Goal: Task Accomplishment & Management: Manage account settings

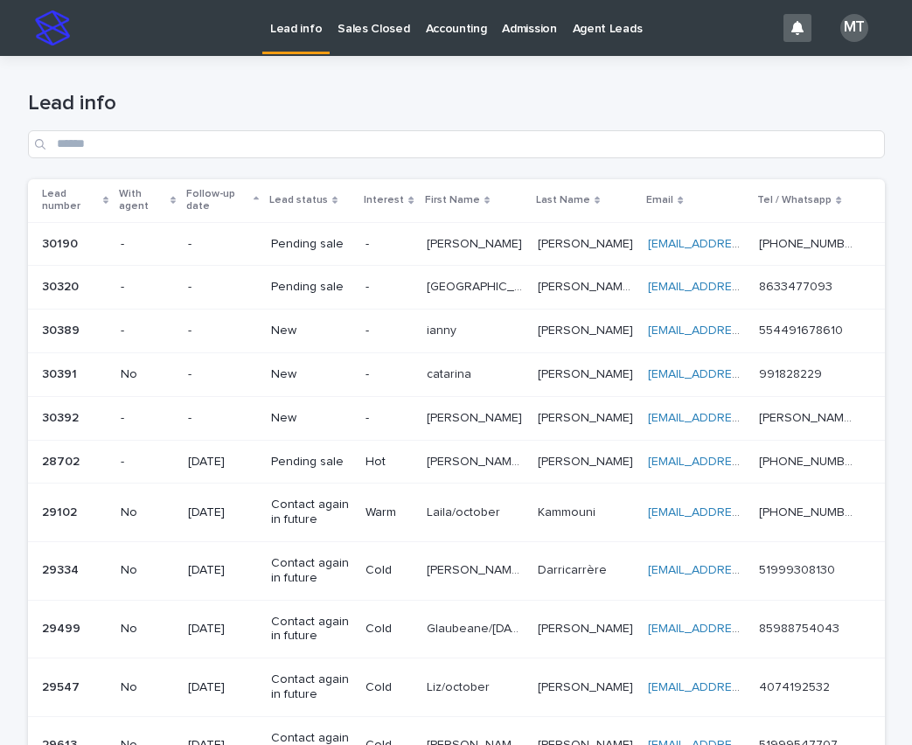
click at [436, 410] on p "[PERSON_NAME]" at bounding box center [476, 416] width 99 height 18
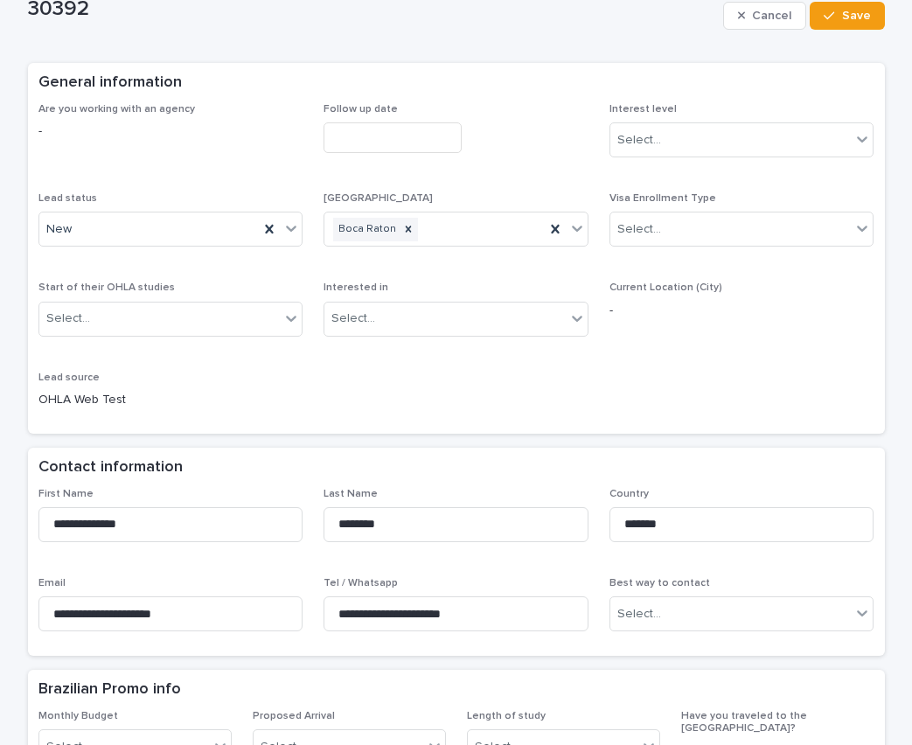
scroll to position [175, 0]
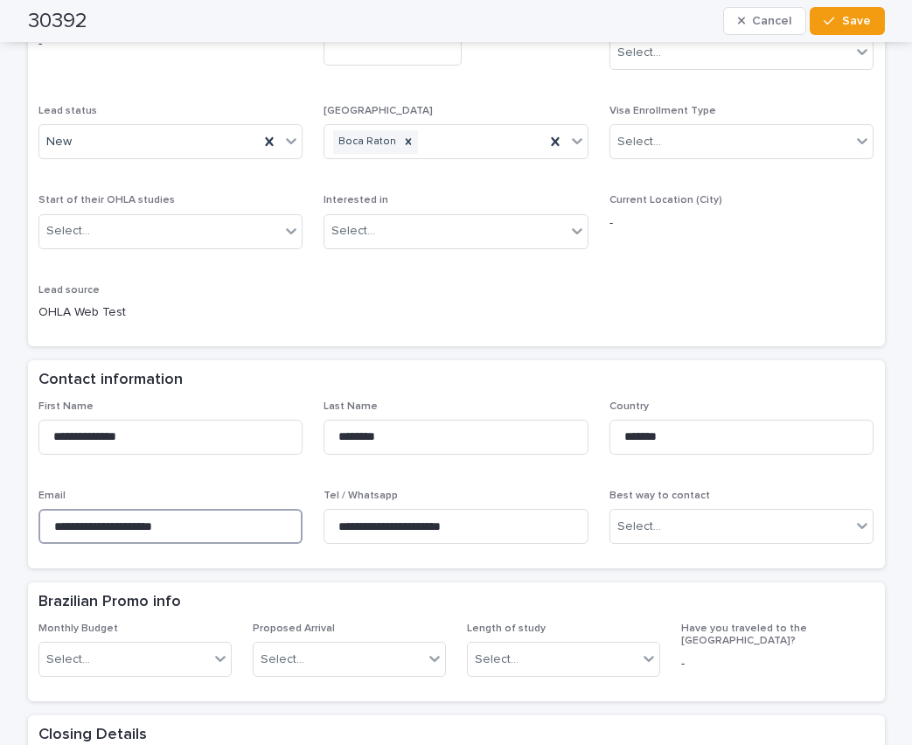
drag, startPoint x: 206, startPoint y: 533, endPoint x: 7, endPoint y: 518, distance: 200.0
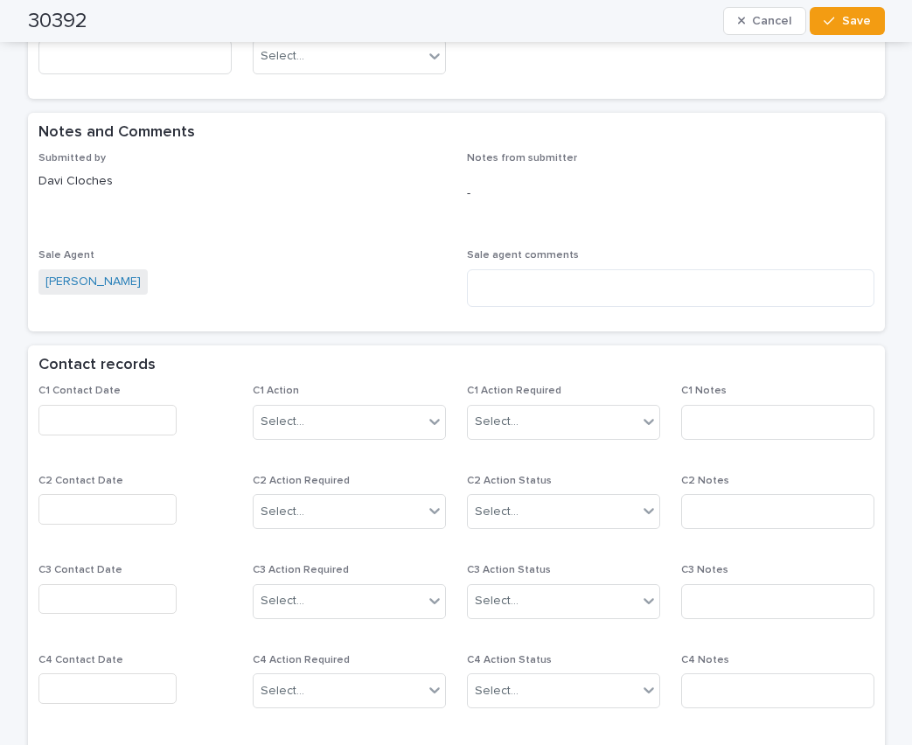
scroll to position [1137, 0]
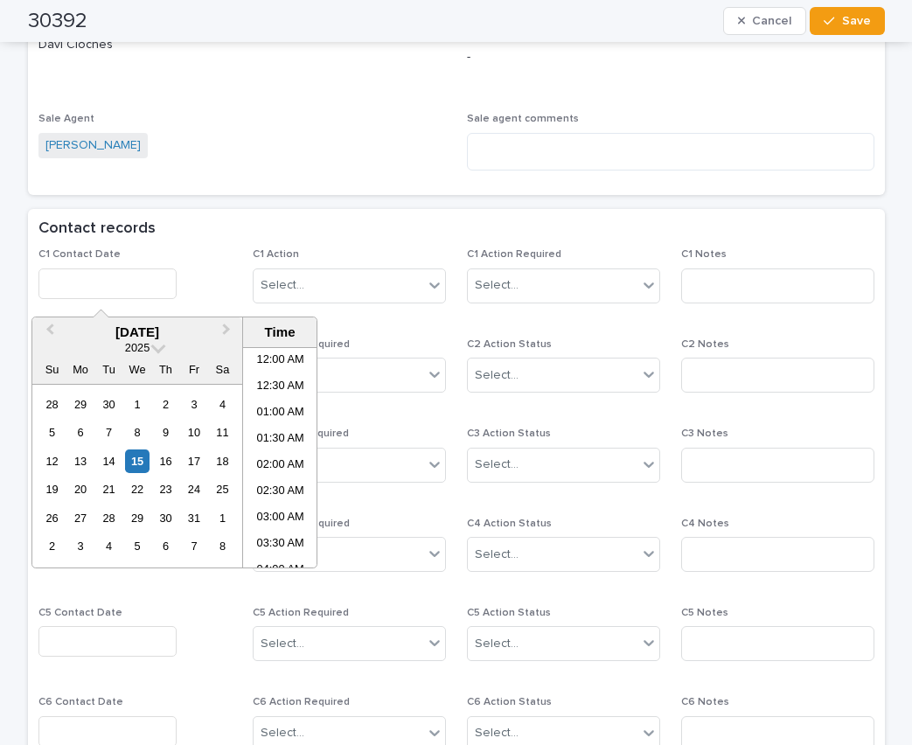
click at [116, 286] on input "text" at bounding box center [107, 283] width 138 height 31
click at [270, 469] on li "07:30 AM" at bounding box center [280, 457] width 74 height 26
type input "**********"
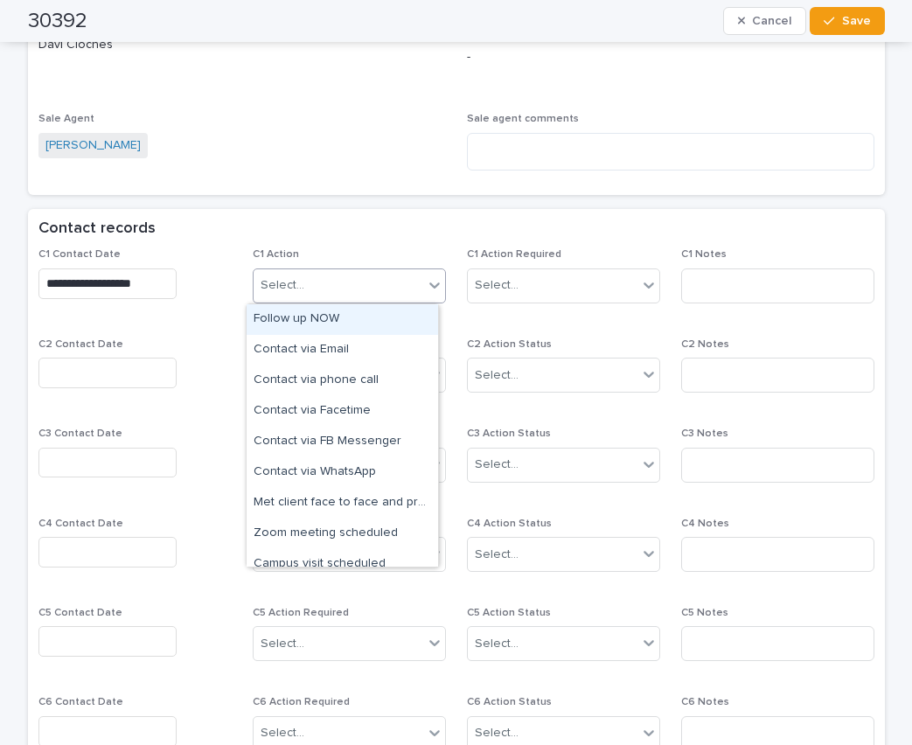
click at [358, 275] on div "Select..." at bounding box center [339, 285] width 170 height 29
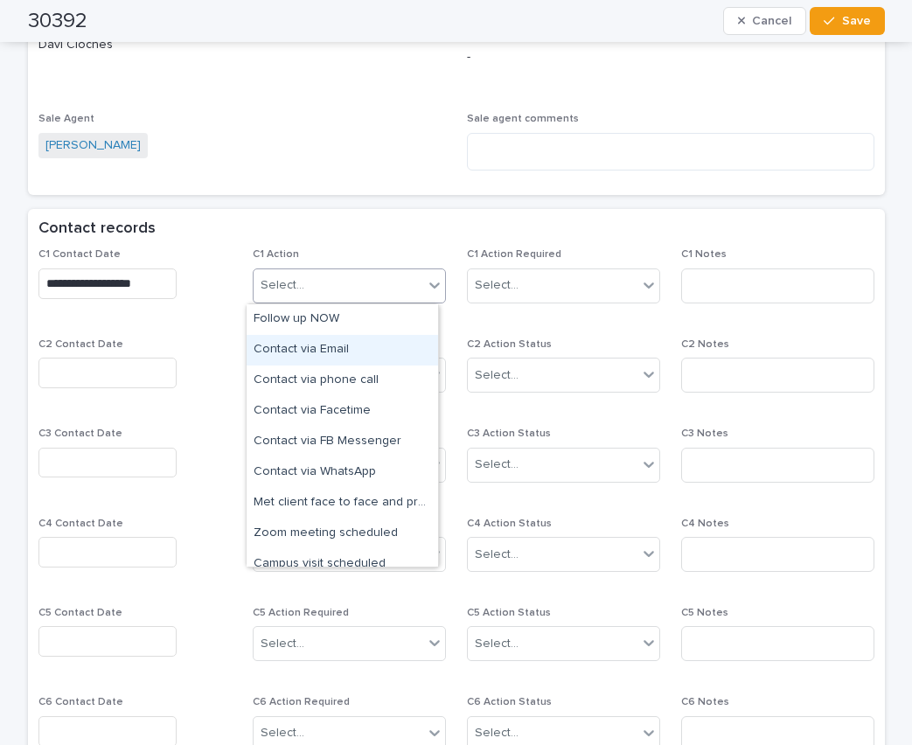
click at [334, 350] on div "Contact via Email" at bounding box center [342, 350] width 191 height 31
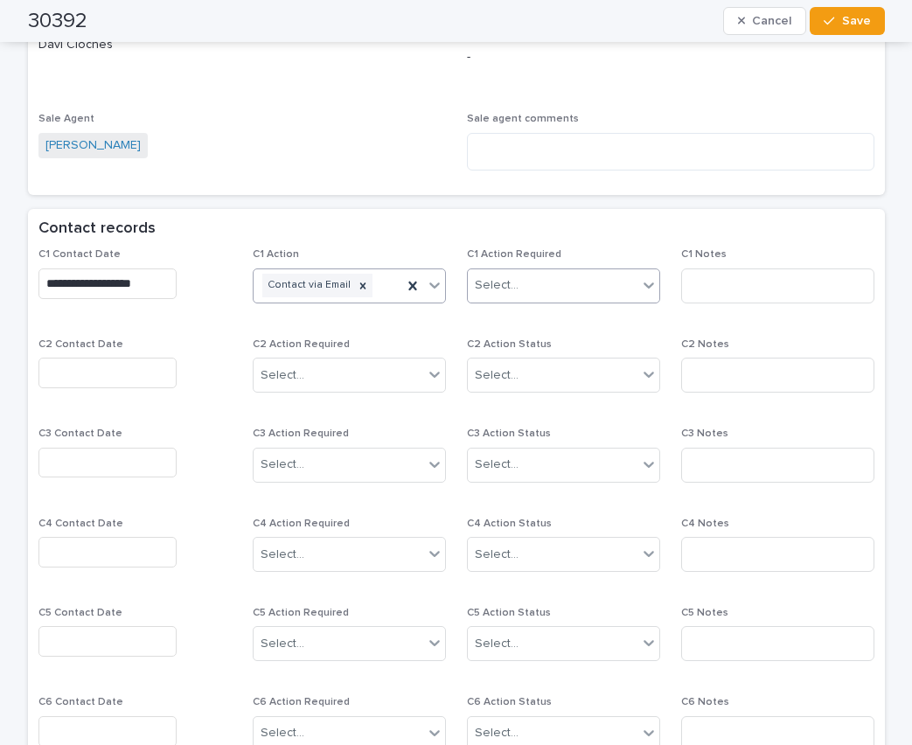
click at [481, 288] on div "Select..." at bounding box center [497, 285] width 44 height 18
click at [500, 350] on div "Completed" at bounding box center [556, 350] width 191 height 31
click at [729, 279] on input at bounding box center [777, 285] width 193 height 35
type input "*****"
click at [855, 32] on button "Save" at bounding box center [847, 21] width 74 height 28
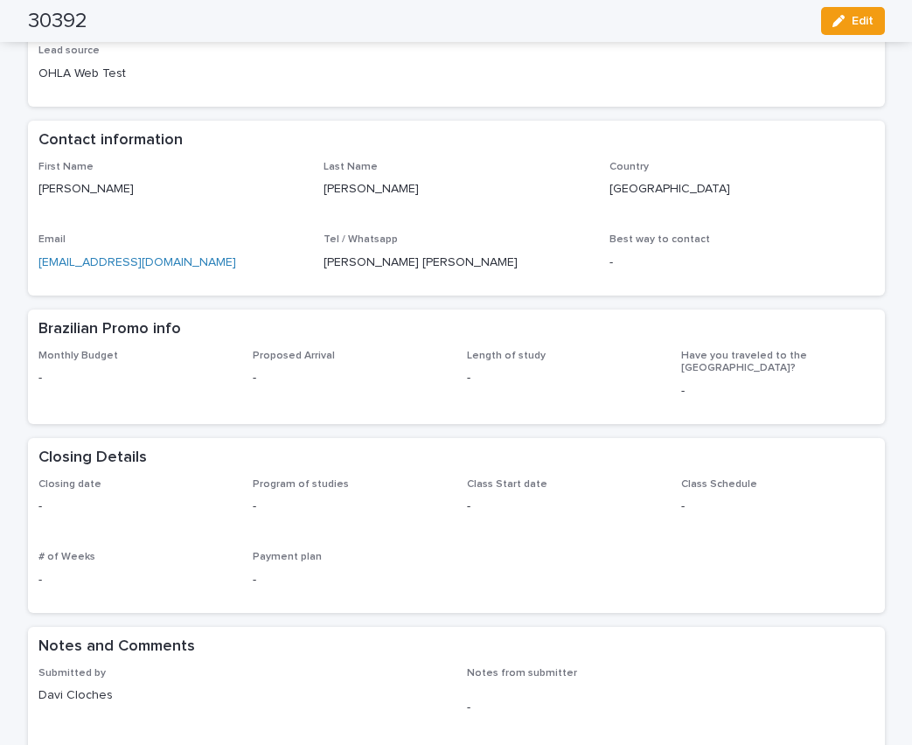
scroll to position [350, 0]
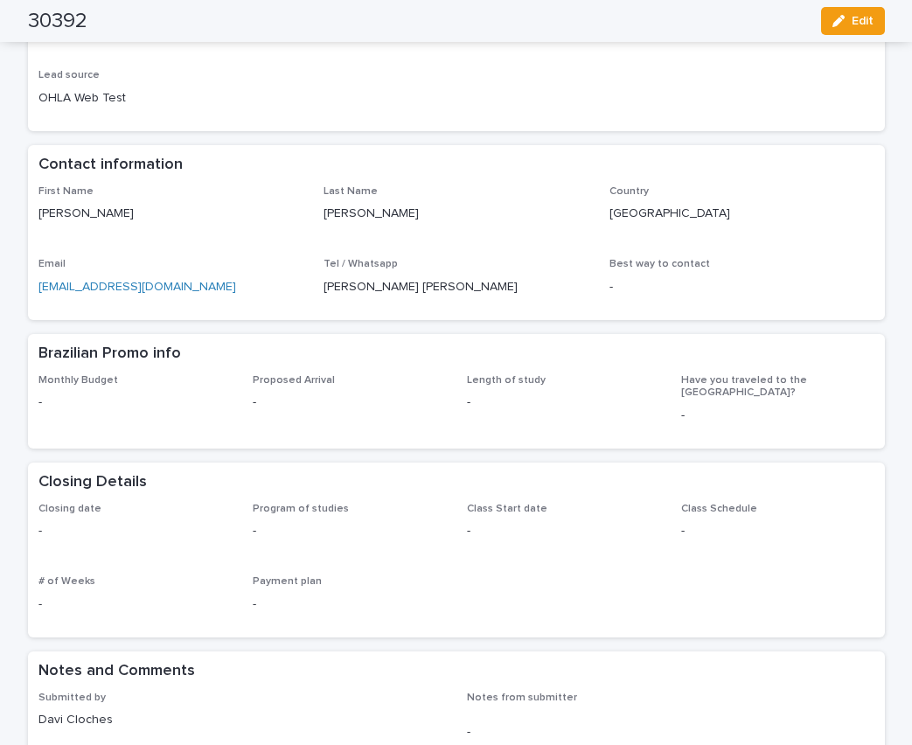
drag, startPoint x: 125, startPoint y: 205, endPoint x: 19, endPoint y: 217, distance: 106.4
click at [19, 217] on div "Loading... Saving… Loading... Saving… 30392 Edit 30392 Edit Sorry, there was an…" at bounding box center [456, 601] width 874 height 1790
copy p "[PERSON_NAME]"
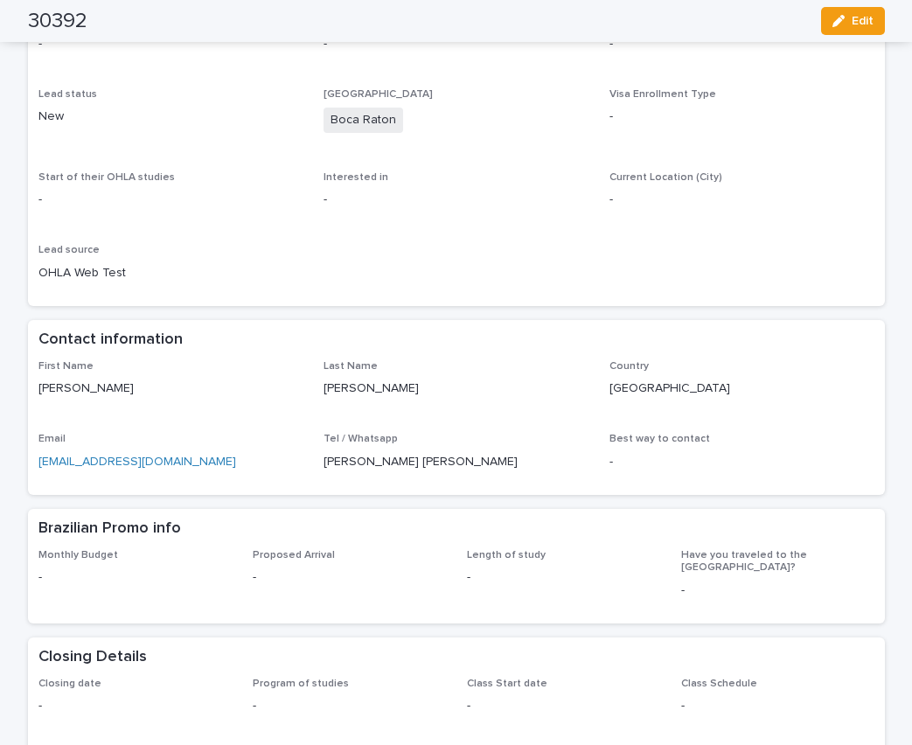
scroll to position [0, 0]
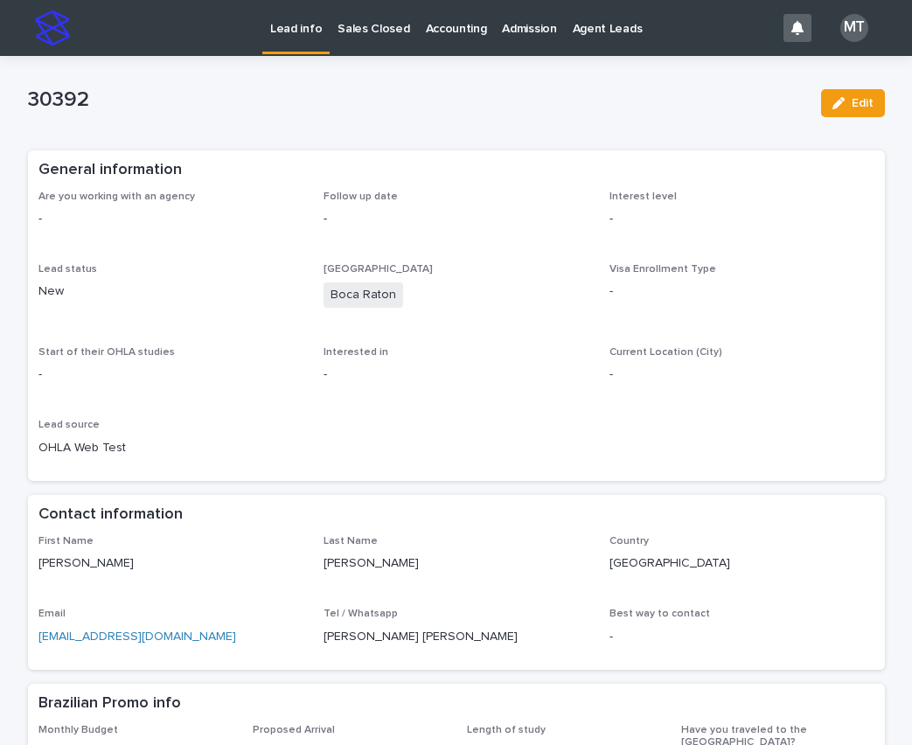
click at [292, 27] on p "Lead info" at bounding box center [296, 18] width 52 height 37
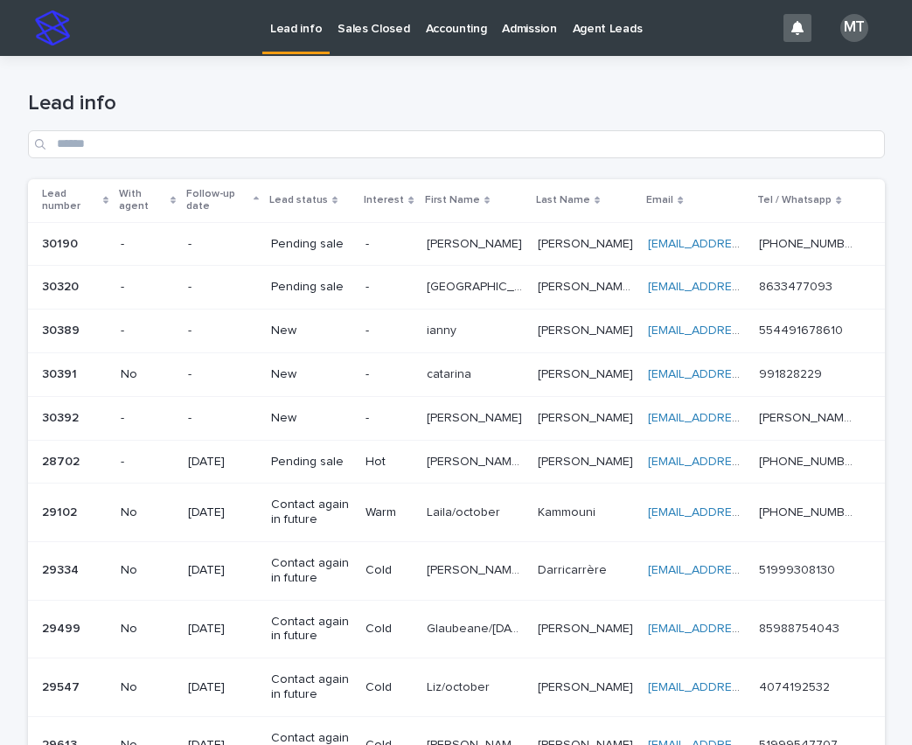
click at [469, 325] on p at bounding box center [475, 330] width 97 height 15
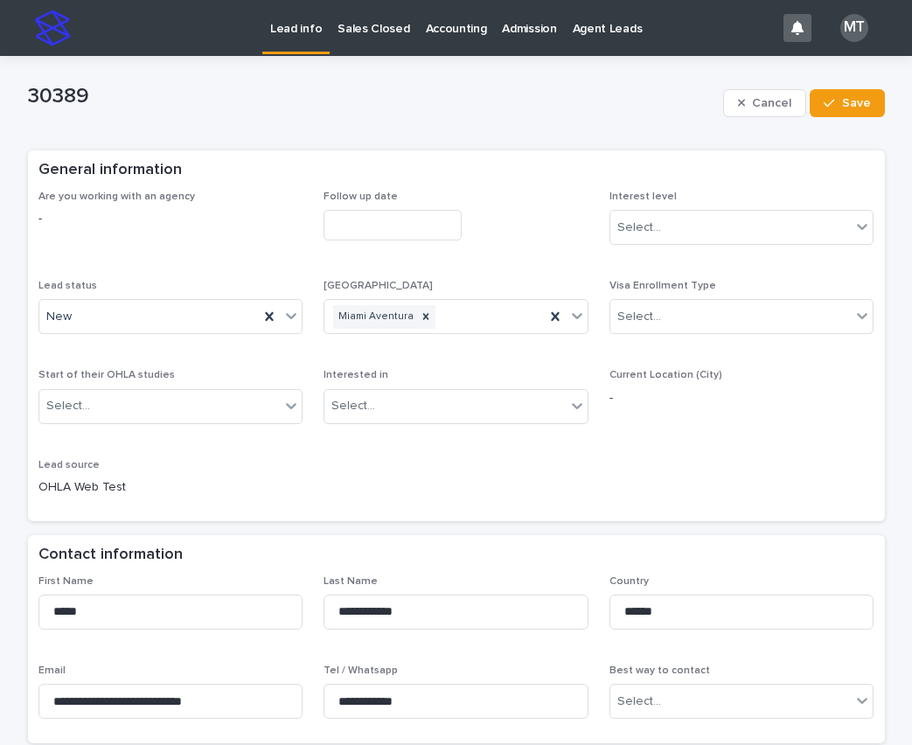
click at [372, 225] on input "text" at bounding box center [392, 225] width 138 height 31
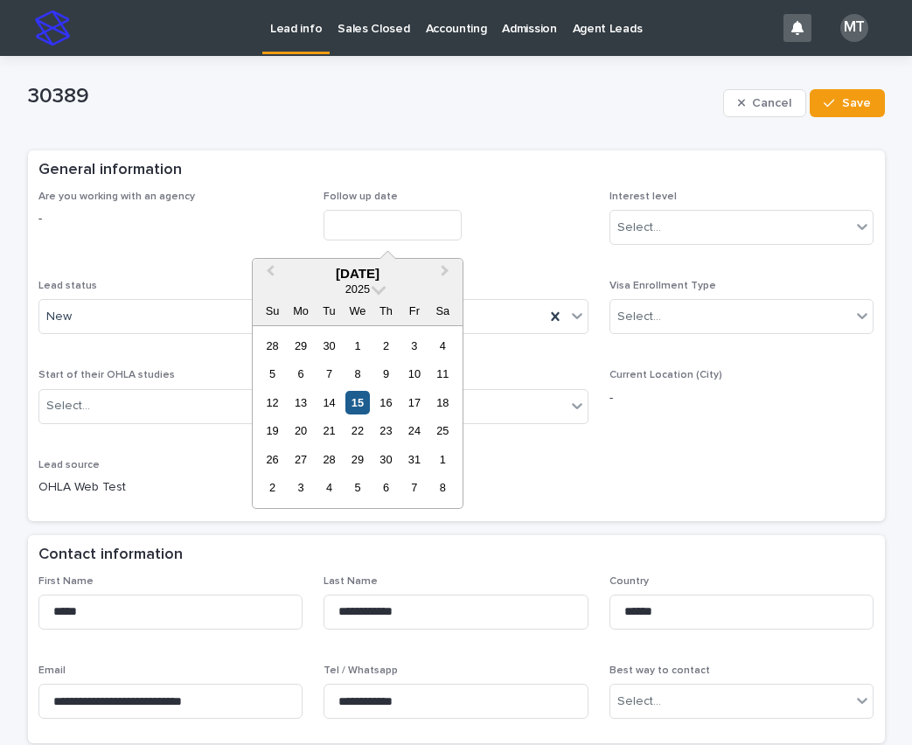
click at [360, 397] on div "15" at bounding box center [357, 403] width 24 height 24
type input "**********"
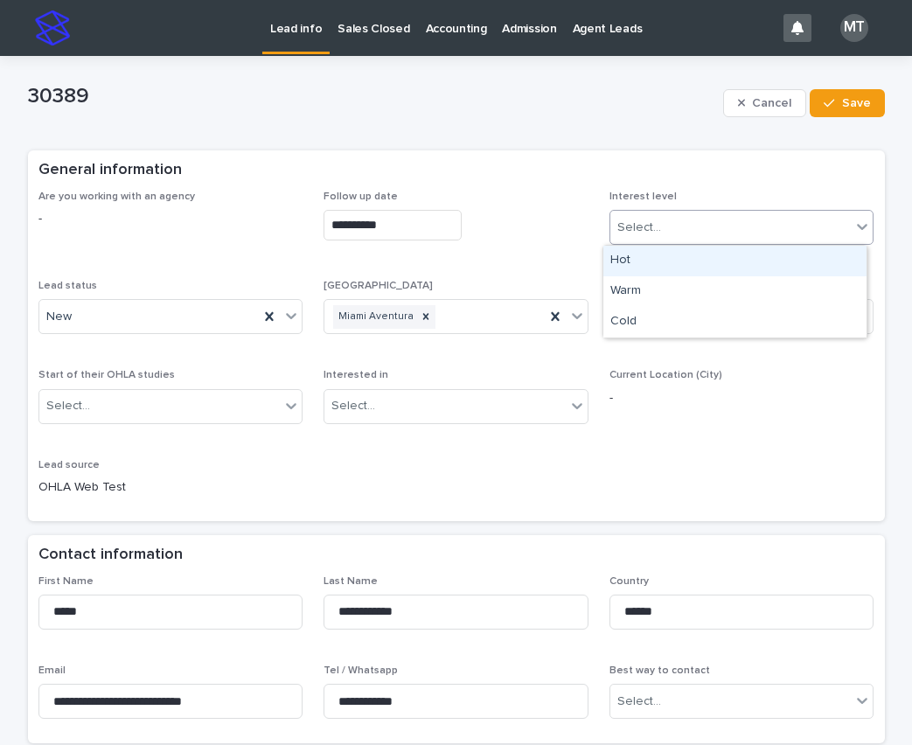
click at [636, 231] on div "Select..." at bounding box center [639, 228] width 44 height 18
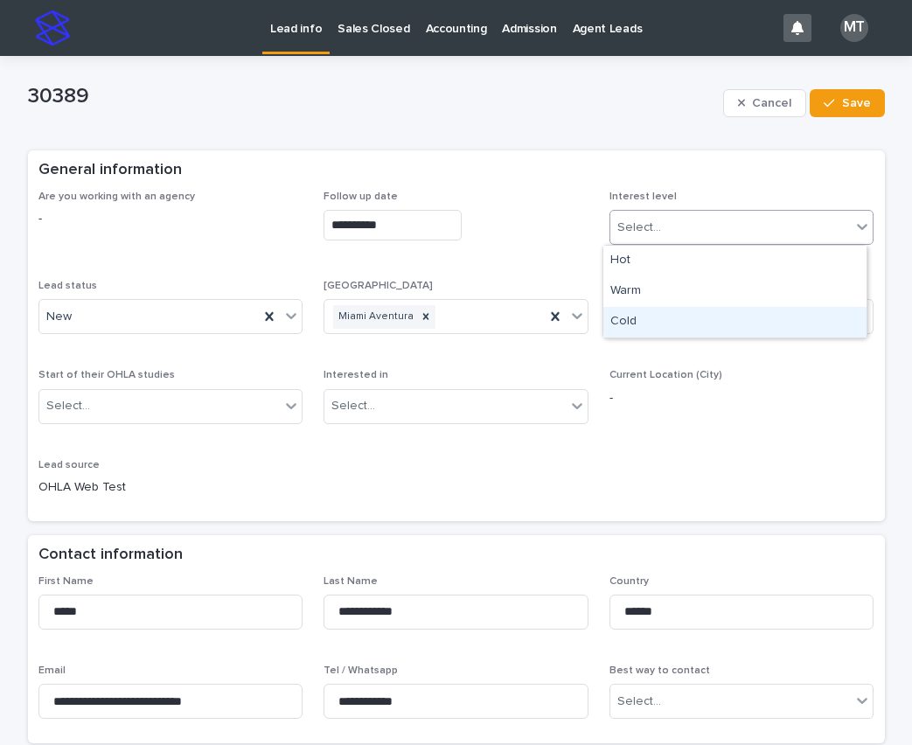
click at [633, 315] on div "Cold" at bounding box center [734, 322] width 263 height 31
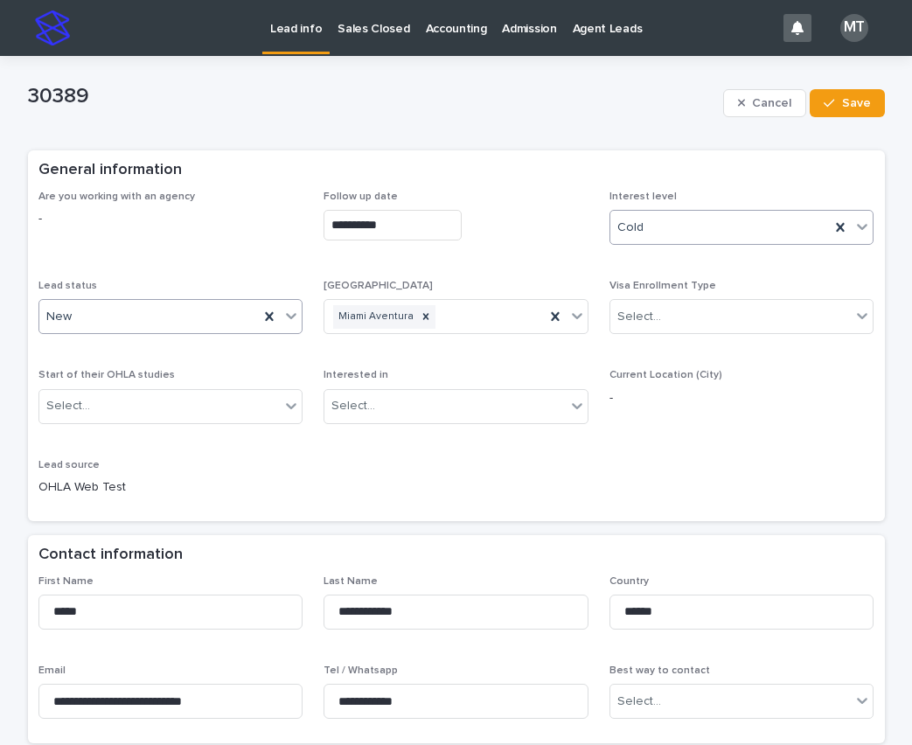
click at [166, 320] on div "New" at bounding box center [149, 317] width 220 height 29
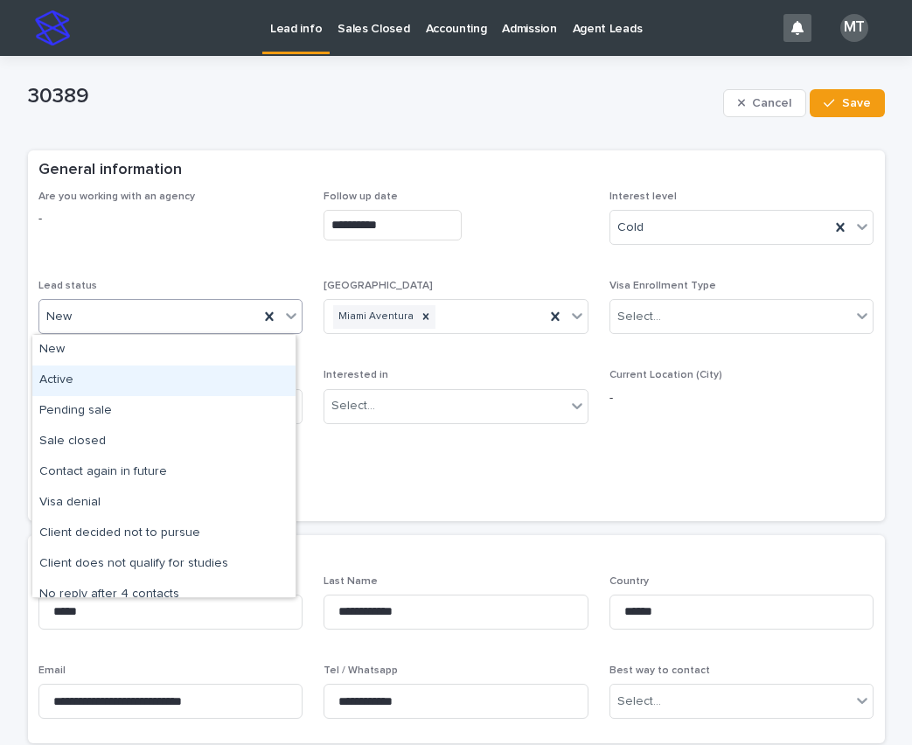
click at [130, 373] on div "Active" at bounding box center [163, 380] width 263 height 31
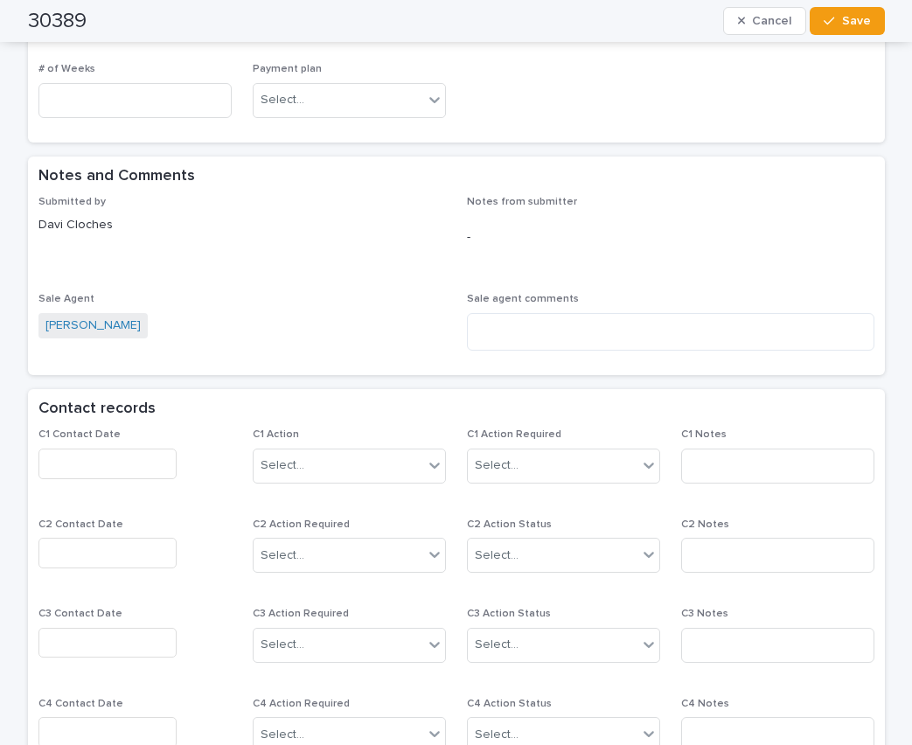
scroll to position [962, 0]
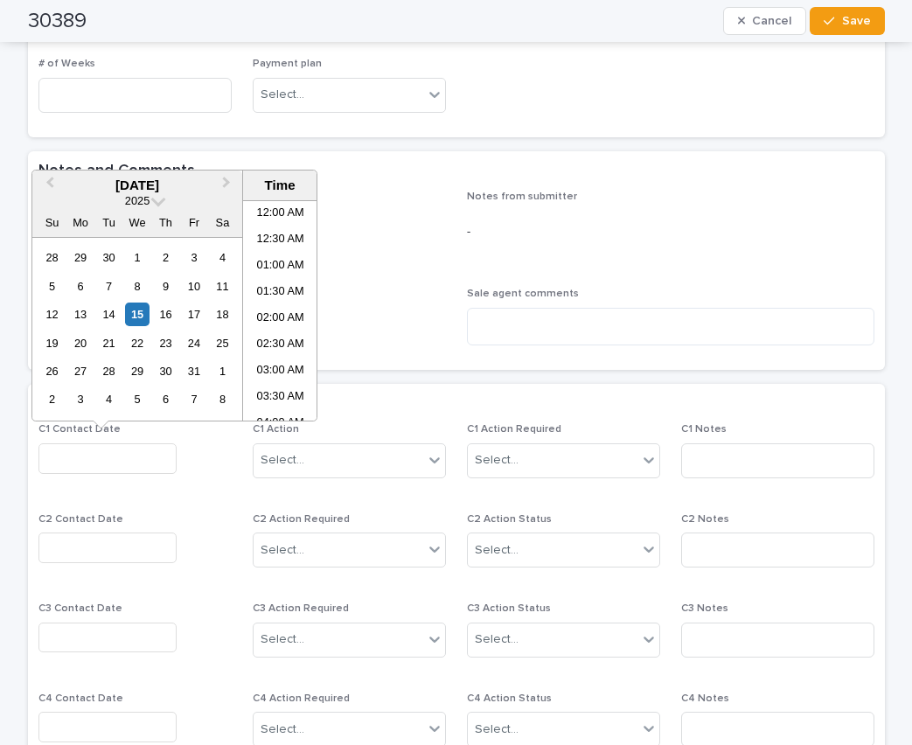
click at [84, 462] on input "text" at bounding box center [107, 458] width 138 height 31
drag, startPoint x: 275, startPoint y: 337, endPoint x: 312, endPoint y: 441, distance: 110.6
click at [275, 337] on li "08:00 AM" at bounding box center [280, 336] width 74 height 26
type input "**********"
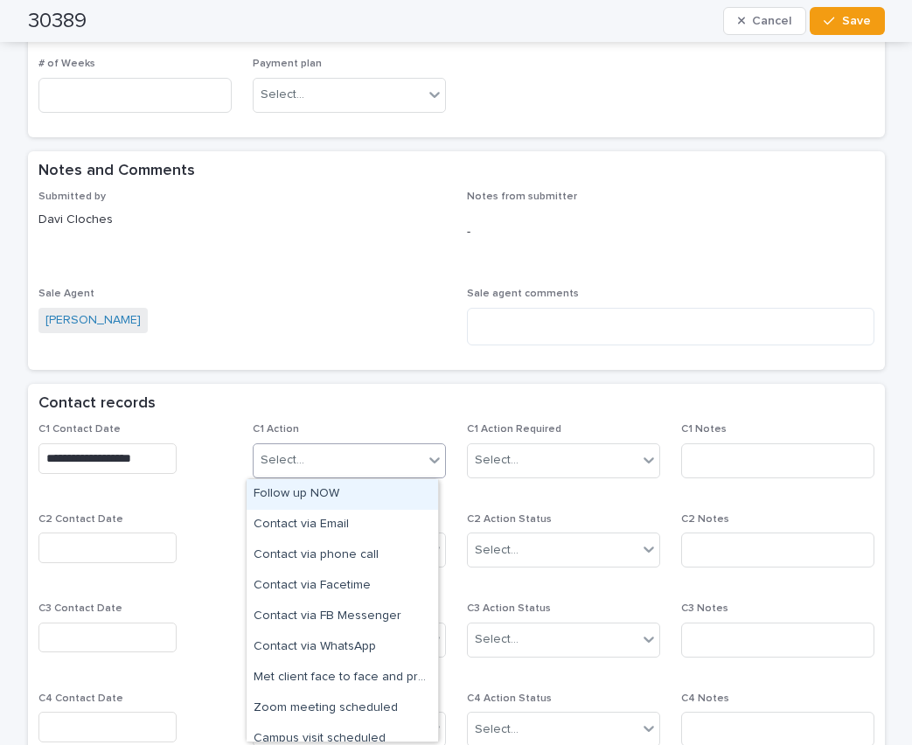
click at [316, 450] on div "Select..." at bounding box center [339, 460] width 170 height 29
click at [321, 496] on div "Follow up NOW" at bounding box center [342, 494] width 191 height 31
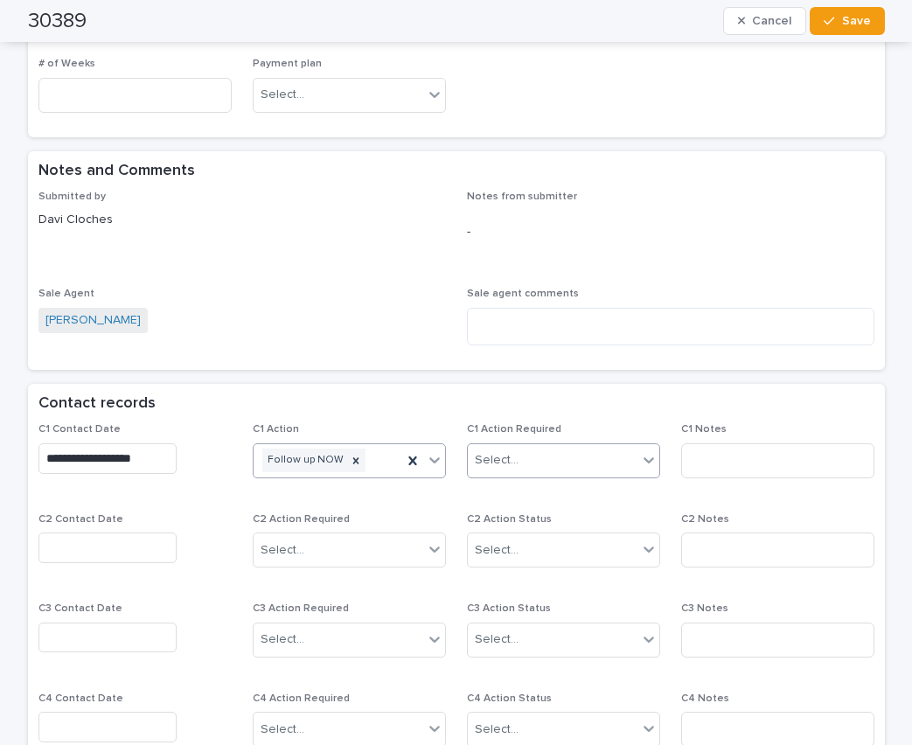
click at [506, 466] on div "Select..." at bounding box center [497, 460] width 44 height 18
drag, startPoint x: 510, startPoint y: 508, endPoint x: 523, endPoint y: 518, distance: 16.3
click at [512, 518] on div "Completed" at bounding box center [556, 525] width 191 height 31
click at [725, 458] on input at bounding box center [777, 460] width 193 height 35
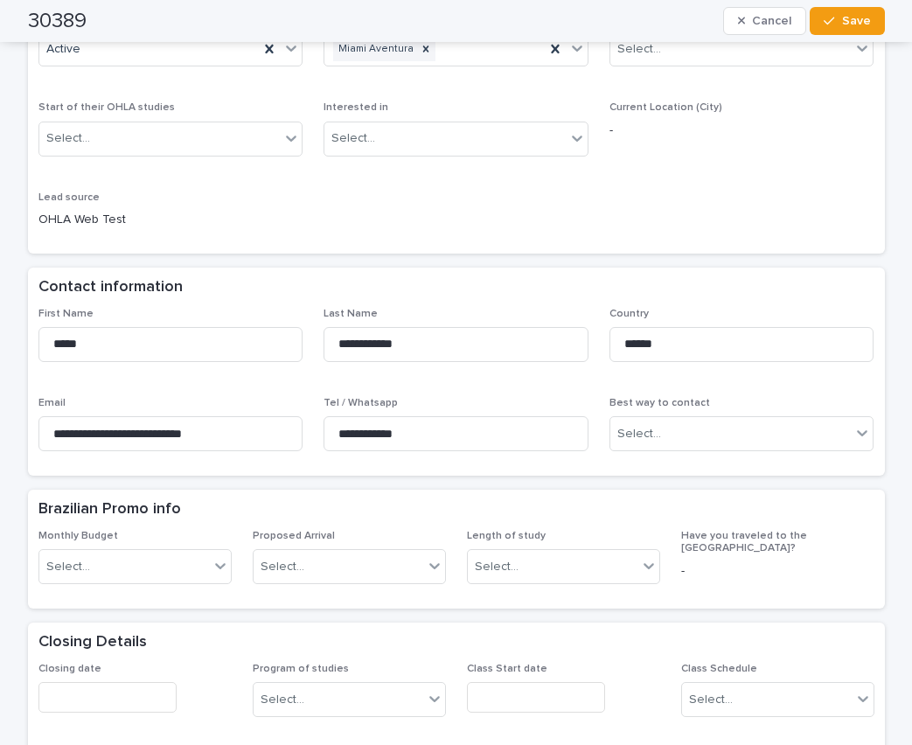
scroll to position [262, 0]
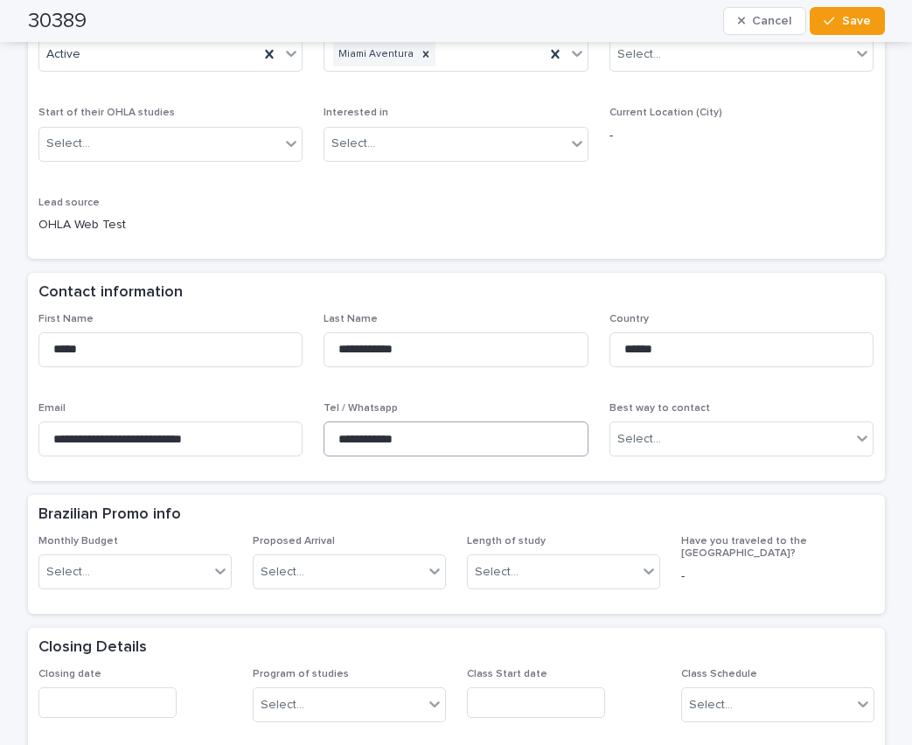
type input "*****"
drag, startPoint x: 421, startPoint y: 443, endPoint x: 333, endPoint y: 432, distance: 88.2
click at [333, 432] on input "**********" at bounding box center [455, 438] width 265 height 35
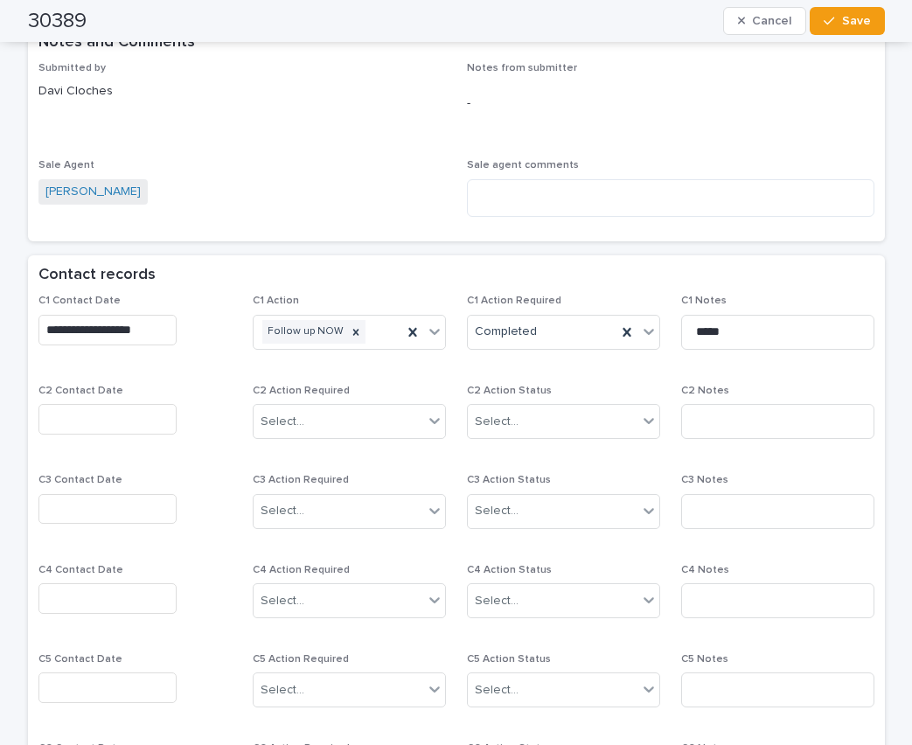
scroll to position [1137, 0]
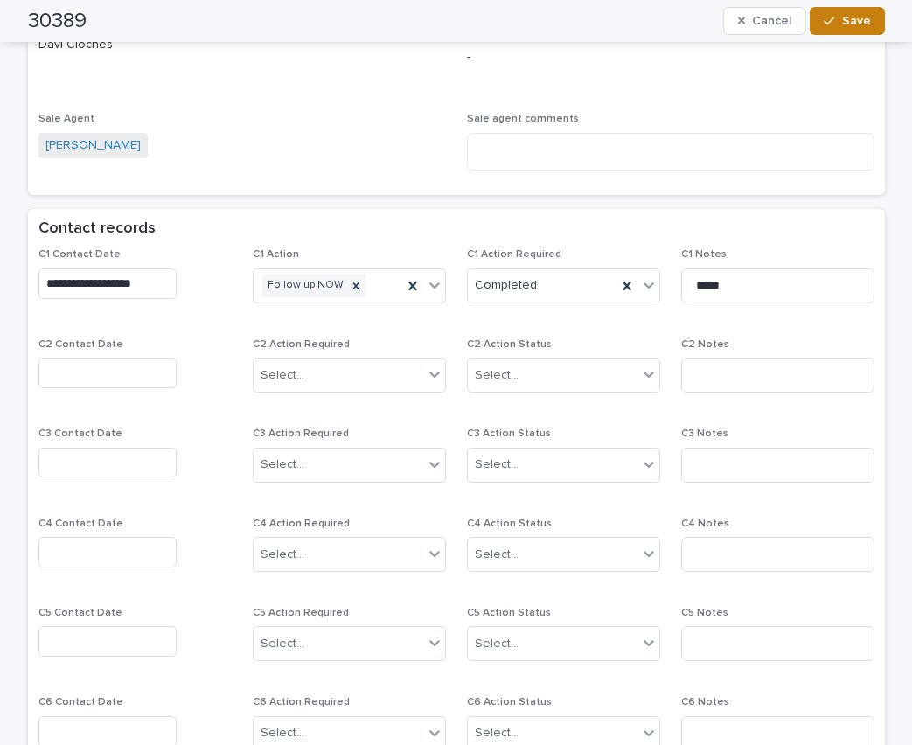
click at [852, 24] on span "Save" at bounding box center [856, 21] width 29 height 12
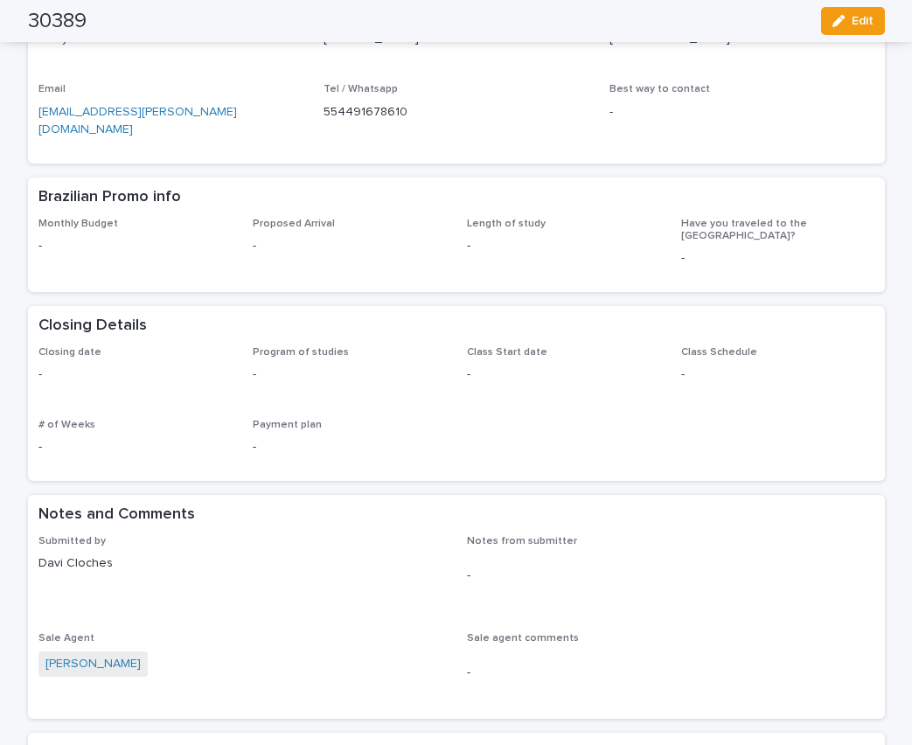
scroll to position [0, 0]
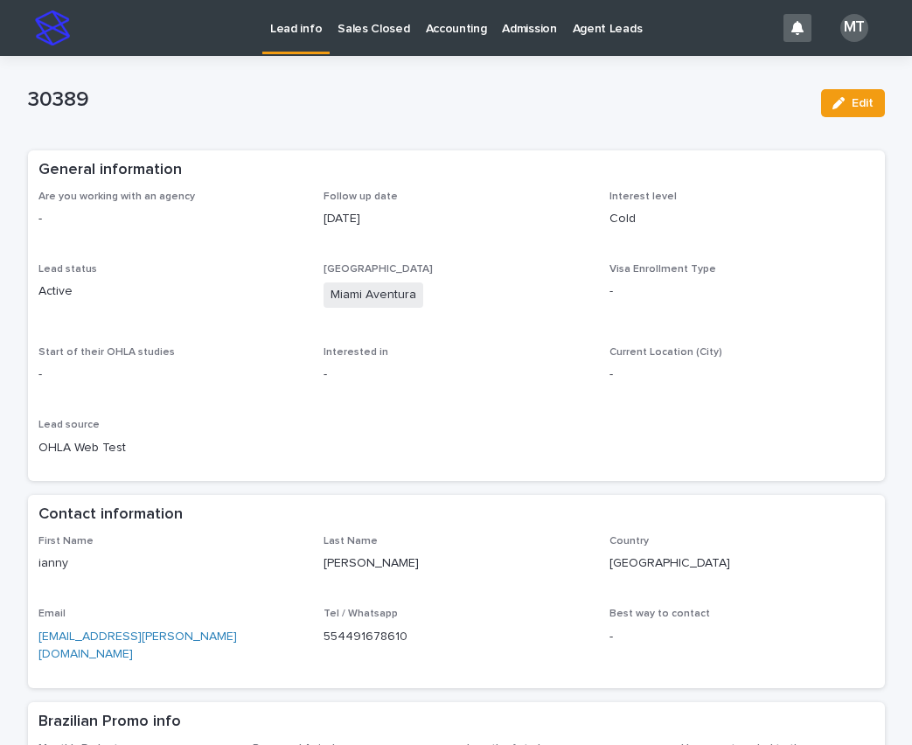
click at [294, 34] on p "Lead info" at bounding box center [296, 18] width 52 height 37
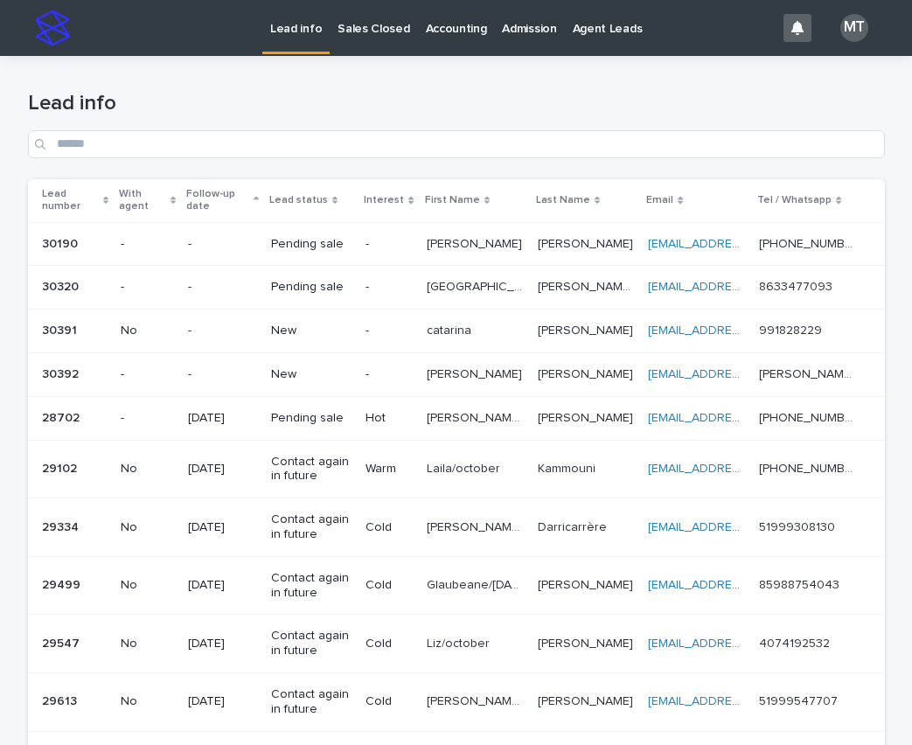
click at [442, 333] on p "catarina" at bounding box center [451, 329] width 48 height 18
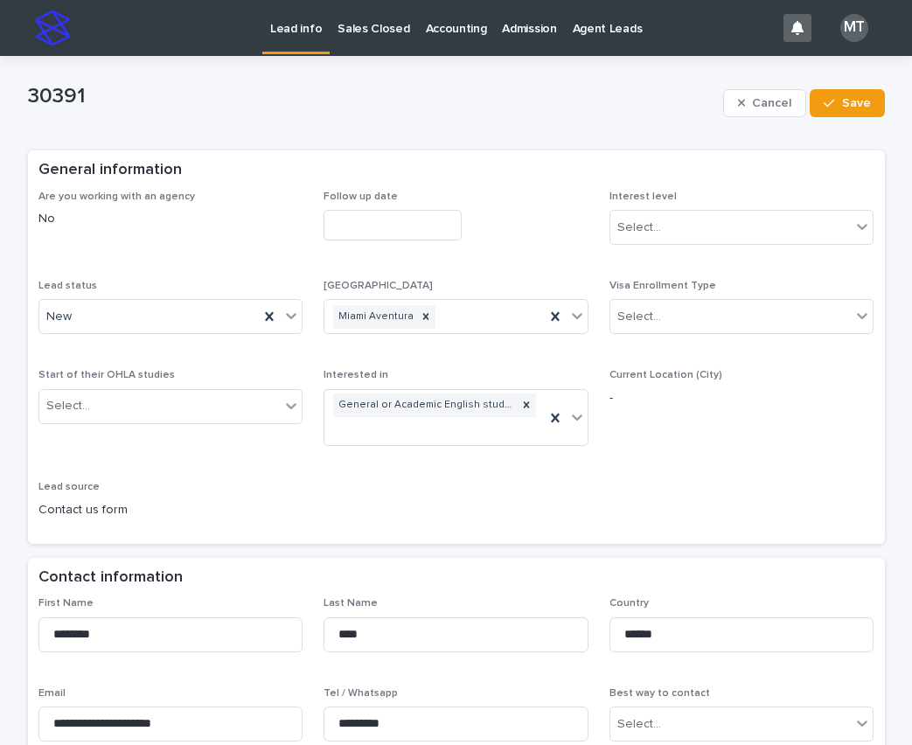
click at [349, 220] on input "text" at bounding box center [392, 225] width 138 height 31
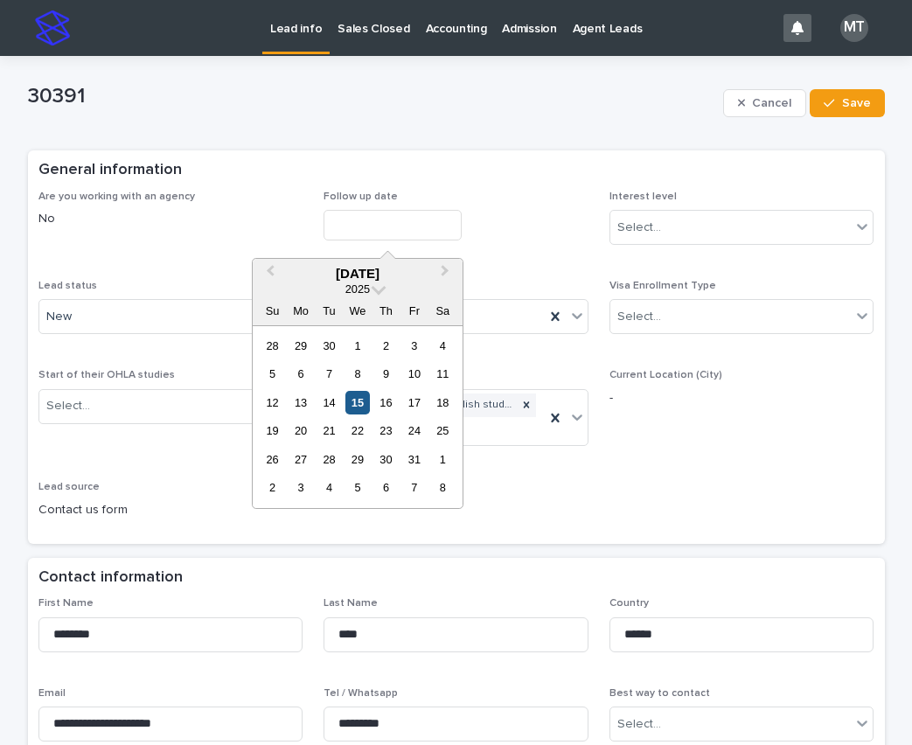
click at [356, 404] on div "15" at bounding box center [357, 403] width 24 height 24
type input "**********"
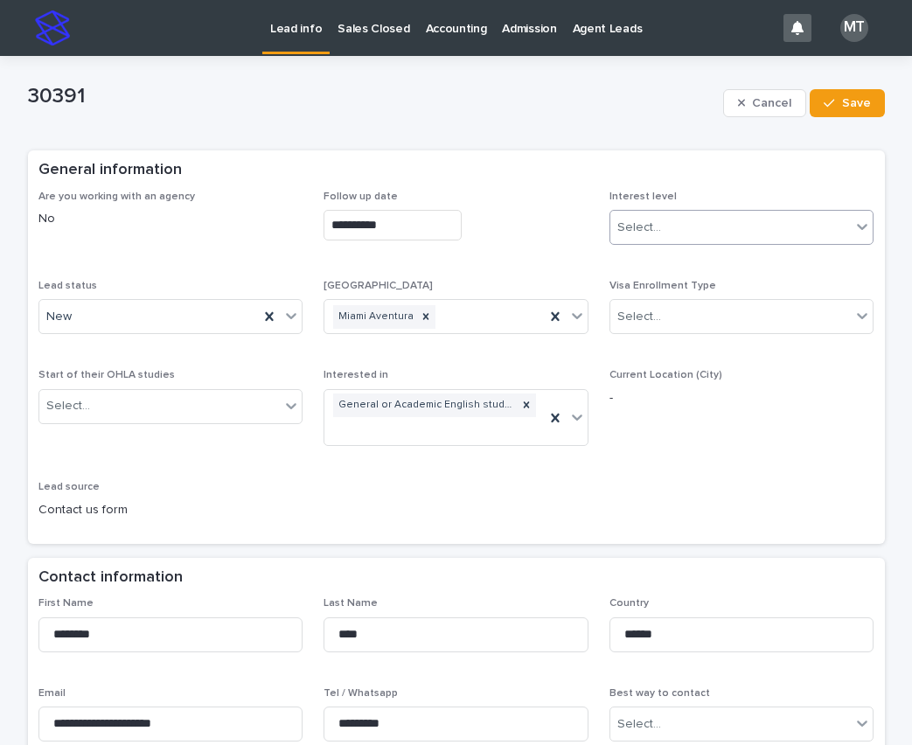
click at [690, 222] on div "Select..." at bounding box center [730, 227] width 241 height 29
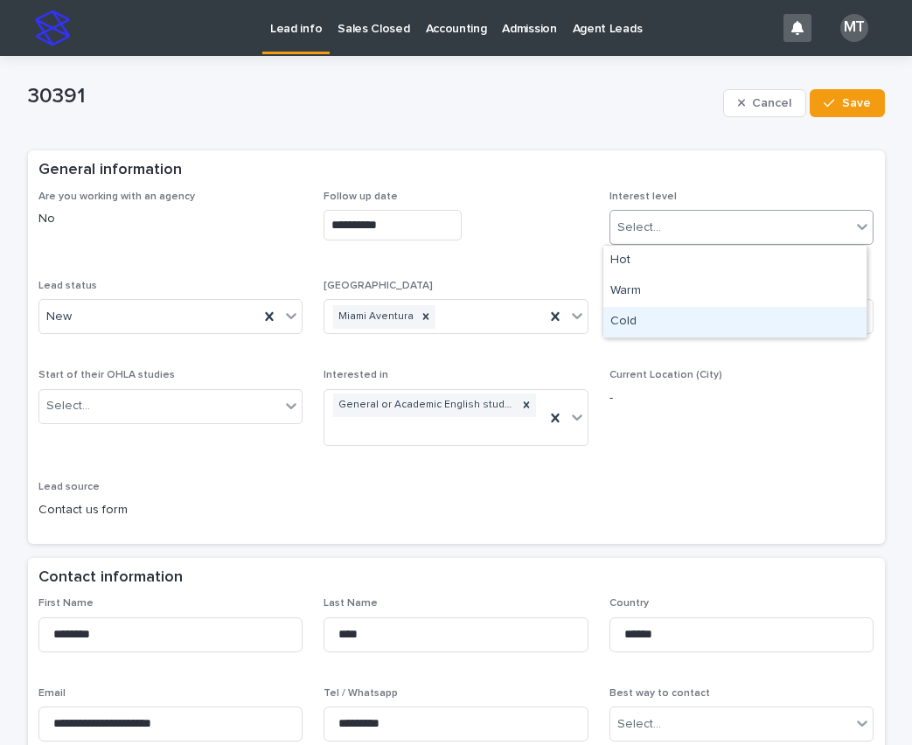
click at [649, 324] on div "Cold" at bounding box center [734, 322] width 263 height 31
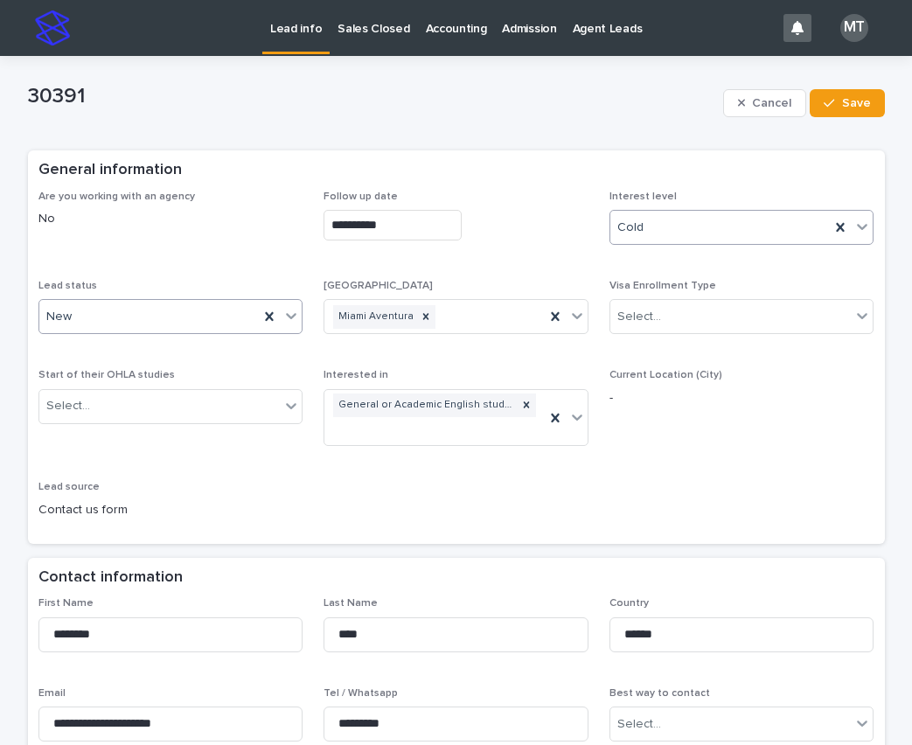
click at [177, 311] on div "New" at bounding box center [149, 317] width 220 height 29
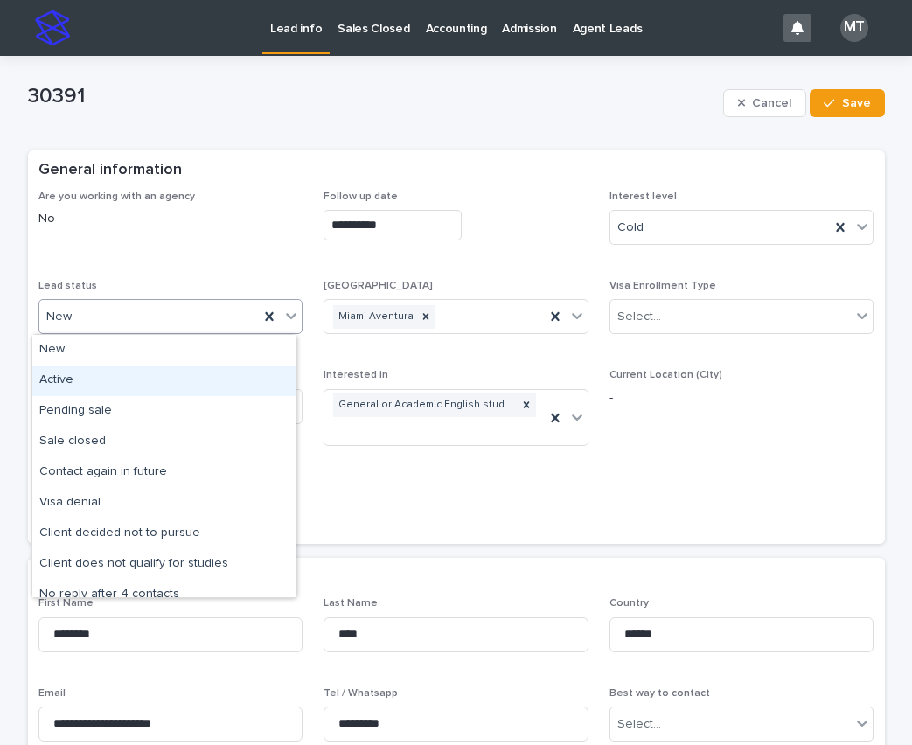
click at [72, 373] on div "Active" at bounding box center [163, 380] width 263 height 31
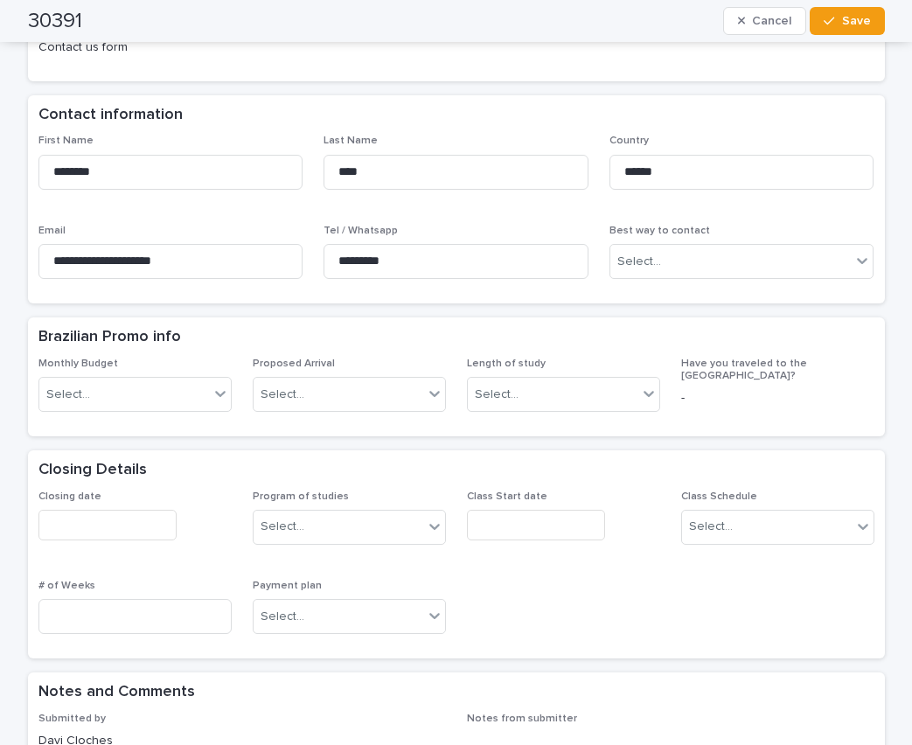
scroll to position [525, 0]
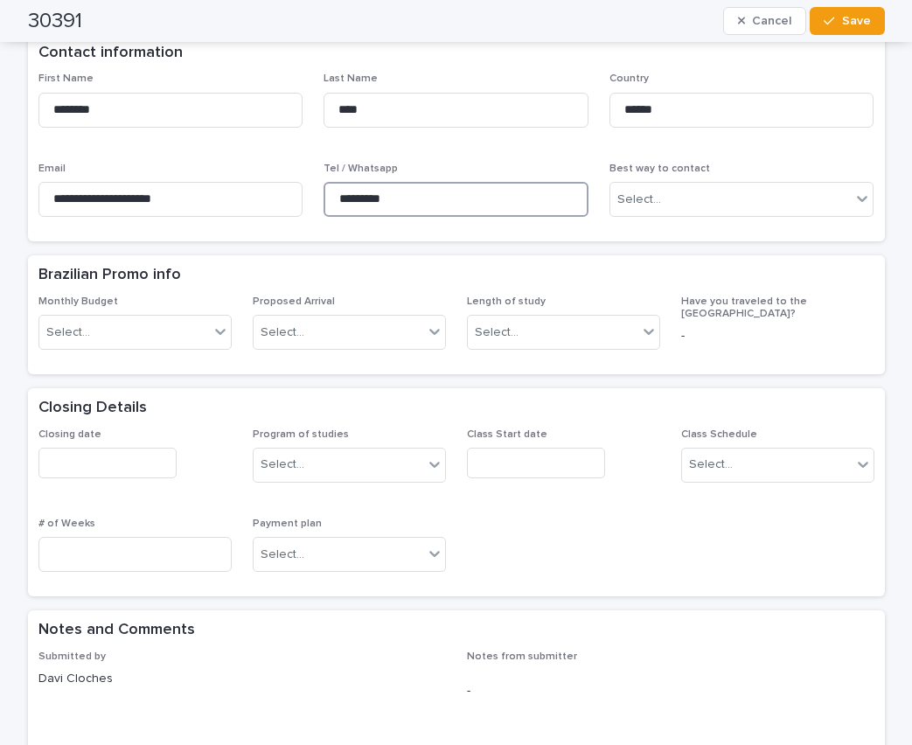
drag, startPoint x: 397, startPoint y: 179, endPoint x: 305, endPoint y: 166, distance: 92.7
click at [305, 166] on div "**********" at bounding box center [456, 152] width 836 height 158
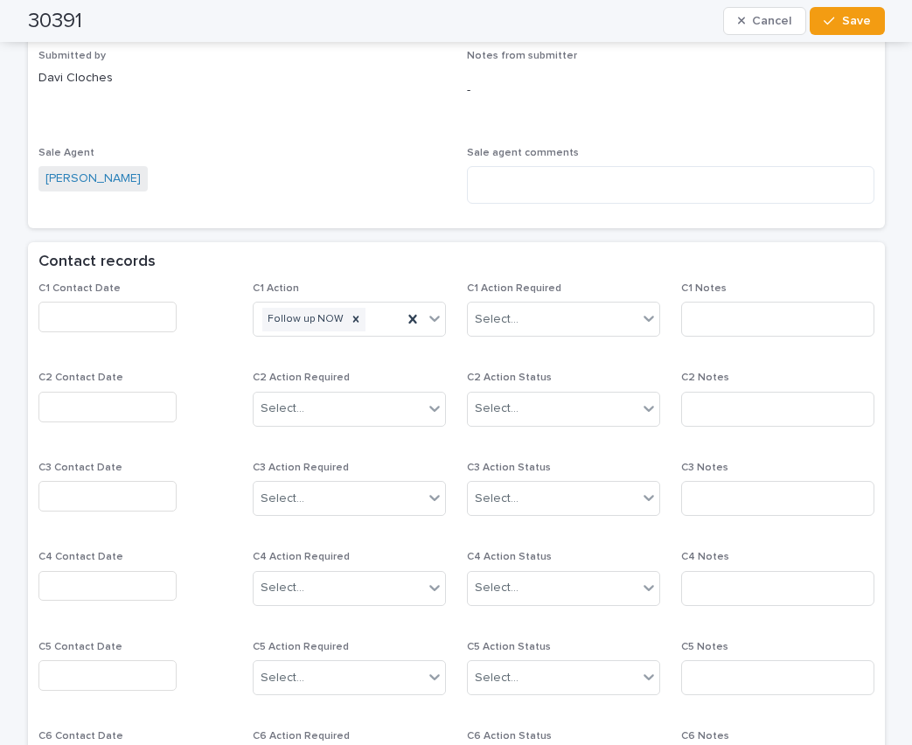
scroll to position [1224, 0]
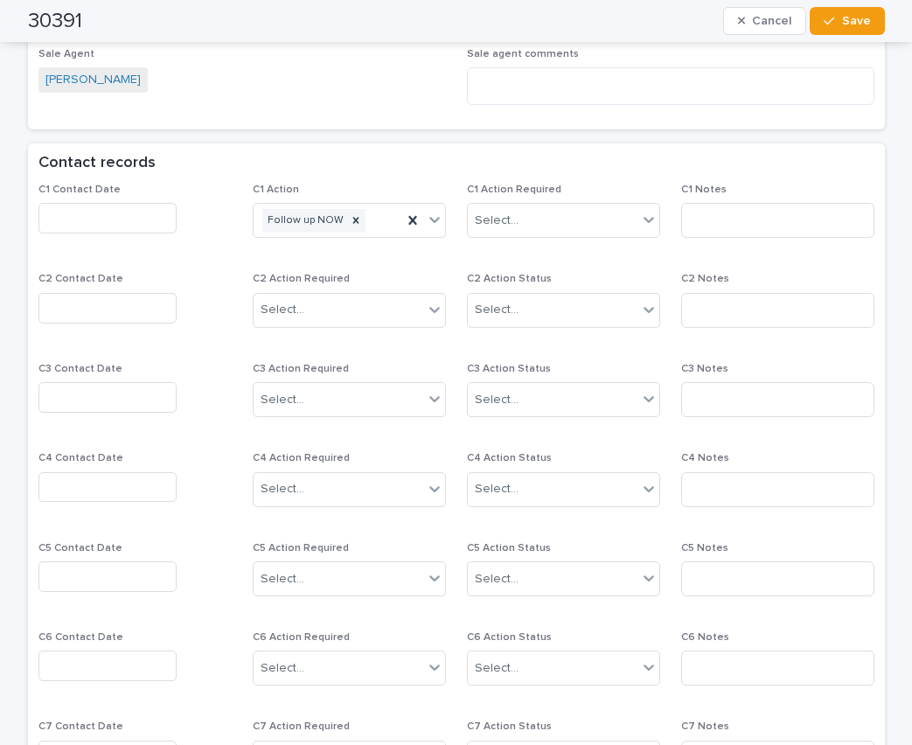
click at [81, 203] on input "text" at bounding box center [107, 218] width 138 height 31
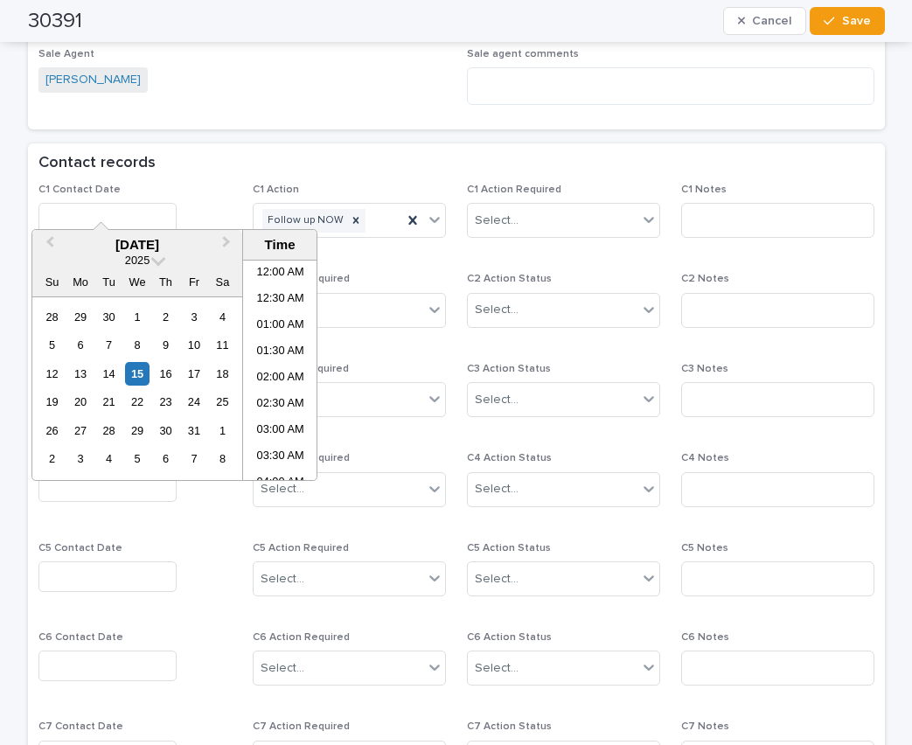
scroll to position [297, 0]
drag, startPoint x: 278, startPoint y: 387, endPoint x: 229, endPoint y: 237, distance: 158.1
click at [278, 387] on li "08:00 AM" at bounding box center [280, 396] width 74 height 26
type input "**********"
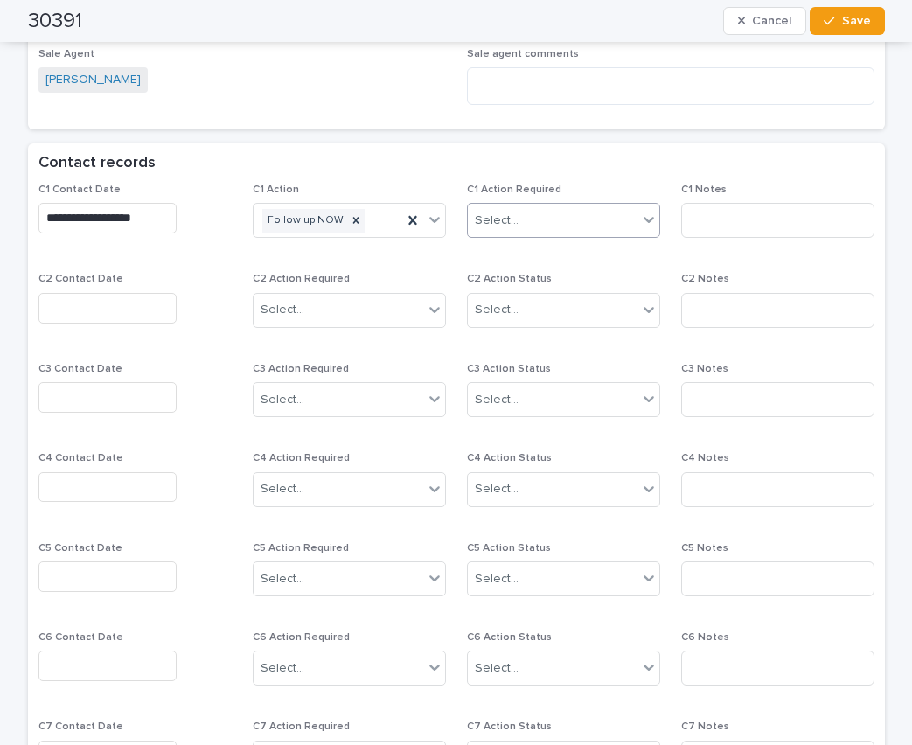
click at [497, 212] on div "Select..." at bounding box center [497, 221] width 44 height 18
drag, startPoint x: 502, startPoint y: 259, endPoint x: 674, endPoint y: 235, distance: 173.8
click at [518, 259] on div "Completed" at bounding box center [556, 262] width 191 height 31
click at [723, 203] on input at bounding box center [777, 220] width 193 height 35
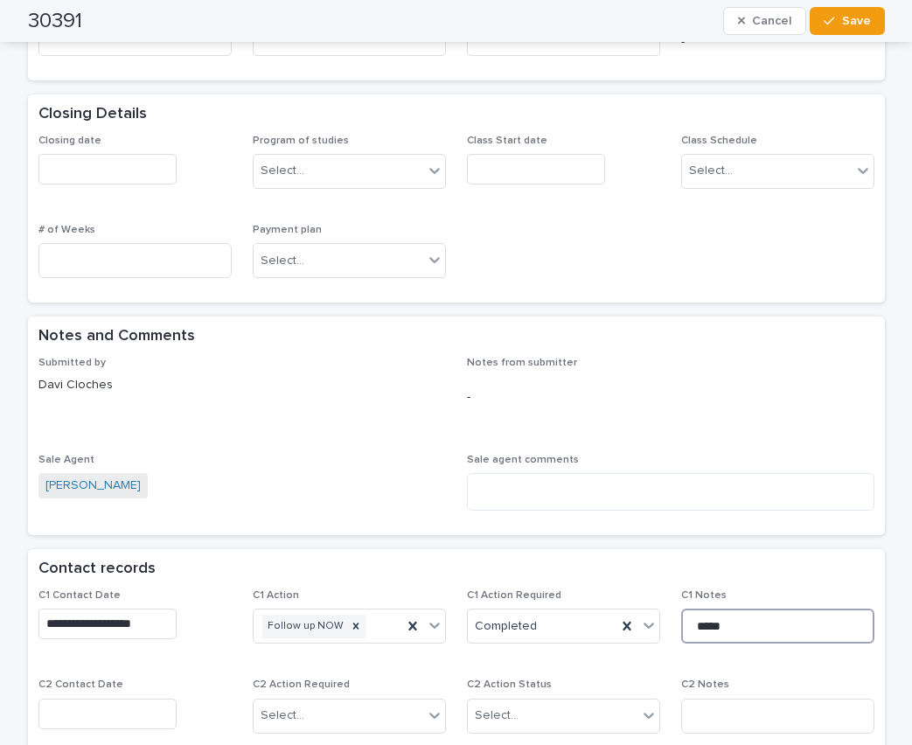
scroll to position [962, 0]
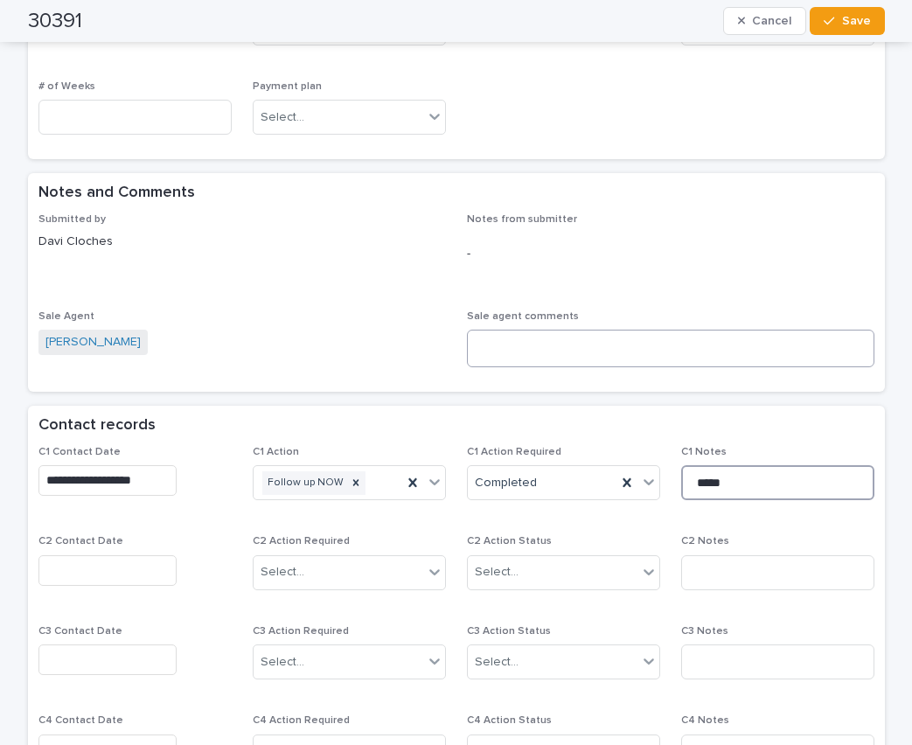
type input "*****"
click at [493, 330] on textarea at bounding box center [670, 349] width 407 height 38
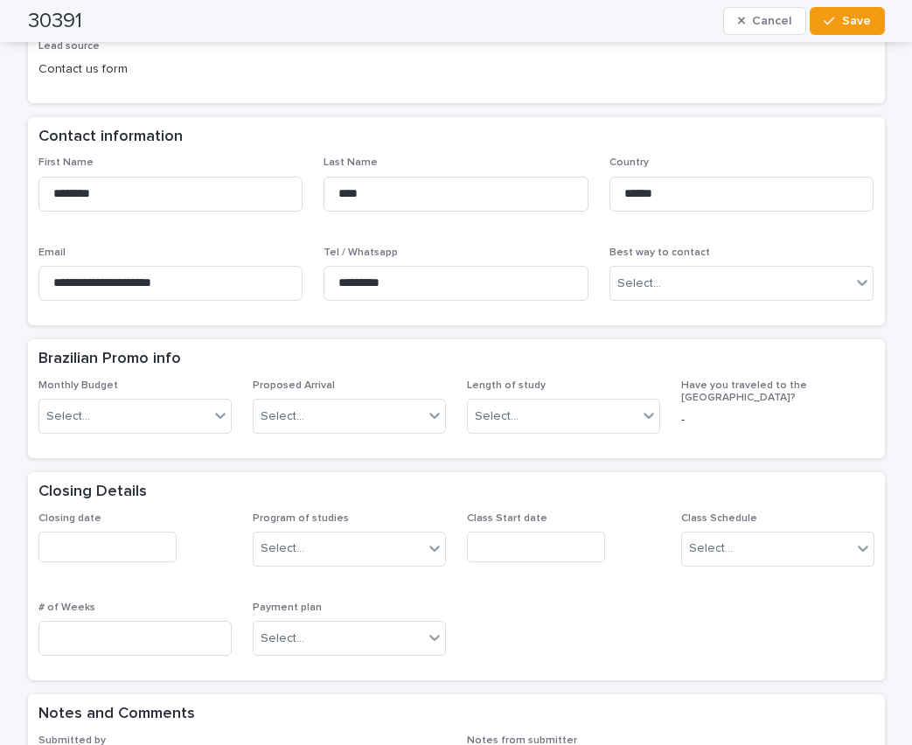
scroll to position [437, 0]
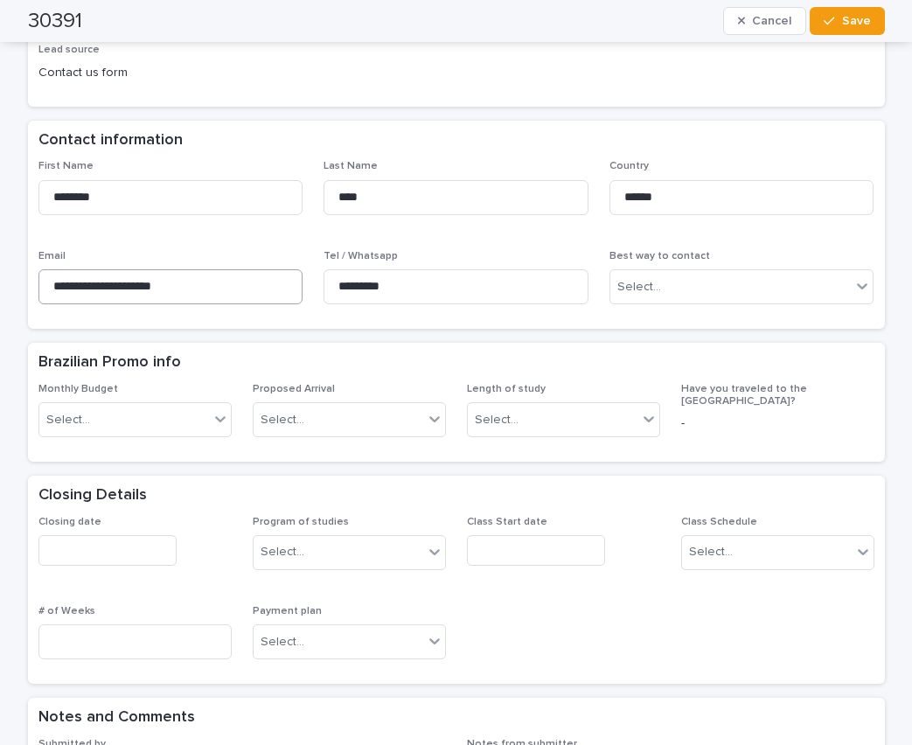
type textarea "**********"
drag, startPoint x: 202, startPoint y: 268, endPoint x: 26, endPoint y: 246, distance: 177.2
click at [28, 246] on div "**********" at bounding box center [456, 244] width 857 height 169
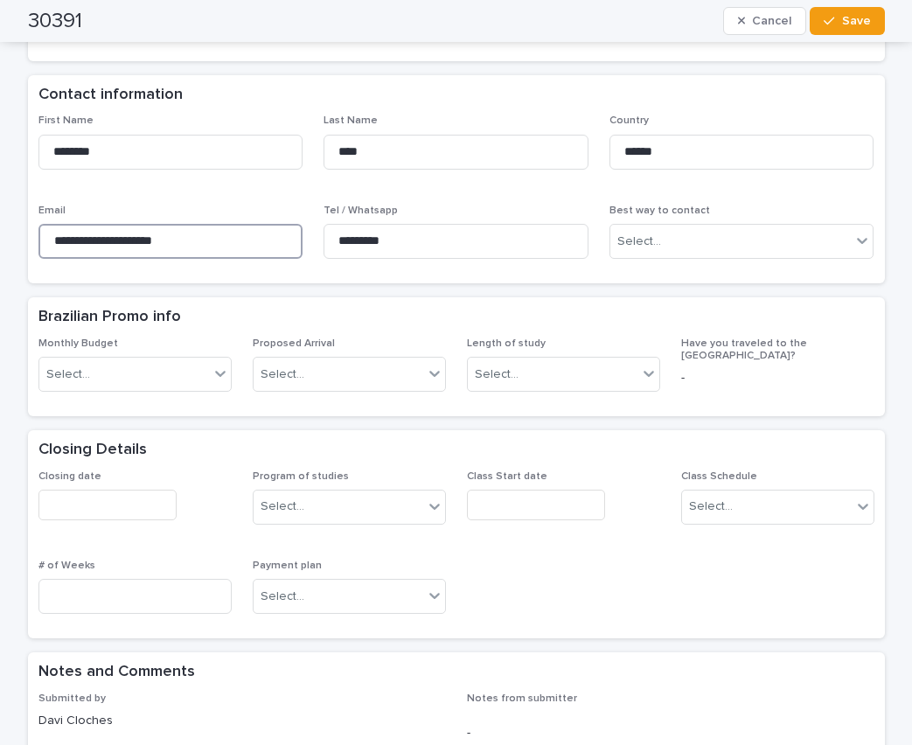
scroll to position [0, 0]
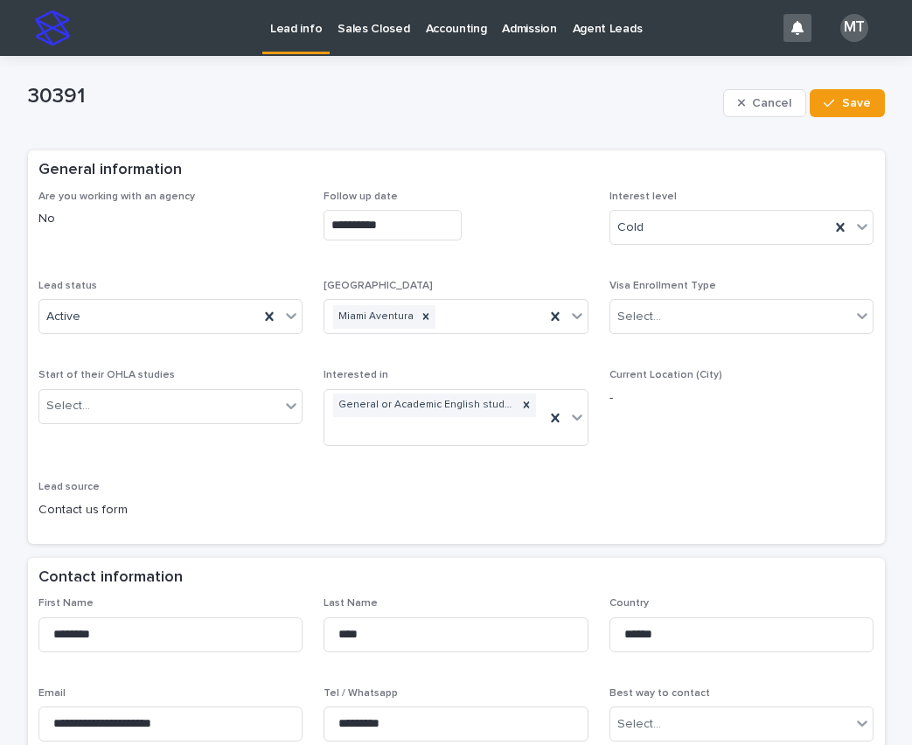
click at [279, 32] on p "Lead info" at bounding box center [296, 18] width 52 height 37
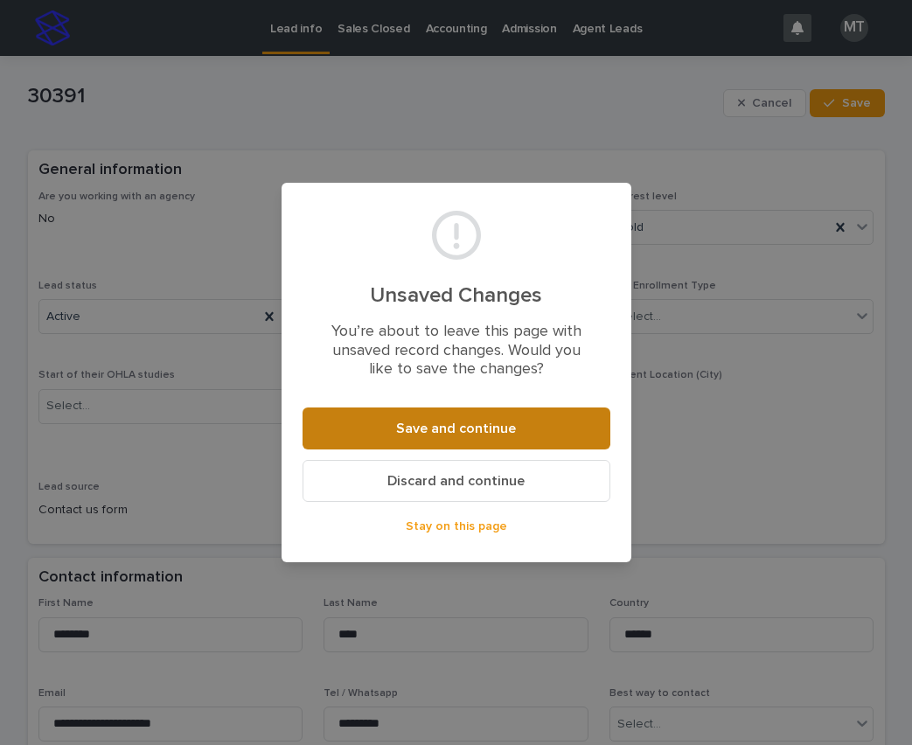
click at [460, 429] on span "Save and continue" at bounding box center [456, 428] width 120 height 14
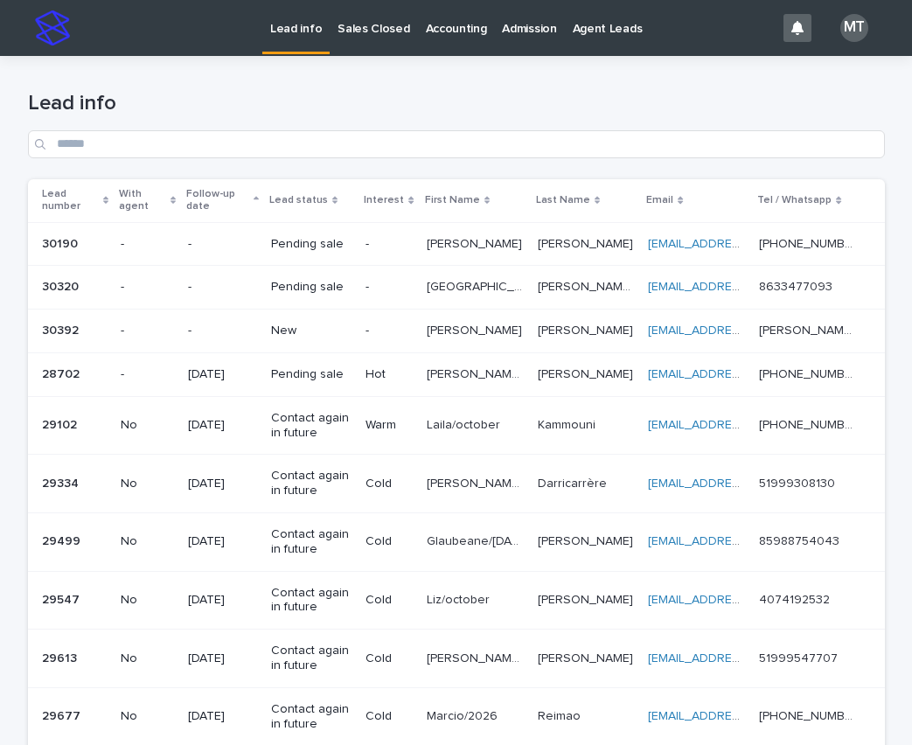
click at [481, 329] on p "[PERSON_NAME]" at bounding box center [476, 329] width 99 height 18
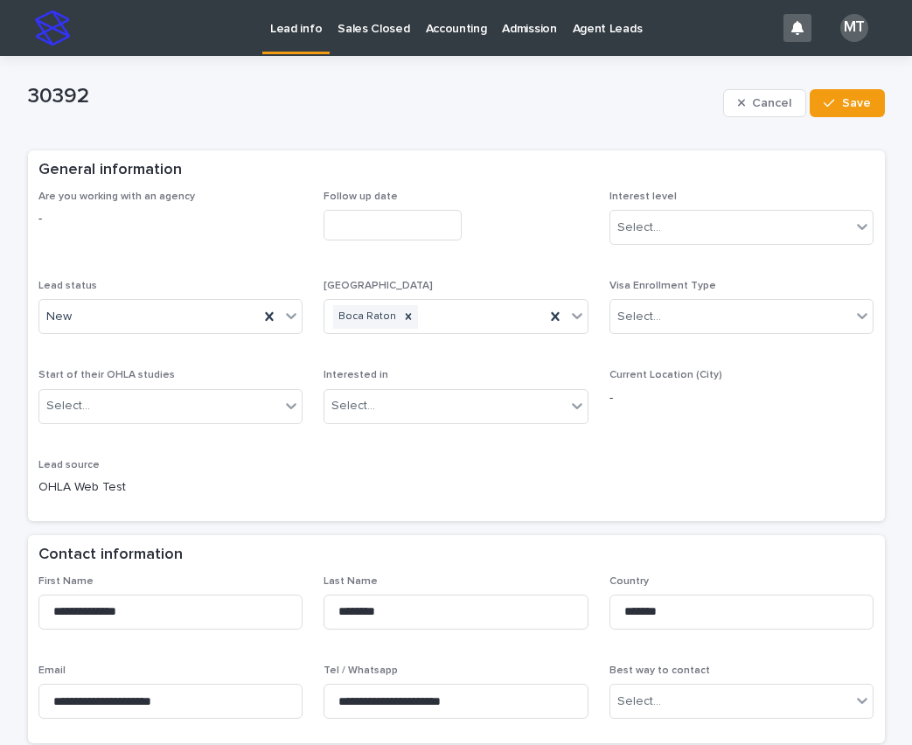
click at [361, 217] on input "text" at bounding box center [392, 225] width 138 height 31
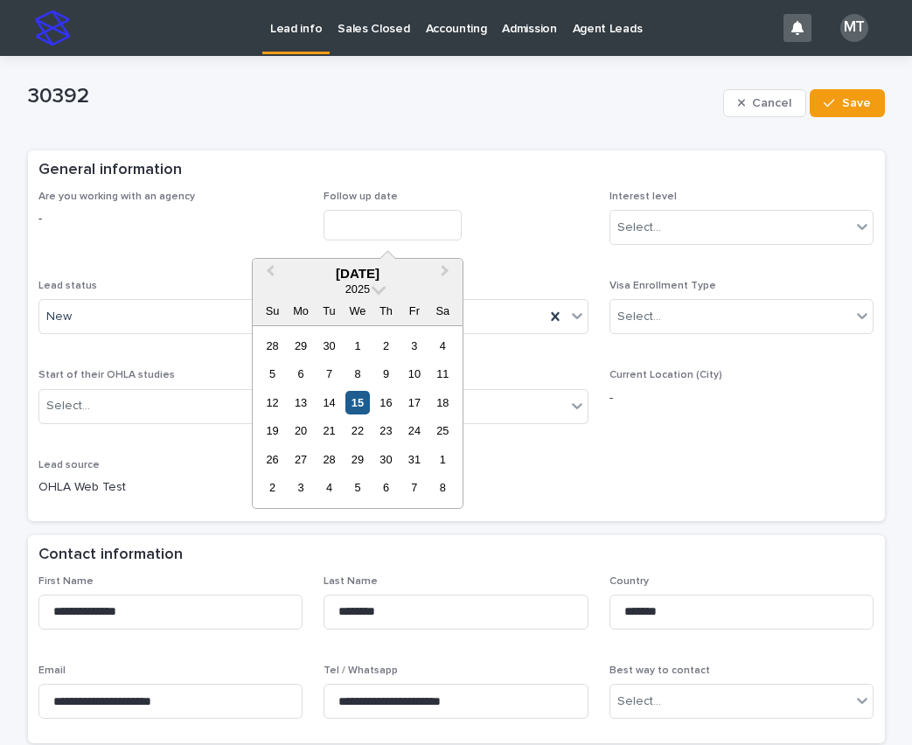
click at [354, 396] on div "15" at bounding box center [357, 403] width 24 height 24
type input "**********"
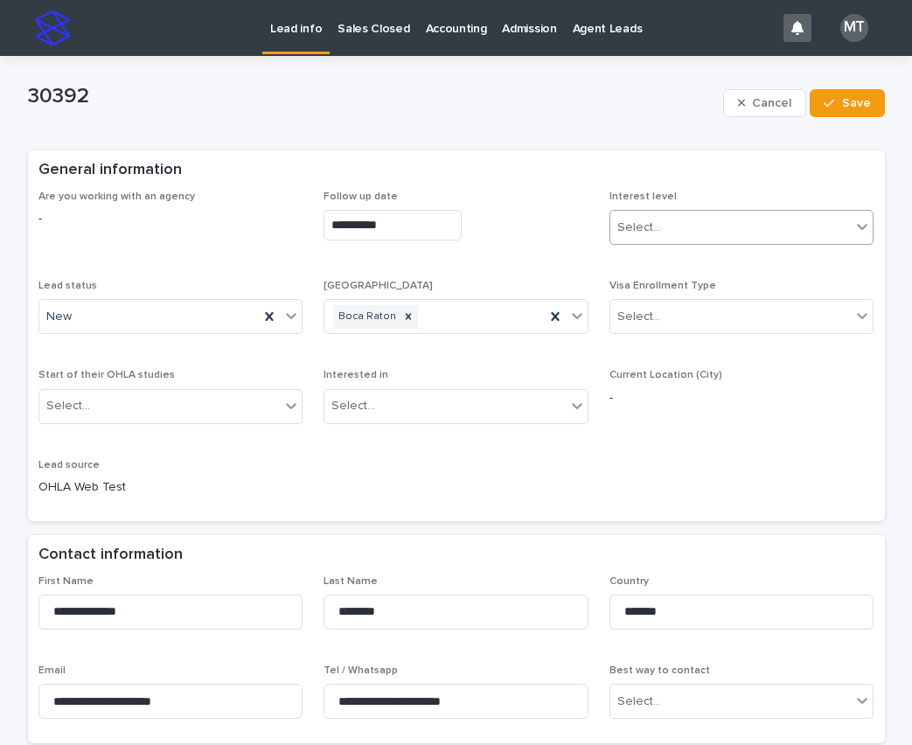
click at [631, 227] on div "Select..." at bounding box center [639, 228] width 44 height 18
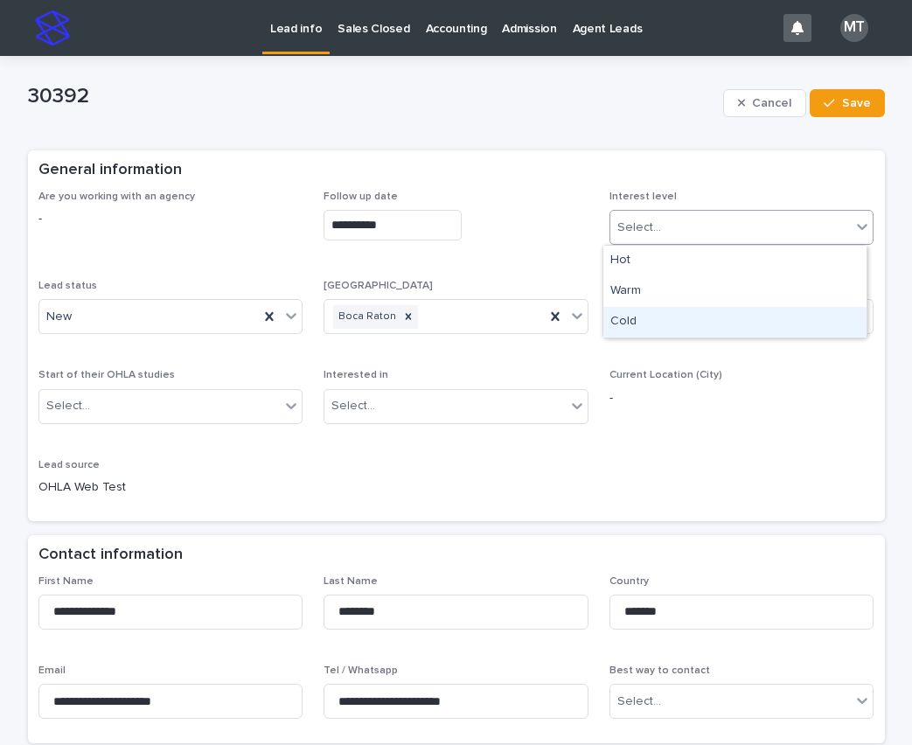
click at [624, 323] on div "Cold" at bounding box center [734, 322] width 263 height 31
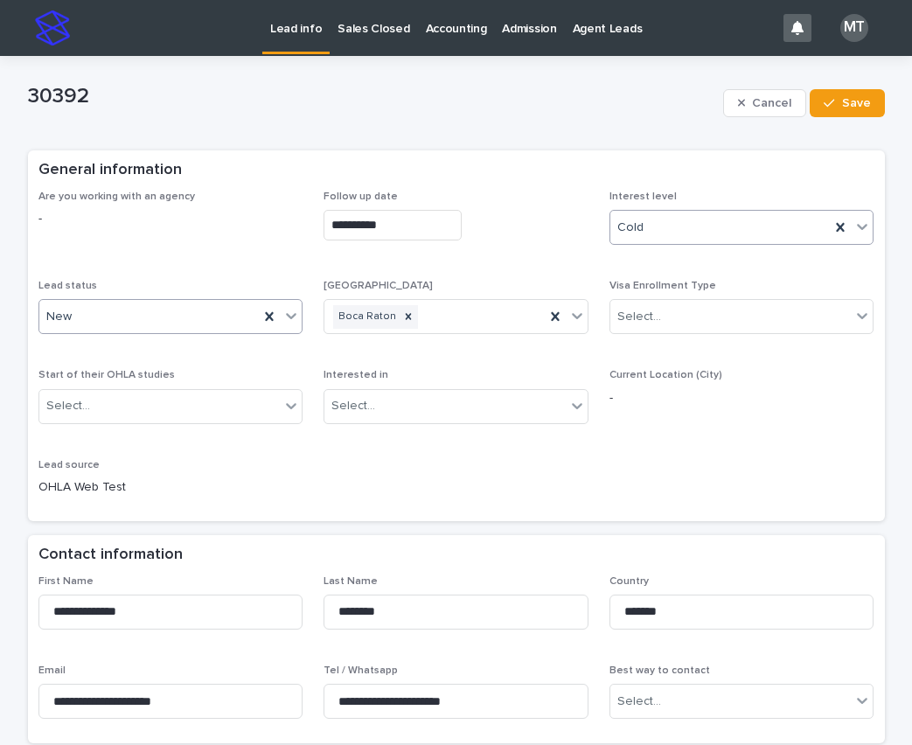
click at [109, 320] on div "New" at bounding box center [149, 317] width 220 height 29
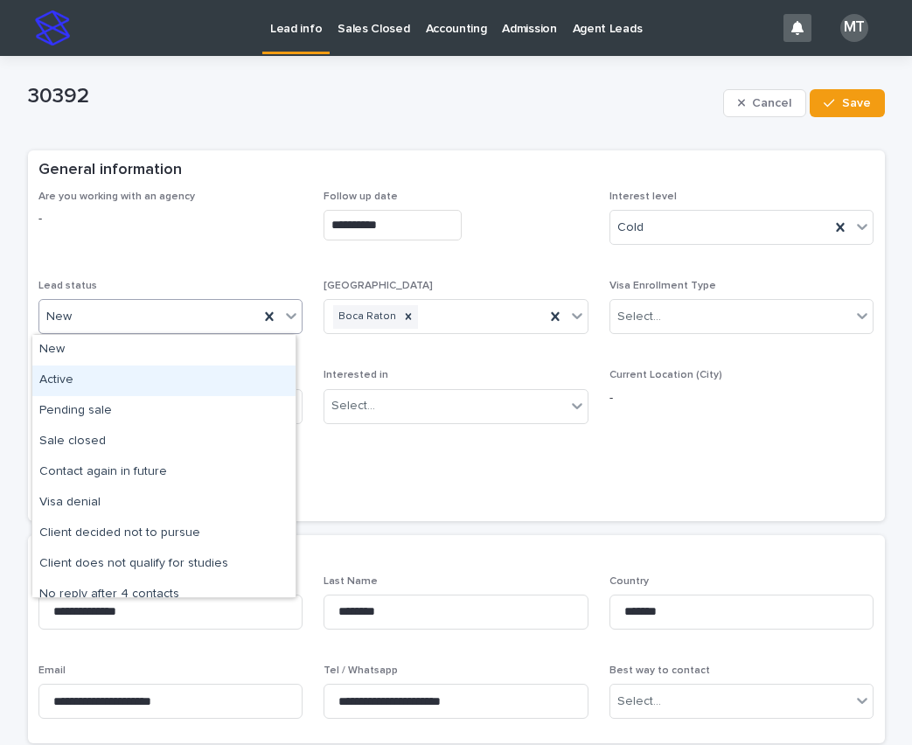
click at [104, 373] on div "Active" at bounding box center [163, 380] width 263 height 31
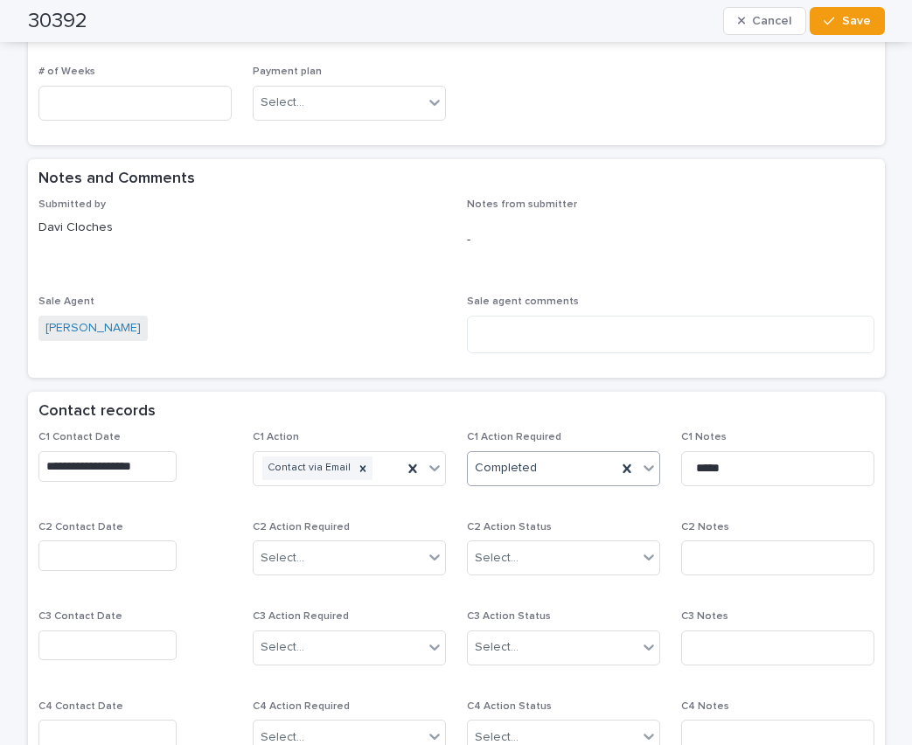
scroll to position [962, 0]
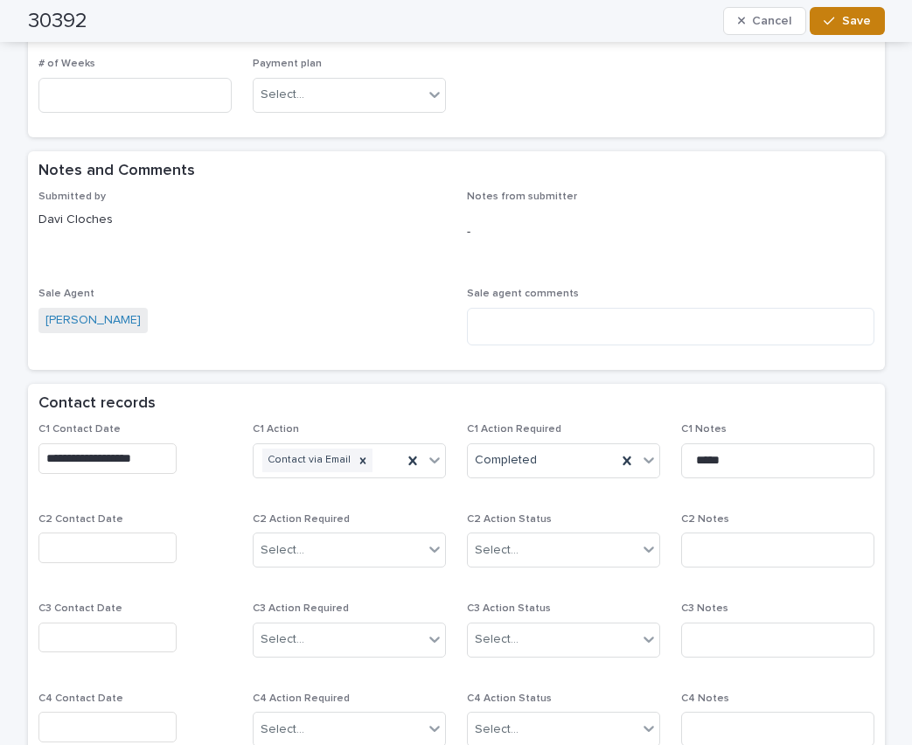
click at [847, 23] on span "Save" at bounding box center [856, 21] width 29 height 12
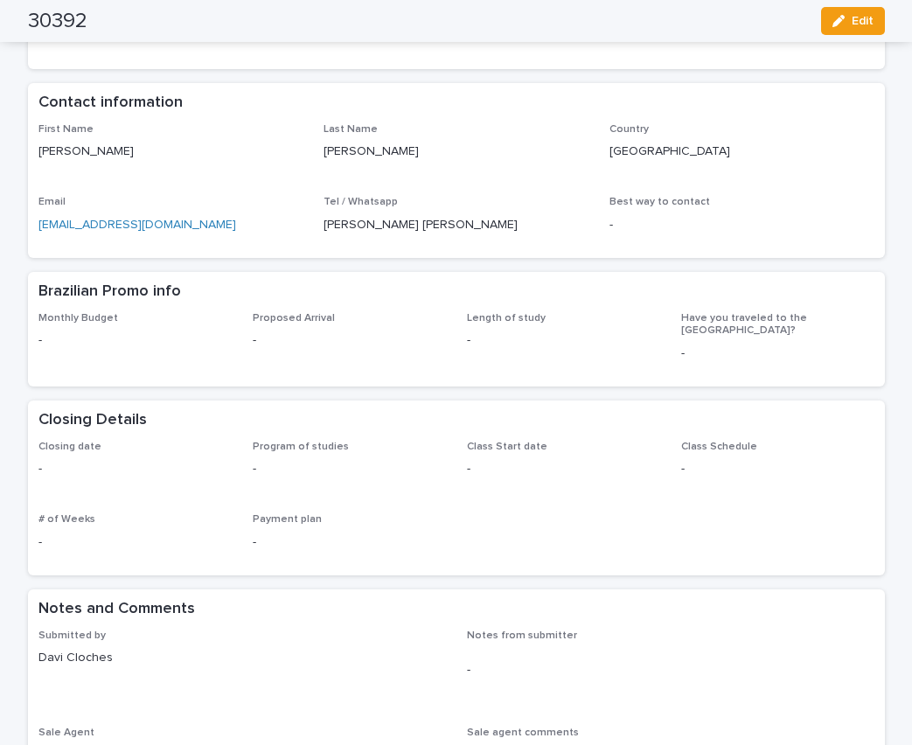
scroll to position [0, 0]
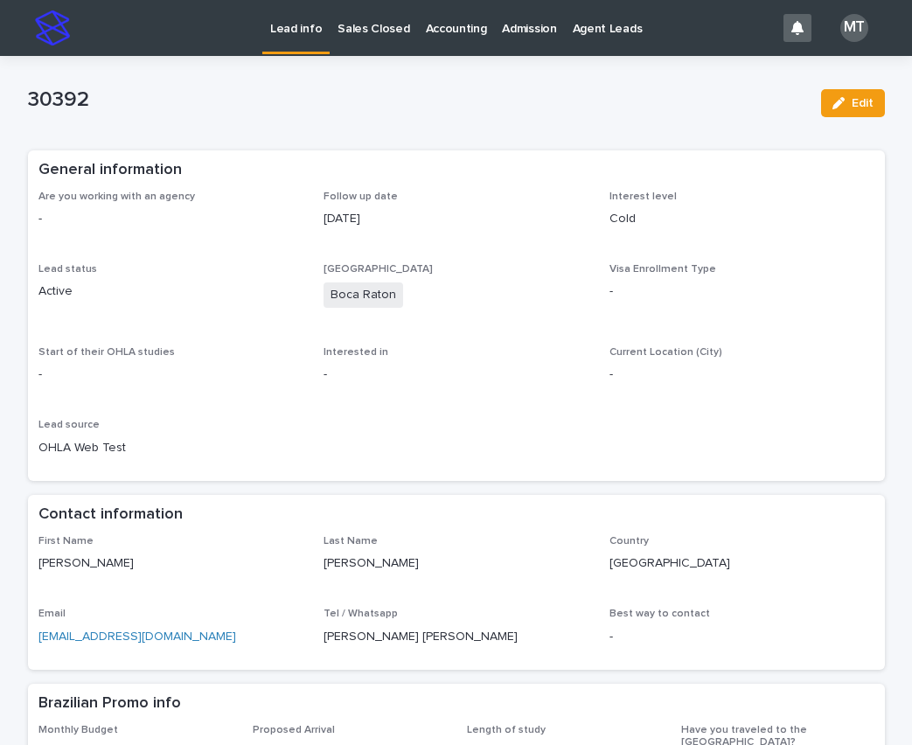
click at [297, 21] on p "Lead info" at bounding box center [296, 18] width 52 height 37
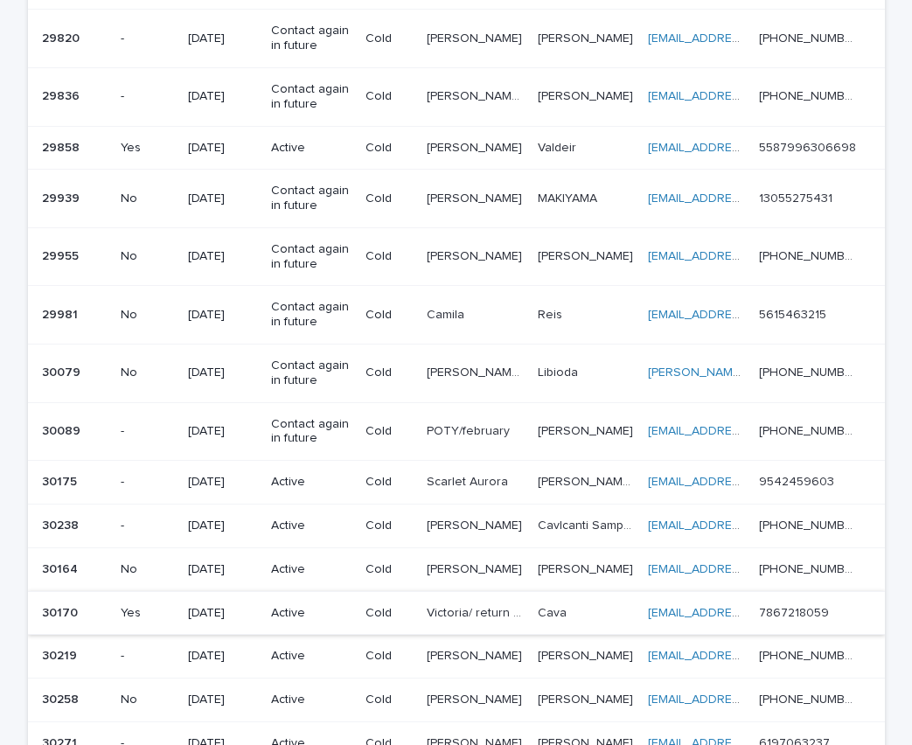
scroll to position [1217, 0]
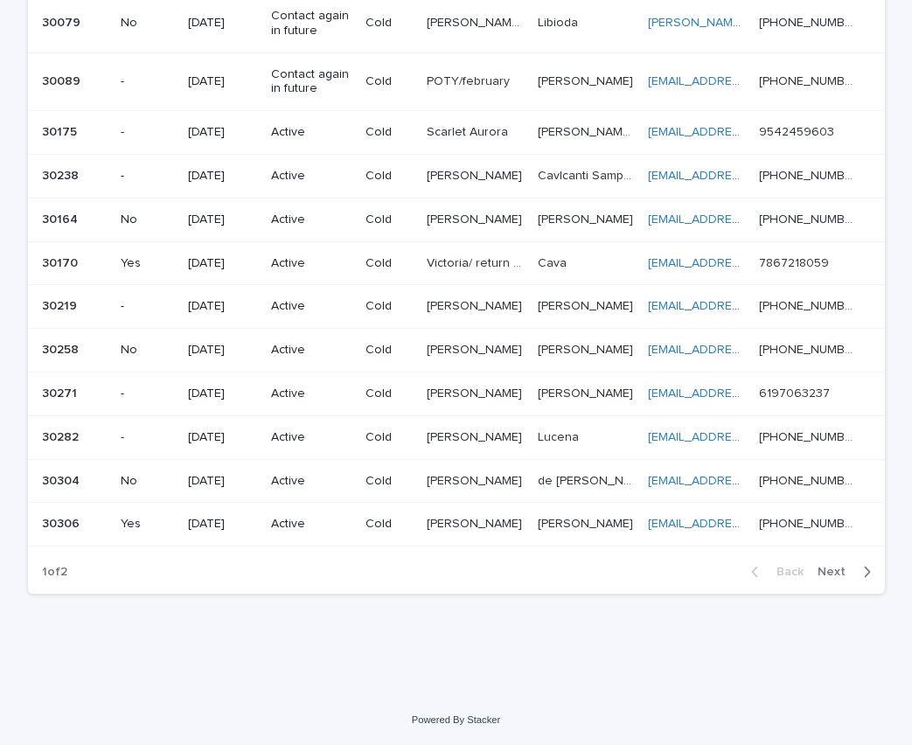
click at [837, 567] on span "Next" at bounding box center [836, 572] width 38 height 12
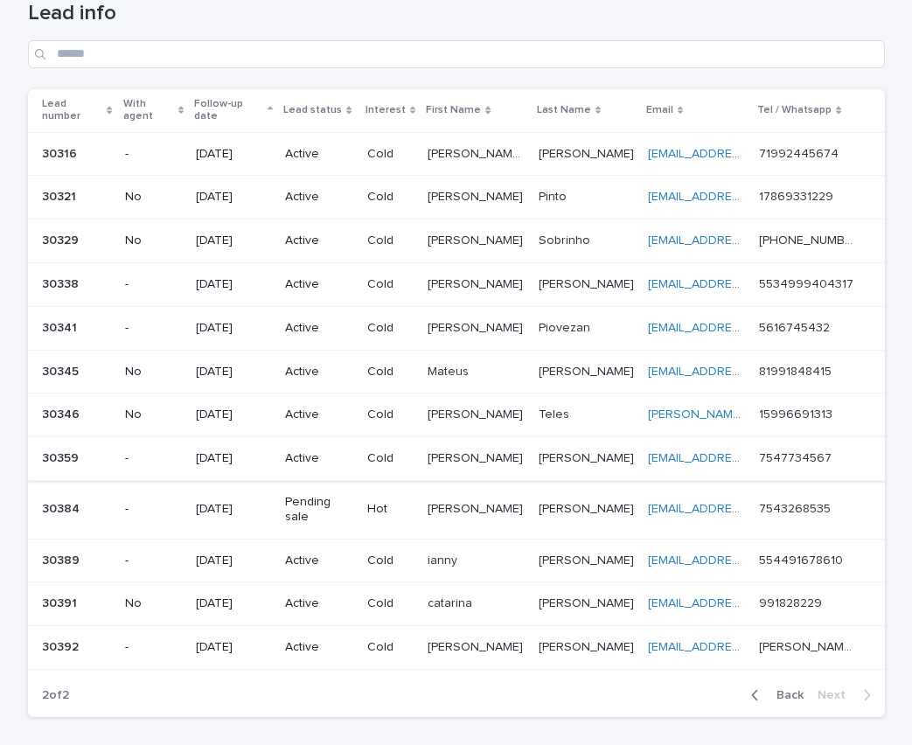
scroll to position [186, 0]
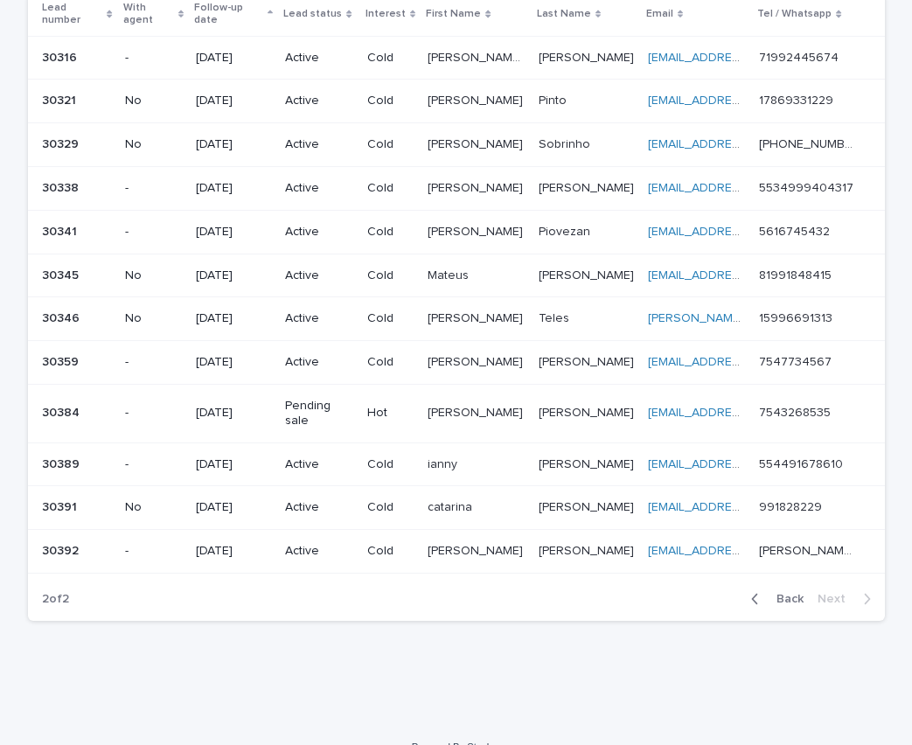
click at [777, 593] on span "Back" at bounding box center [785, 599] width 38 height 12
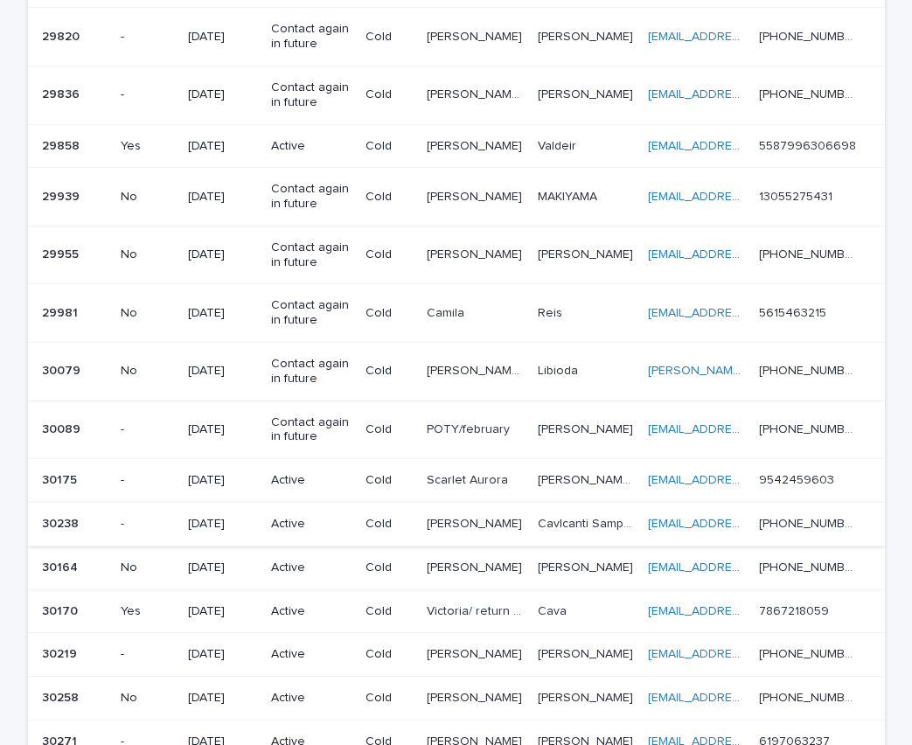
scroll to position [877, 0]
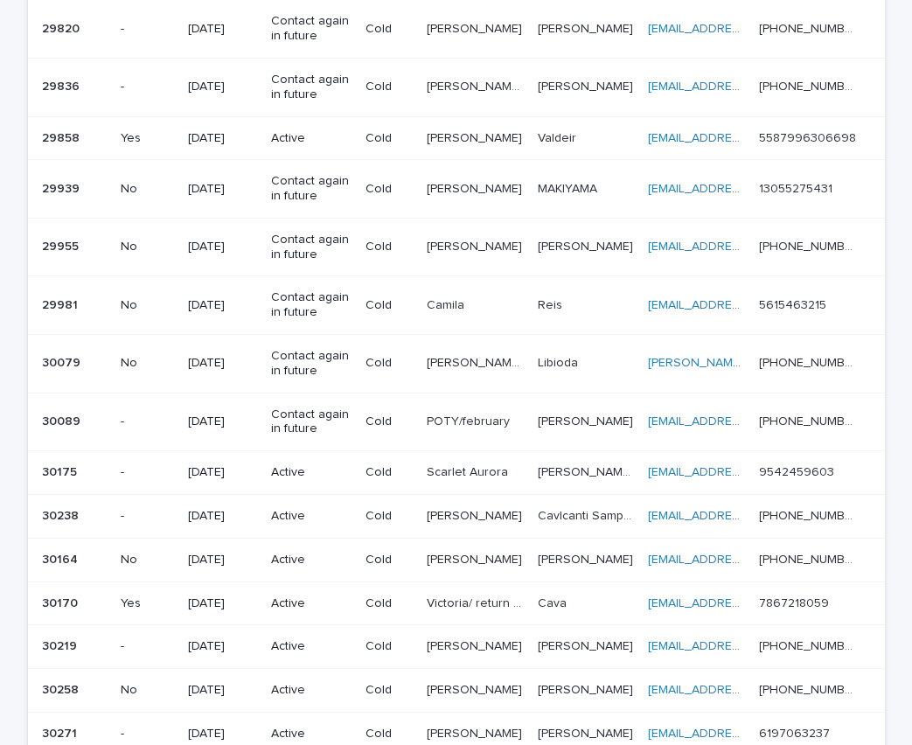
click at [348, 472] on p "Active" at bounding box center [311, 472] width 80 height 15
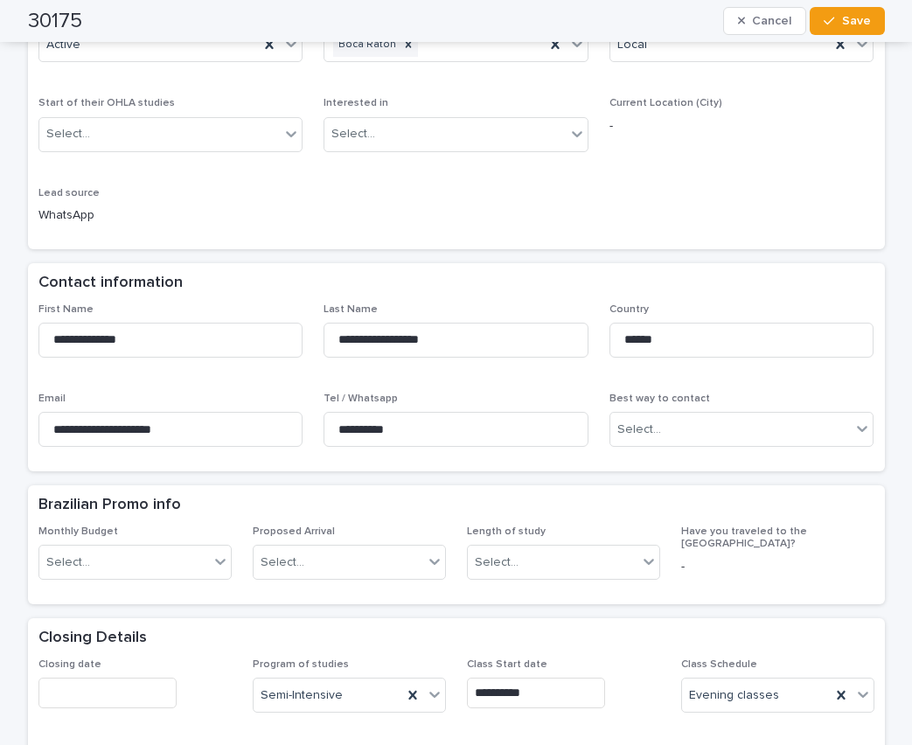
scroll to position [87, 0]
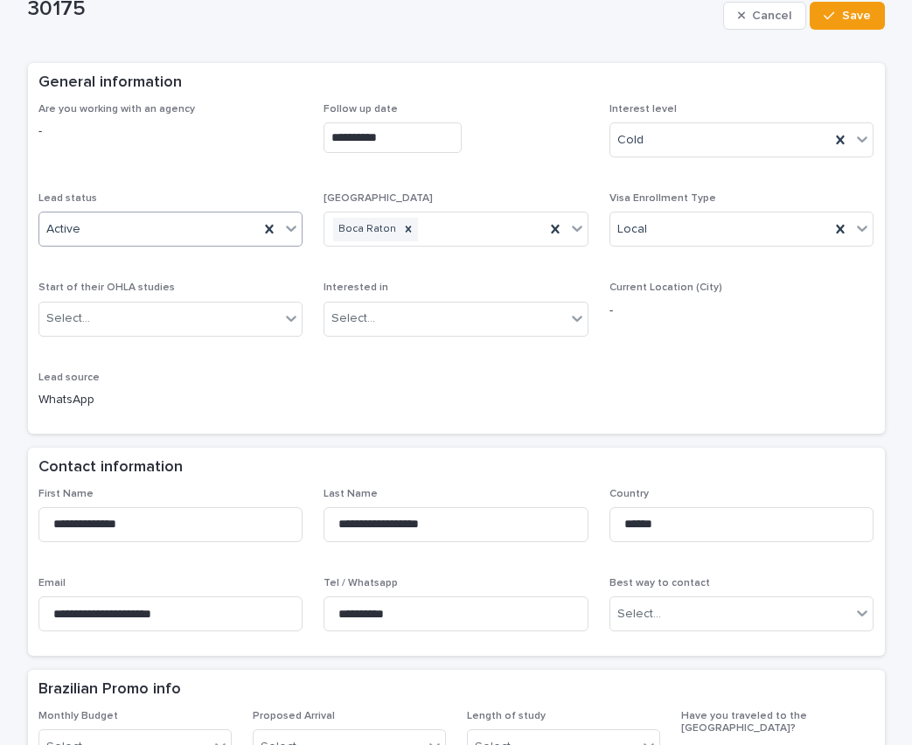
click at [218, 233] on div "Active" at bounding box center [149, 229] width 220 height 29
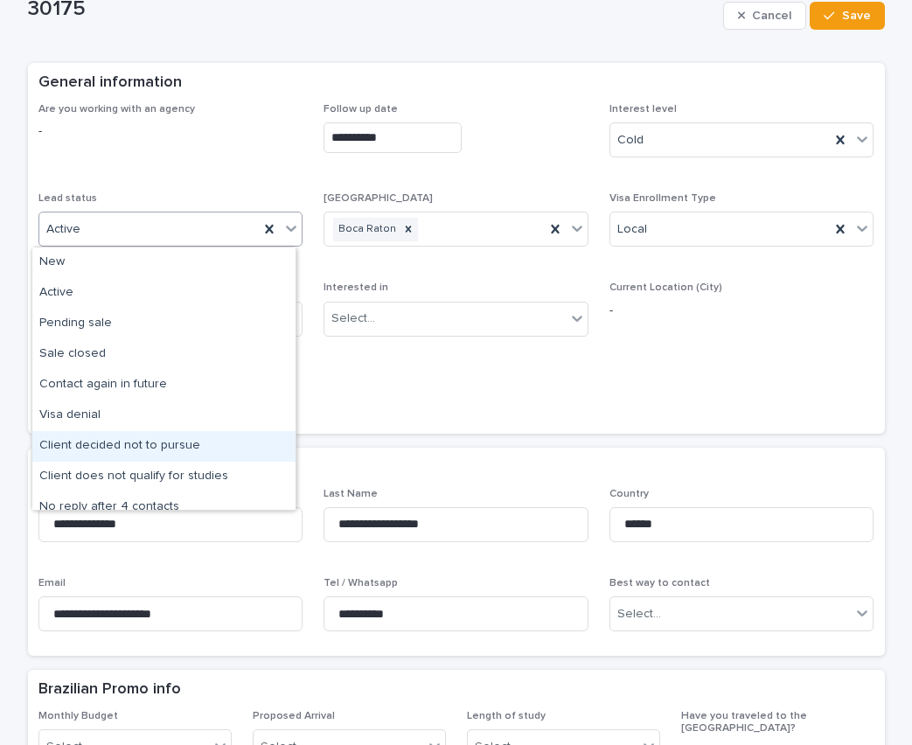
click at [182, 451] on div "Client decided not to pursue" at bounding box center [163, 446] width 263 height 31
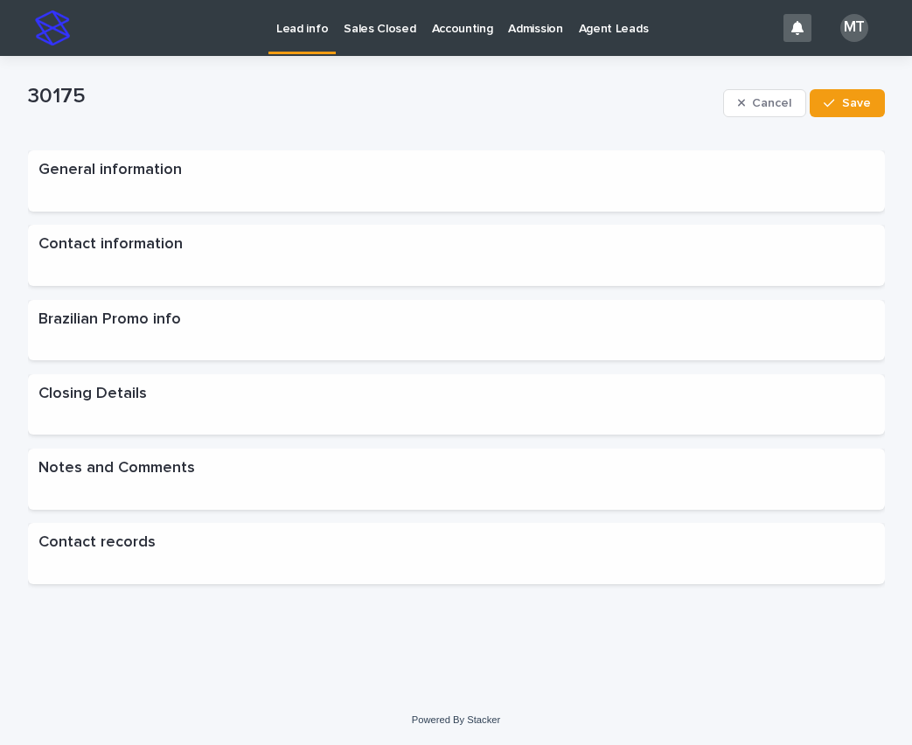
scroll to position [0, 0]
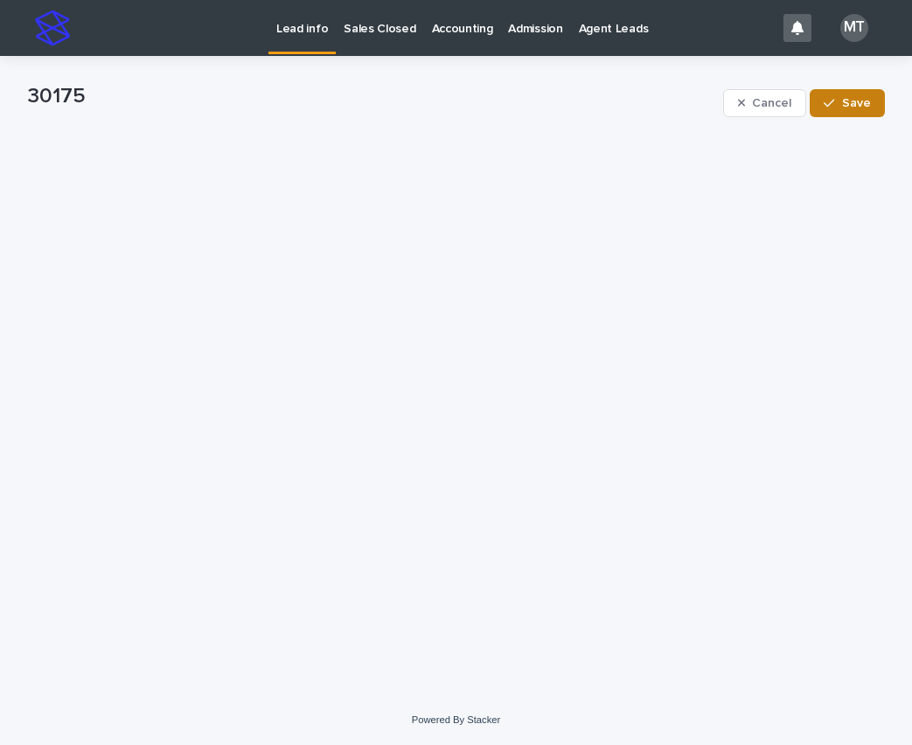
click at [852, 106] on span "Save" at bounding box center [856, 103] width 29 height 12
click at [321, 27] on p "Lead info" at bounding box center [302, 18] width 52 height 37
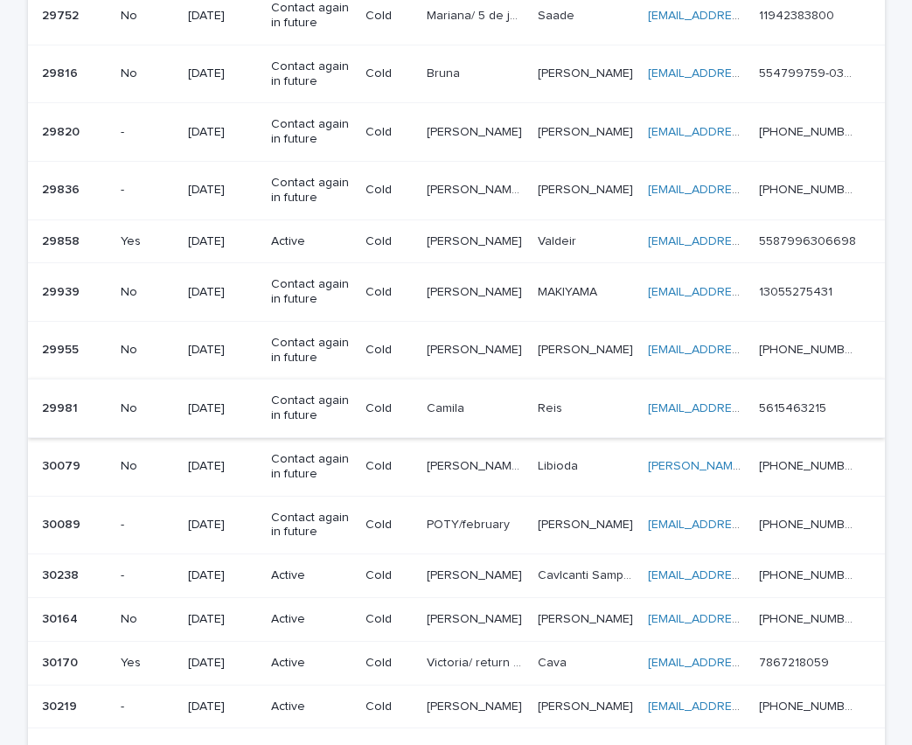
scroll to position [874, 0]
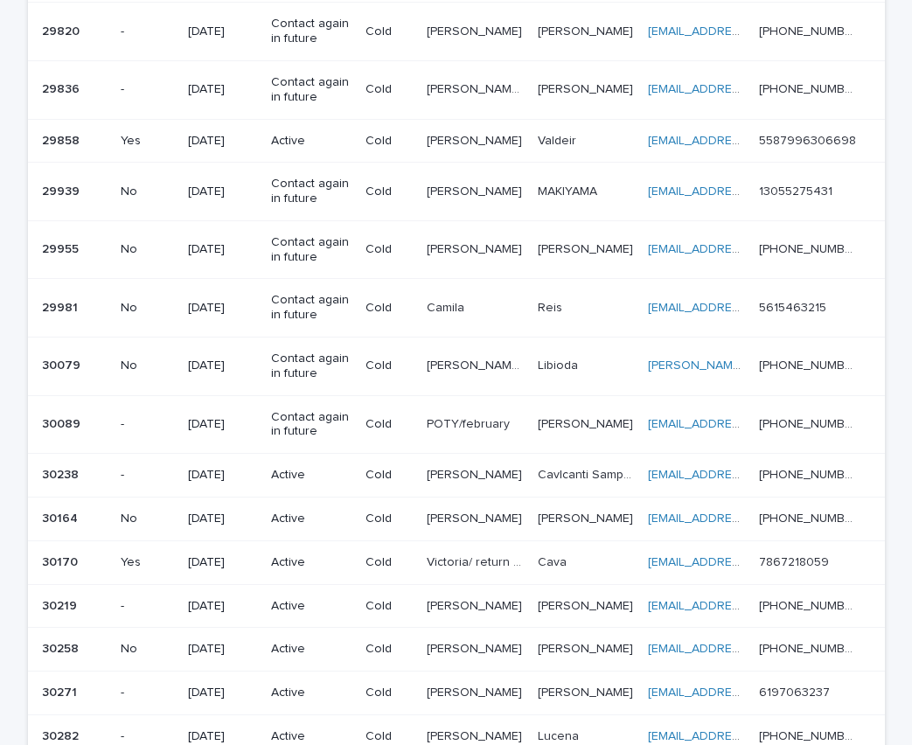
click at [314, 477] on p "Active" at bounding box center [311, 475] width 80 height 15
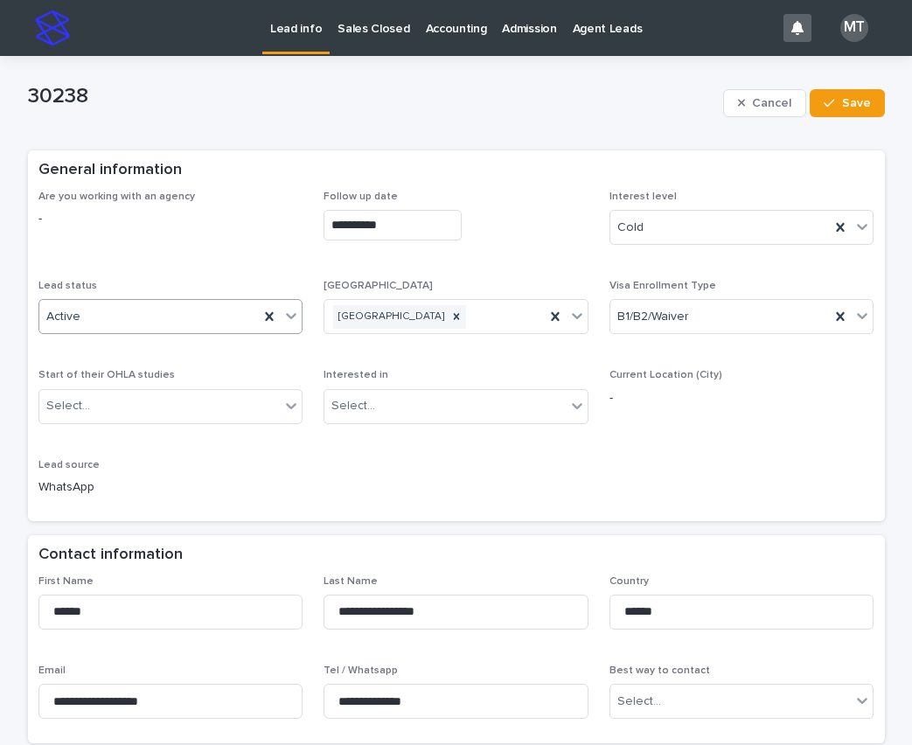
click at [224, 310] on div "Active" at bounding box center [149, 317] width 220 height 29
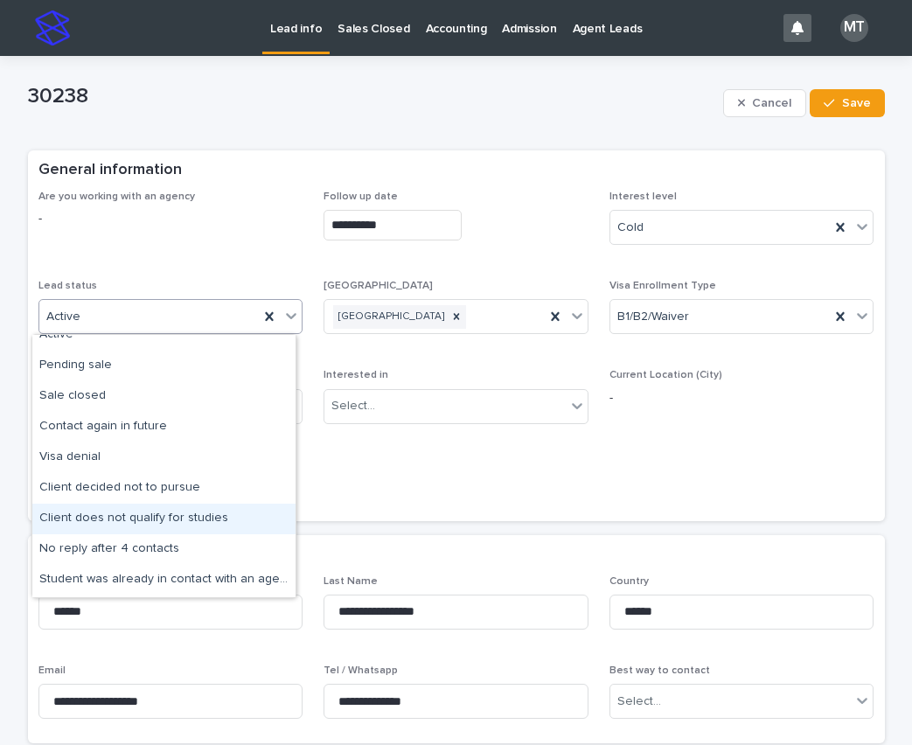
scroll to position [87, 0]
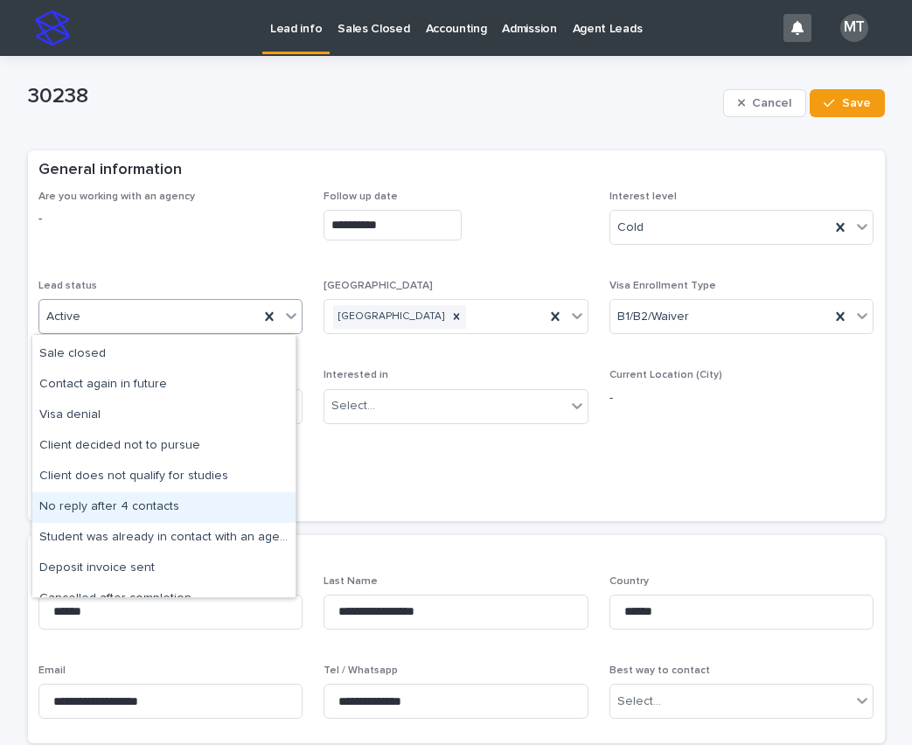
click at [163, 504] on div "No reply after 4 contacts" at bounding box center [163, 507] width 263 height 31
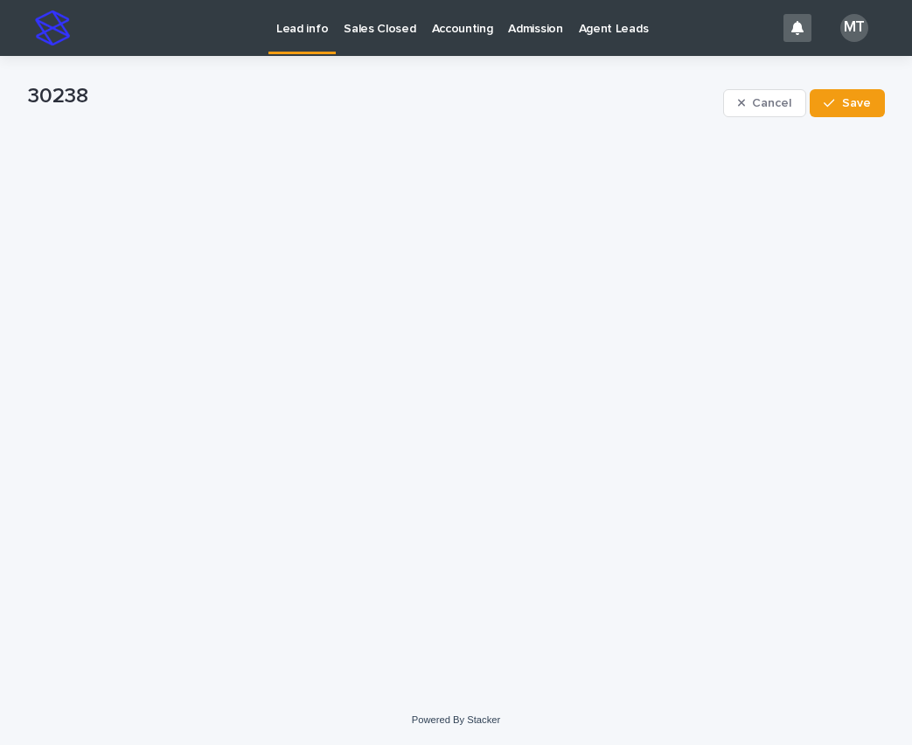
click at [299, 31] on p "Lead info" at bounding box center [302, 18] width 52 height 37
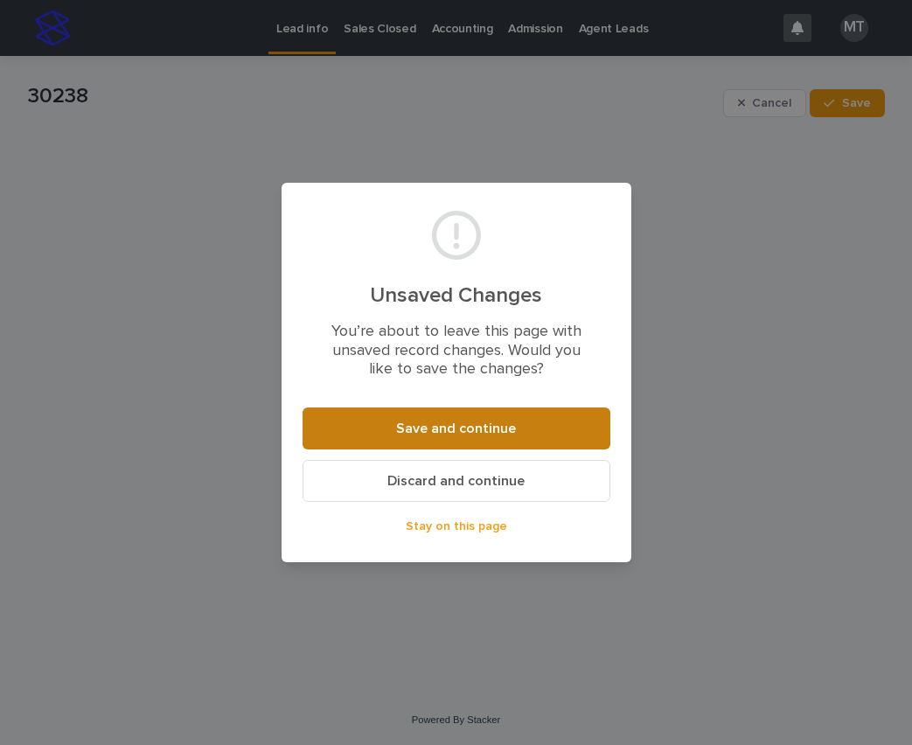
click at [453, 430] on span "Save and continue" at bounding box center [456, 428] width 120 height 14
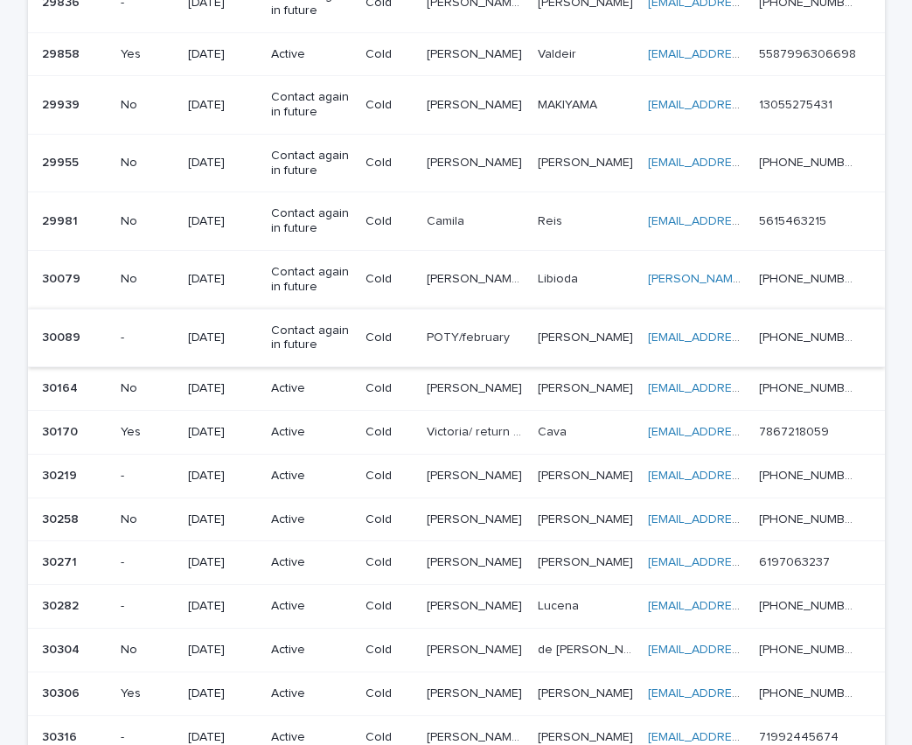
scroll to position [962, 0]
click at [308, 385] on p "Active" at bounding box center [311, 387] width 80 height 15
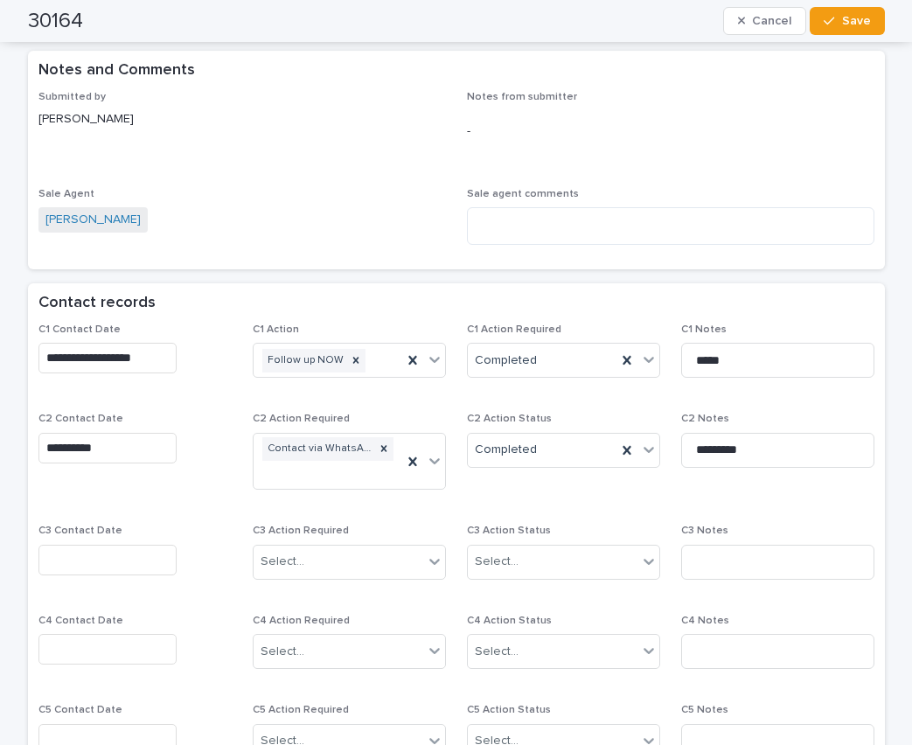
scroll to position [1137, 0]
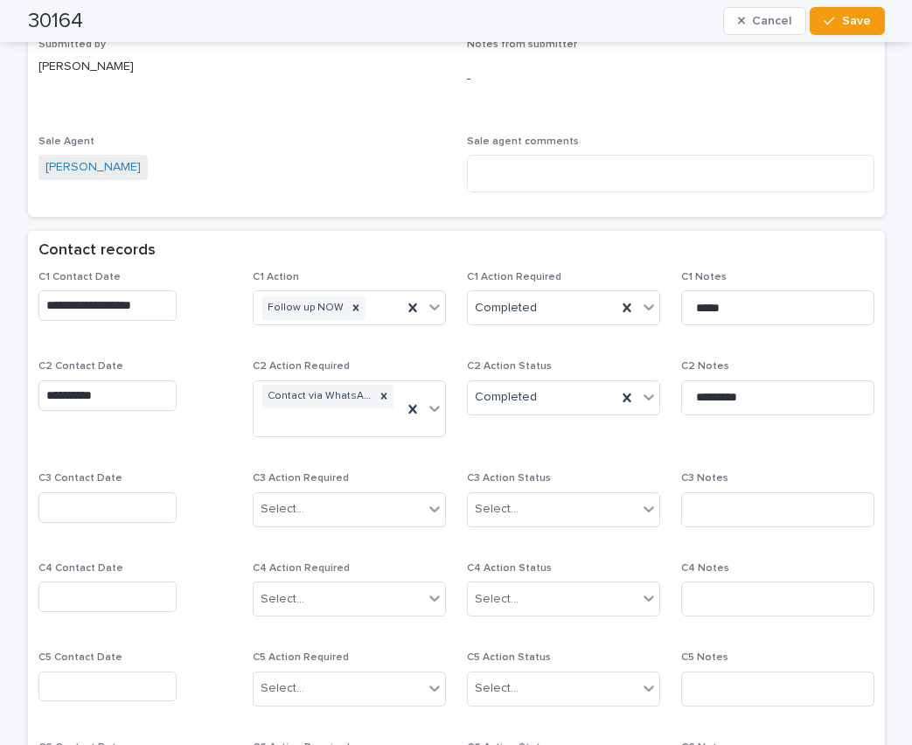
click at [121, 502] on input "text" at bounding box center [107, 507] width 138 height 31
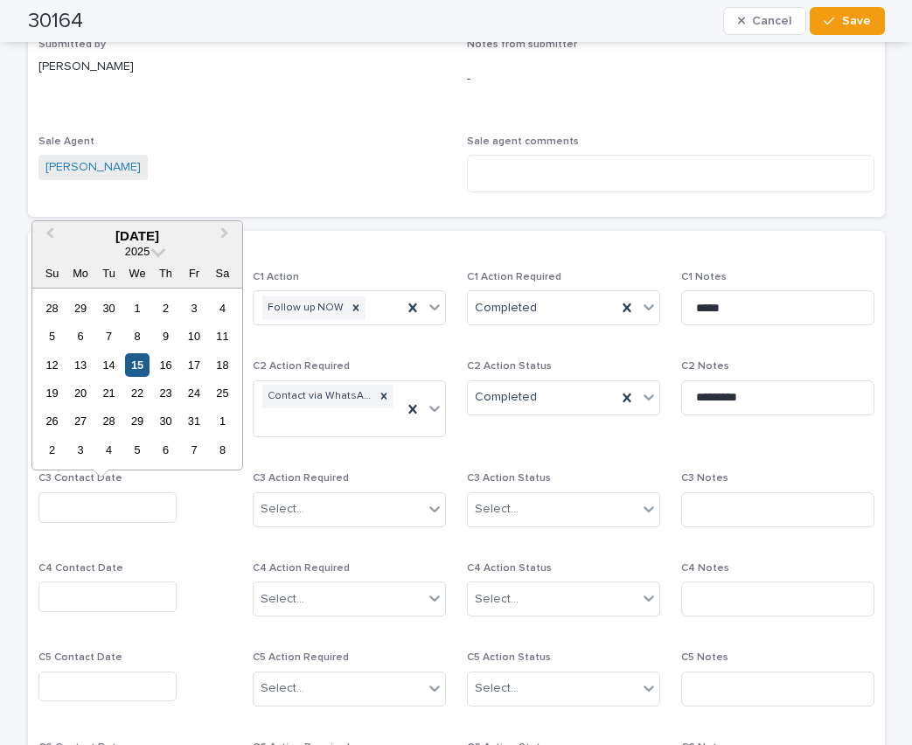
click at [140, 367] on div "15" at bounding box center [137, 365] width 24 height 24
type input "**********"
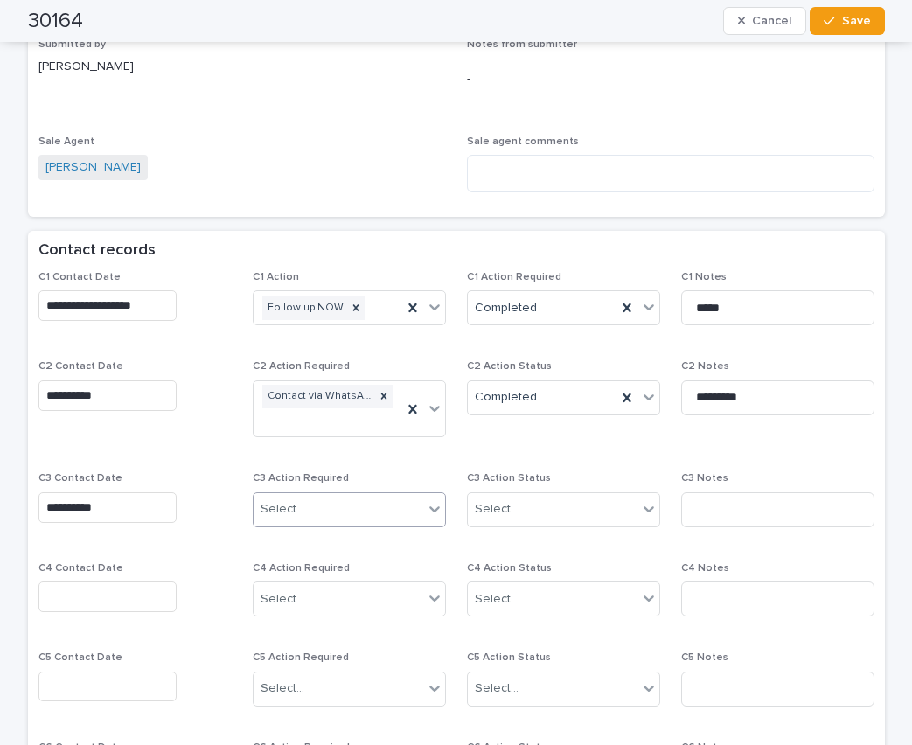
click at [295, 509] on div "Select..." at bounding box center [283, 509] width 44 height 18
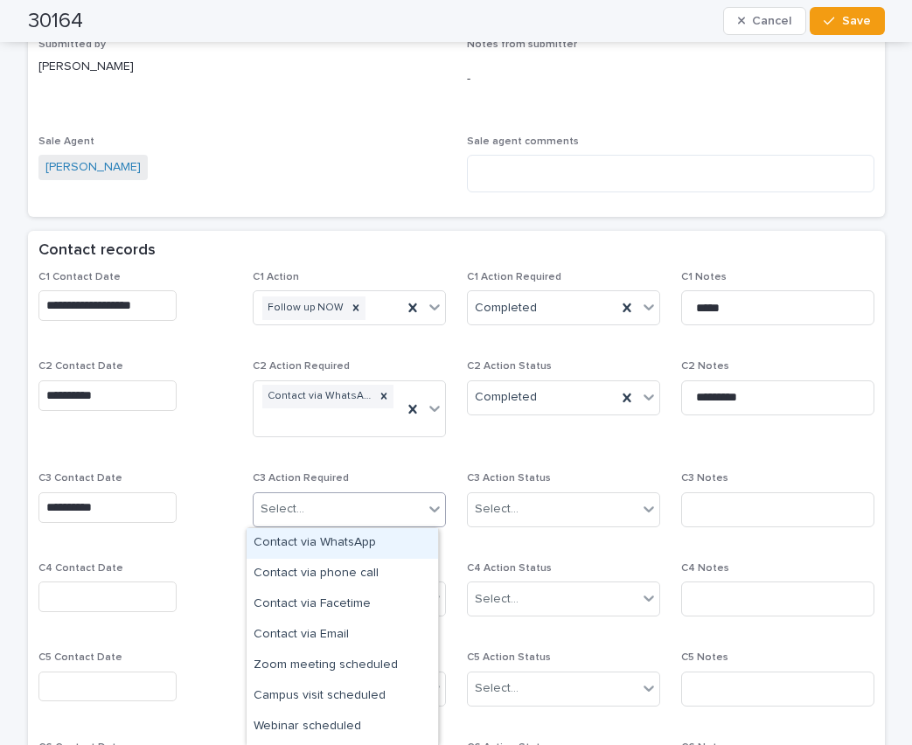
click at [298, 534] on div "Contact via WhatsApp" at bounding box center [342, 543] width 191 height 31
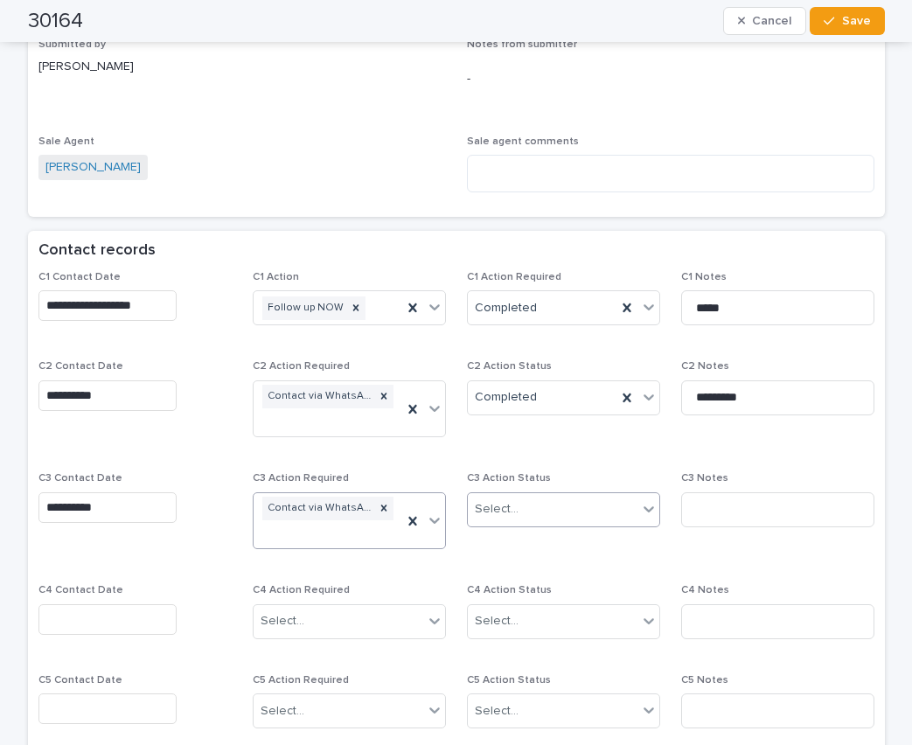
click at [524, 508] on div "Select..." at bounding box center [553, 509] width 170 height 29
drag, startPoint x: 504, startPoint y: 575, endPoint x: 715, endPoint y: 523, distance: 217.1
click at [507, 575] on div "Completed" at bounding box center [556, 574] width 191 height 31
click at [726, 507] on input at bounding box center [777, 509] width 193 height 35
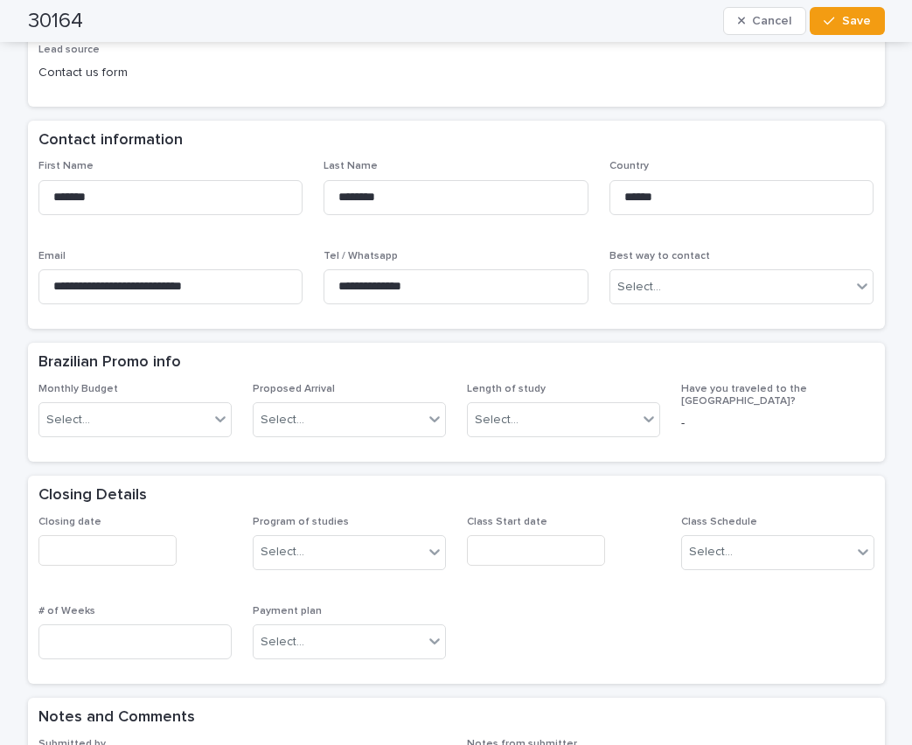
scroll to position [350, 0]
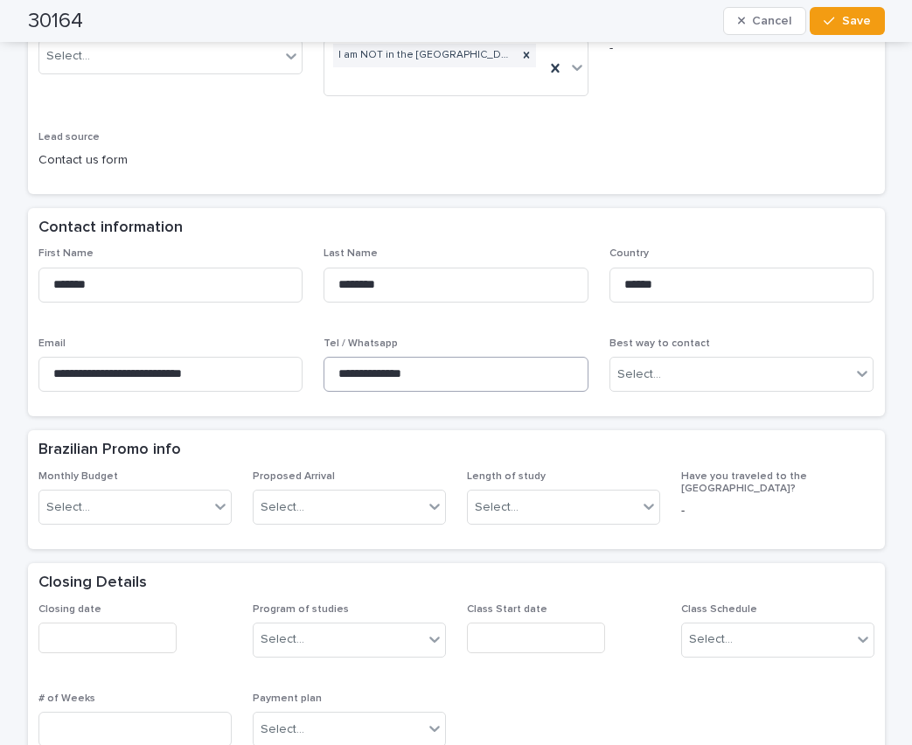
type input "*********"
drag, startPoint x: 447, startPoint y: 374, endPoint x: 314, endPoint y: 370, distance: 133.0
click at [314, 370] on div "**********" at bounding box center [456, 326] width 836 height 158
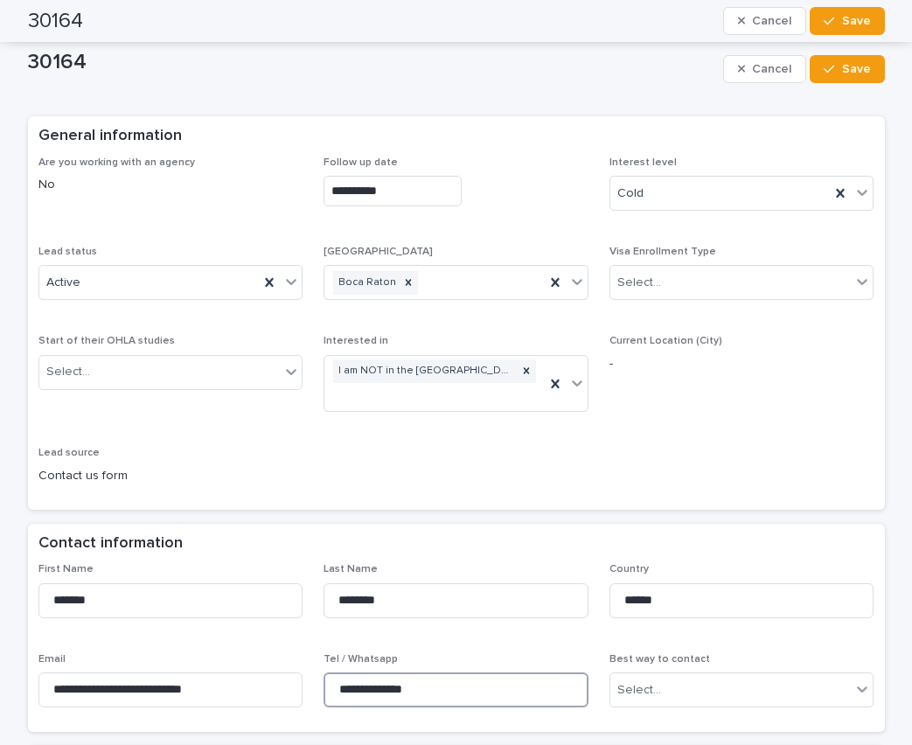
scroll to position [0, 0]
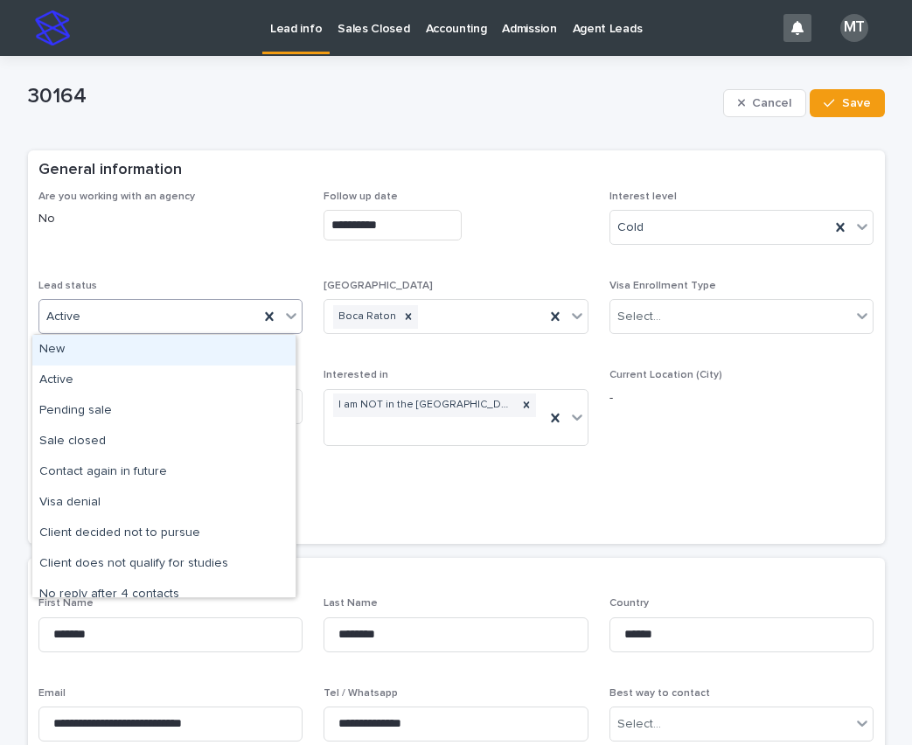
click at [175, 312] on div "Active" at bounding box center [149, 317] width 220 height 29
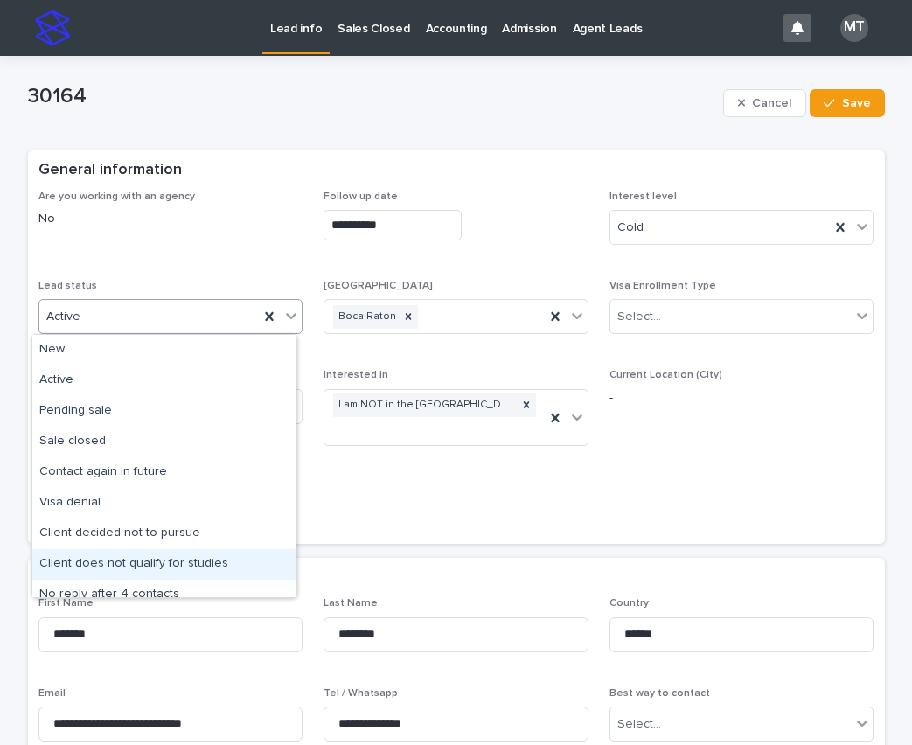
click at [140, 568] on div "Client does not qualify for studies" at bounding box center [163, 564] width 263 height 31
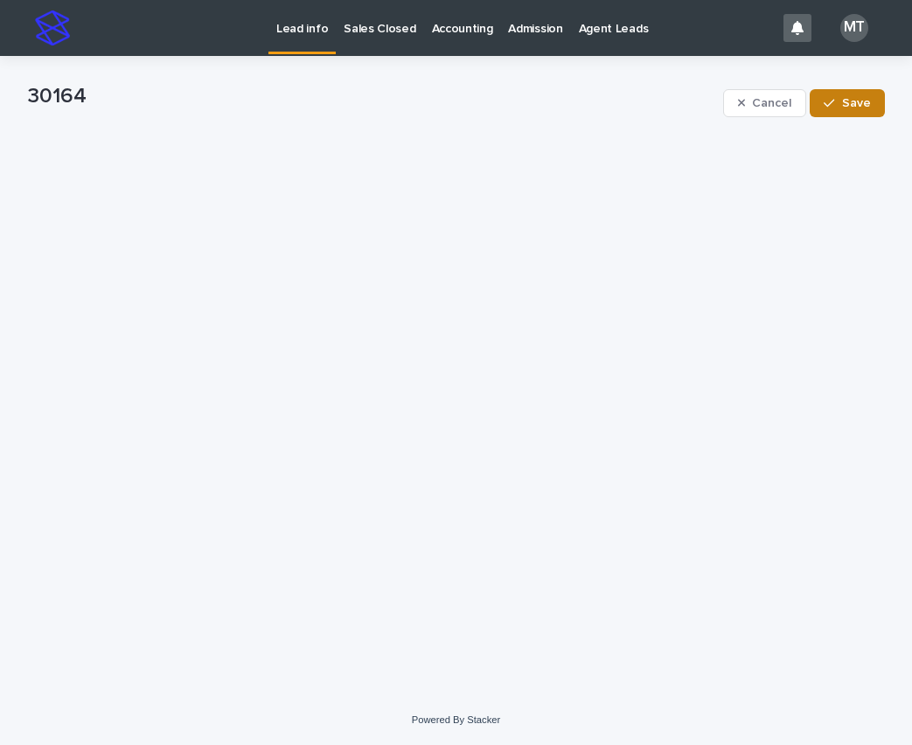
click at [858, 104] on span "Save" at bounding box center [856, 103] width 29 height 12
click at [296, 28] on p "Lead info" at bounding box center [302, 18] width 52 height 37
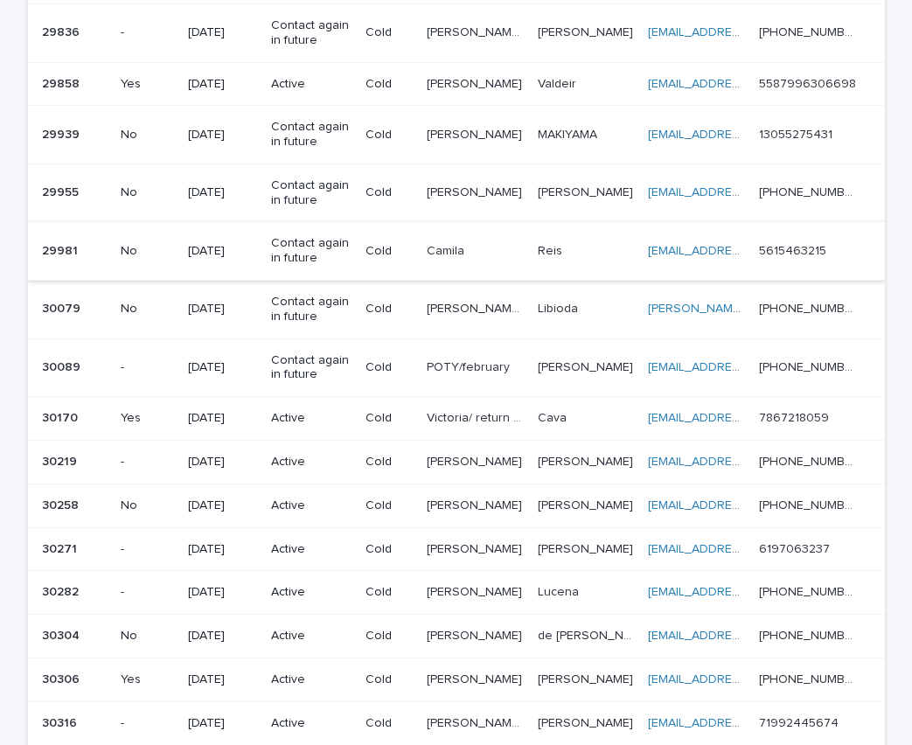
scroll to position [962, 0]
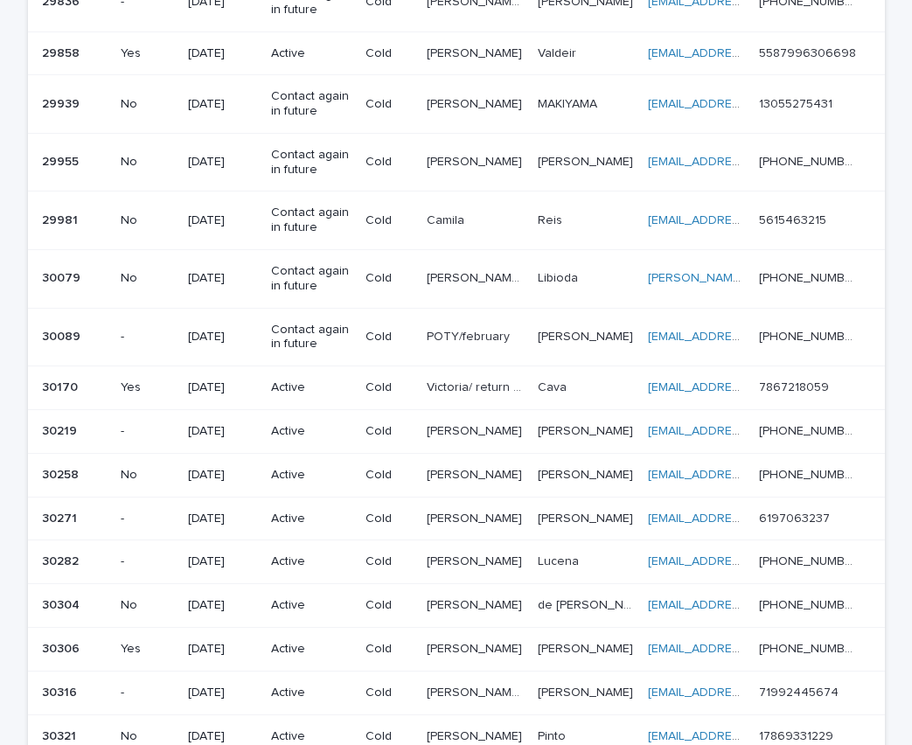
click at [321, 386] on p "Active" at bounding box center [311, 387] width 80 height 15
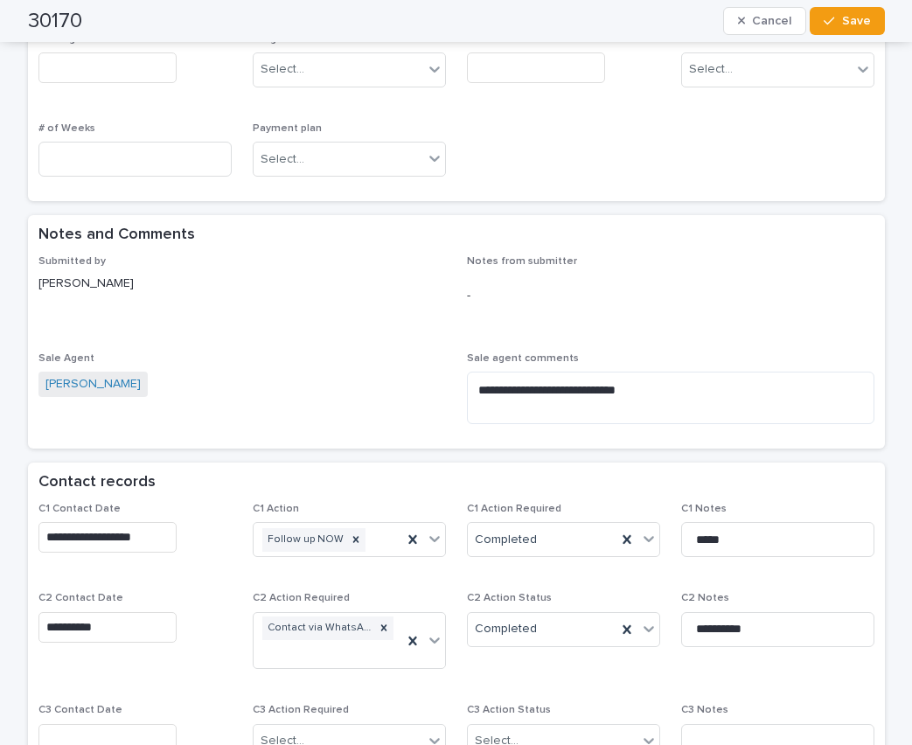
scroll to position [962, 0]
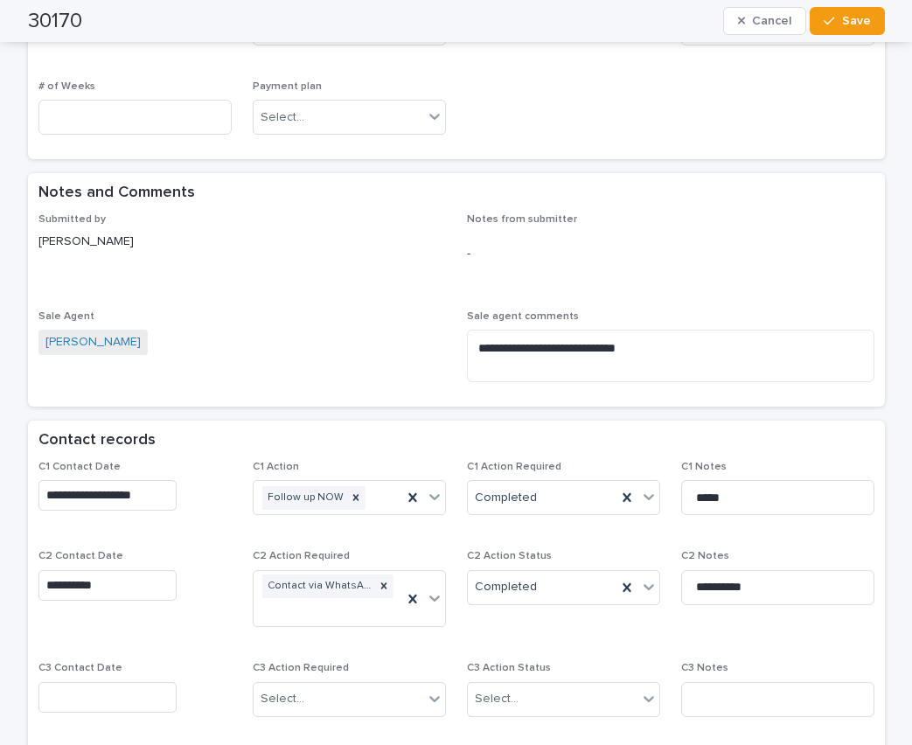
click at [64, 682] on input "text" at bounding box center [107, 697] width 138 height 31
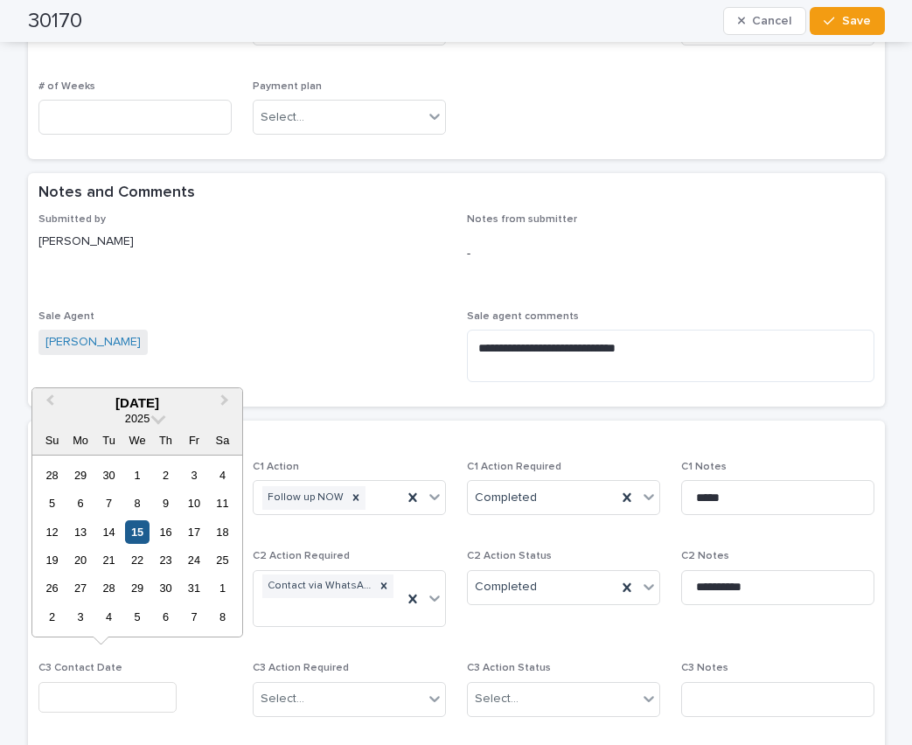
click at [136, 526] on div "15" at bounding box center [137, 532] width 24 height 24
type input "**********"
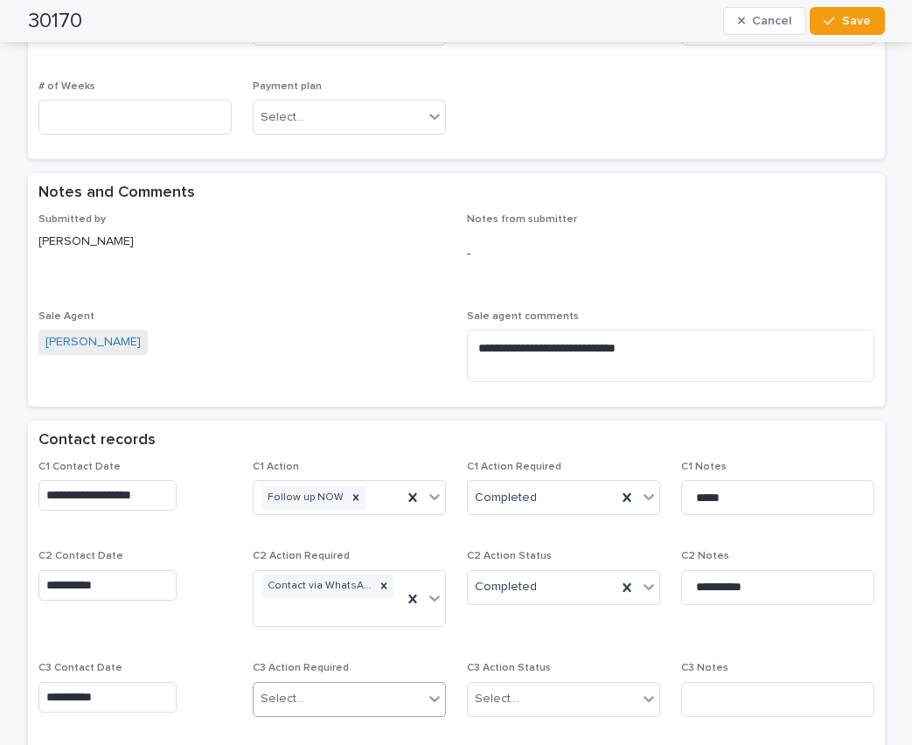
click at [292, 690] on div "Select..." at bounding box center [283, 699] width 44 height 18
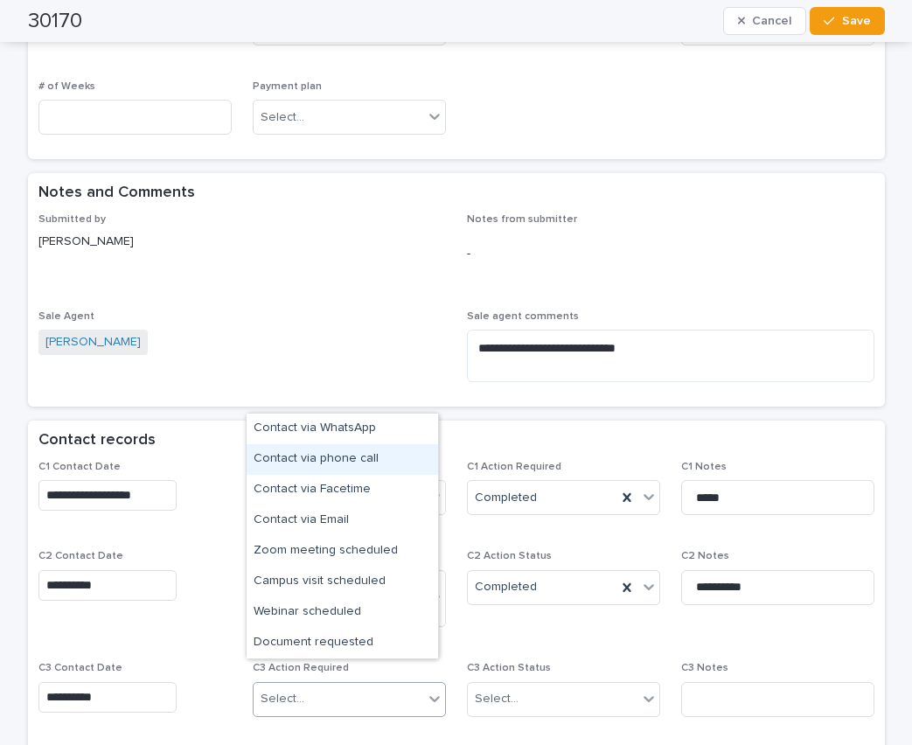
click at [344, 450] on div "Contact via phone call" at bounding box center [342, 459] width 191 height 31
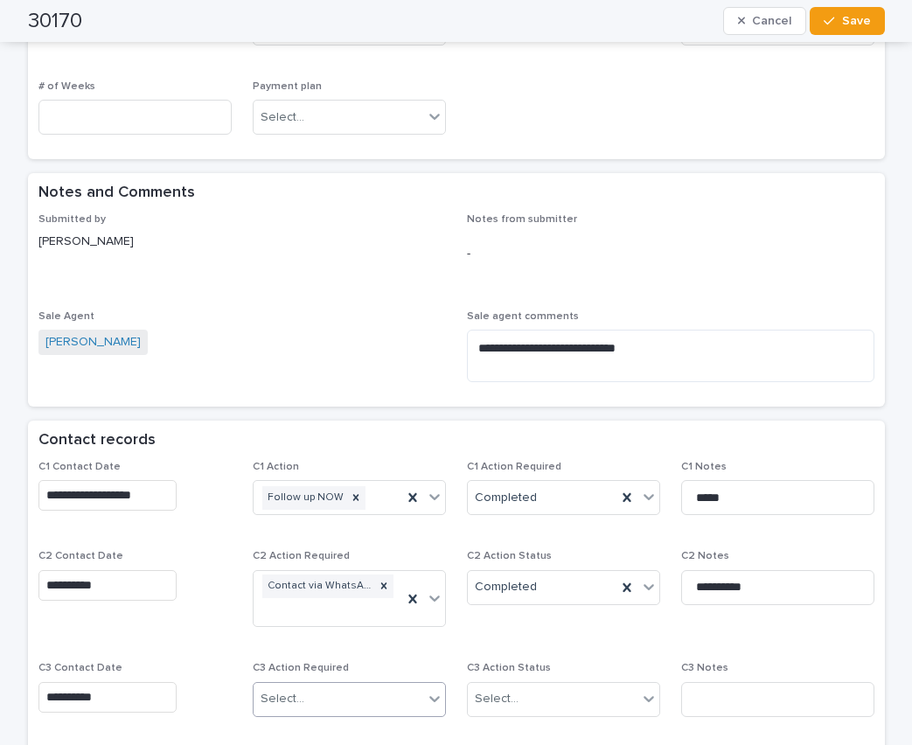
scroll to position [973, 0]
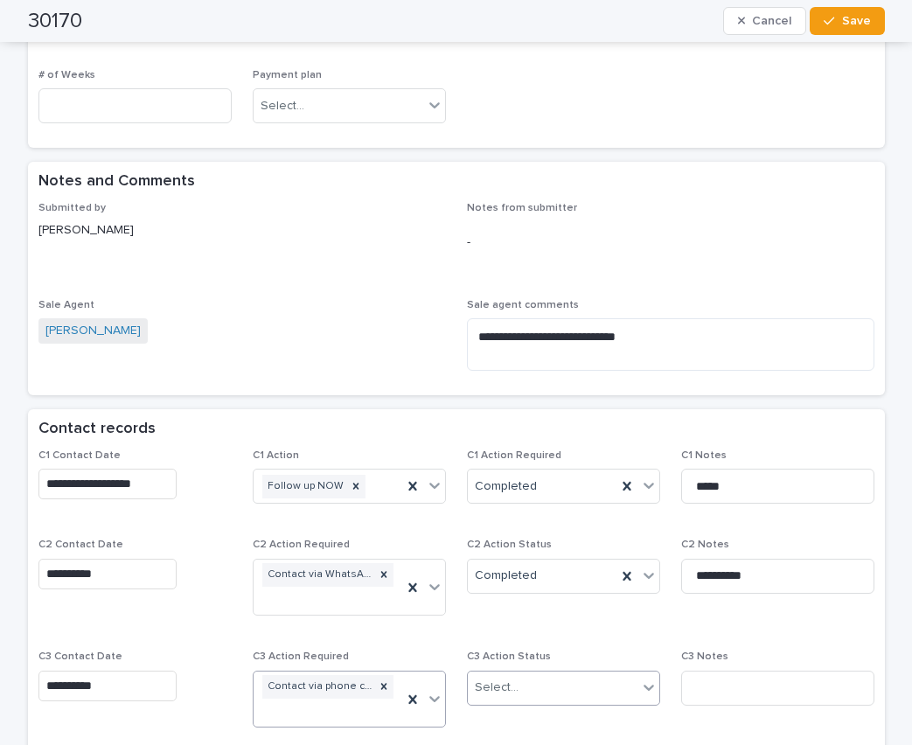
click at [520, 680] on input "text" at bounding box center [521, 687] width 2 height 15
click at [507, 628] on div "Completed" at bounding box center [556, 631] width 191 height 31
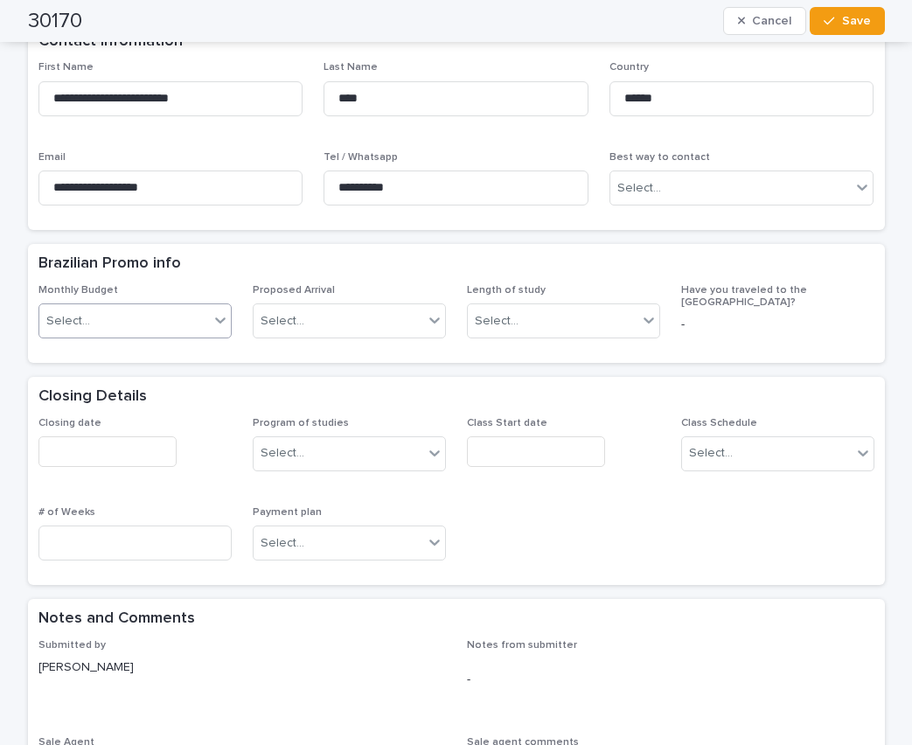
scroll to position [361, 0]
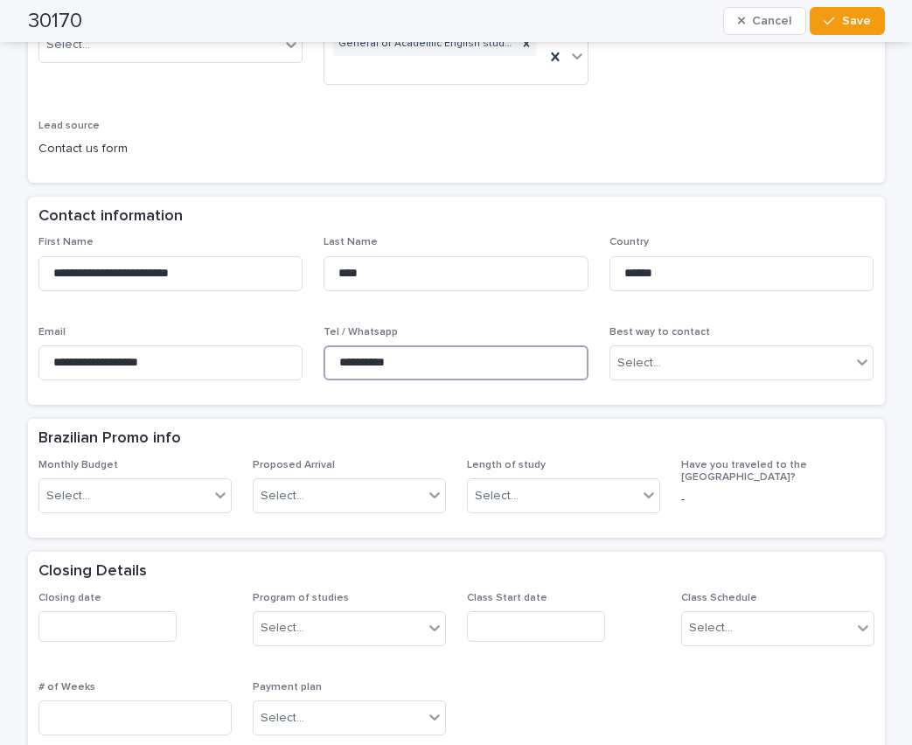
drag, startPoint x: 437, startPoint y: 337, endPoint x: 317, endPoint y: 334, distance: 119.8
click at [323, 345] on input "**********" at bounding box center [455, 362] width 265 height 35
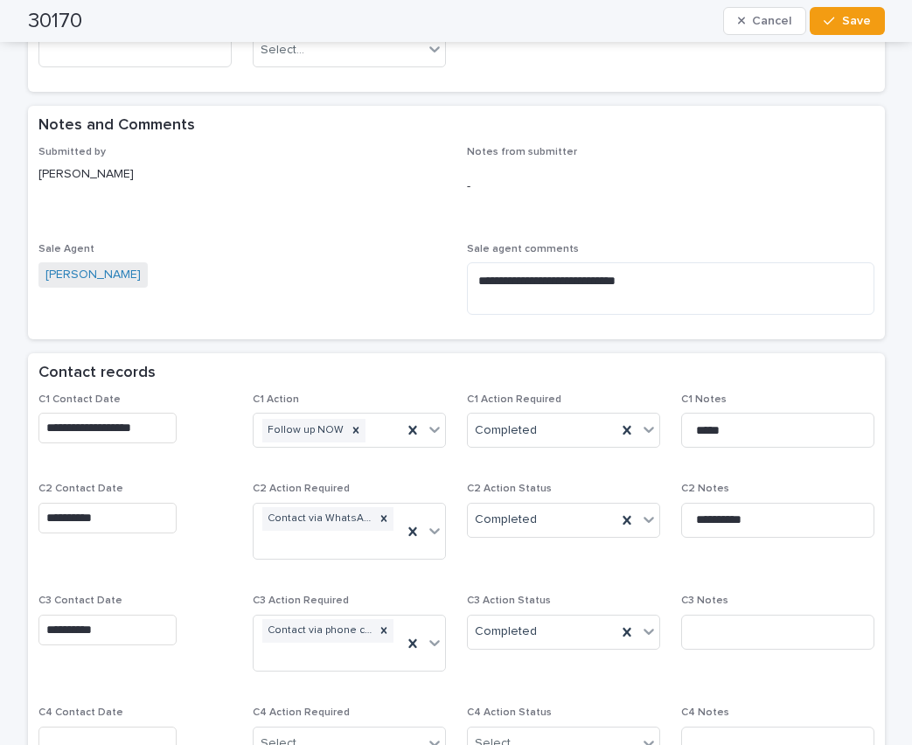
scroll to position [1061, 0]
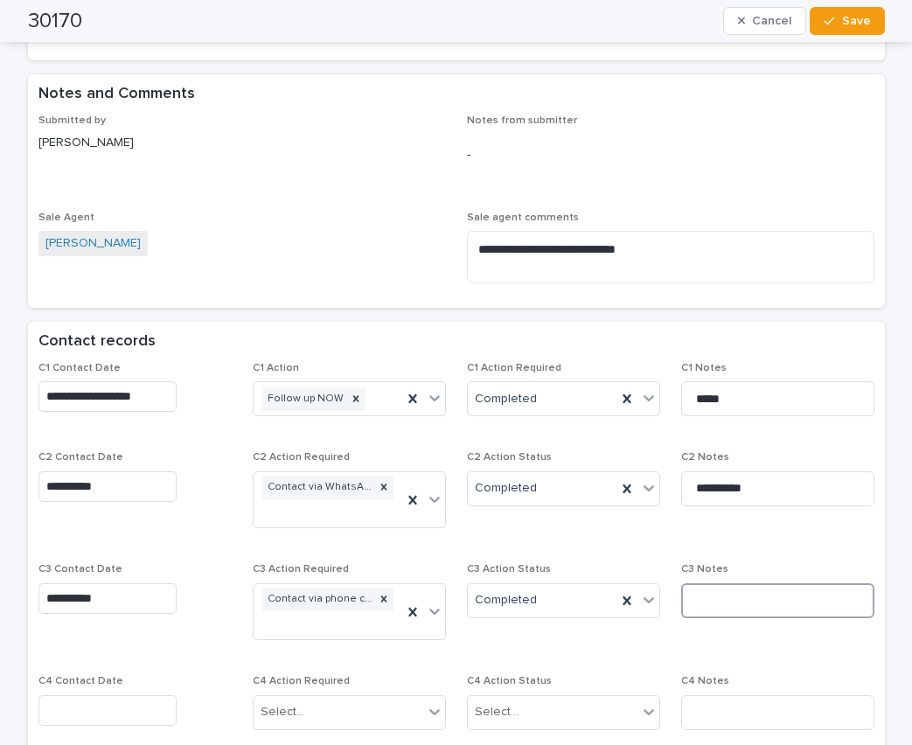
click at [692, 583] on input at bounding box center [777, 600] width 193 height 35
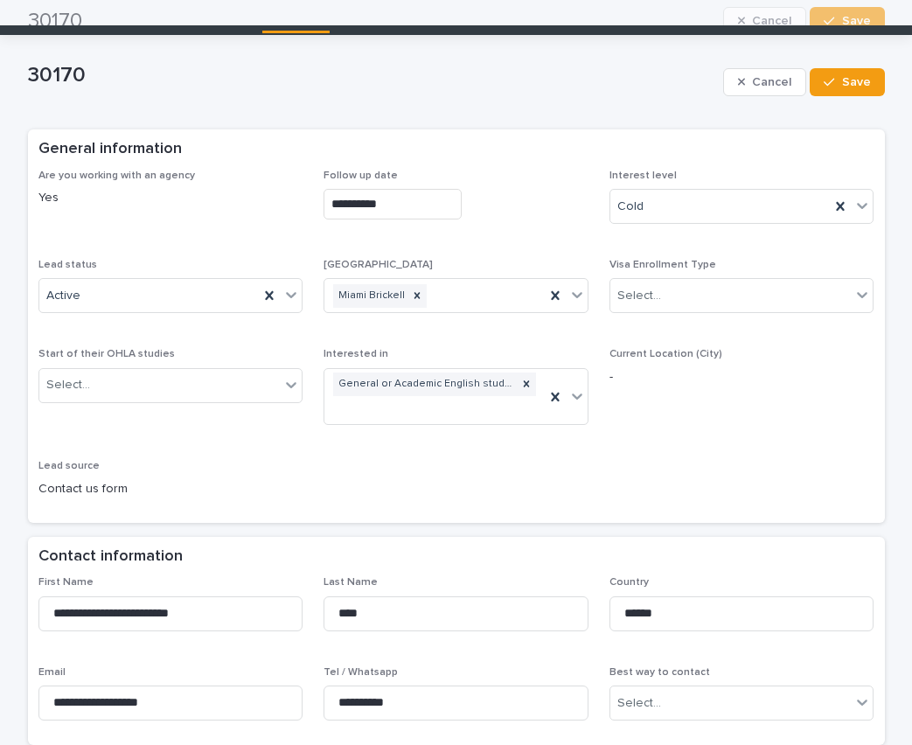
scroll to position [11, 0]
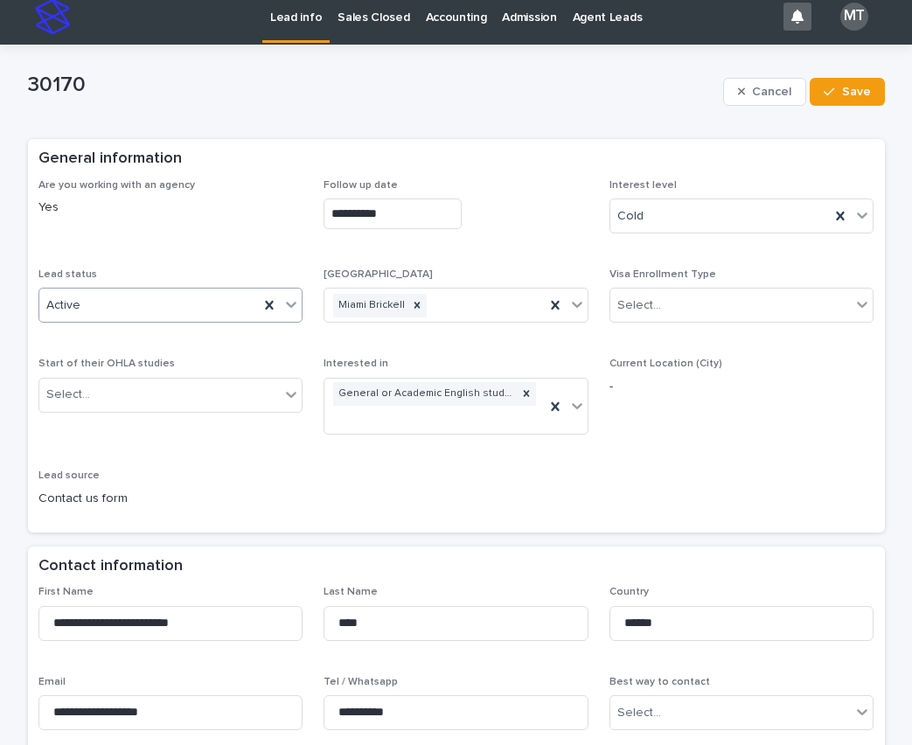
type input "*********"
click at [289, 303] on icon at bounding box center [291, 306] width 10 height 6
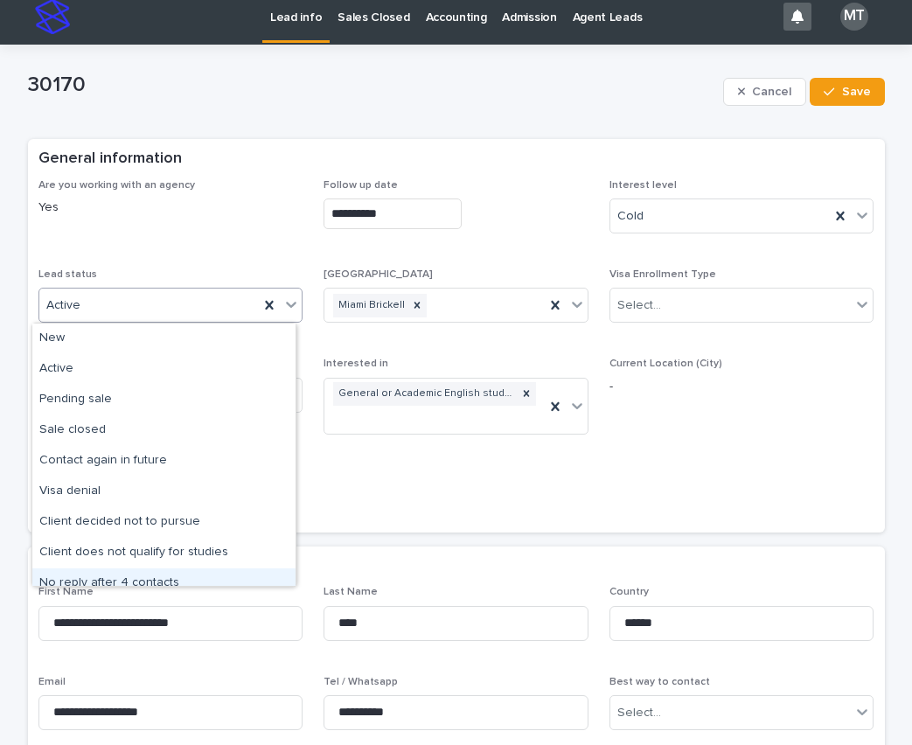
drag, startPoint x: 126, startPoint y: 565, endPoint x: 146, endPoint y: 560, distance: 20.6
click at [125, 580] on div "No reply after 4 contacts" at bounding box center [163, 583] width 263 height 31
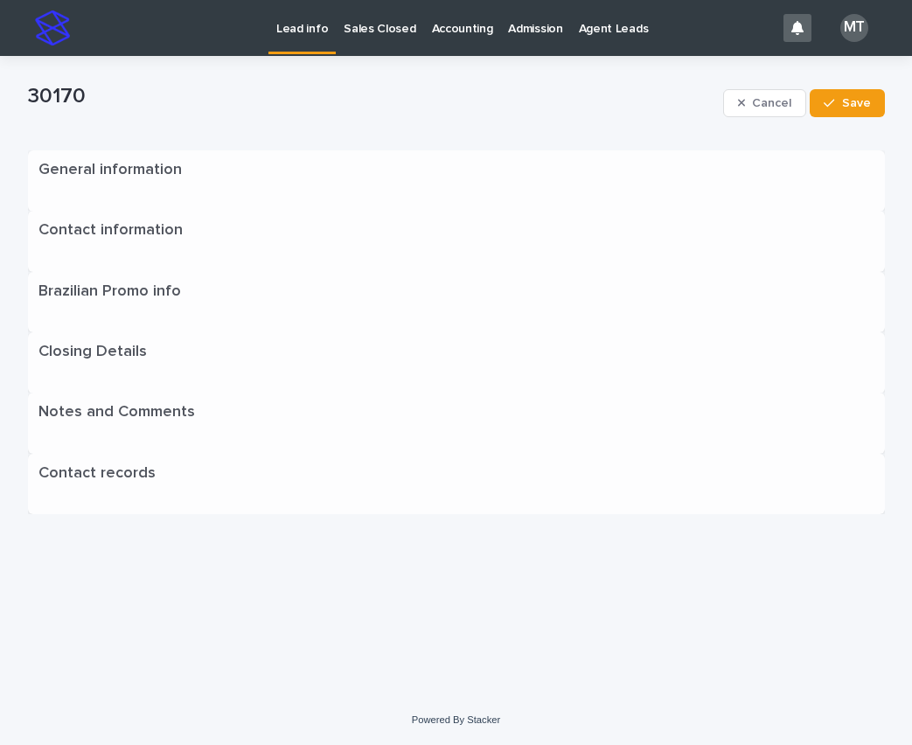
scroll to position [0, 0]
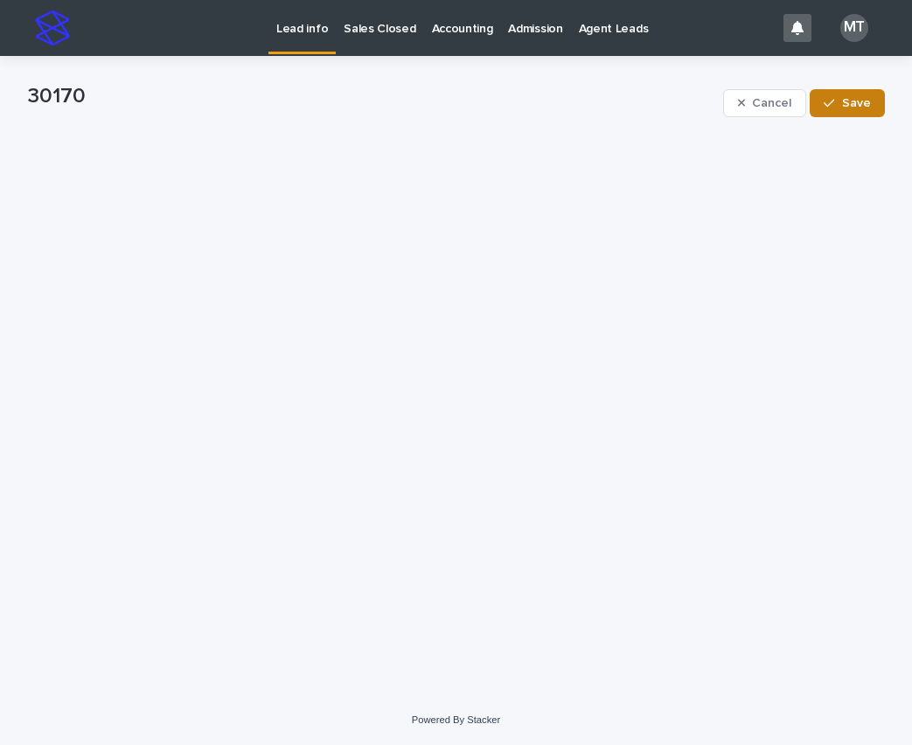
click at [857, 104] on span "Save" at bounding box center [856, 103] width 29 height 12
click at [309, 28] on p "Lead info" at bounding box center [302, 18] width 52 height 37
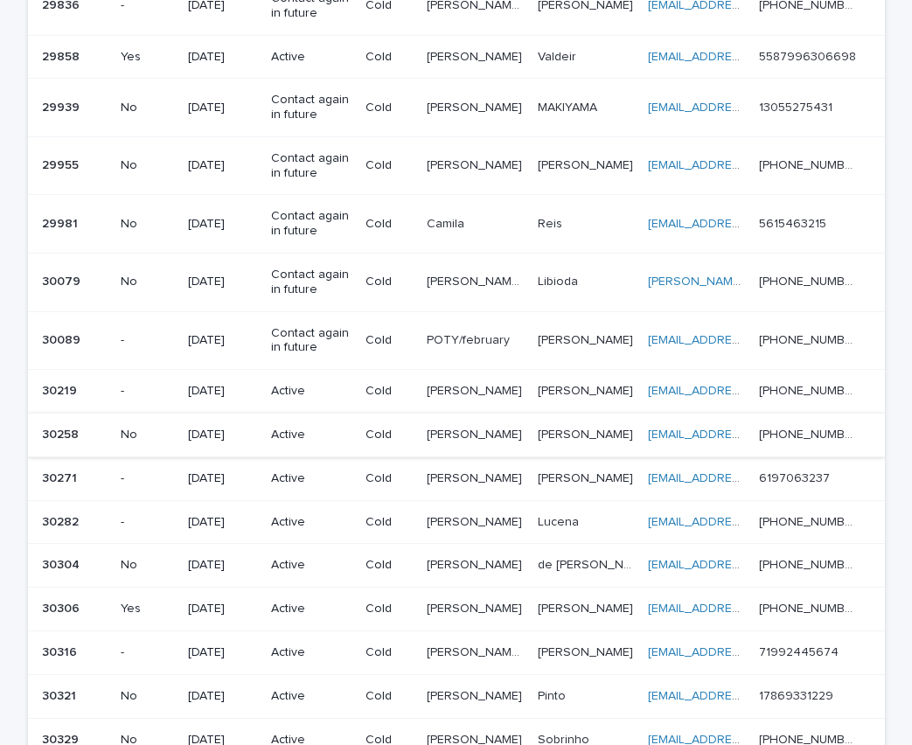
scroll to position [962, 0]
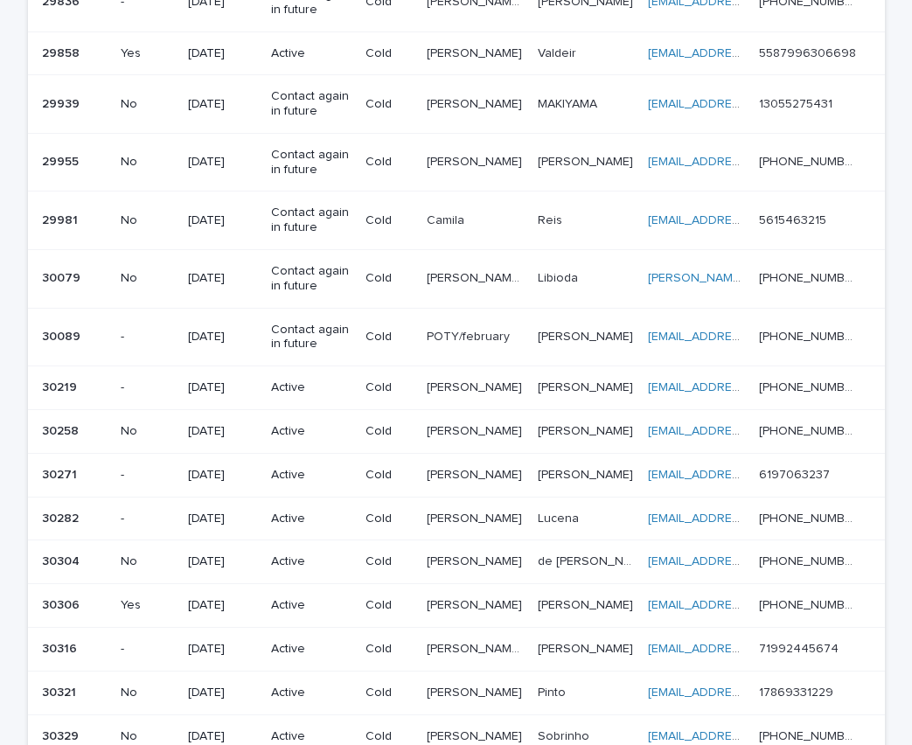
click at [392, 394] on p "Cold" at bounding box center [388, 387] width 46 height 15
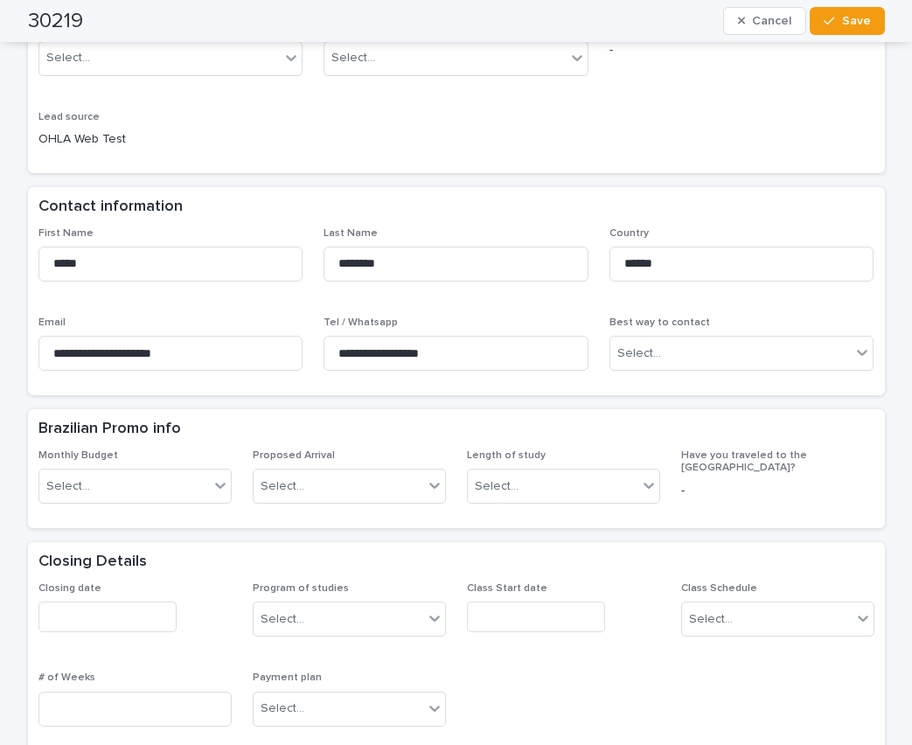
scroll to position [350, 0]
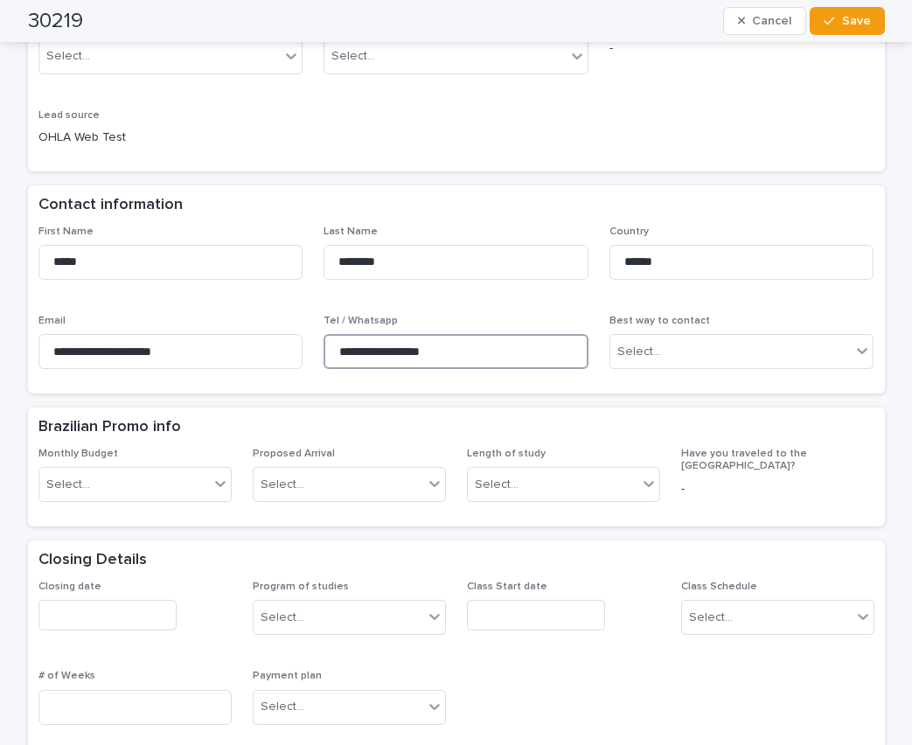
drag, startPoint x: 449, startPoint y: 344, endPoint x: 328, endPoint y: 340, distance: 120.7
click at [328, 340] on input "**********" at bounding box center [455, 351] width 265 height 35
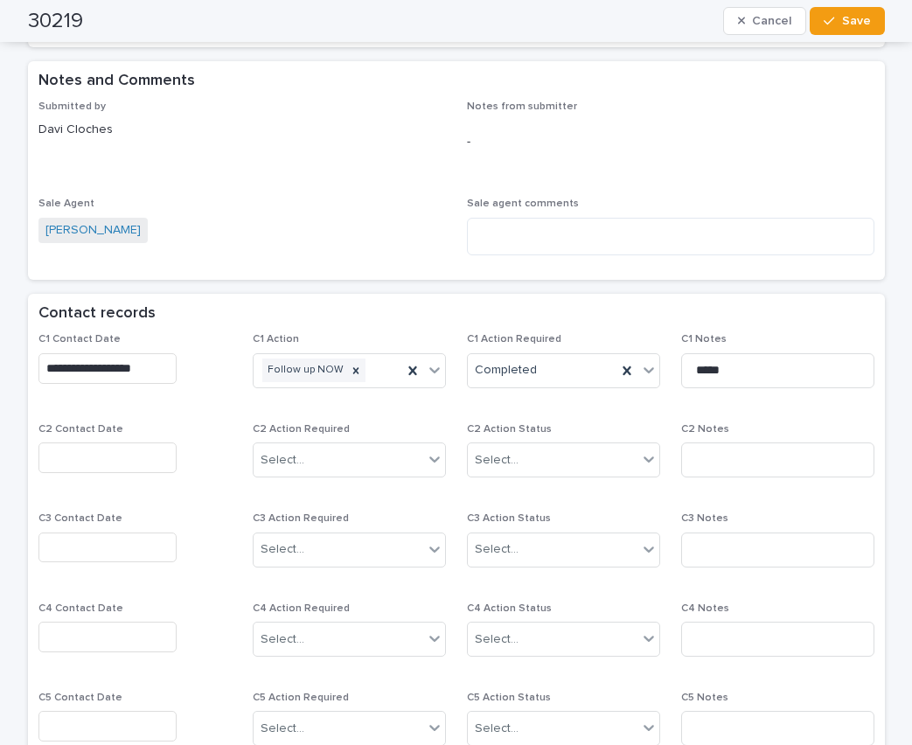
scroll to position [1137, 0]
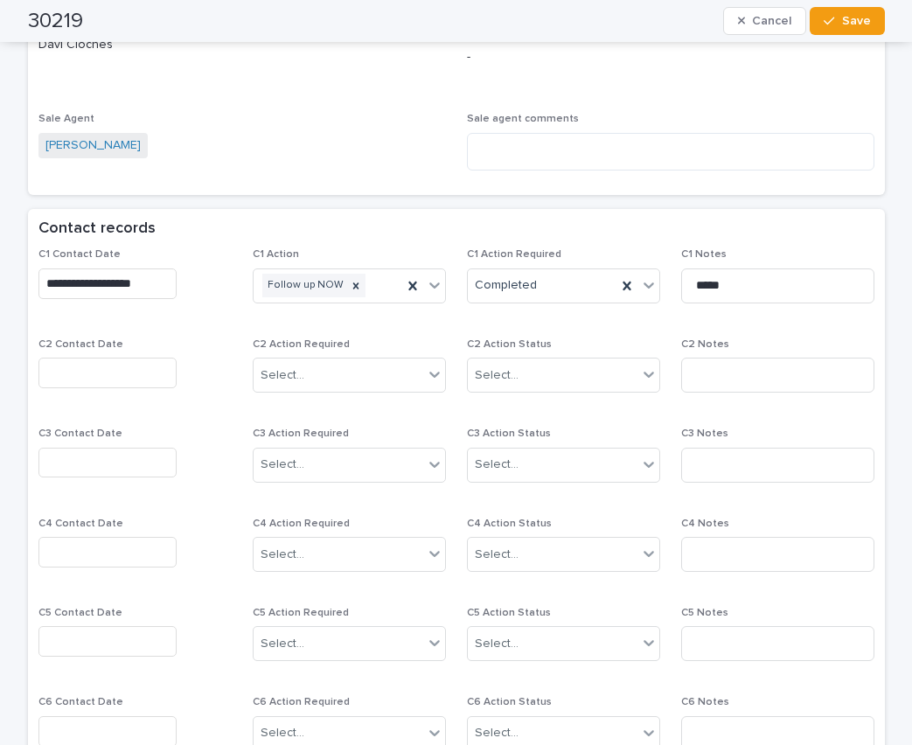
click at [129, 367] on input "text" at bounding box center [107, 373] width 138 height 31
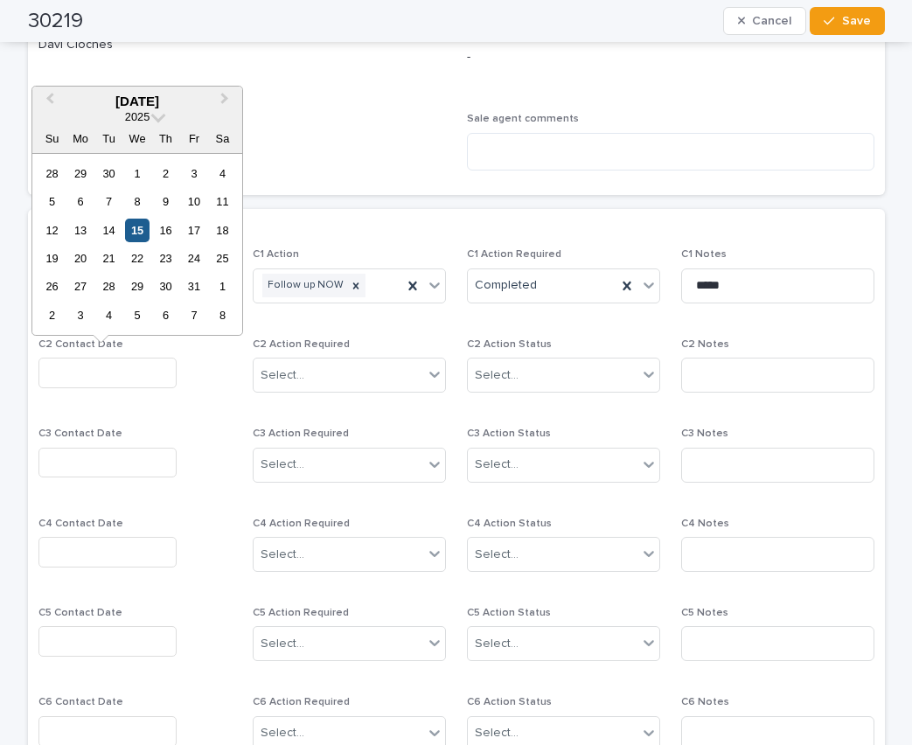
click at [137, 232] on div "15" at bounding box center [137, 231] width 24 height 24
type input "**********"
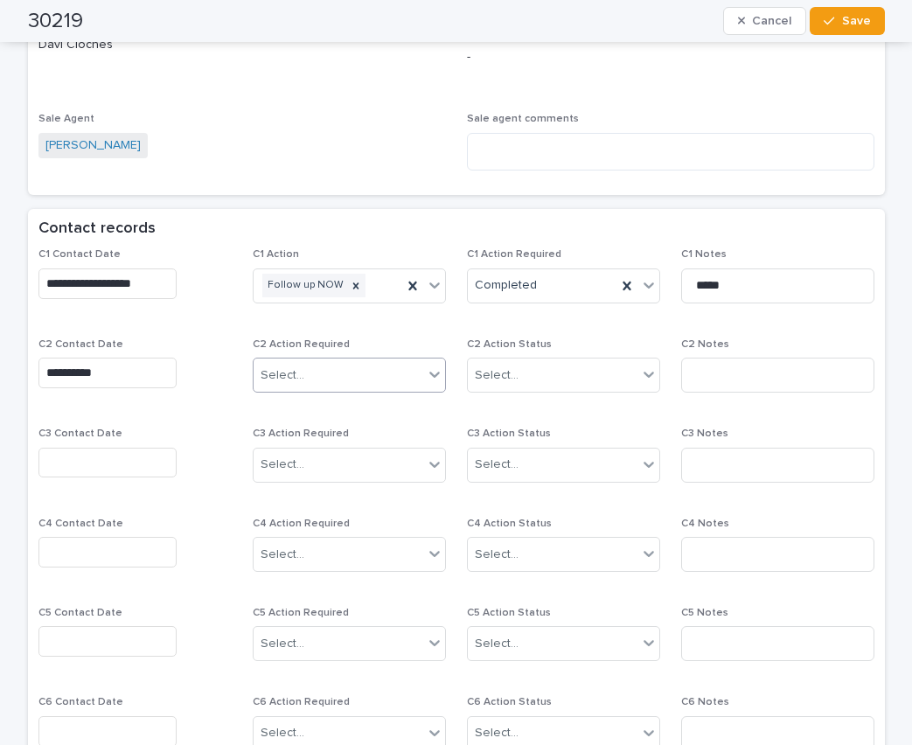
click at [316, 371] on div "Select..." at bounding box center [339, 375] width 170 height 29
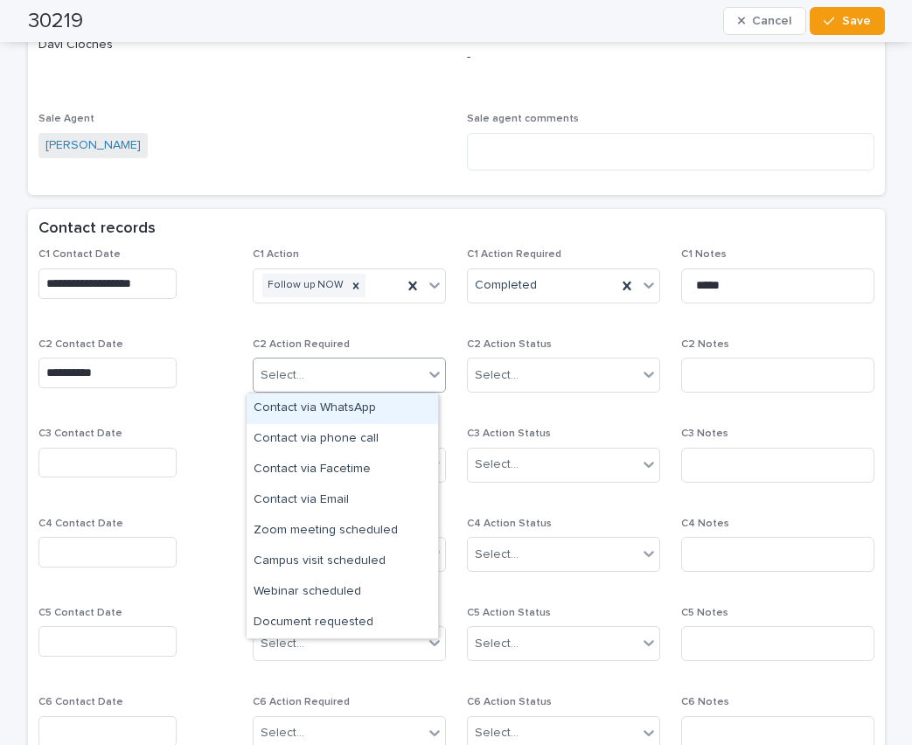
click at [342, 406] on div "Contact via WhatsApp" at bounding box center [342, 408] width 191 height 31
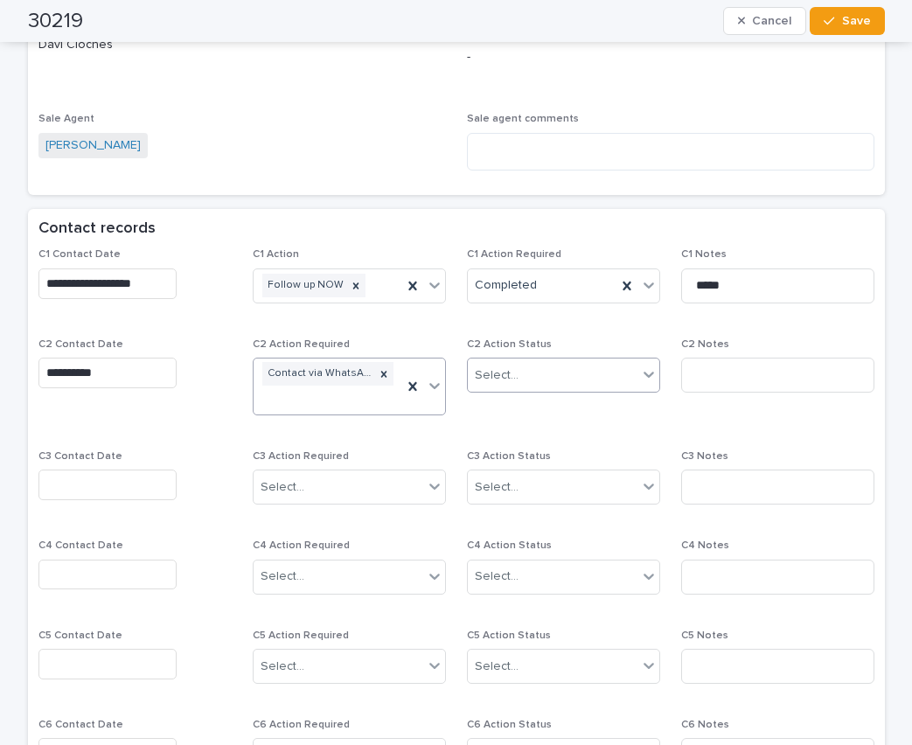
click at [501, 383] on div "Select..." at bounding box center [497, 375] width 44 height 18
drag, startPoint x: 509, startPoint y: 437, endPoint x: 638, endPoint y: 403, distance: 133.8
click at [513, 437] on div "Completed" at bounding box center [556, 439] width 191 height 31
click at [693, 380] on input at bounding box center [777, 375] width 193 height 35
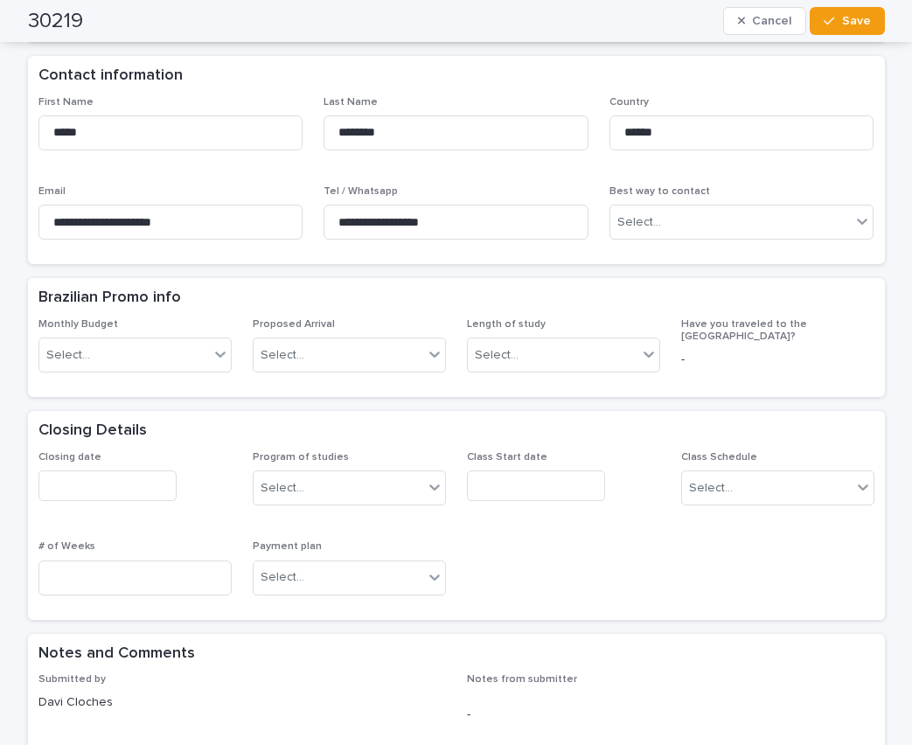
scroll to position [437, 0]
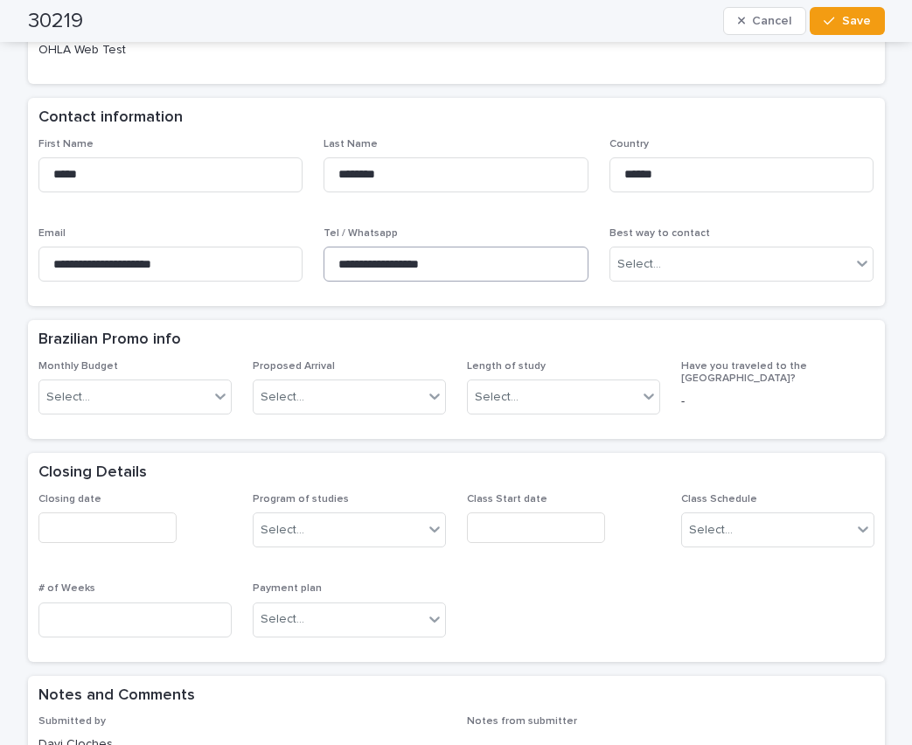
type input "*********"
drag, startPoint x: 448, startPoint y: 257, endPoint x: 323, endPoint y: 247, distance: 124.5
click at [323, 247] on input "**********" at bounding box center [455, 264] width 265 height 35
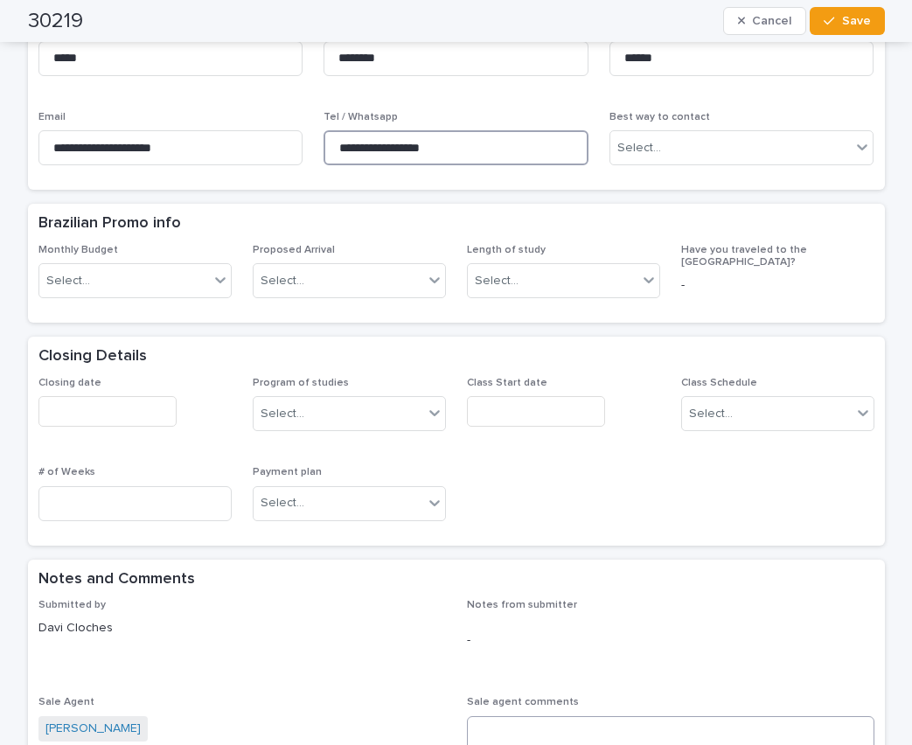
scroll to position [787, 0]
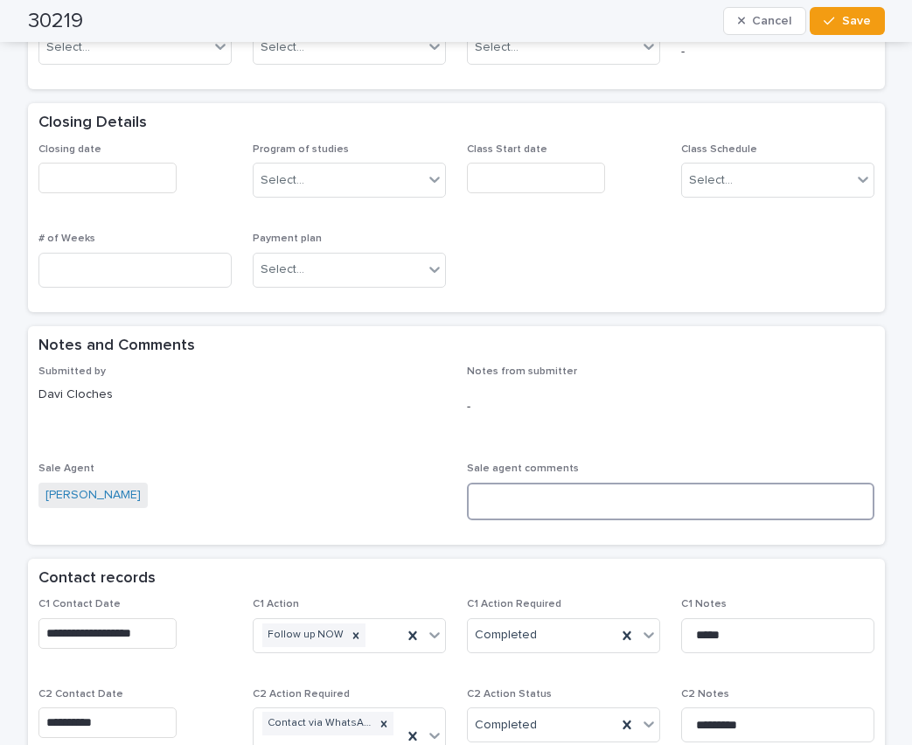
click at [490, 497] on textarea at bounding box center [670, 502] width 407 height 38
paste textarea "**********"
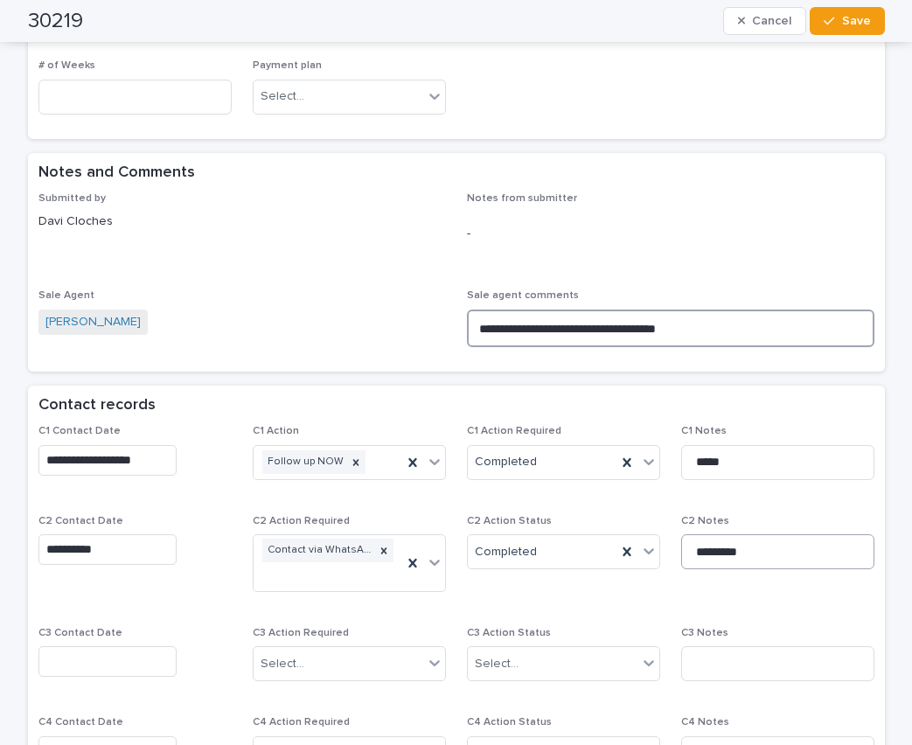
scroll to position [962, 0]
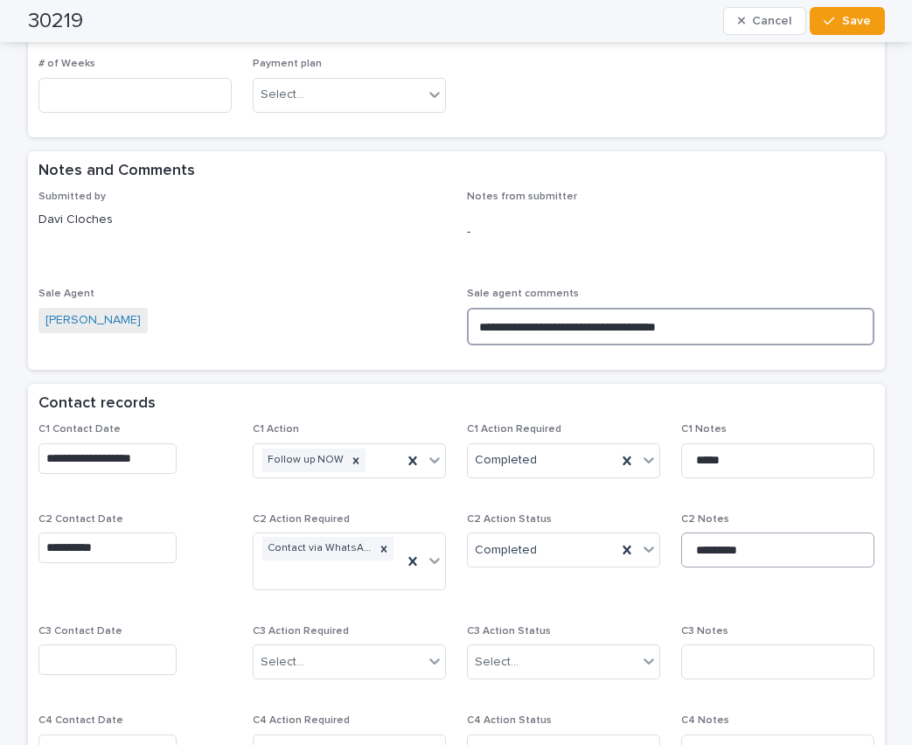
type textarea "**********"
click at [761, 545] on input "*********" at bounding box center [777, 549] width 193 height 35
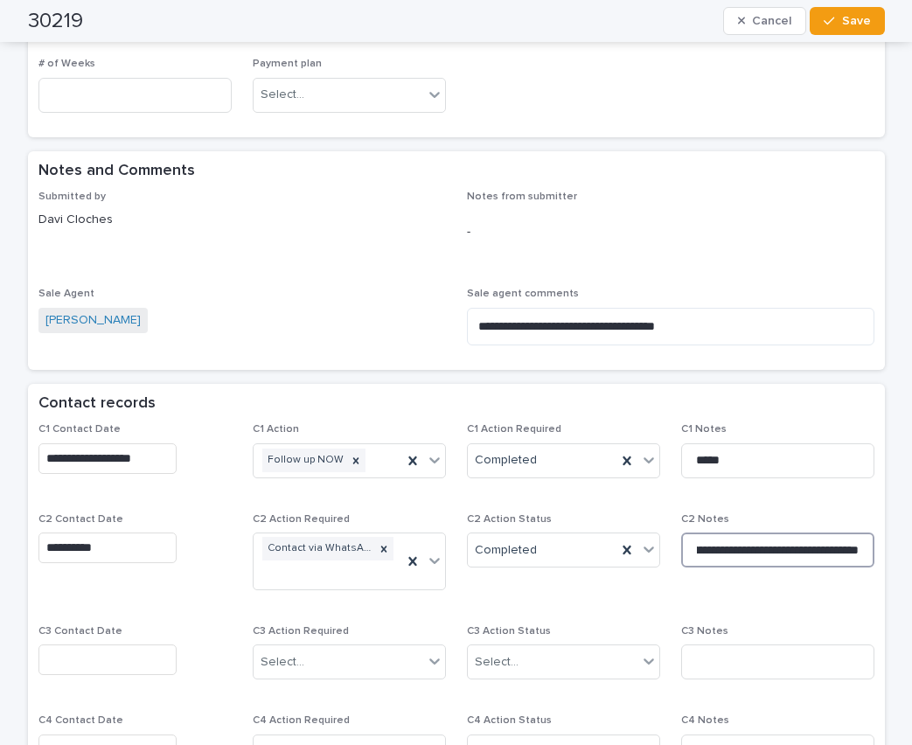
scroll to position [0, 90]
type input "**********"
click at [853, 22] on span "Save" at bounding box center [856, 21] width 29 height 12
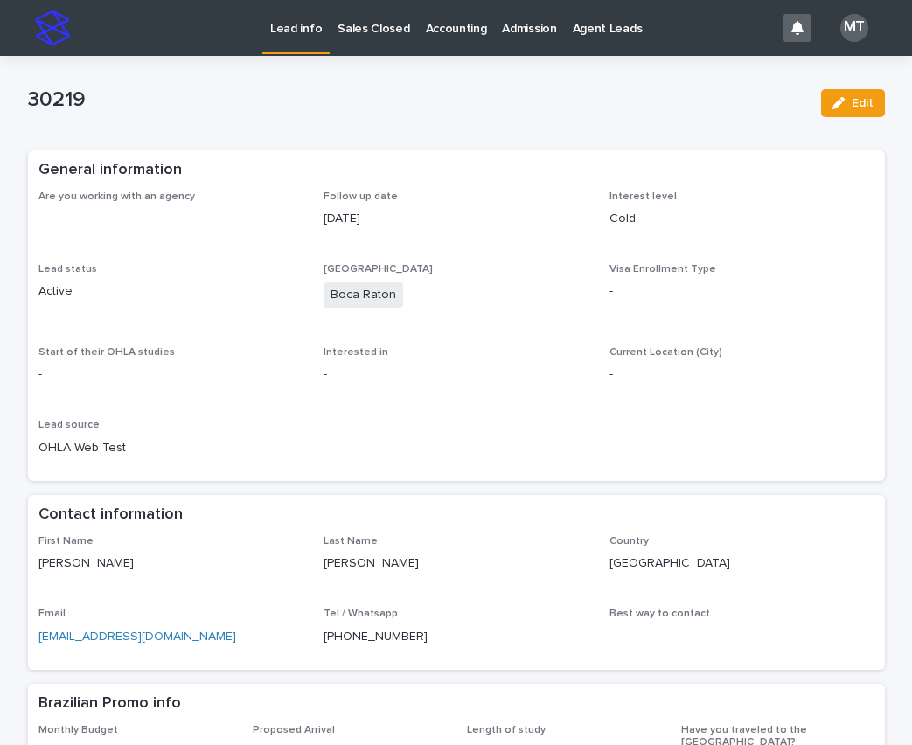
click at [296, 29] on p "Lead info" at bounding box center [296, 18] width 52 height 37
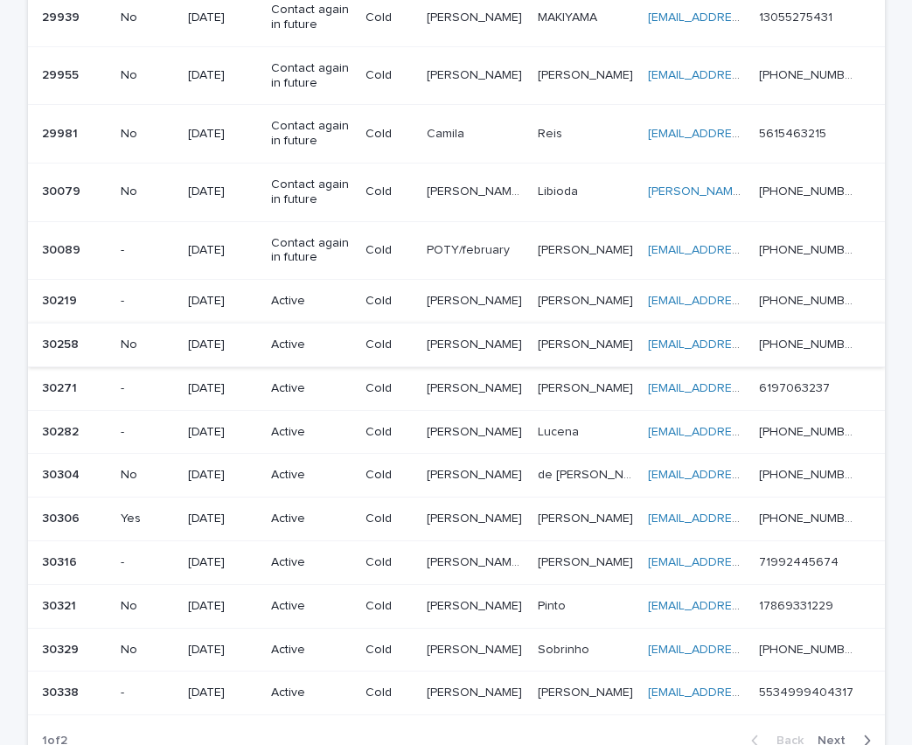
scroll to position [1049, 0]
click at [483, 300] on p at bounding box center [475, 300] width 97 height 15
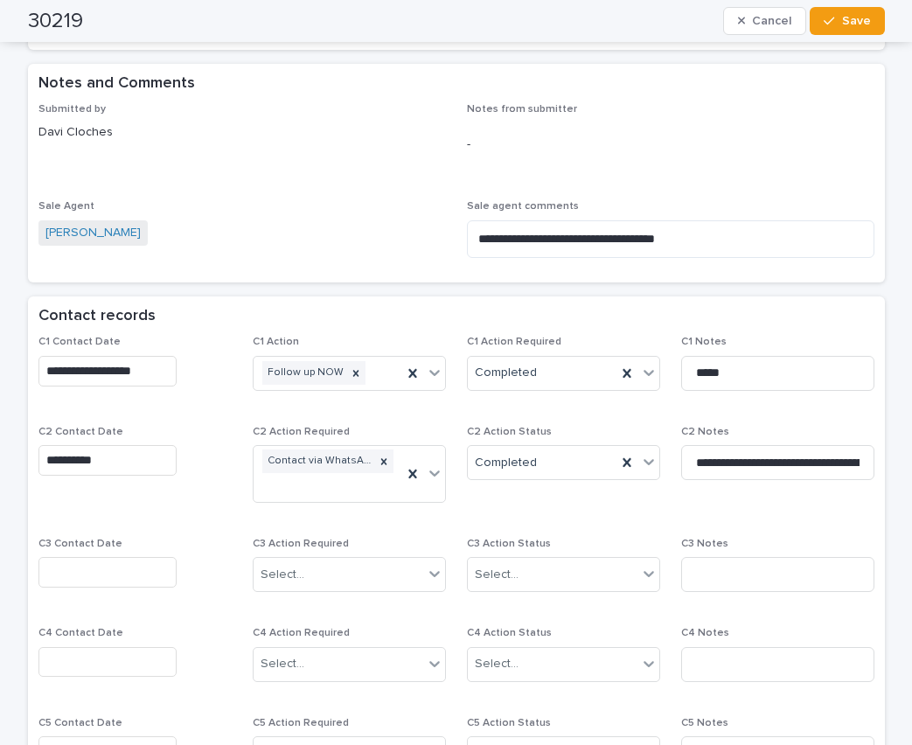
type textarea "**********"
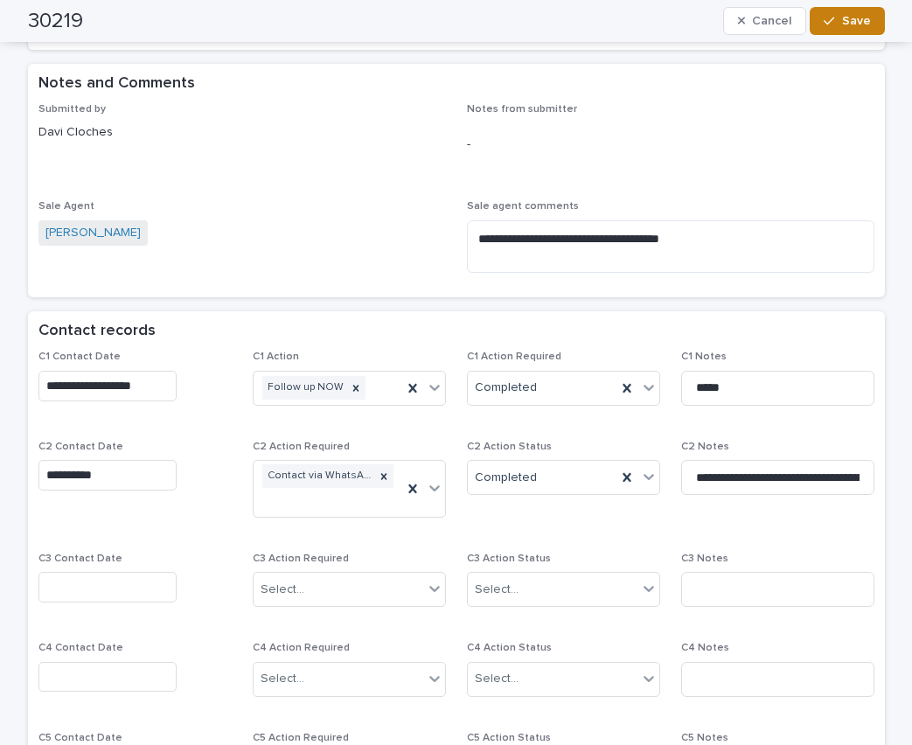
click at [835, 21] on div "button" at bounding box center [832, 21] width 17 height 12
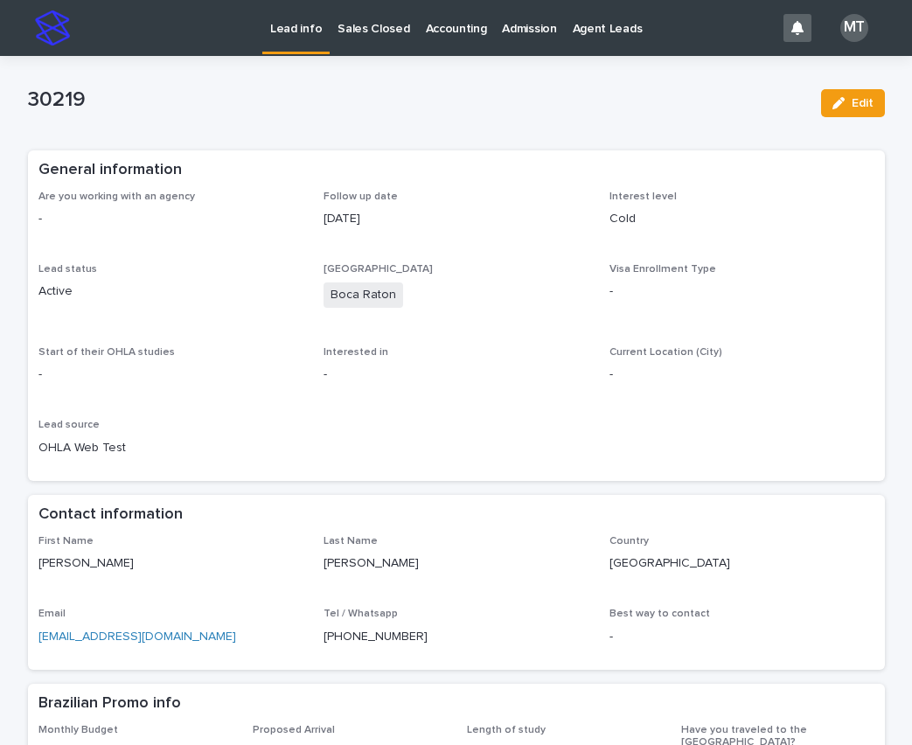
click at [289, 29] on p "Lead info" at bounding box center [296, 18] width 52 height 37
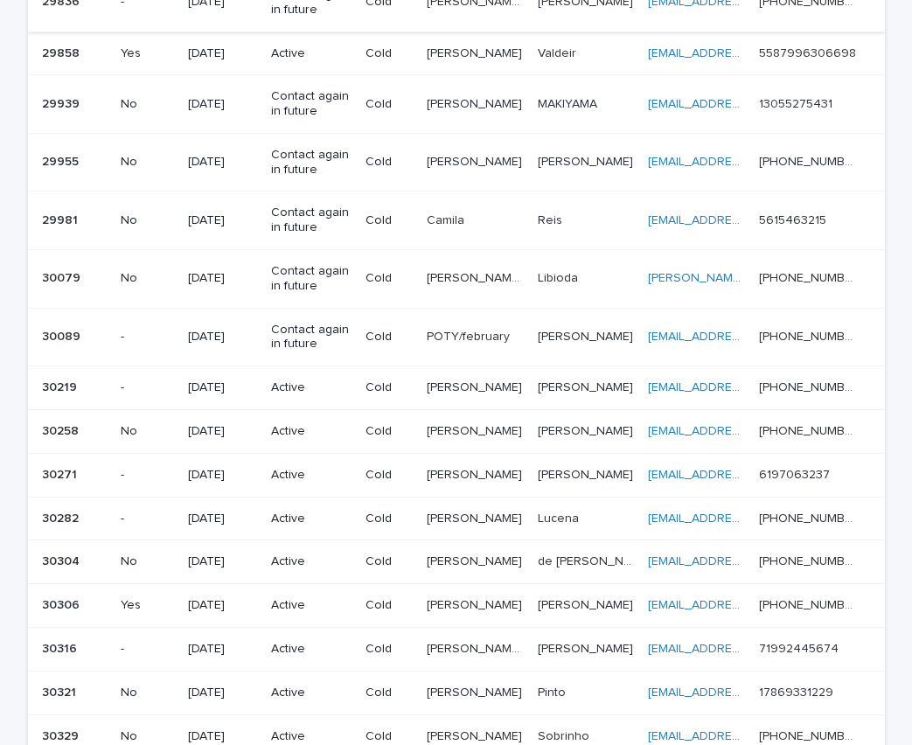
scroll to position [1049, 0]
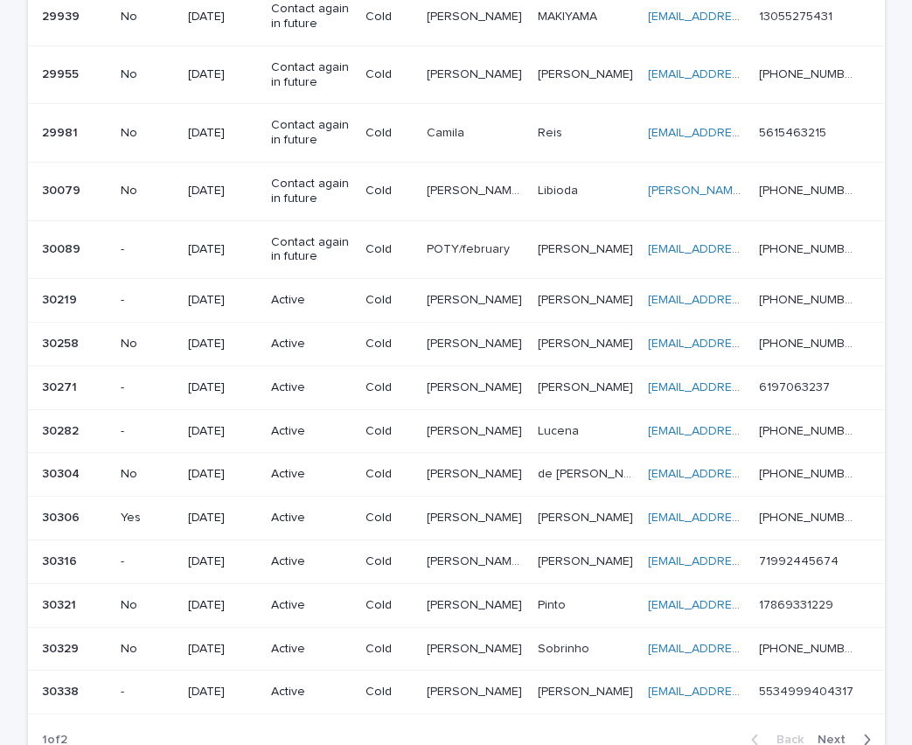
click at [452, 350] on p "[PERSON_NAME]" at bounding box center [476, 342] width 99 height 18
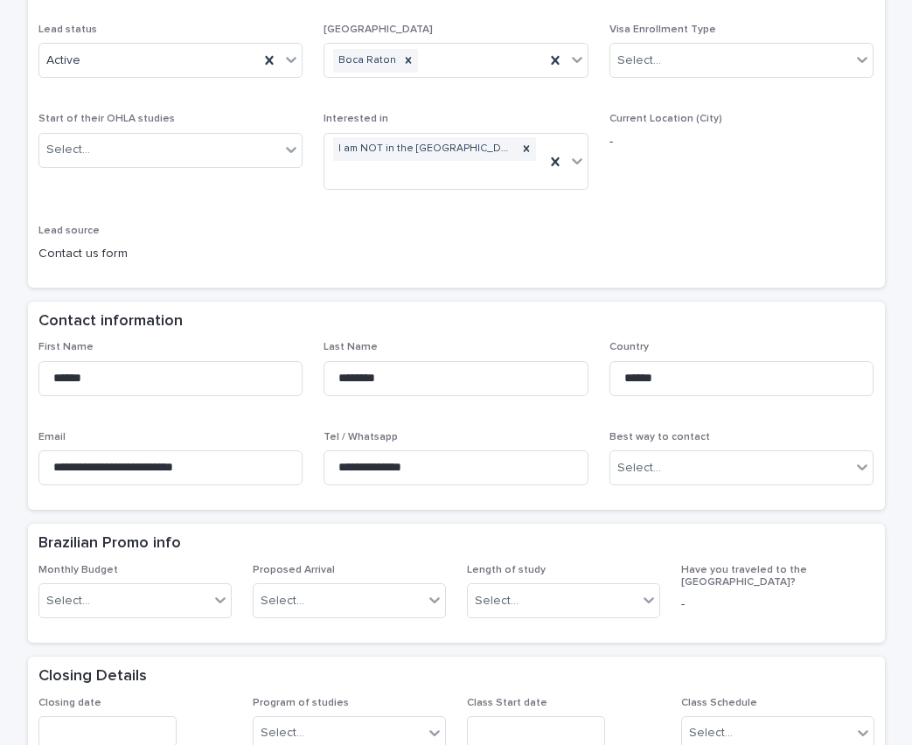
scroll to position [350, 0]
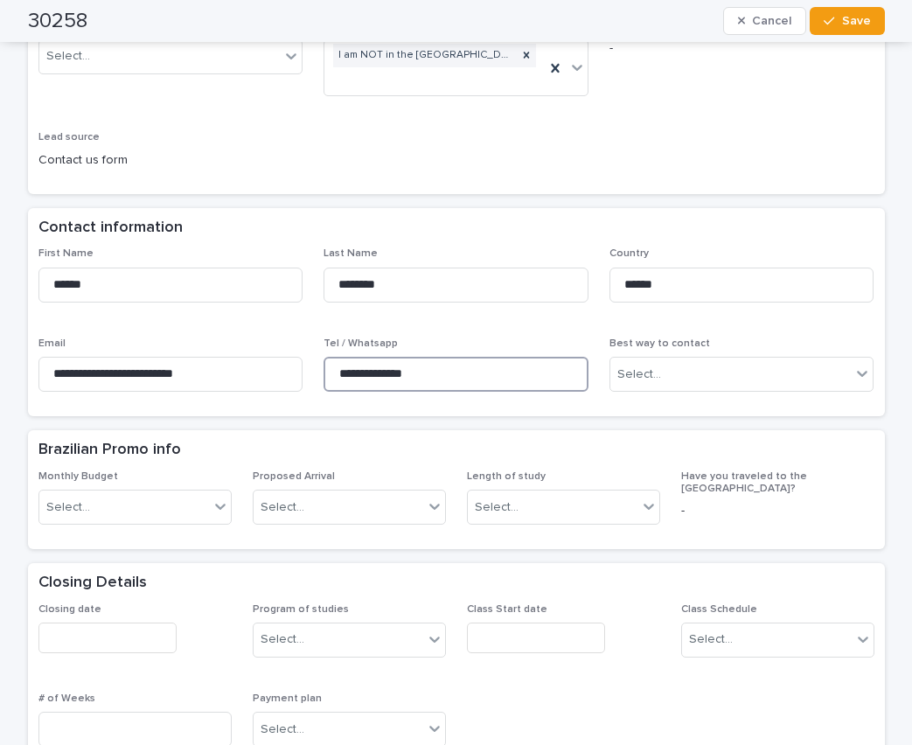
drag, startPoint x: 438, startPoint y: 375, endPoint x: 303, endPoint y: 367, distance: 134.9
click at [303, 367] on div "**********" at bounding box center [456, 326] width 836 height 158
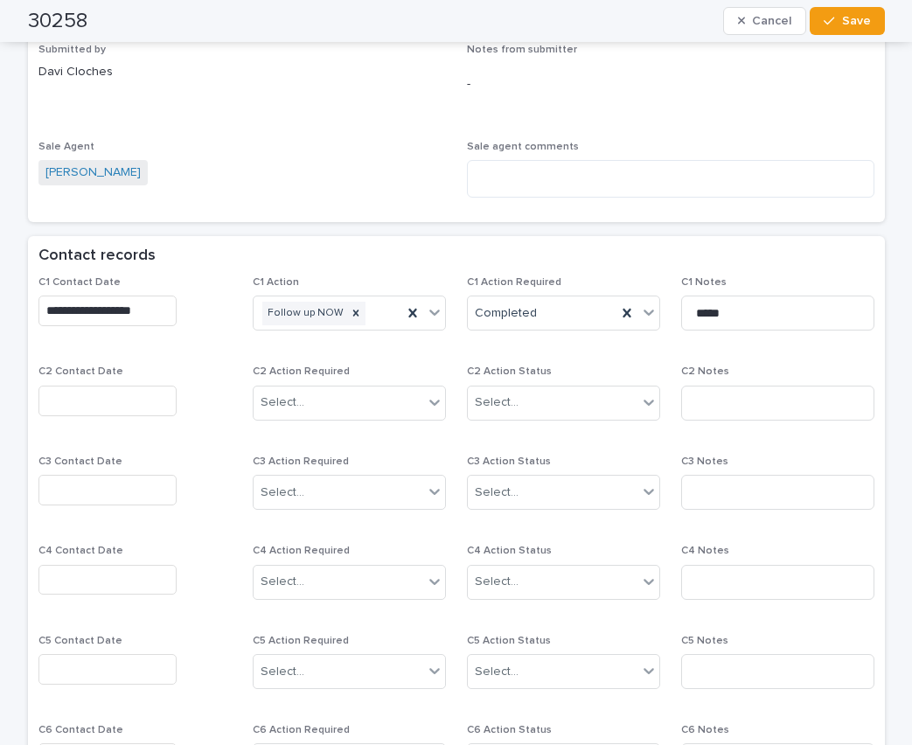
scroll to position [1137, 0]
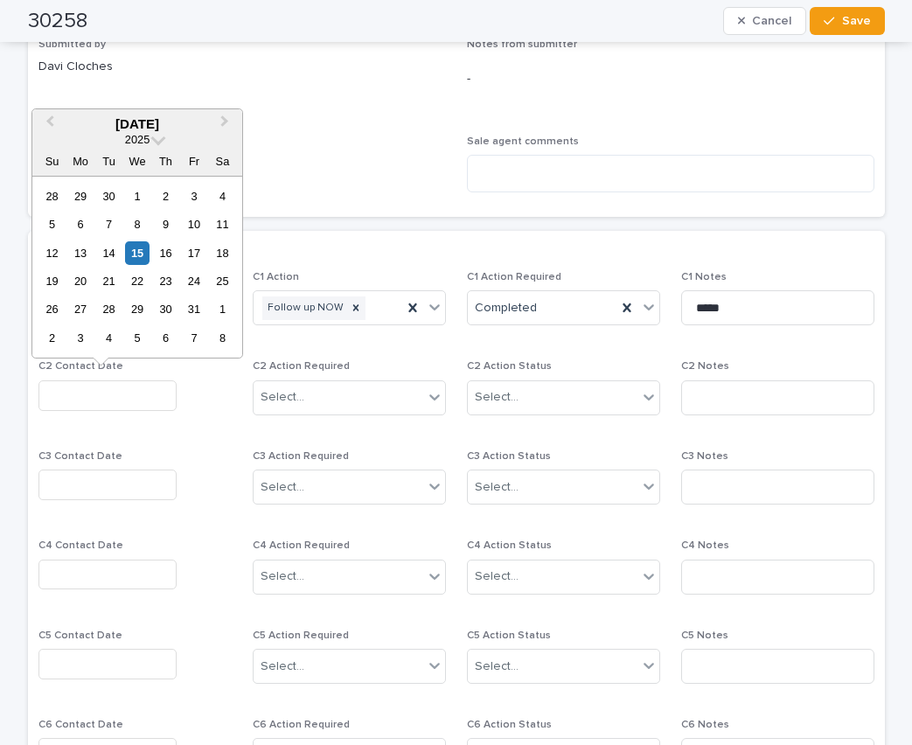
click at [143, 407] on input "text" at bounding box center [107, 395] width 138 height 31
click at [136, 252] on div "15" at bounding box center [137, 253] width 24 height 24
type input "**********"
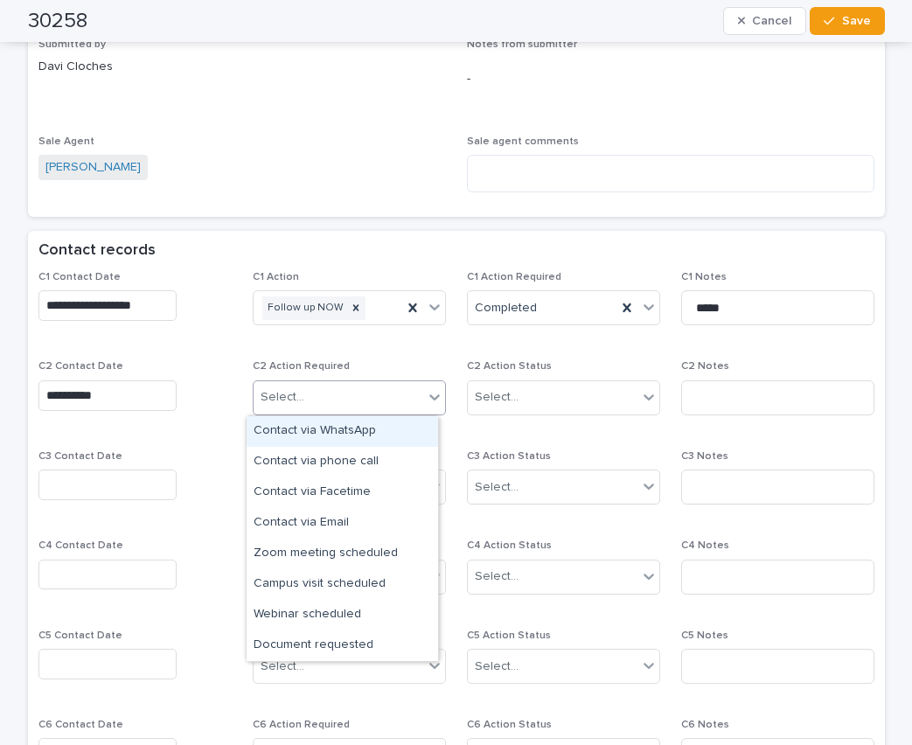
click at [278, 402] on div "Select..." at bounding box center [283, 397] width 44 height 18
click at [309, 425] on div "Contact via WhatsApp" at bounding box center [342, 431] width 191 height 31
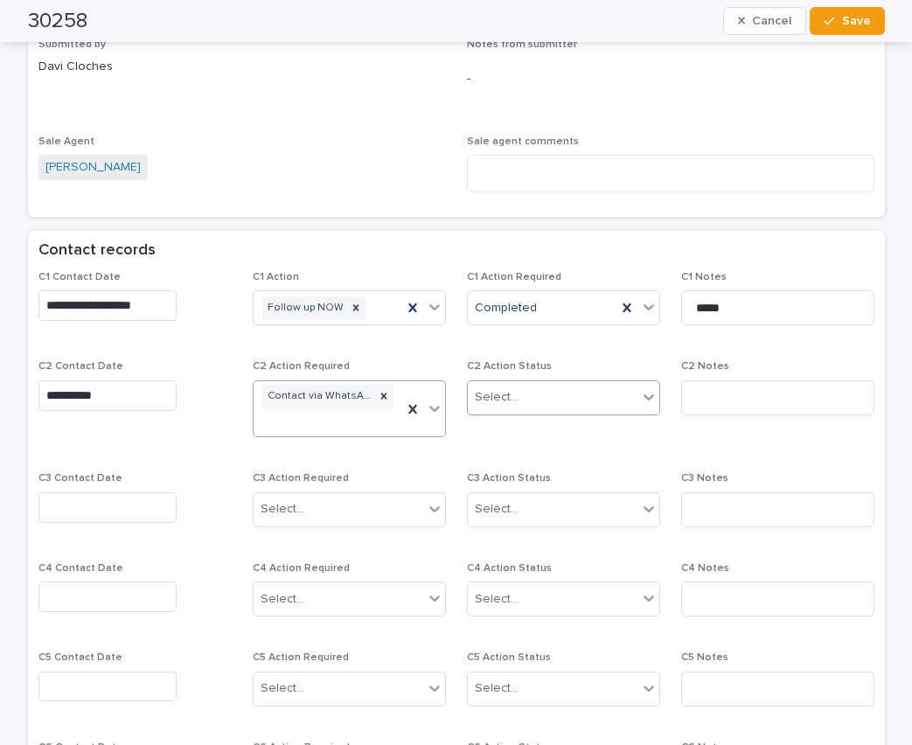
click at [499, 385] on div "Select..." at bounding box center [553, 397] width 170 height 29
drag, startPoint x: 487, startPoint y: 460, endPoint x: 612, endPoint y: 444, distance: 126.0
click at [489, 460] on div "Completed" at bounding box center [556, 462] width 191 height 31
click at [682, 392] on input at bounding box center [777, 397] width 193 height 35
click at [695, 389] on input at bounding box center [777, 397] width 193 height 35
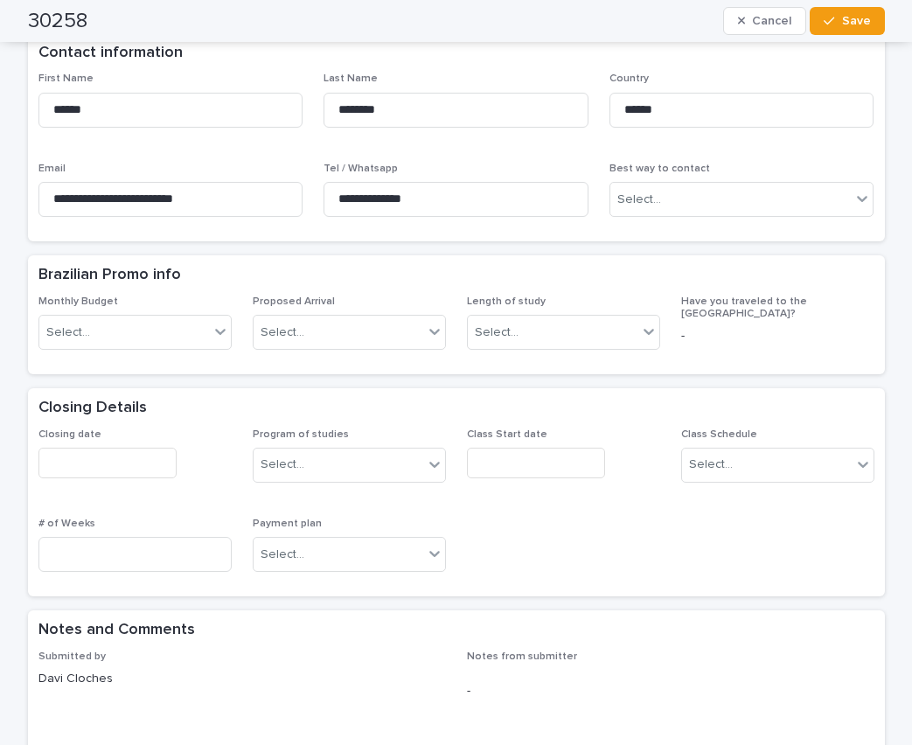
scroll to position [0, 0]
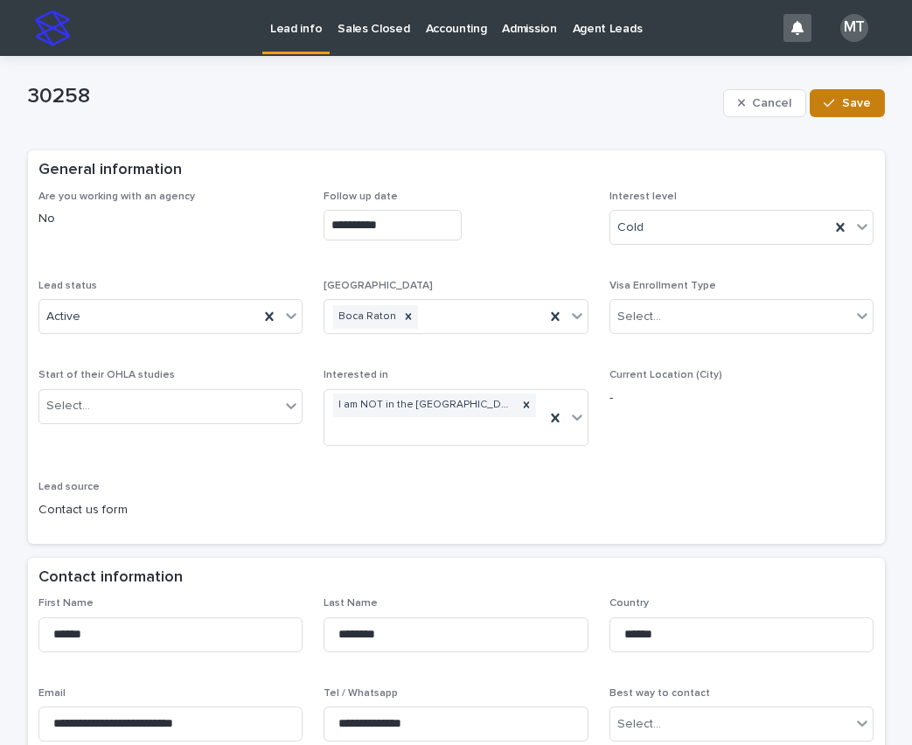
type input "**********"
click at [858, 97] on span "Save" at bounding box center [856, 103] width 29 height 12
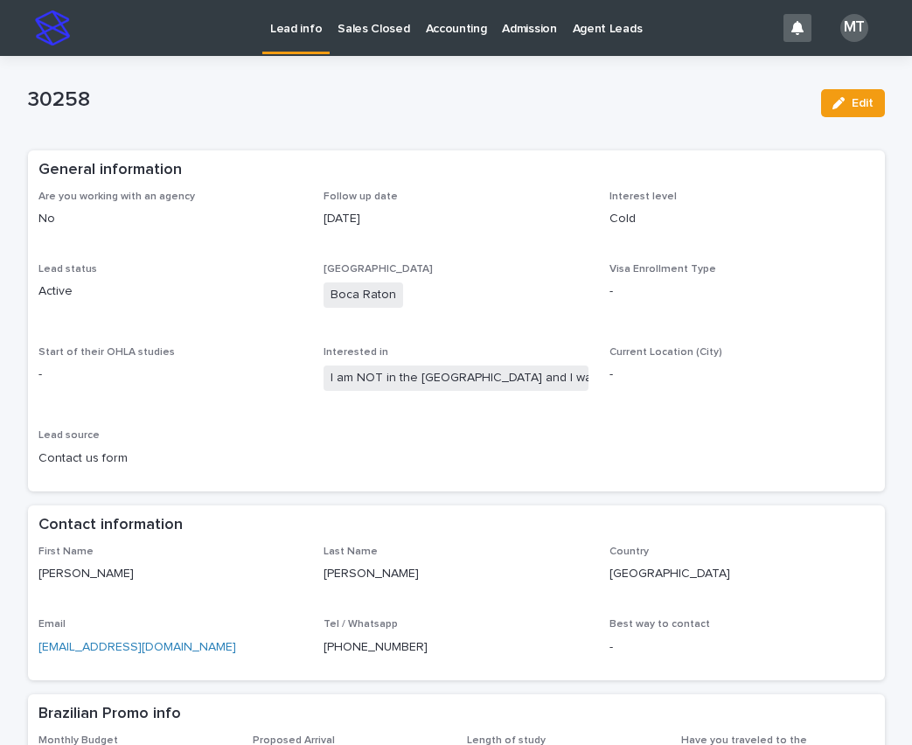
click at [291, 23] on p "Lead info" at bounding box center [296, 18] width 52 height 37
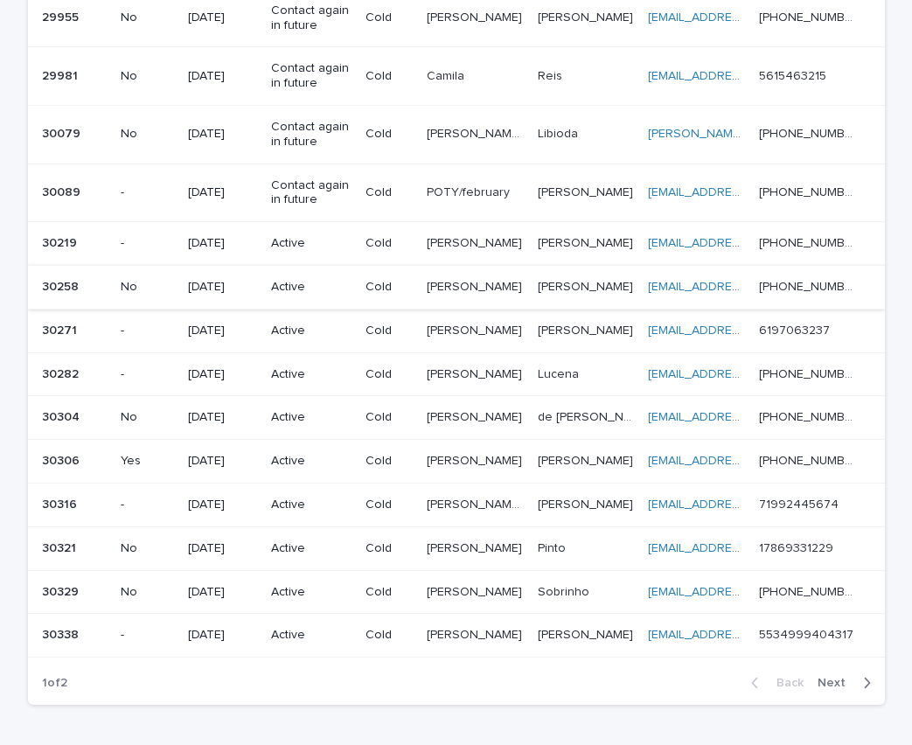
scroll to position [1137, 0]
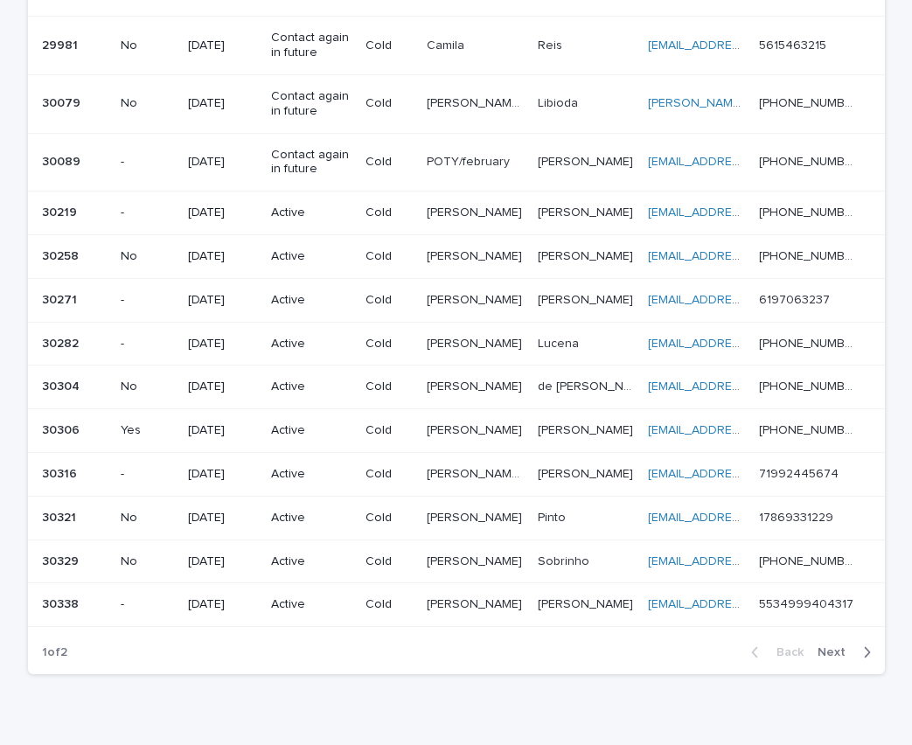
click at [439, 303] on p "[PERSON_NAME]" at bounding box center [476, 298] width 99 height 18
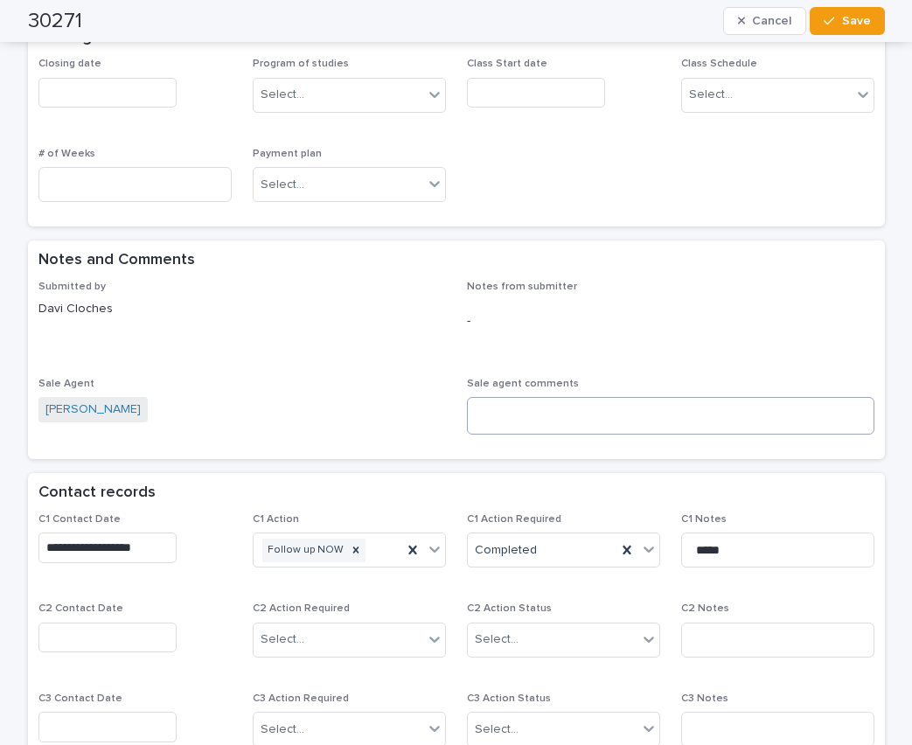
scroll to position [962, 0]
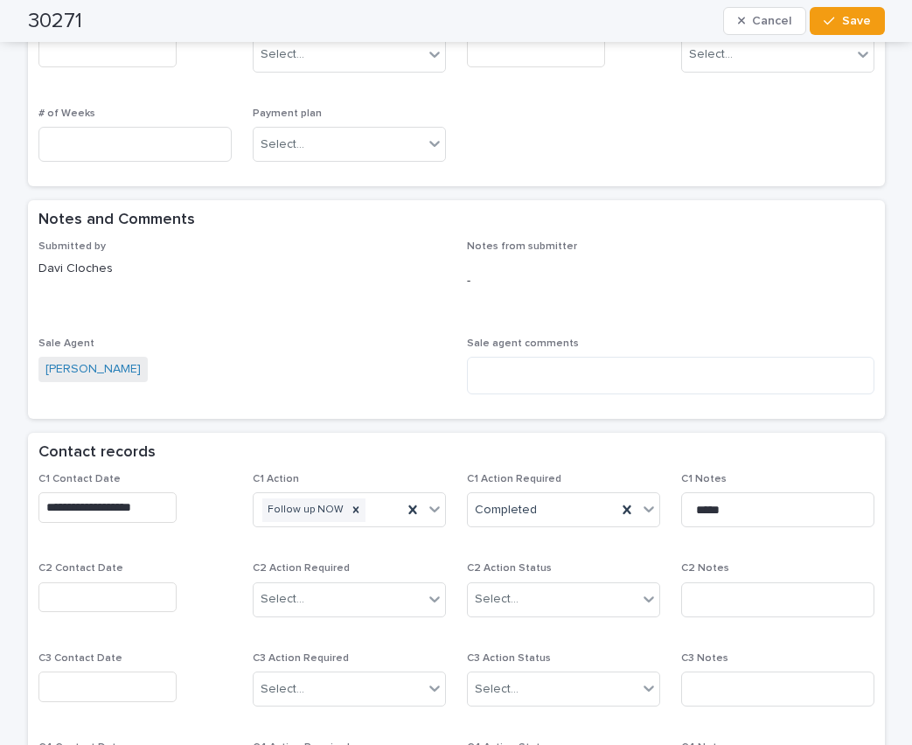
click at [62, 582] on input "text" at bounding box center [107, 597] width 138 height 31
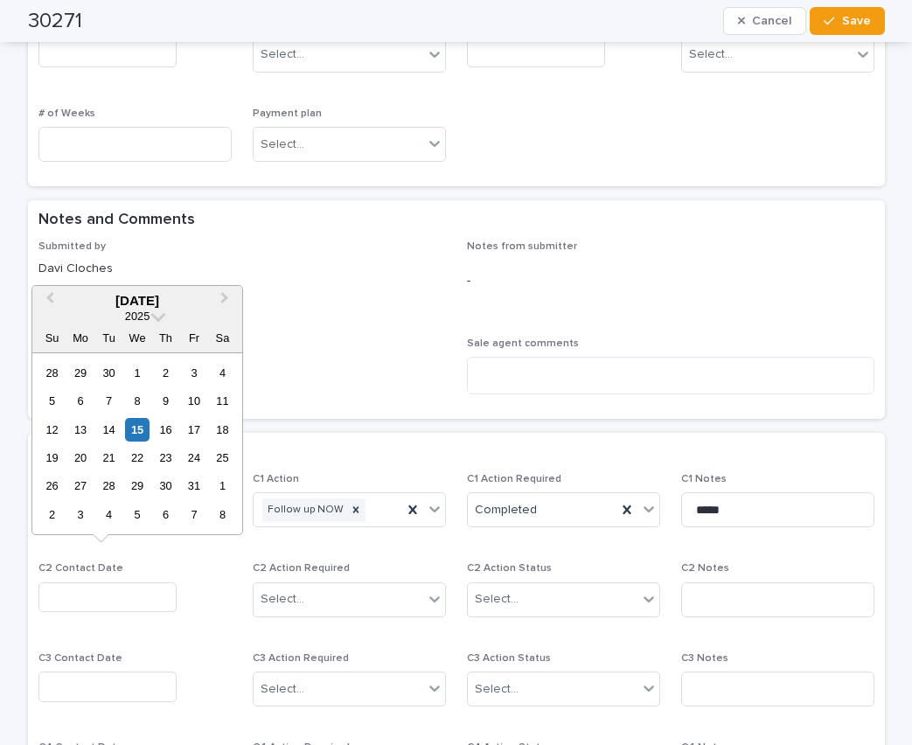
drag, startPoint x: 143, startPoint y: 426, endPoint x: 205, endPoint y: 511, distance: 105.1
click at [143, 426] on div "15" at bounding box center [137, 430] width 24 height 24
type input "**********"
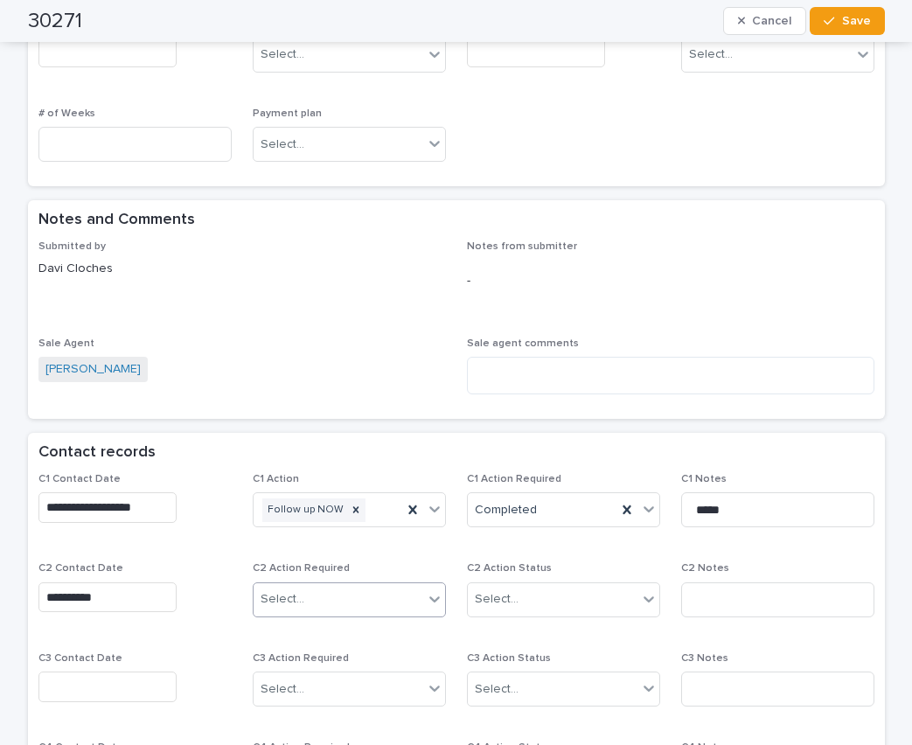
click at [276, 590] on div "Select..." at bounding box center [283, 599] width 44 height 18
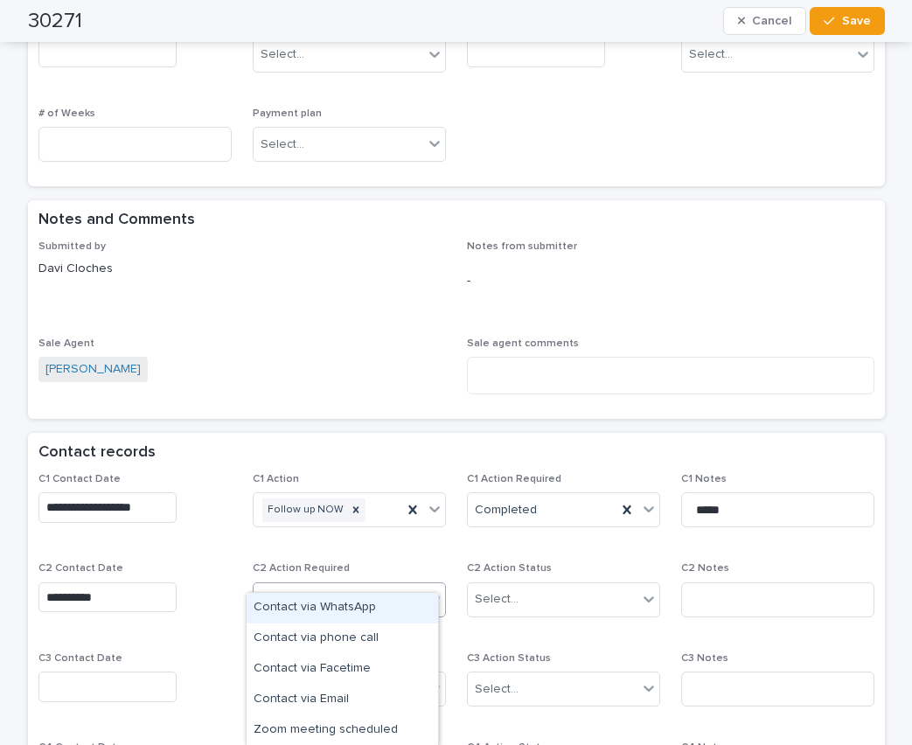
click at [316, 609] on div "Contact via WhatsApp" at bounding box center [342, 608] width 191 height 31
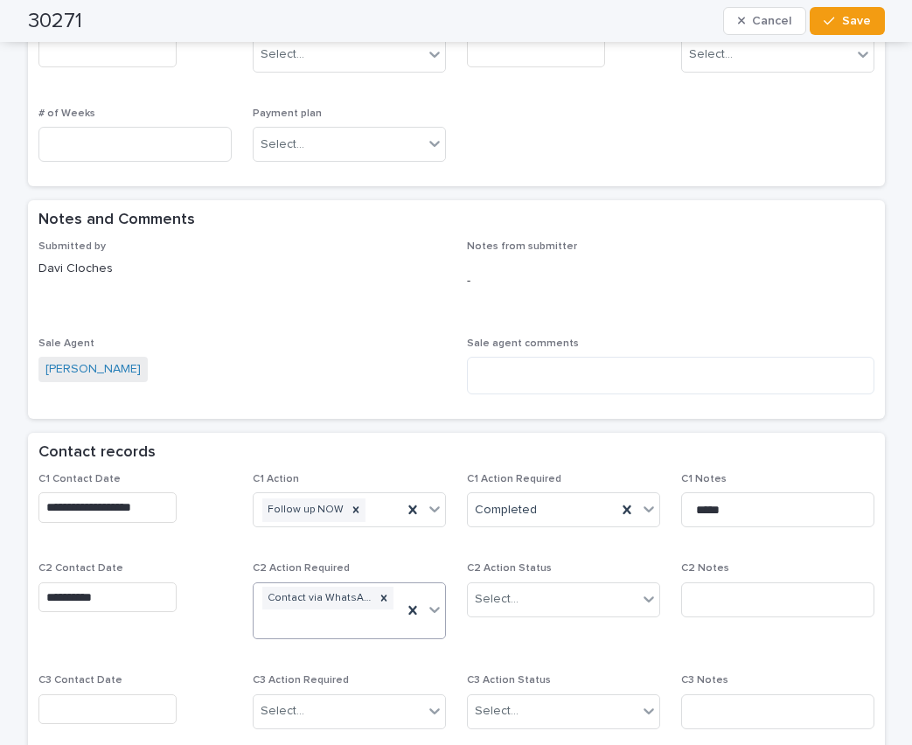
scroll to position [973, 0]
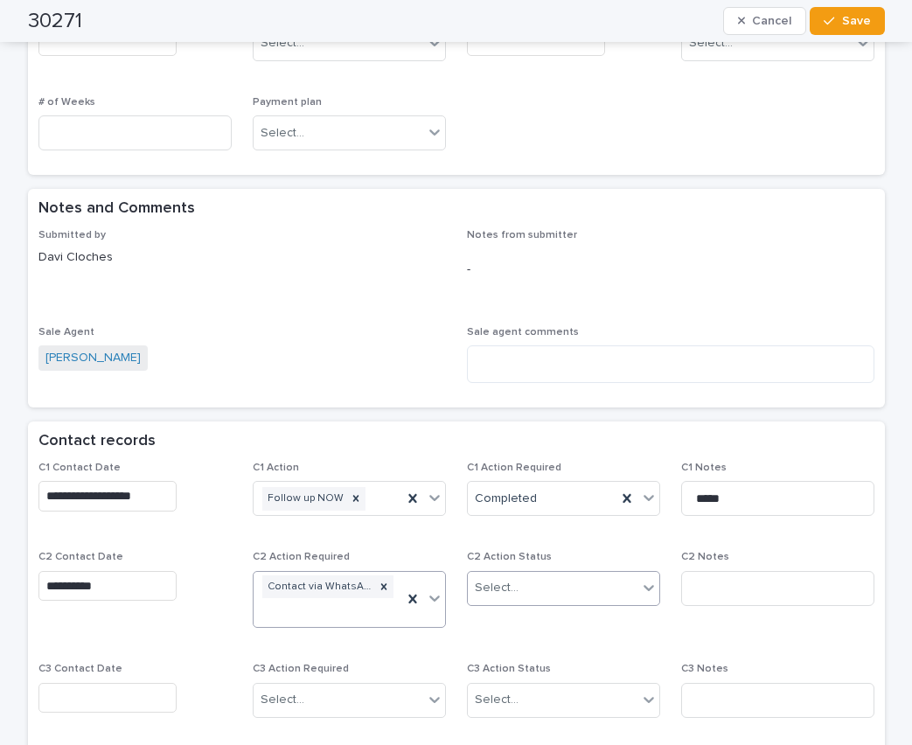
click at [496, 578] on div "Select..." at bounding box center [563, 588] width 193 height 35
click at [507, 624] on div "Completed" at bounding box center [556, 627] width 191 height 31
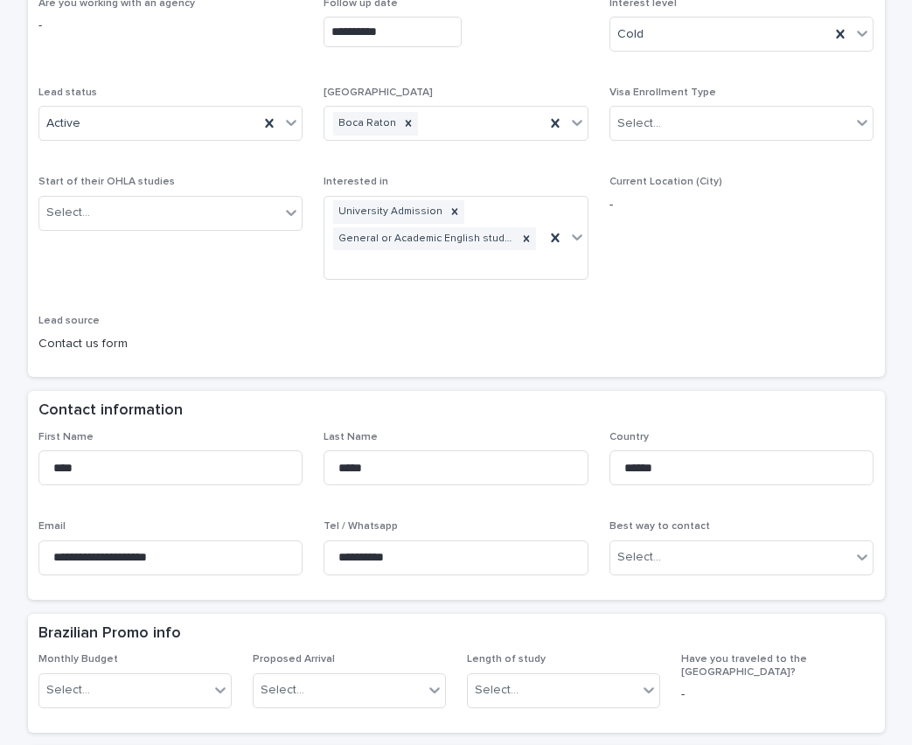
scroll to position [350, 0]
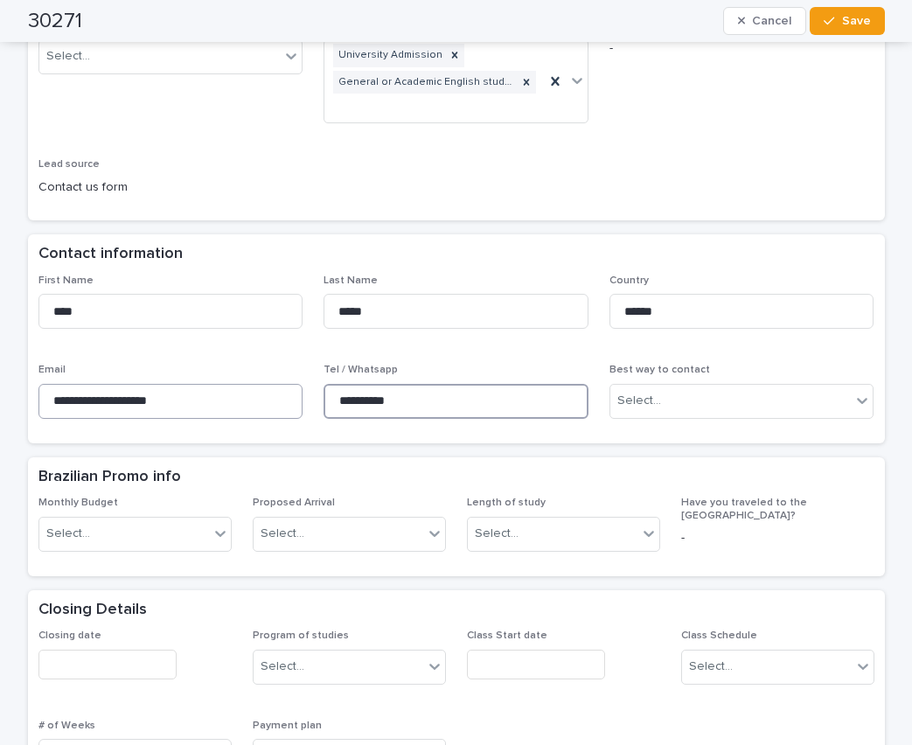
drag, startPoint x: 414, startPoint y: 369, endPoint x: 293, endPoint y: 370, distance: 121.5
click at [293, 370] on div "**********" at bounding box center [456, 354] width 836 height 158
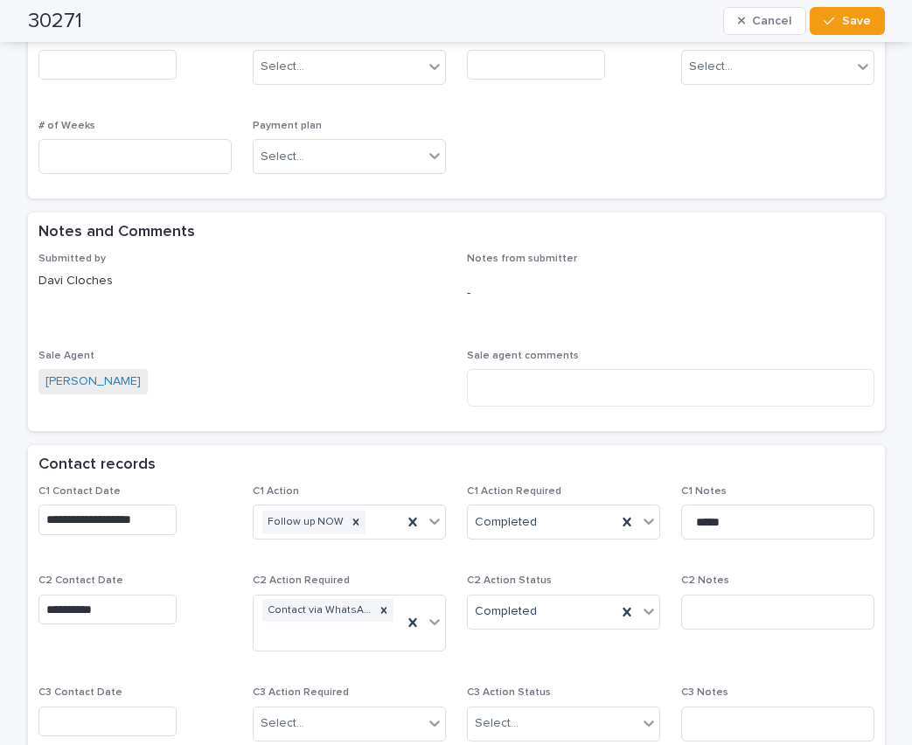
scroll to position [1049, 0]
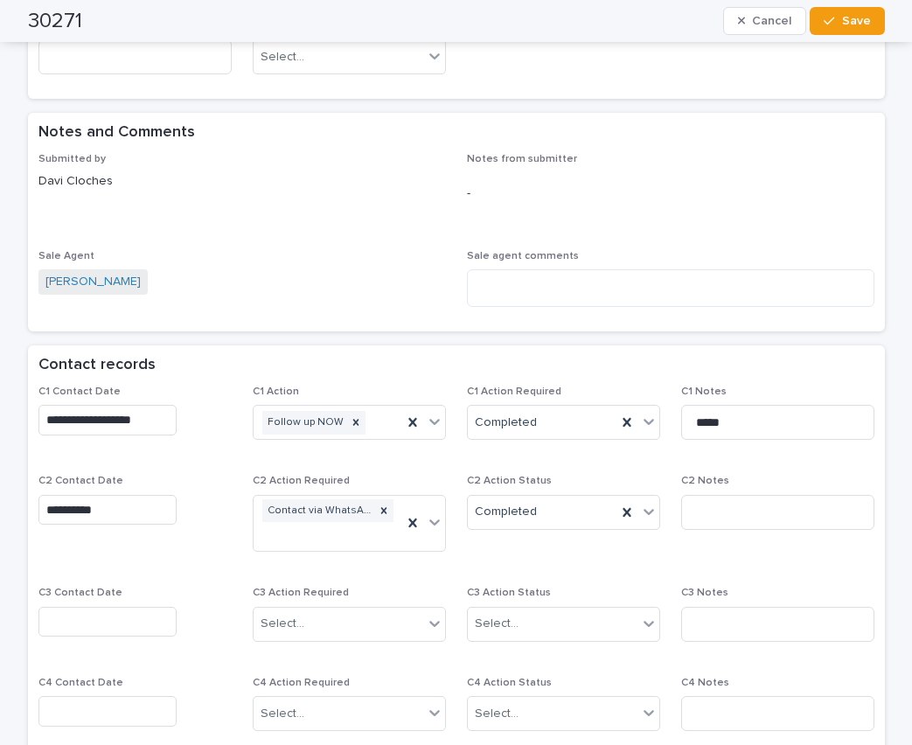
click at [88, 607] on input "text" at bounding box center [107, 622] width 138 height 31
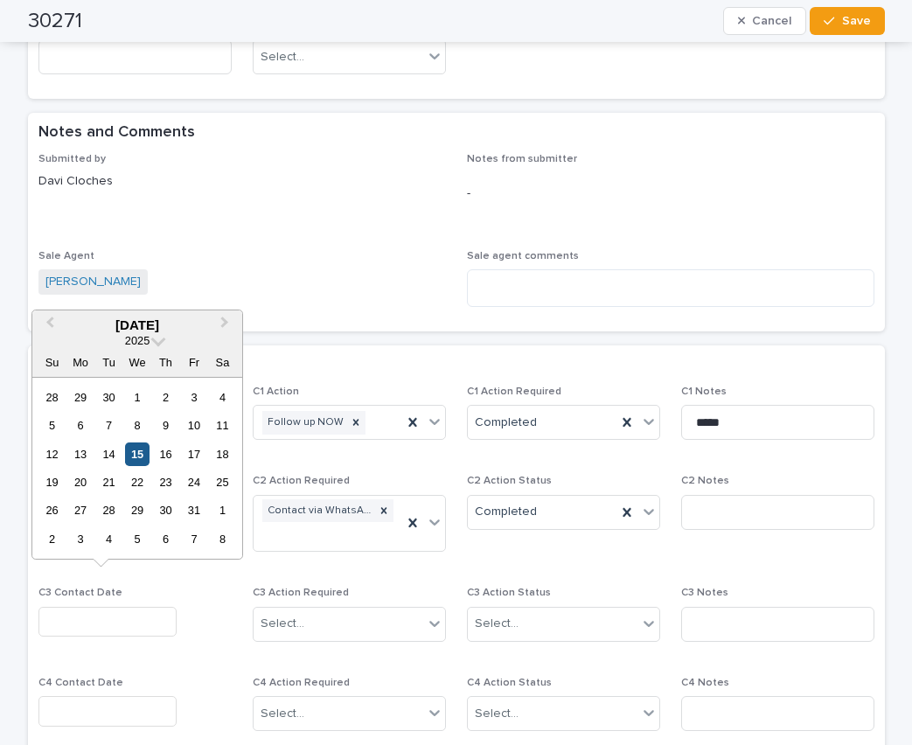
click at [140, 456] on div "15" at bounding box center [137, 454] width 24 height 24
type input "**********"
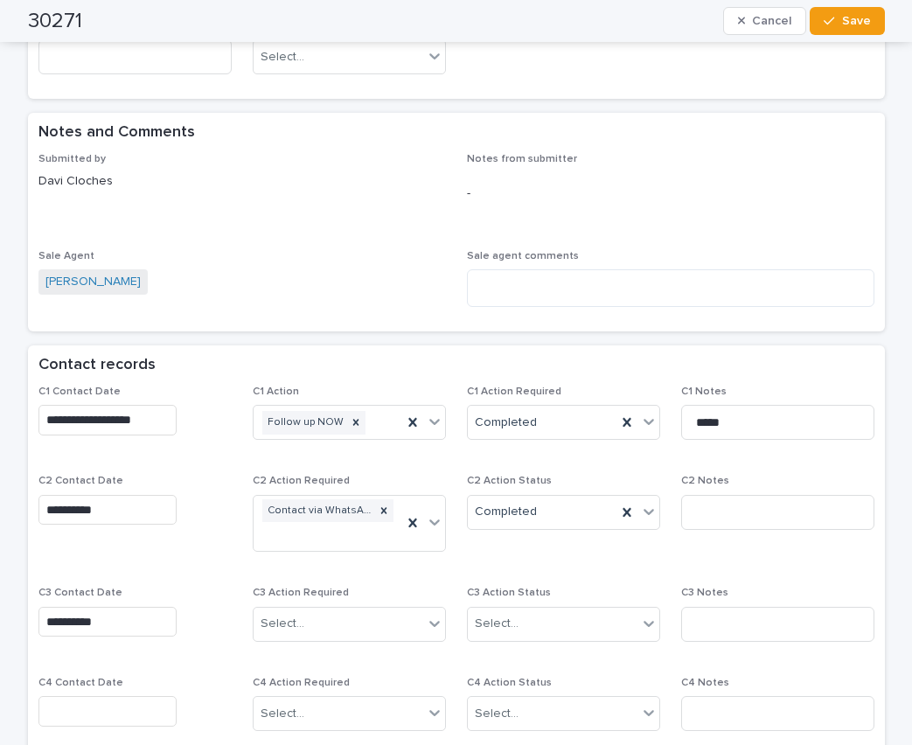
click at [83, 495] on input "**********" at bounding box center [107, 510] width 138 height 31
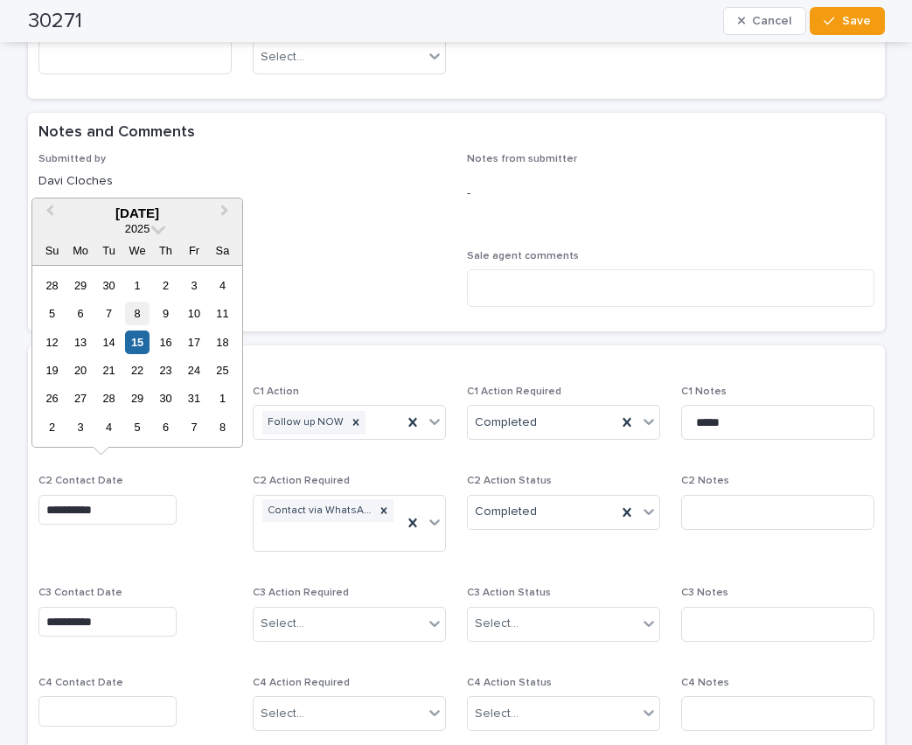
click at [132, 316] on div "8" at bounding box center [137, 314] width 24 height 24
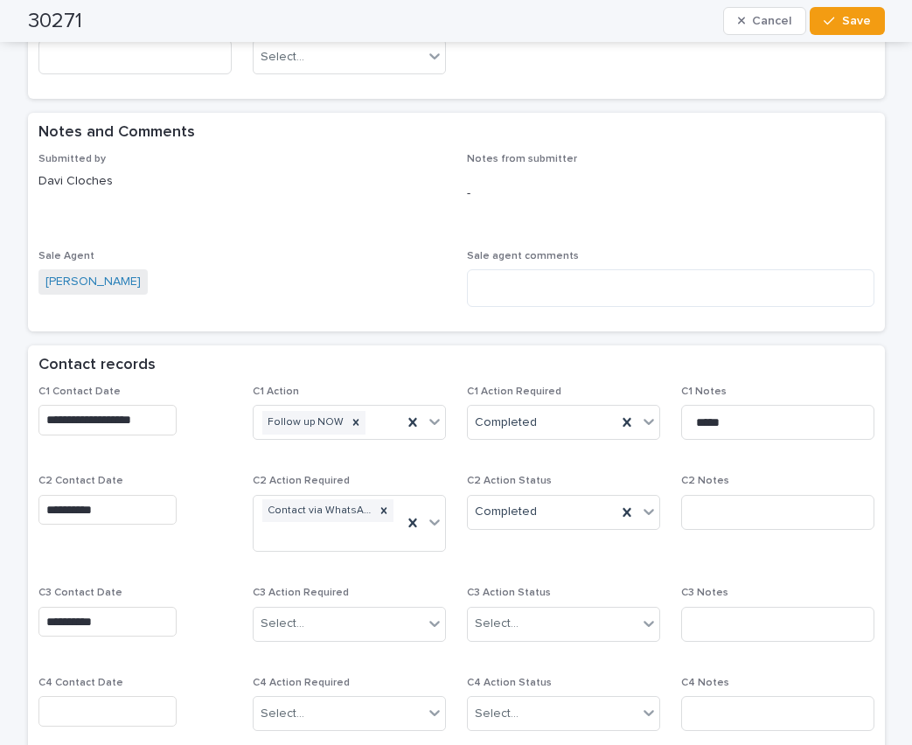
type input "**********"
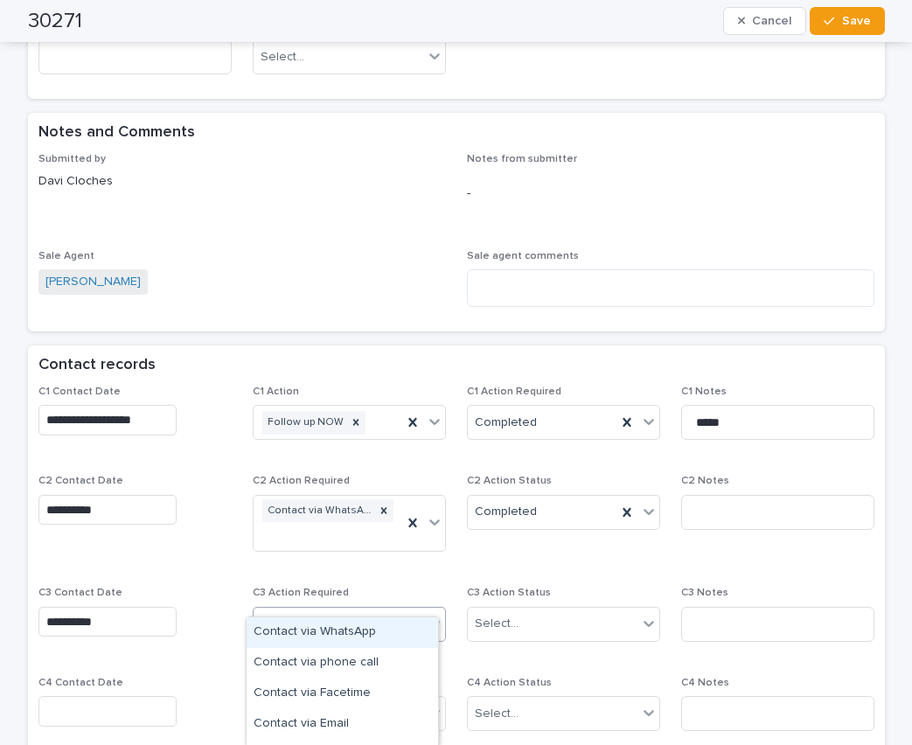
click at [291, 615] on div "Select..." at bounding box center [283, 624] width 44 height 18
click at [317, 629] on div "Contact via WhatsApp" at bounding box center [342, 632] width 191 height 31
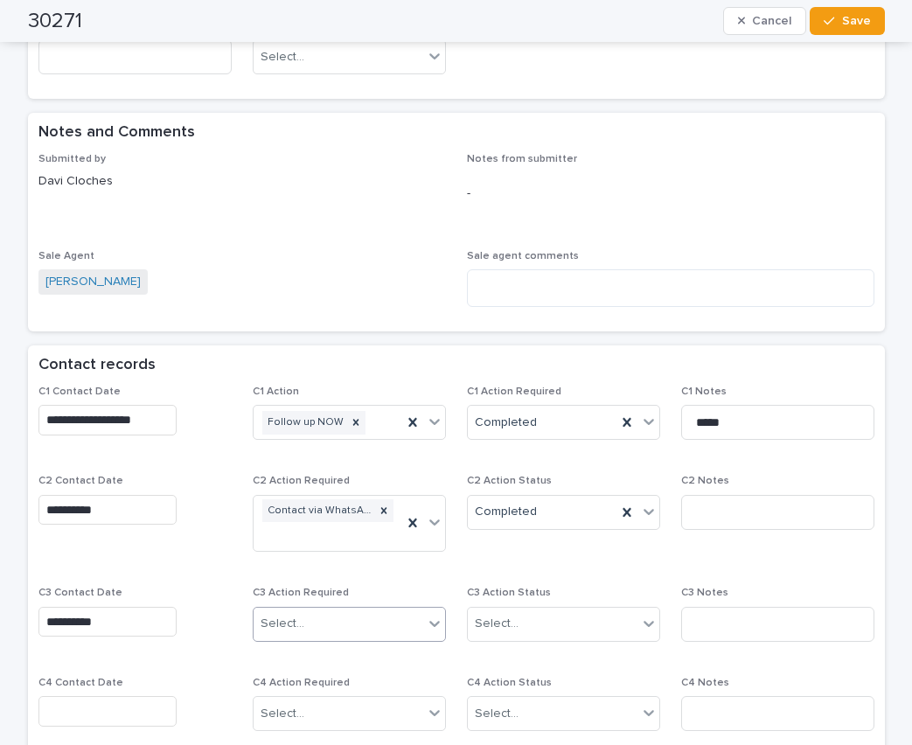
scroll to position [1061, 0]
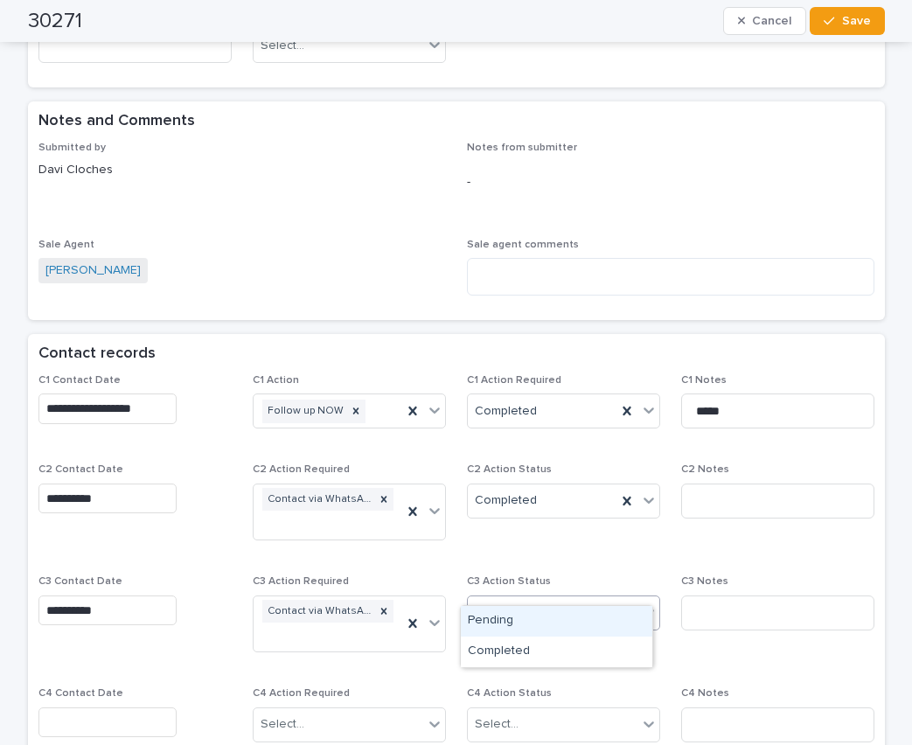
click at [493, 598] on div "Select..." at bounding box center [553, 612] width 170 height 29
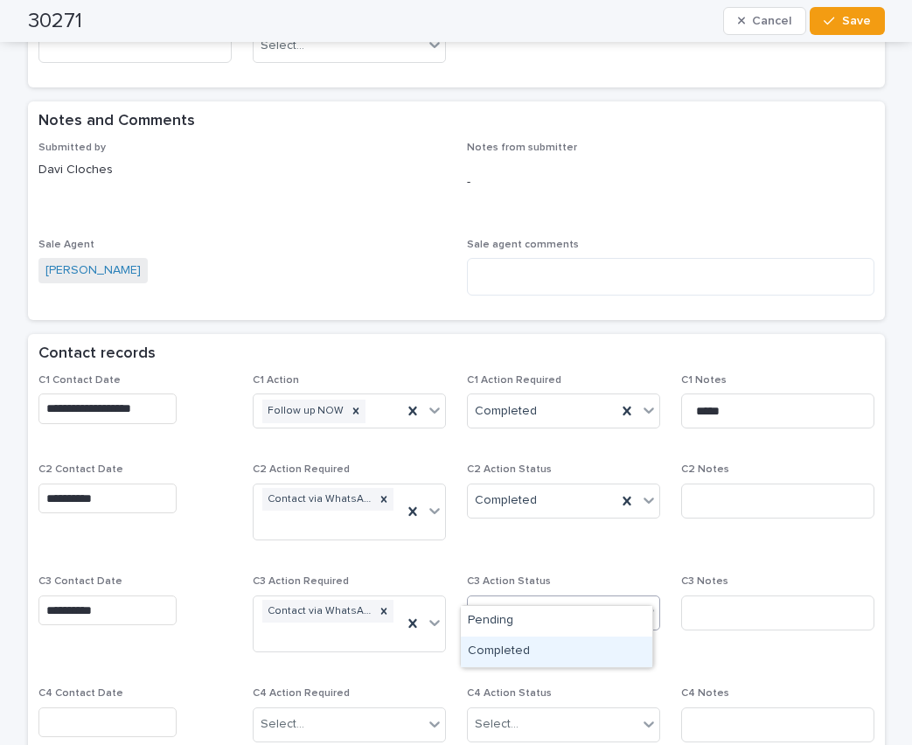
click at [494, 650] on div "Completed" at bounding box center [556, 651] width 191 height 31
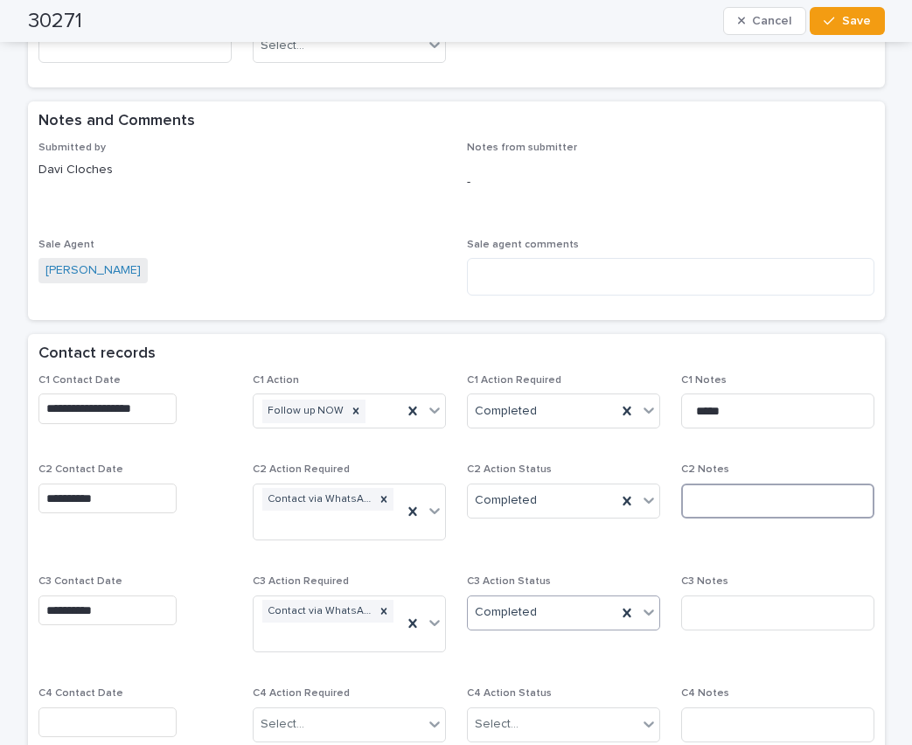
click at [708, 483] on input at bounding box center [777, 500] width 193 height 35
type input "**********"
click at [705, 595] on input at bounding box center [777, 612] width 193 height 35
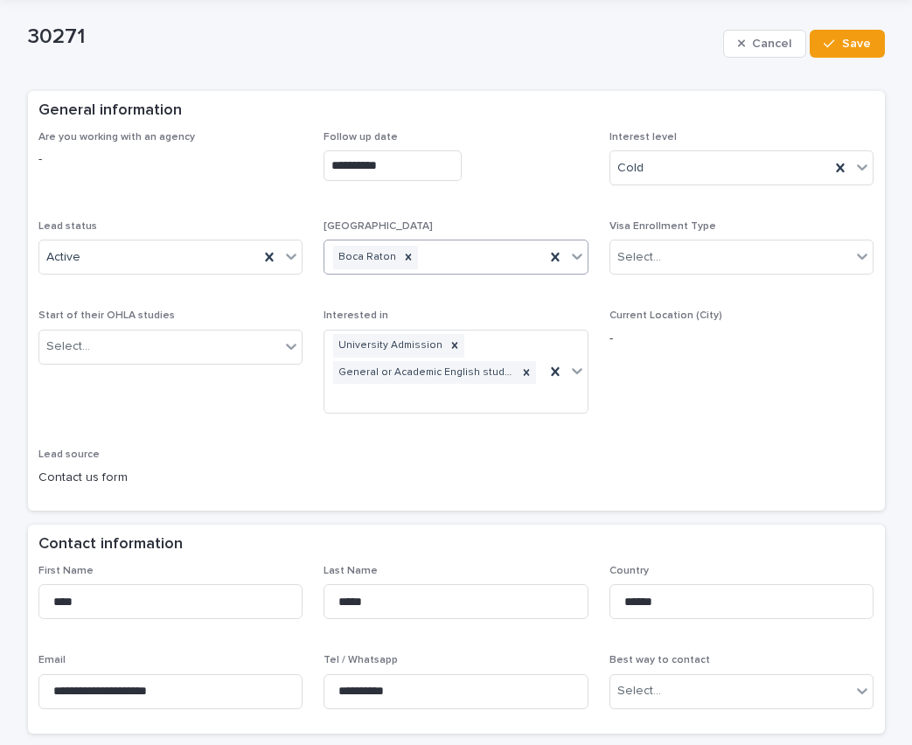
scroll to position [87, 0]
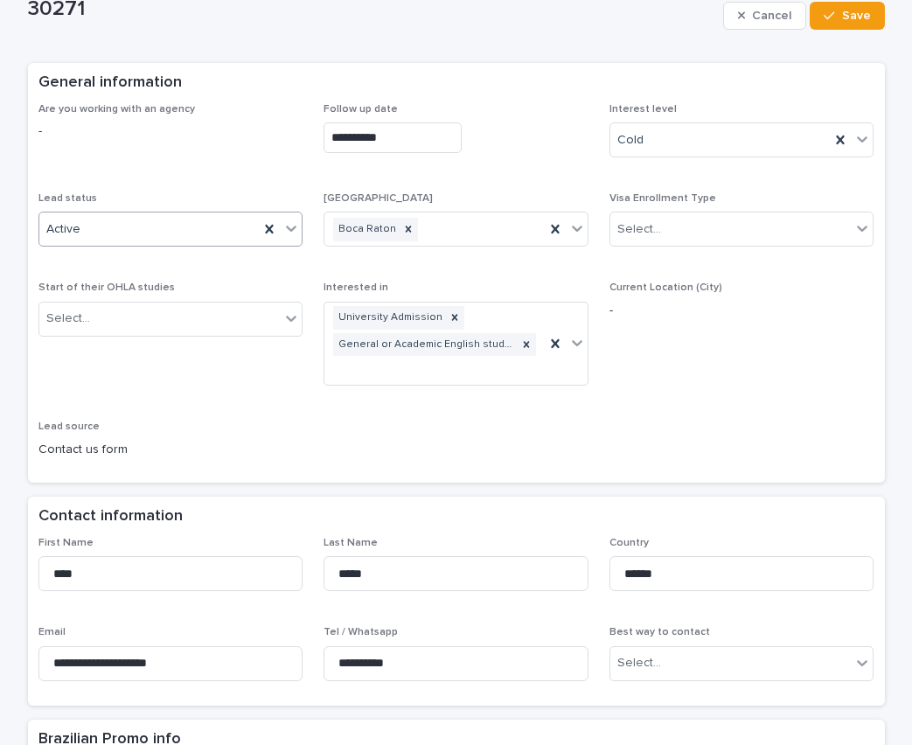
type input "**********"
click at [201, 231] on div "Active" at bounding box center [149, 229] width 220 height 29
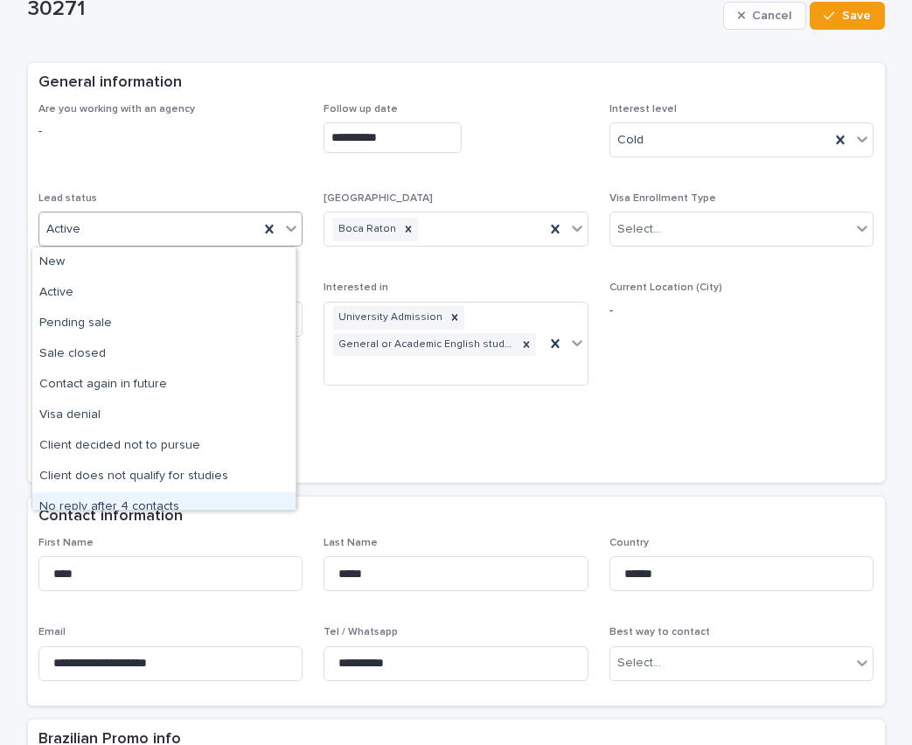
click at [96, 501] on div "No reply after 4 contacts" at bounding box center [163, 507] width 263 height 31
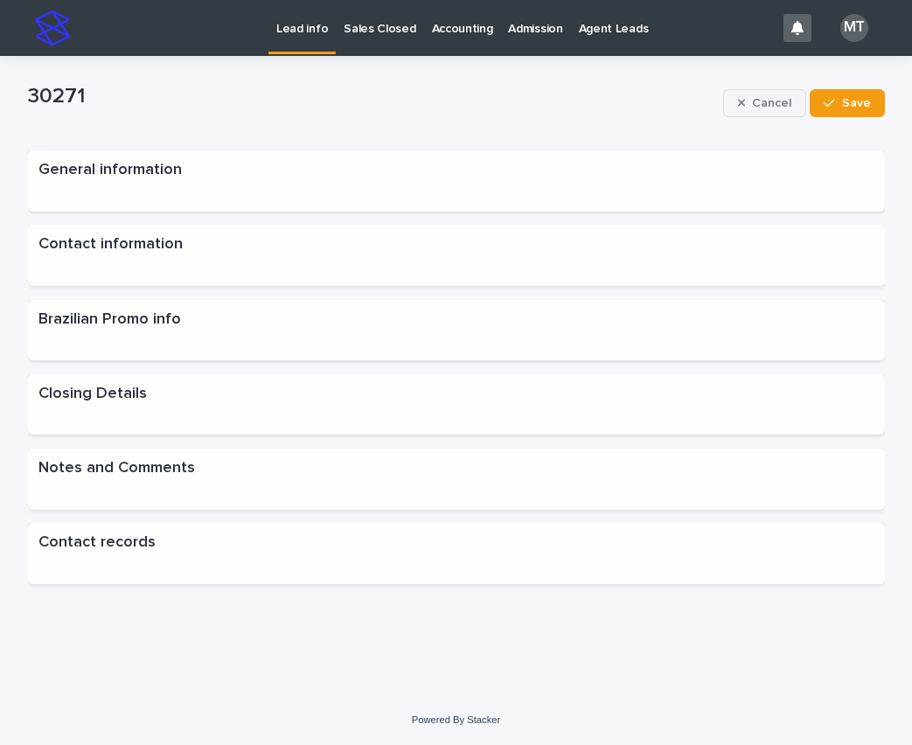
scroll to position [0, 0]
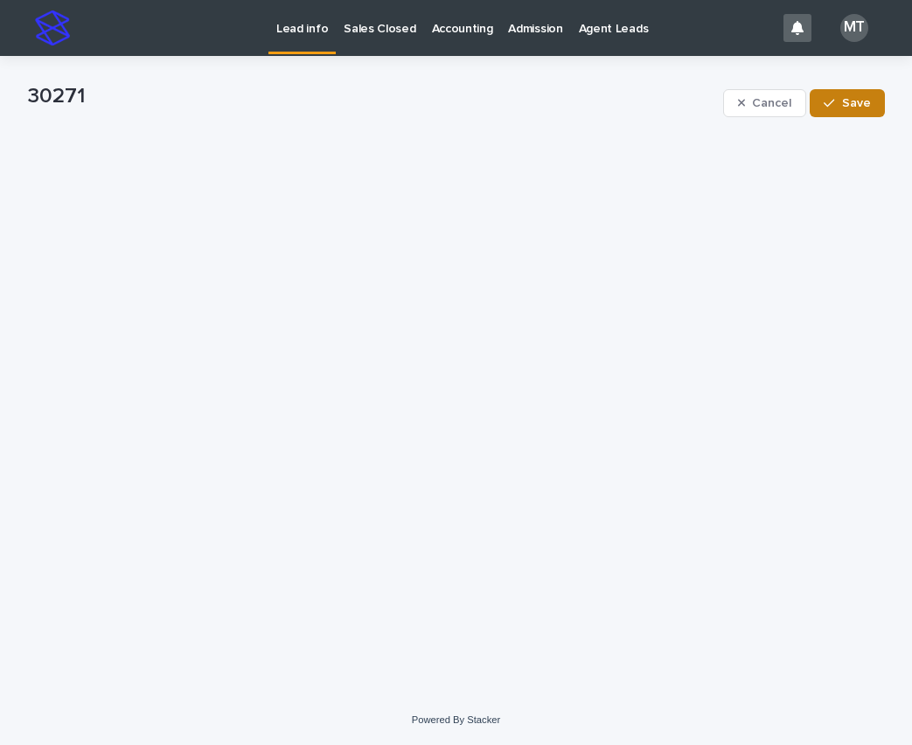
click at [855, 101] on span "Save" at bounding box center [856, 103] width 29 height 12
click at [314, 31] on p "Lead info" at bounding box center [302, 18] width 52 height 37
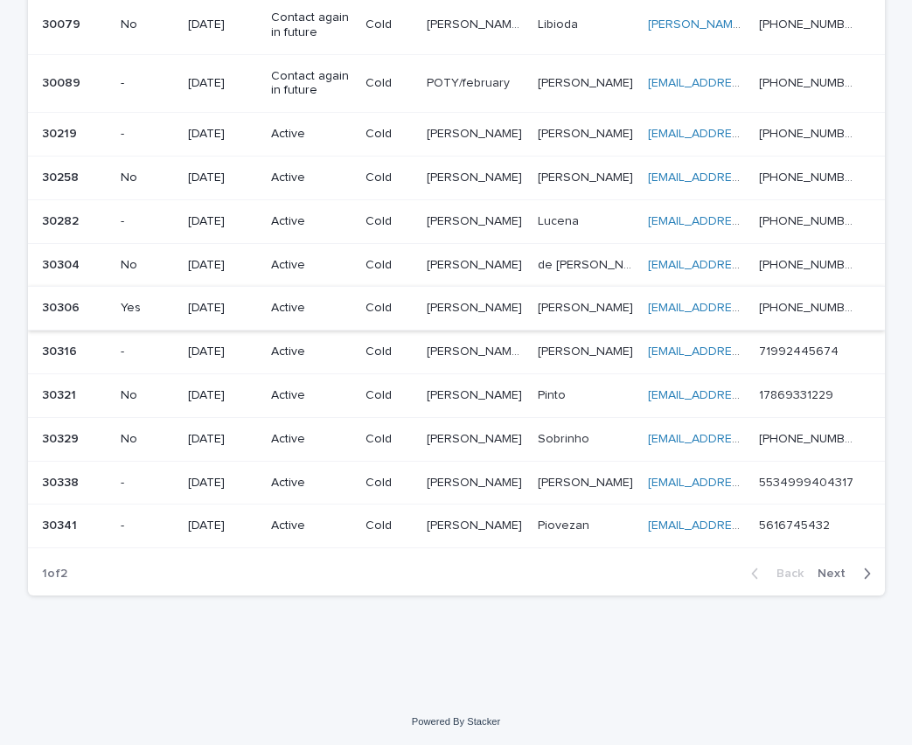
scroll to position [1217, 0]
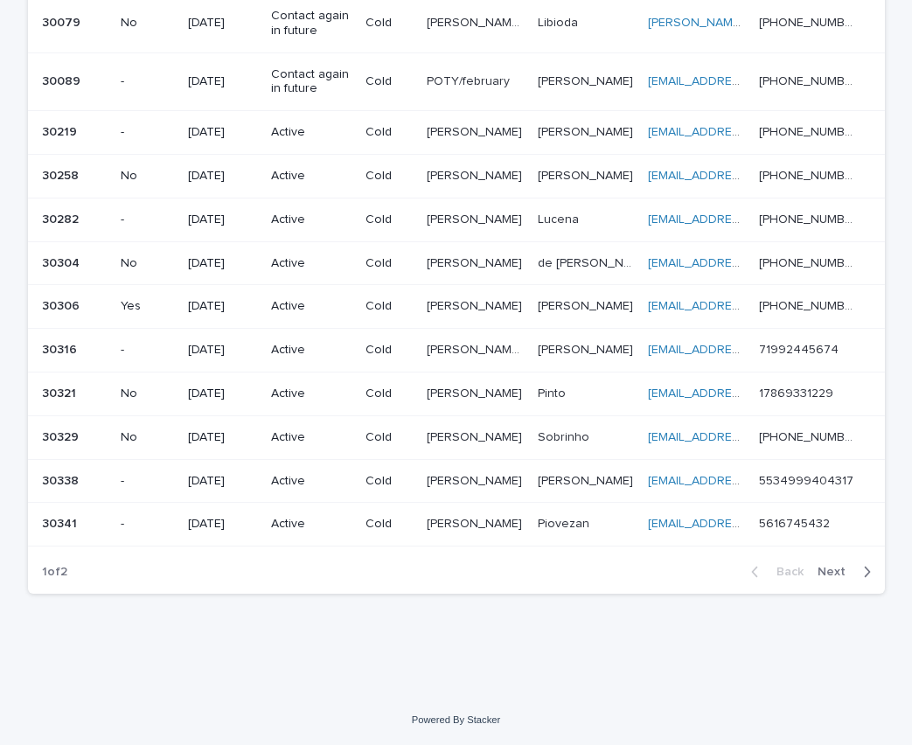
click at [434, 429] on p "[PERSON_NAME]" at bounding box center [476, 436] width 99 height 18
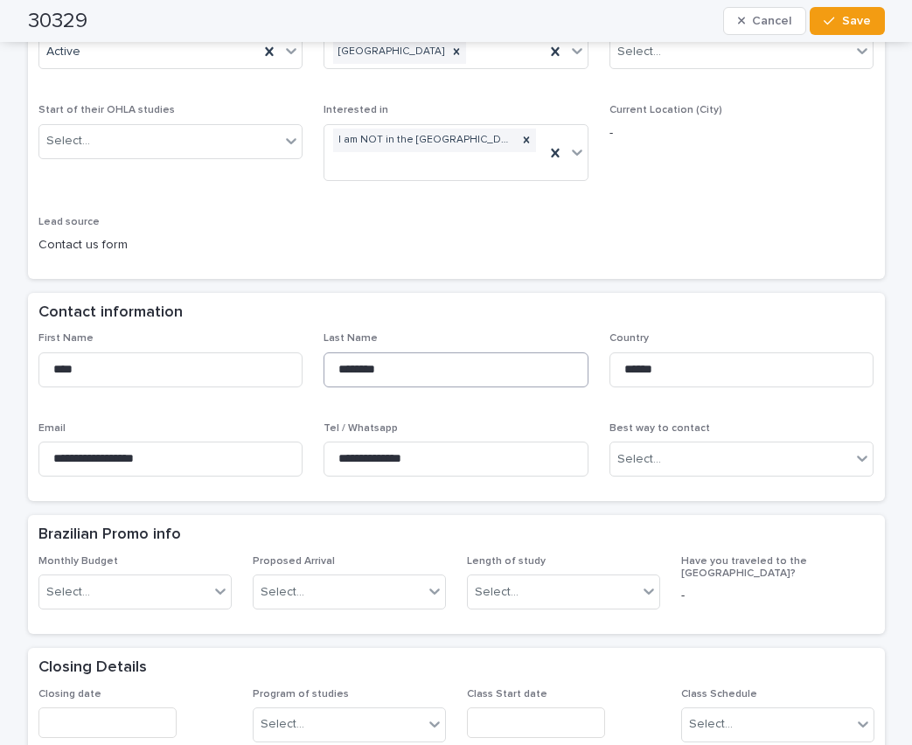
scroll to position [262, 0]
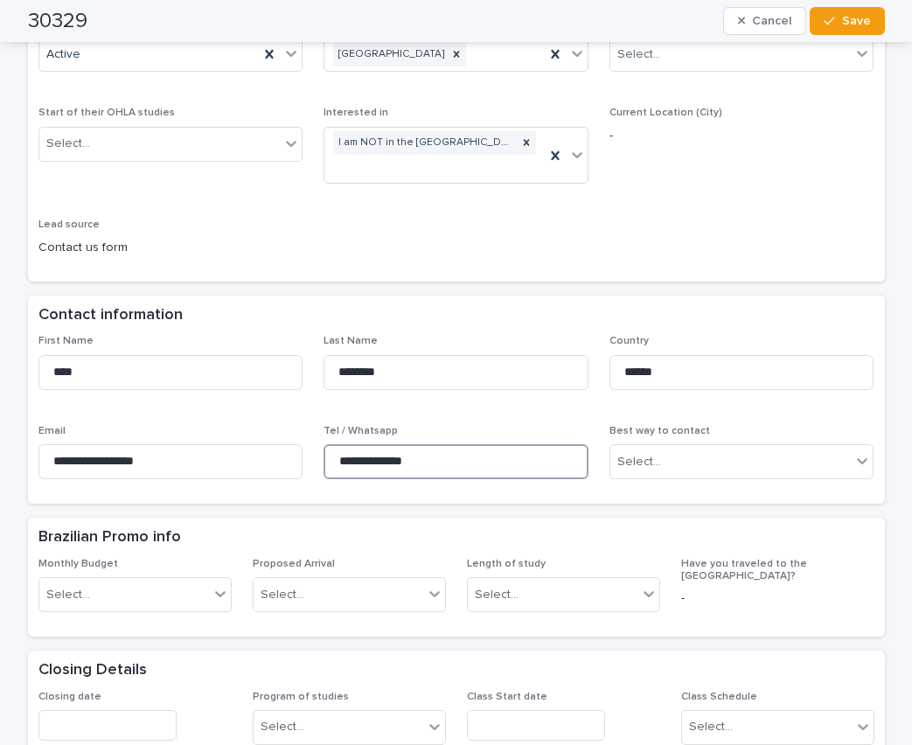
drag, startPoint x: 442, startPoint y: 462, endPoint x: 291, endPoint y: 442, distance: 151.7
click at [291, 442] on div "**********" at bounding box center [456, 414] width 836 height 158
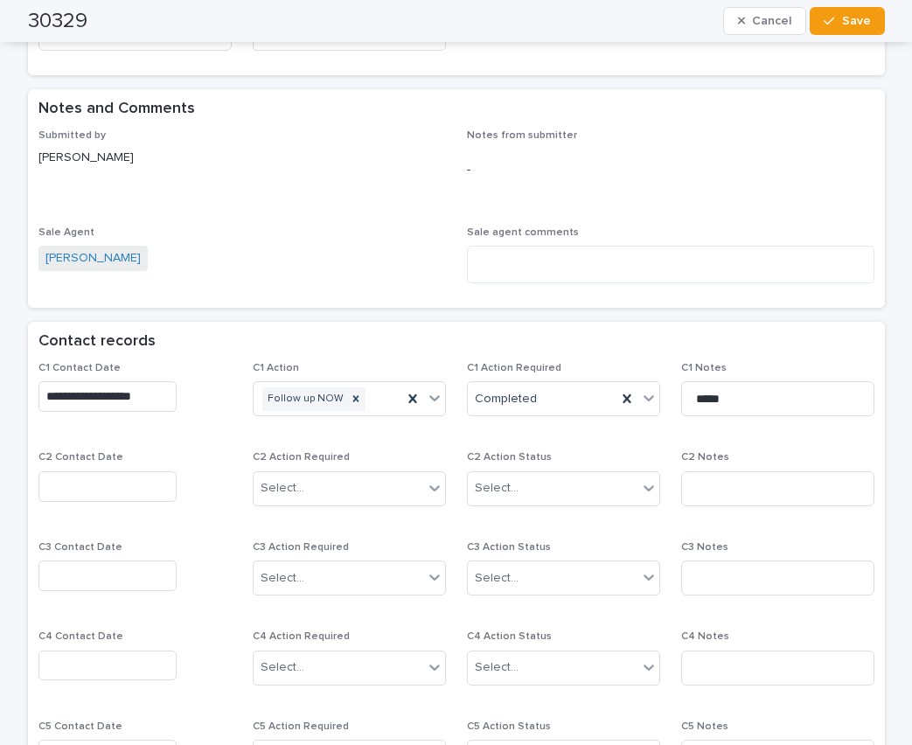
scroll to position [1049, 0]
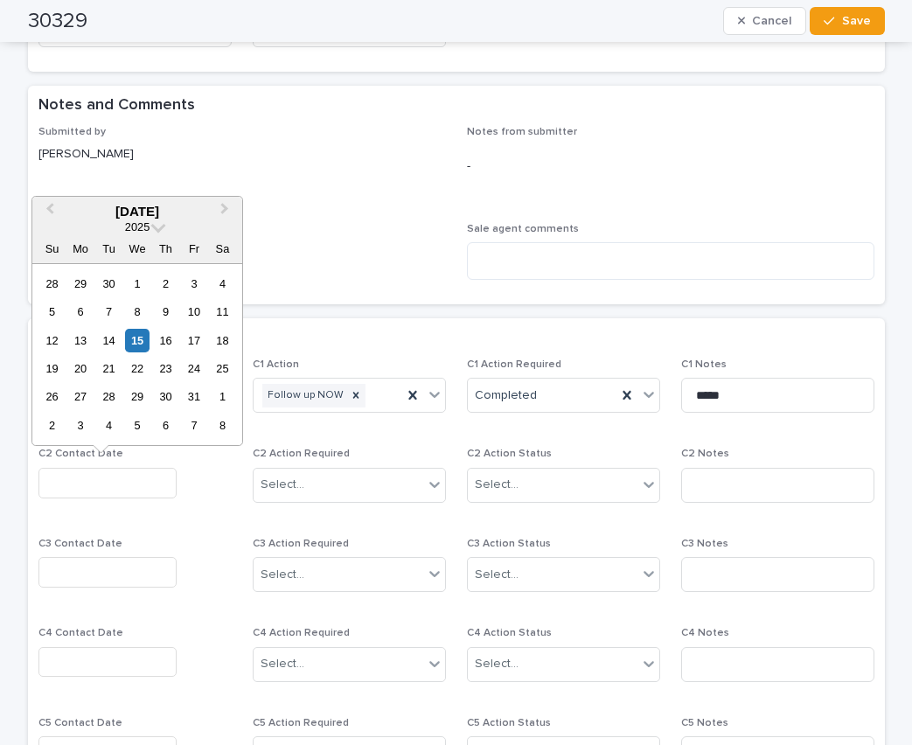
click at [80, 478] on input "text" at bounding box center [107, 483] width 138 height 31
click at [136, 334] on div "15" at bounding box center [137, 341] width 24 height 24
type input "**********"
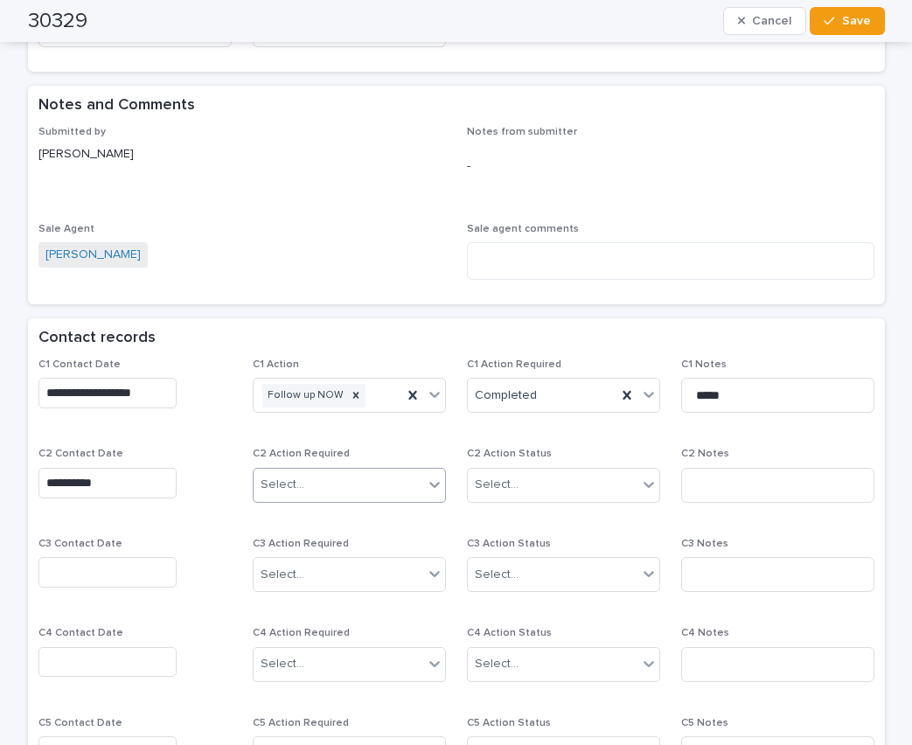
click at [279, 490] on div "Select..." at bounding box center [283, 485] width 44 height 18
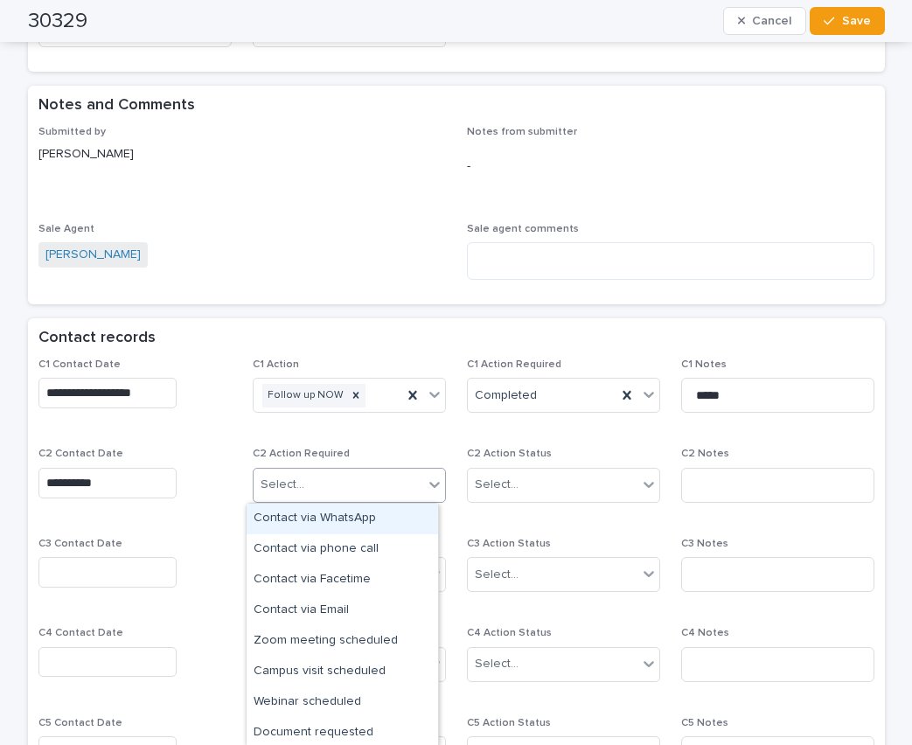
click at [293, 517] on div "Contact via WhatsApp" at bounding box center [342, 519] width 191 height 31
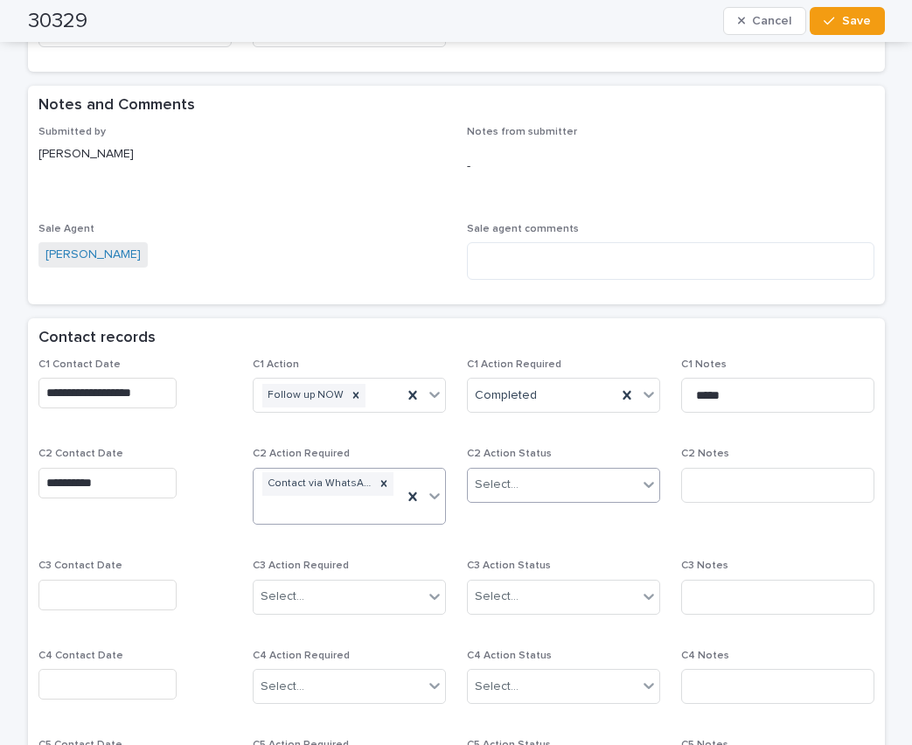
scroll to position [1061, 0]
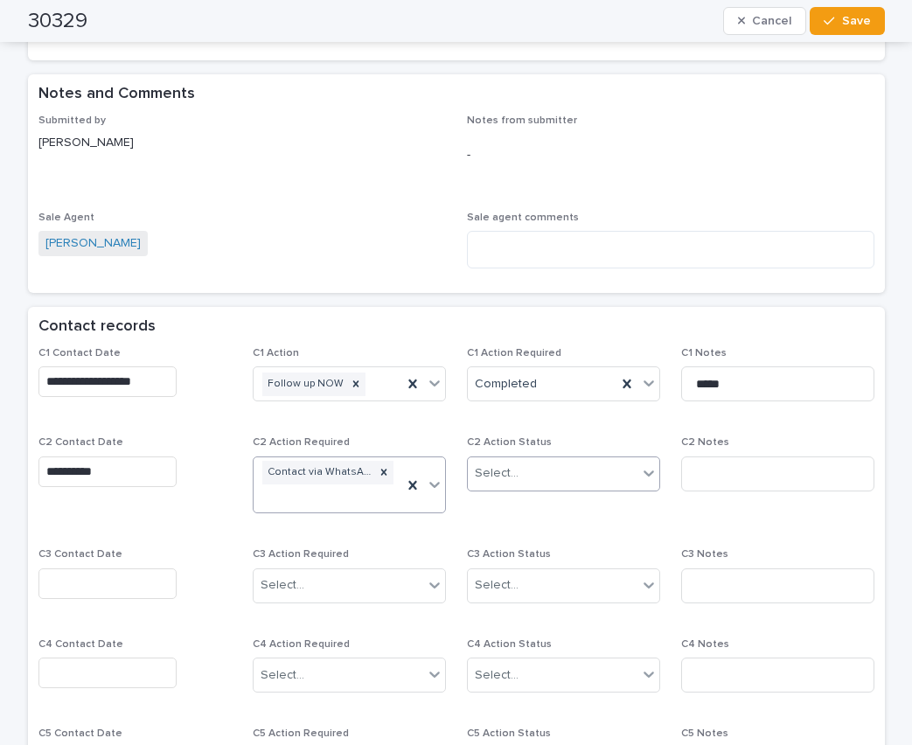
click at [492, 487] on div "Select..." at bounding box center [553, 473] width 170 height 29
click at [426, 480] on icon at bounding box center [434, 484] width 17 height 17
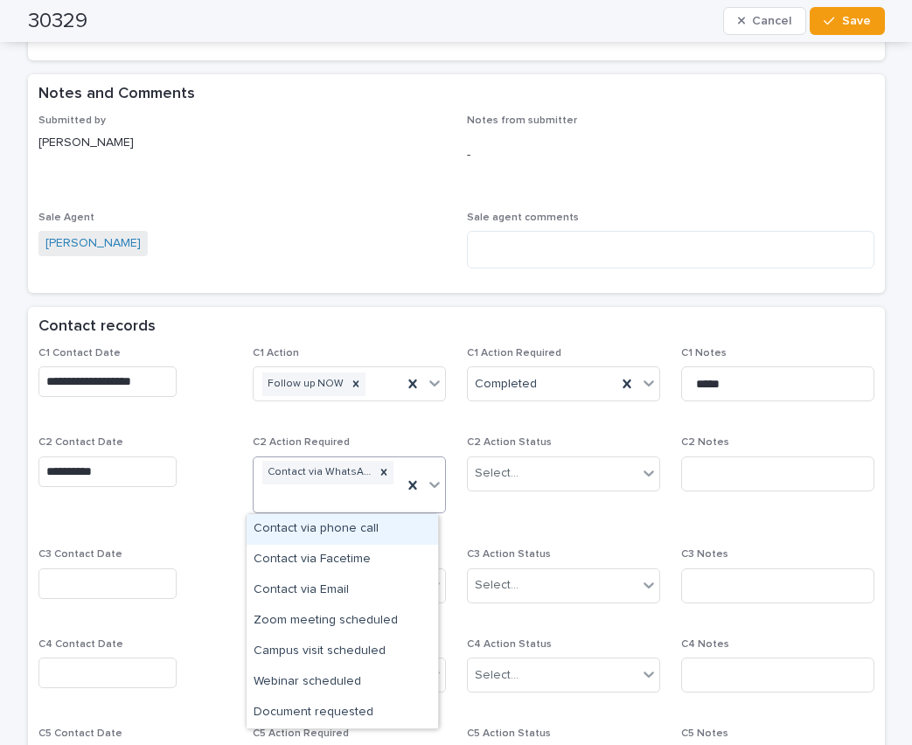
click at [330, 530] on div "Contact via phone call" at bounding box center [342, 529] width 191 height 31
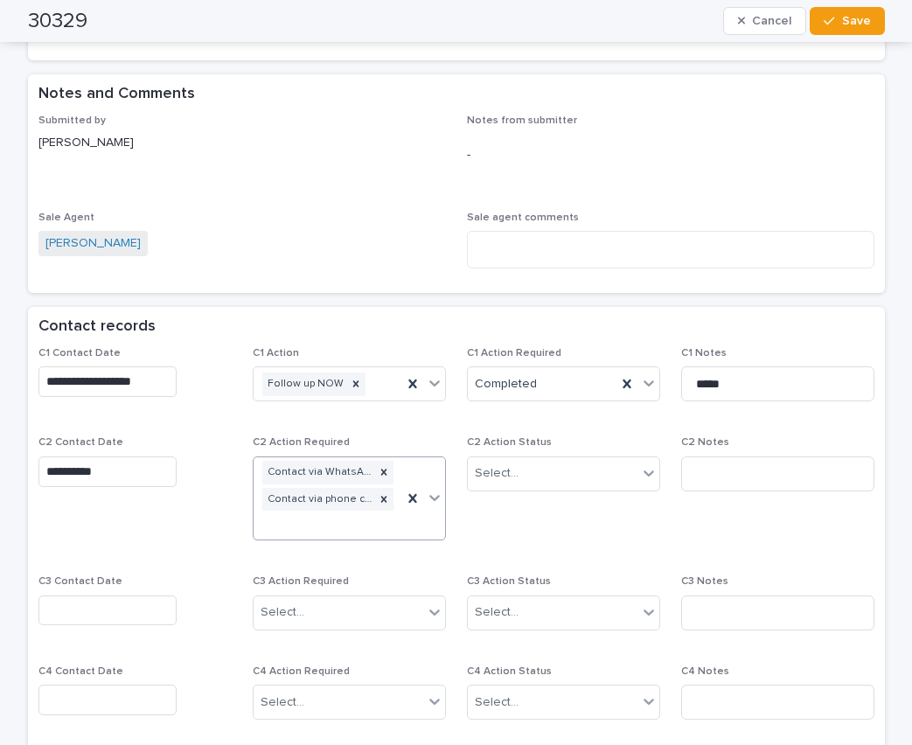
scroll to position [1074, 0]
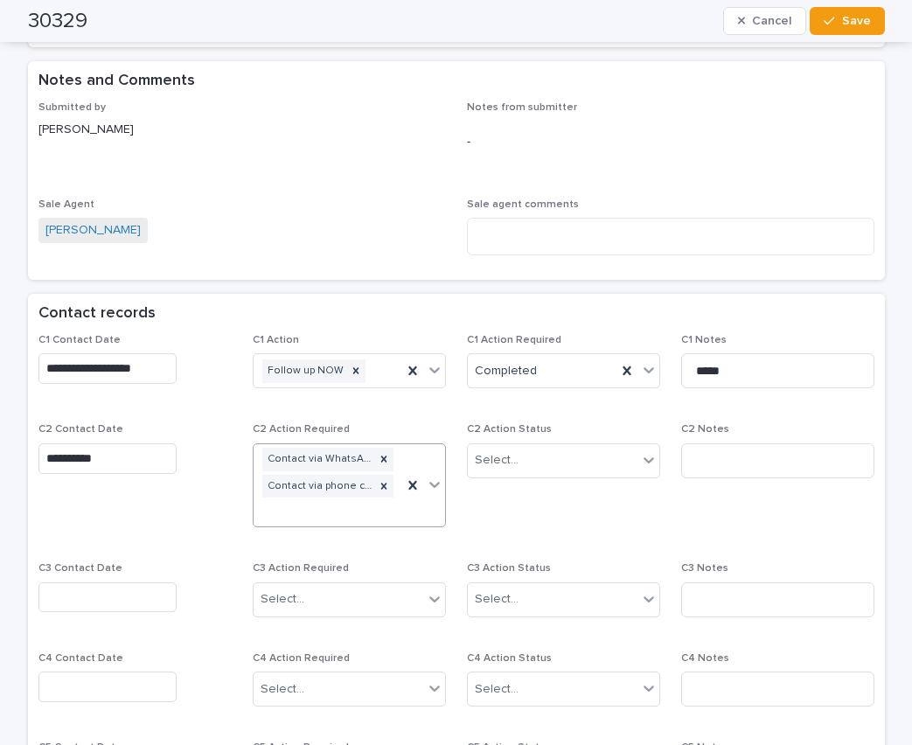
click at [511, 478] on div "C2 Action Status Select..." at bounding box center [563, 457] width 193 height 68
click at [510, 460] on div "Select..." at bounding box center [553, 460] width 170 height 29
click at [515, 517] on div "Completed" at bounding box center [556, 525] width 191 height 31
click at [698, 465] on input at bounding box center [777, 460] width 193 height 35
type input "*********"
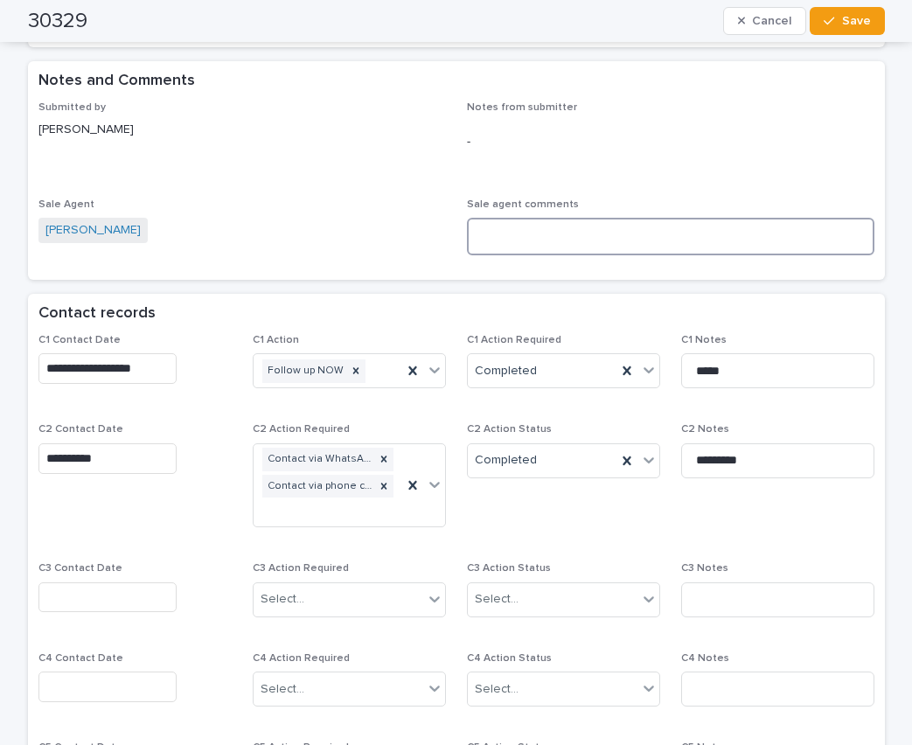
click at [549, 241] on textarea at bounding box center [670, 237] width 407 height 38
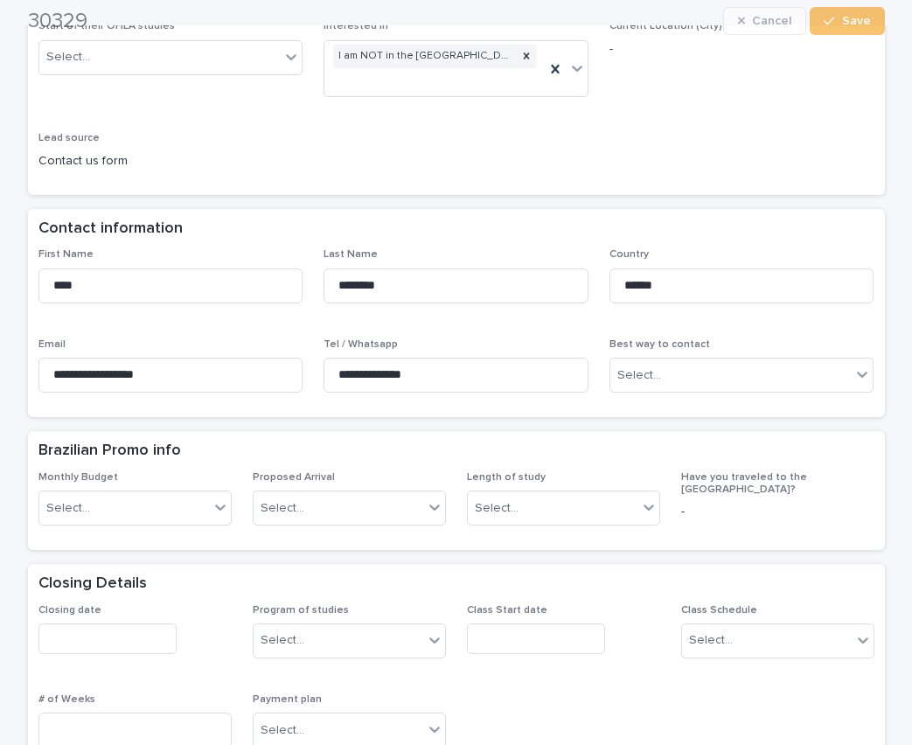
scroll to position [350, 0]
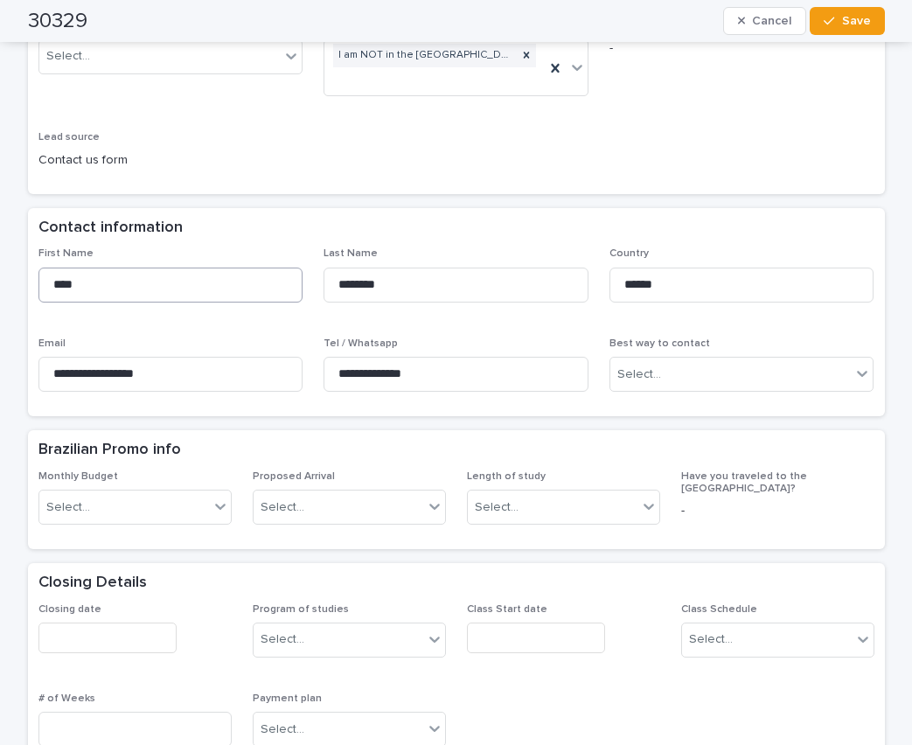
type textarea "**********"
click at [96, 278] on input "****" at bounding box center [170, 285] width 265 height 35
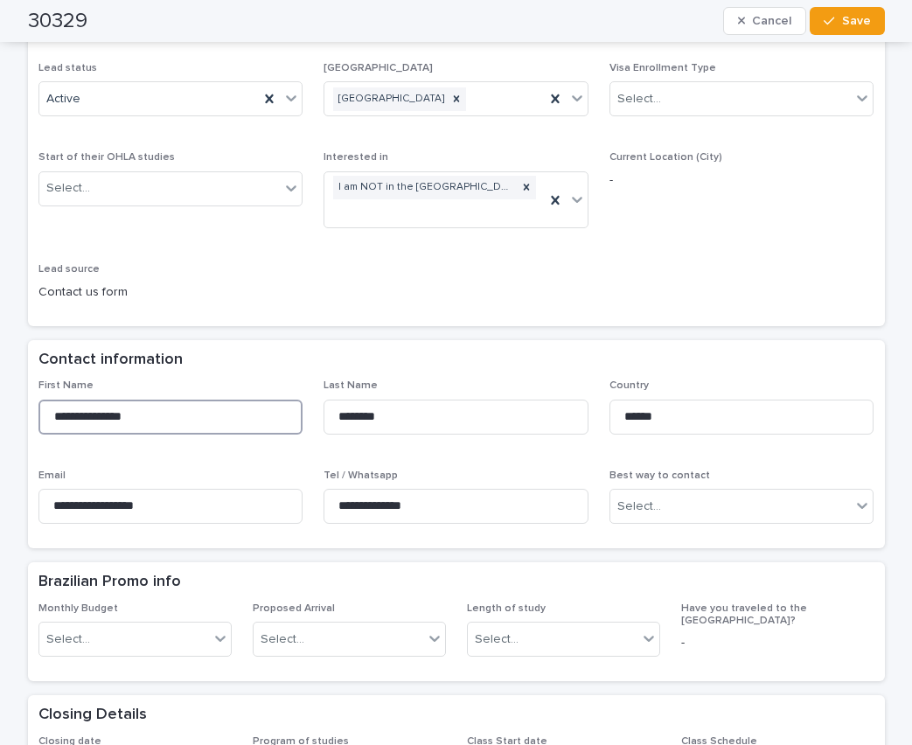
scroll to position [0, 0]
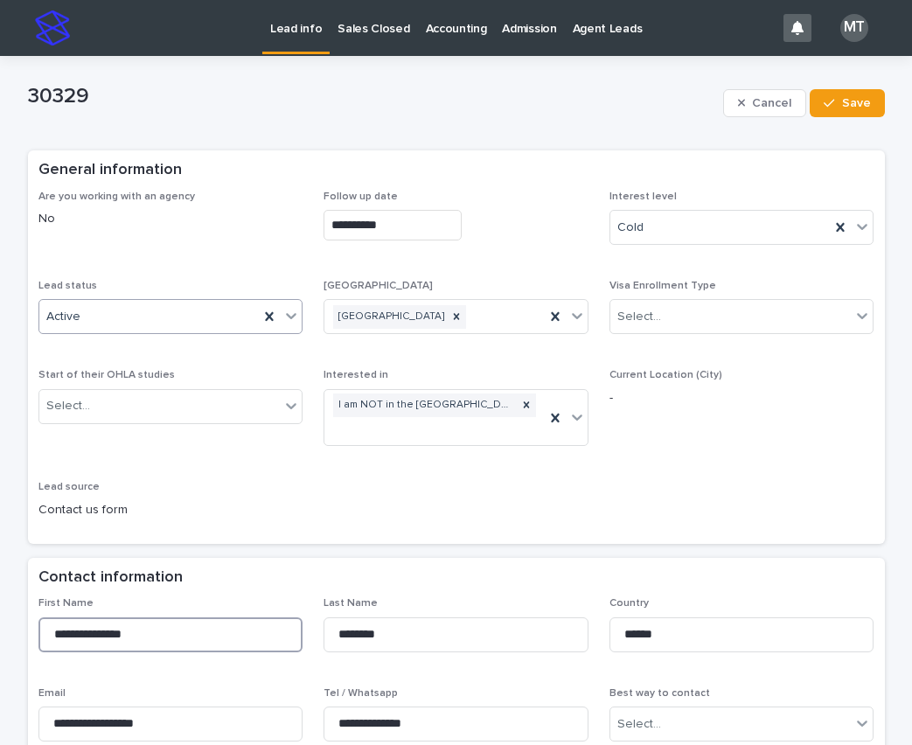
type input "**********"
click at [169, 316] on div "Active" at bounding box center [149, 317] width 220 height 29
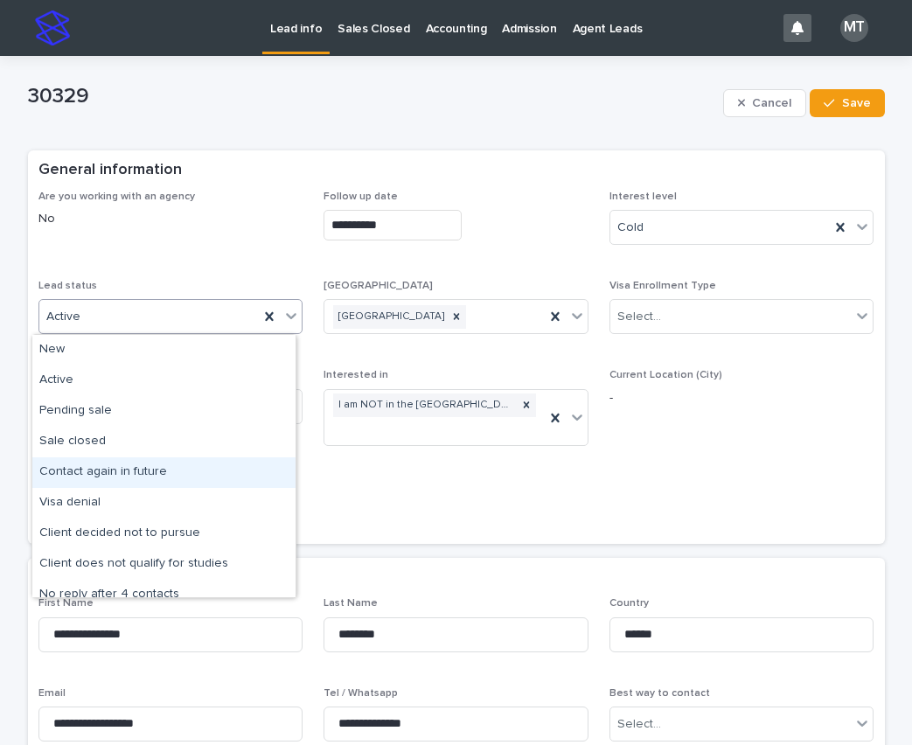
click at [103, 473] on div "Contact again in future" at bounding box center [163, 472] width 263 height 31
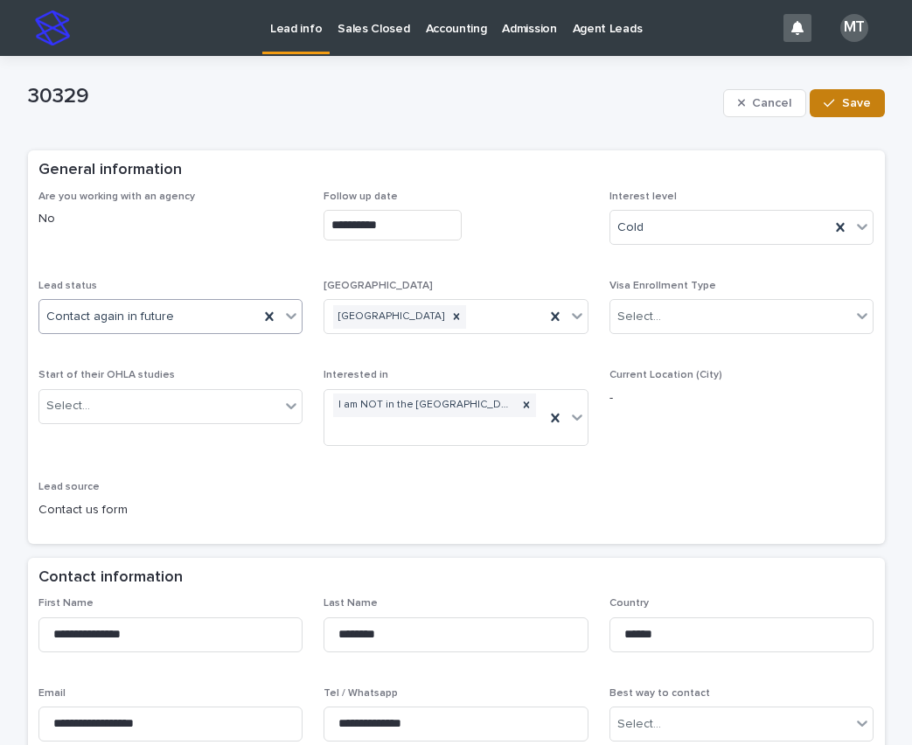
click at [857, 99] on span "Save" at bounding box center [856, 103] width 29 height 12
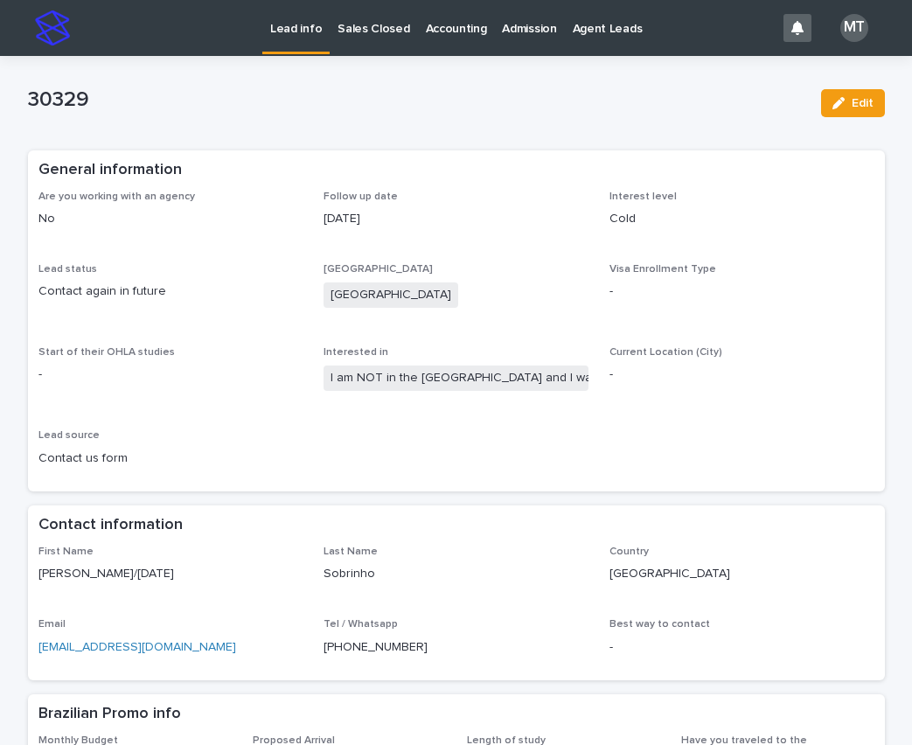
click at [301, 27] on p "Lead info" at bounding box center [296, 18] width 52 height 37
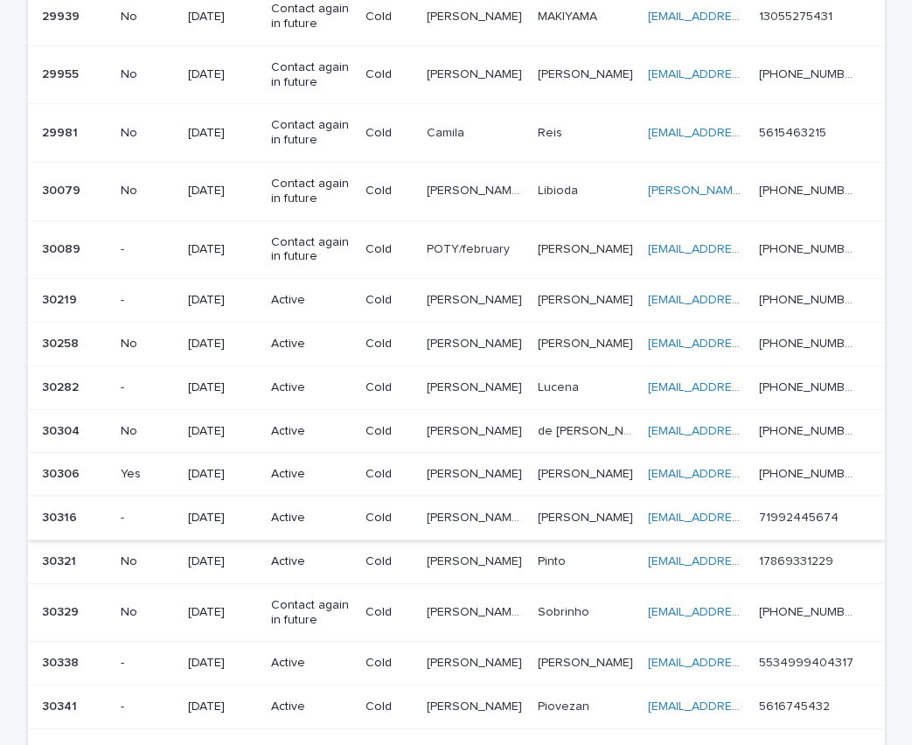
scroll to position [1224, 0]
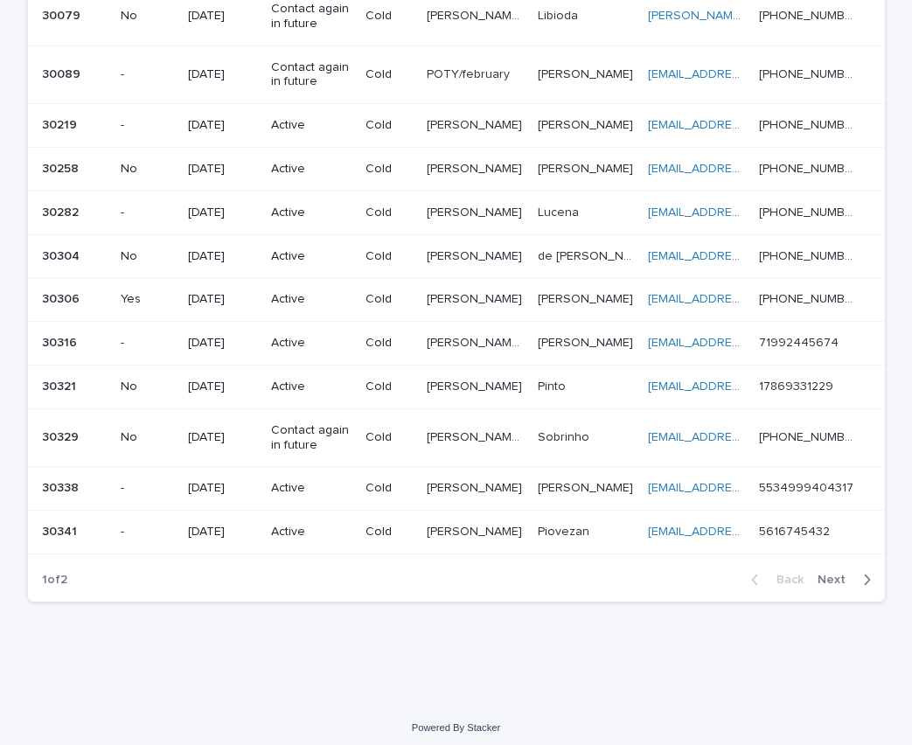
click at [452, 482] on p "[PERSON_NAME]" at bounding box center [476, 486] width 99 height 18
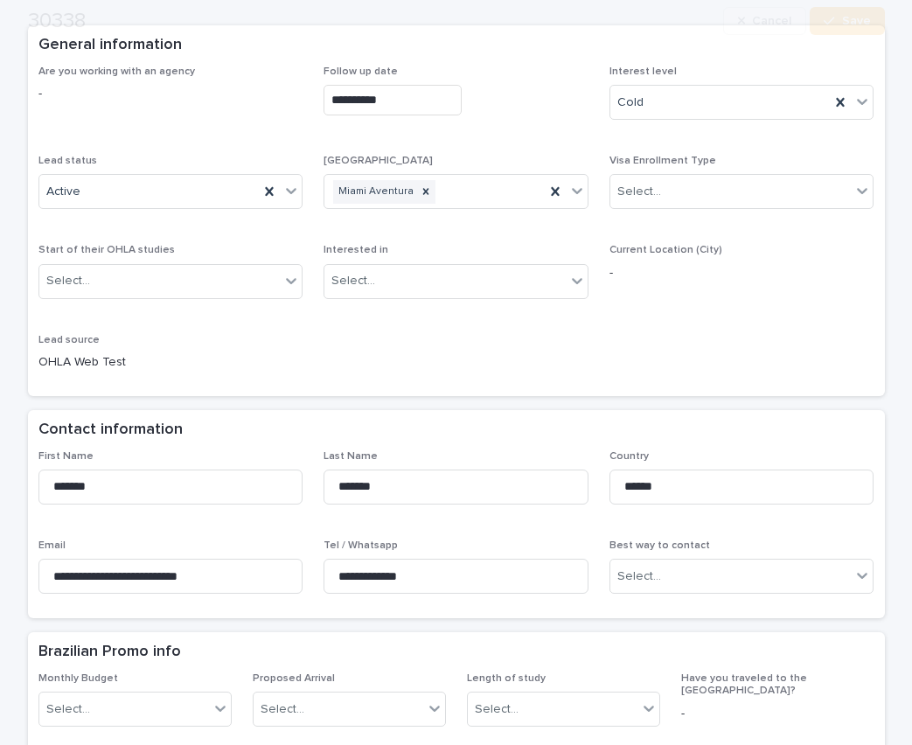
scroll to position [350, 0]
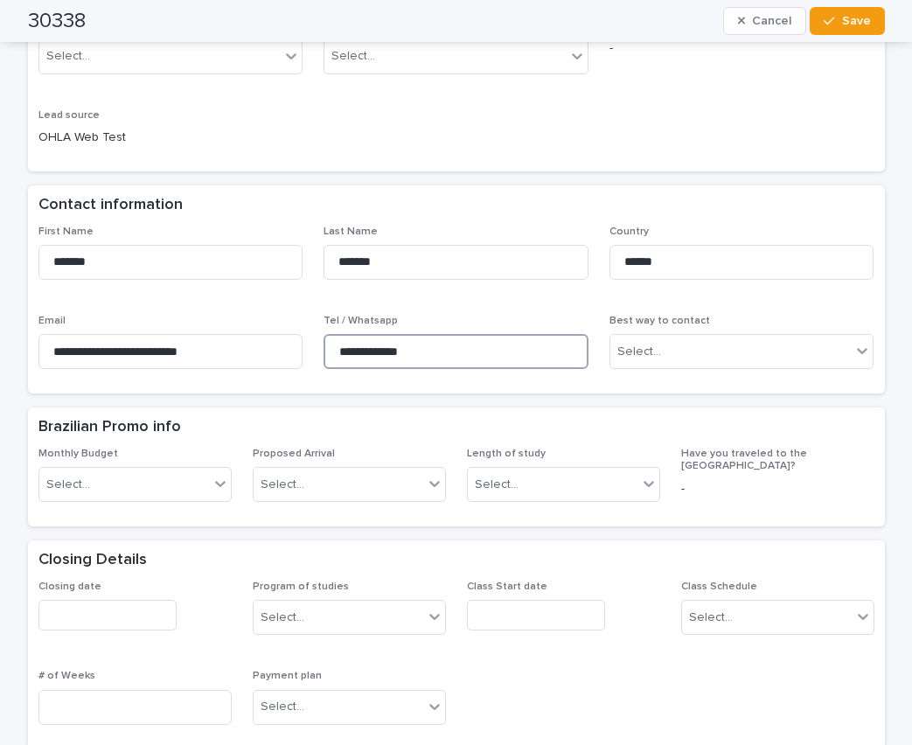
drag, startPoint x: 446, startPoint y: 344, endPoint x: 320, endPoint y: 341, distance: 125.9
click at [323, 341] on input "**********" at bounding box center [455, 351] width 265 height 35
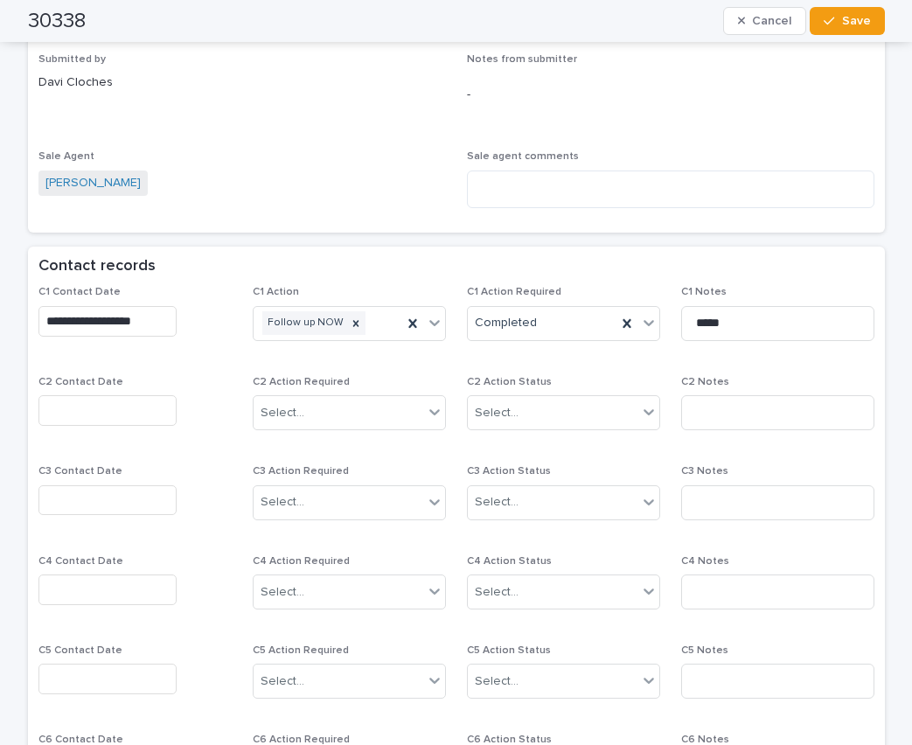
scroll to position [1224, 0]
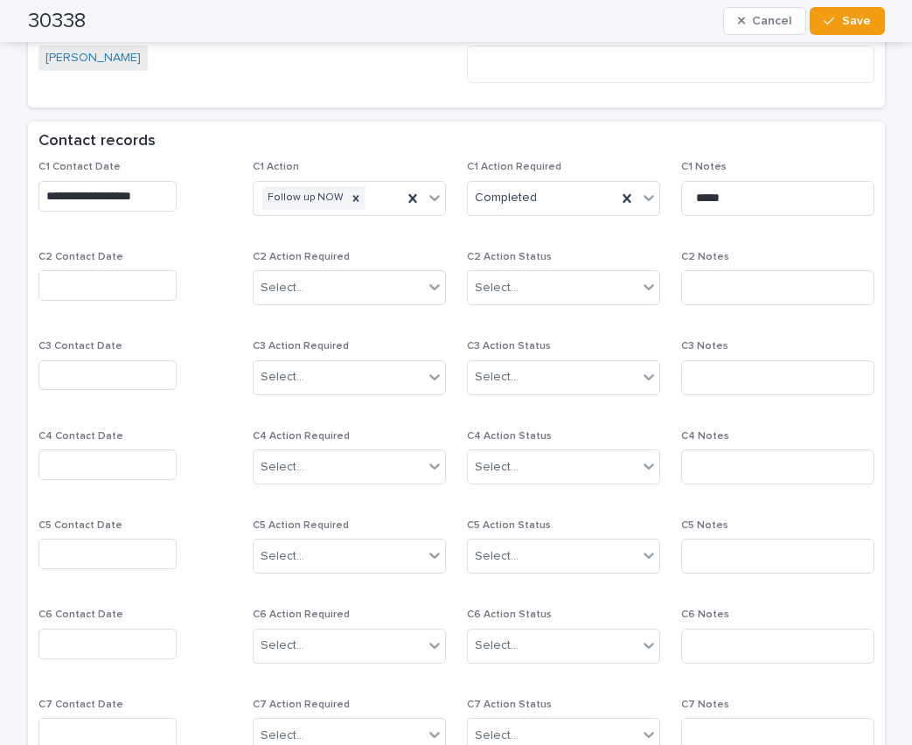
click at [66, 284] on input "text" at bounding box center [107, 285] width 138 height 31
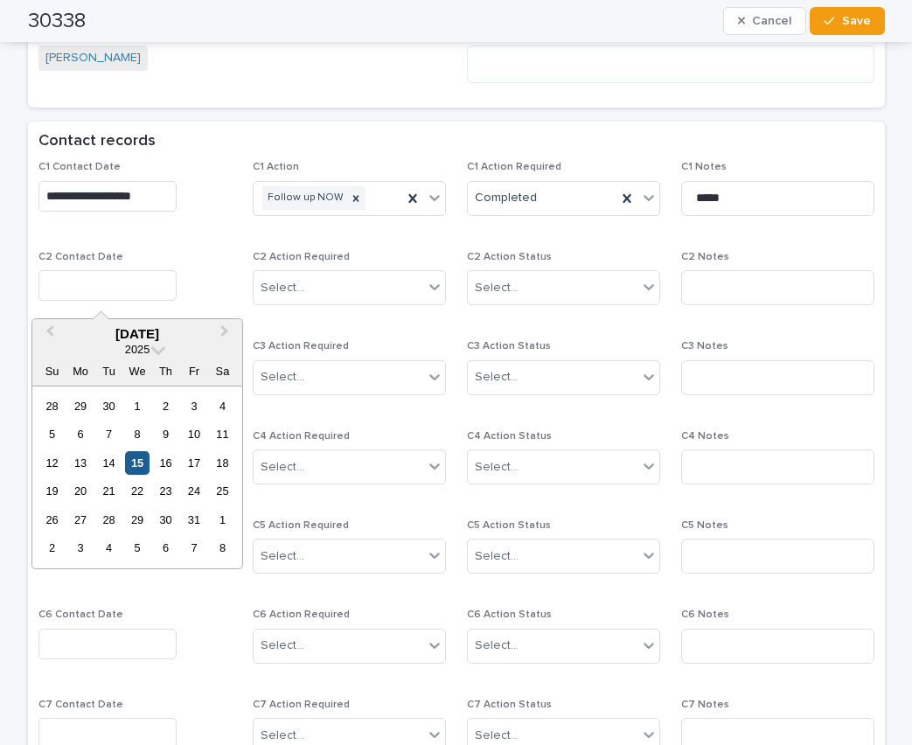
click at [136, 465] on div "15" at bounding box center [137, 463] width 24 height 24
type input "**********"
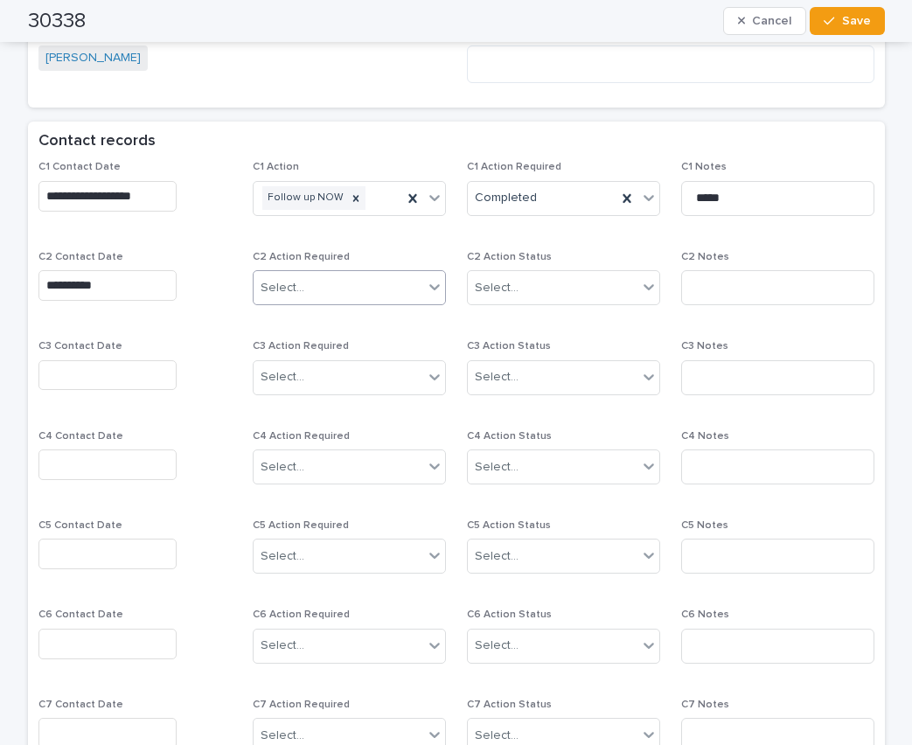
click at [306, 287] on input "text" at bounding box center [307, 288] width 2 height 15
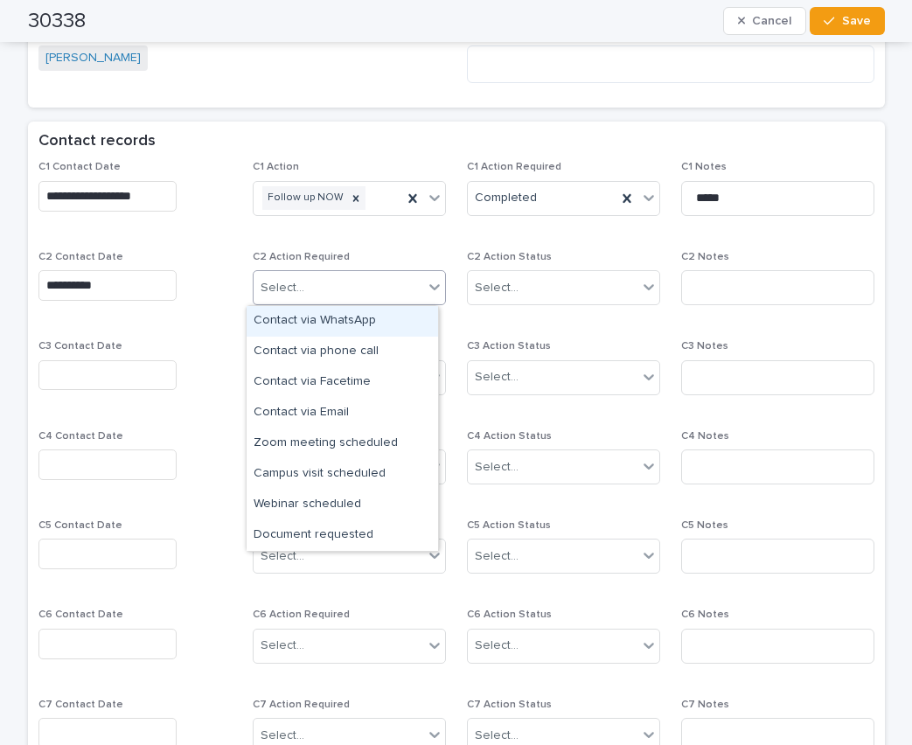
drag, startPoint x: 298, startPoint y: 318, endPoint x: 344, endPoint y: 318, distance: 46.3
click at [298, 318] on div "Contact via WhatsApp" at bounding box center [342, 321] width 191 height 31
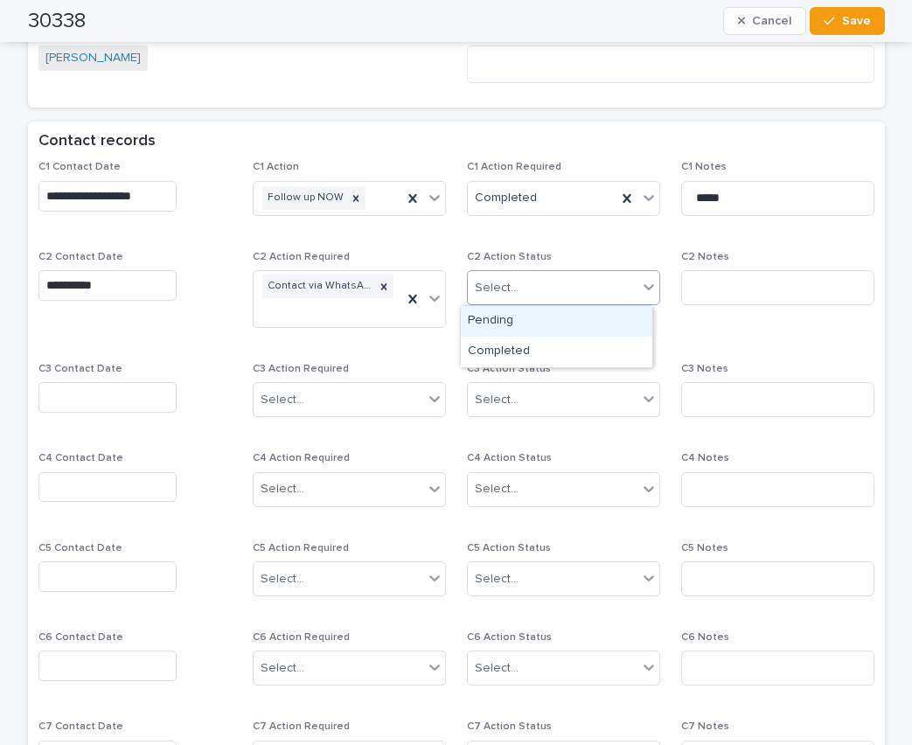
click at [475, 292] on div "Select..." at bounding box center [497, 288] width 44 height 18
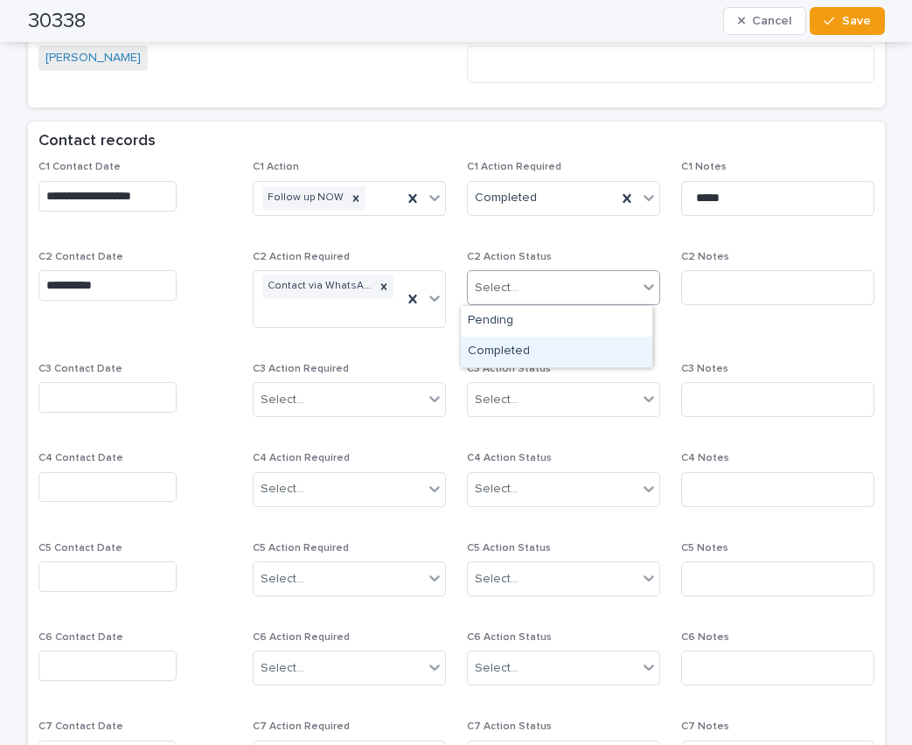
click at [480, 347] on div "Completed" at bounding box center [556, 352] width 191 height 31
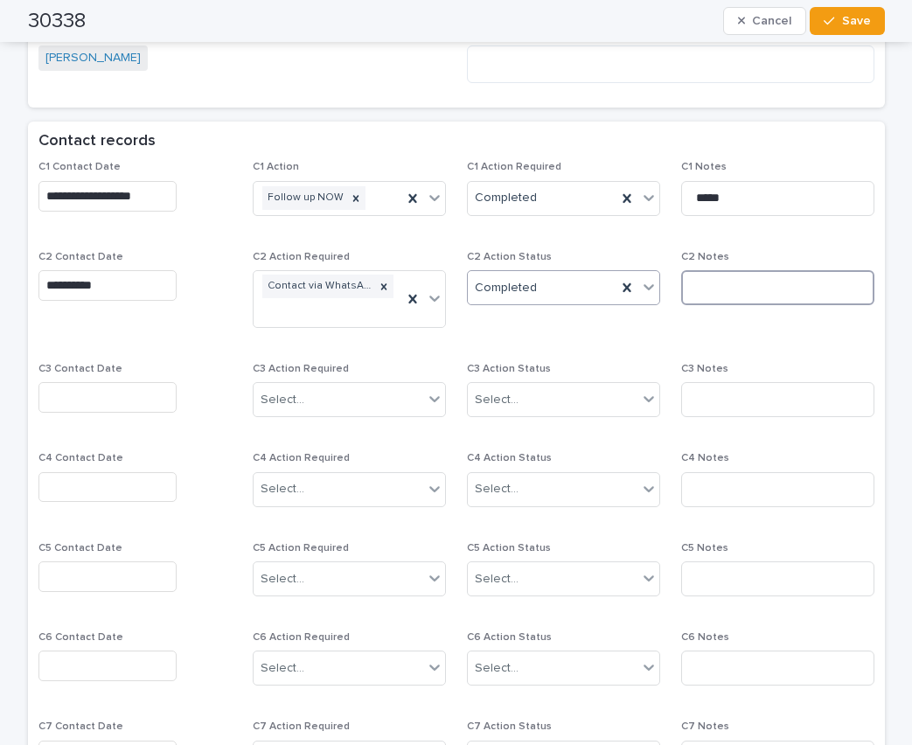
click at [734, 288] on input at bounding box center [777, 287] width 193 height 35
type input "**********"
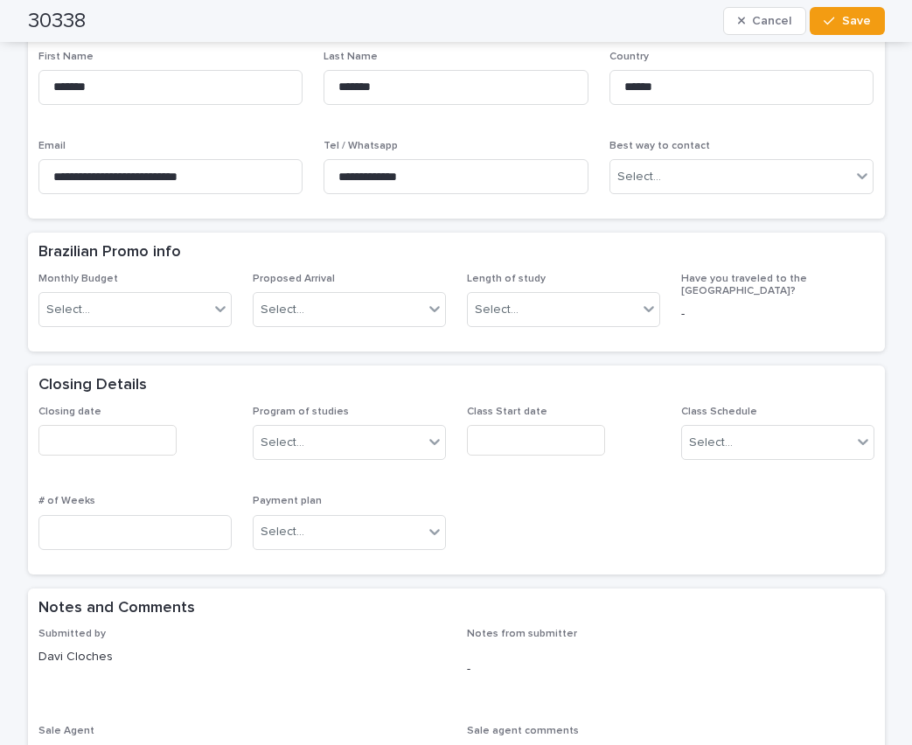
scroll to position [0, 0]
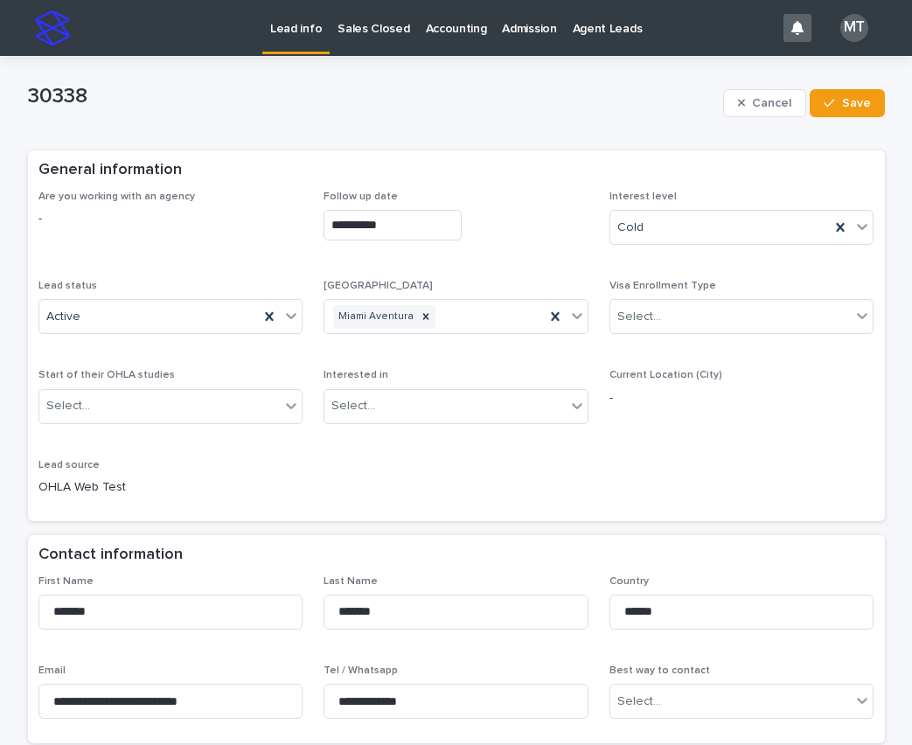
click at [299, 26] on p "Lead info" at bounding box center [296, 18] width 52 height 37
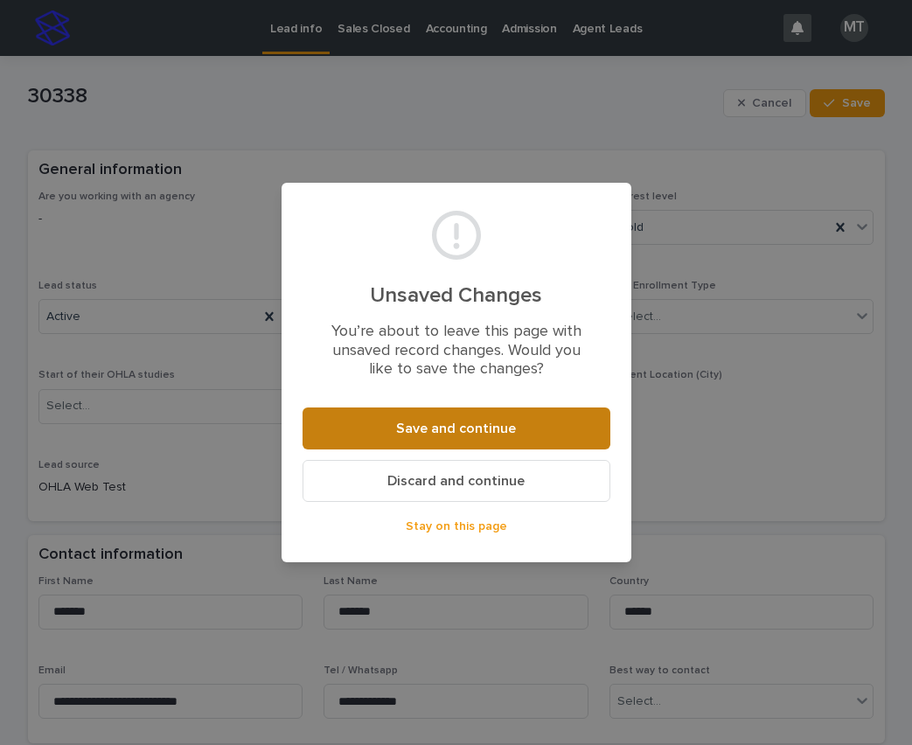
click at [437, 435] on button "Save and continue" at bounding box center [457, 428] width 308 height 42
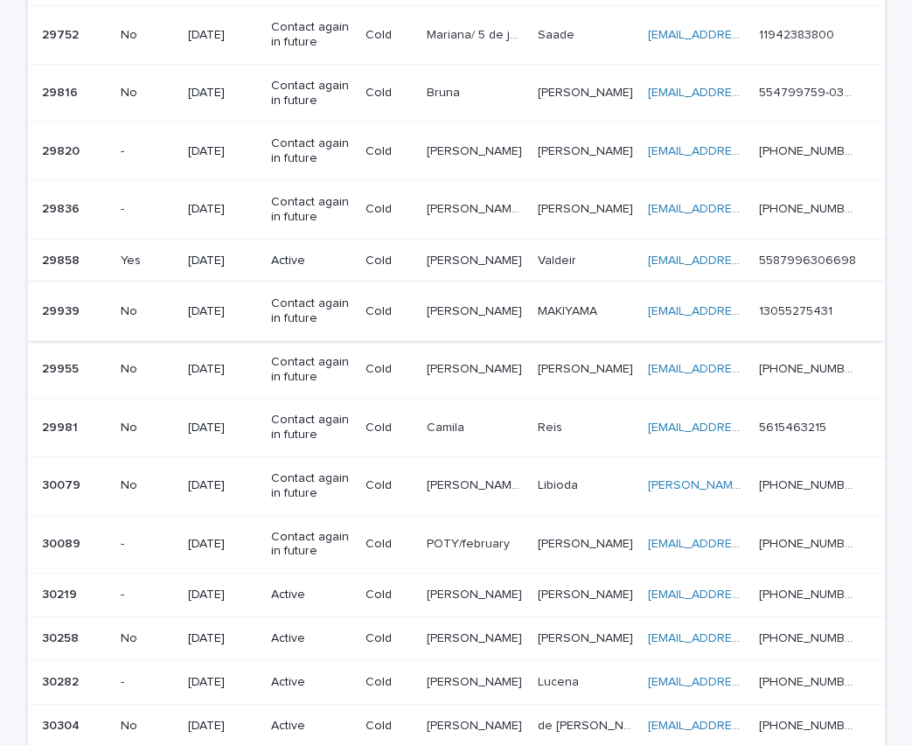
scroll to position [1224, 0]
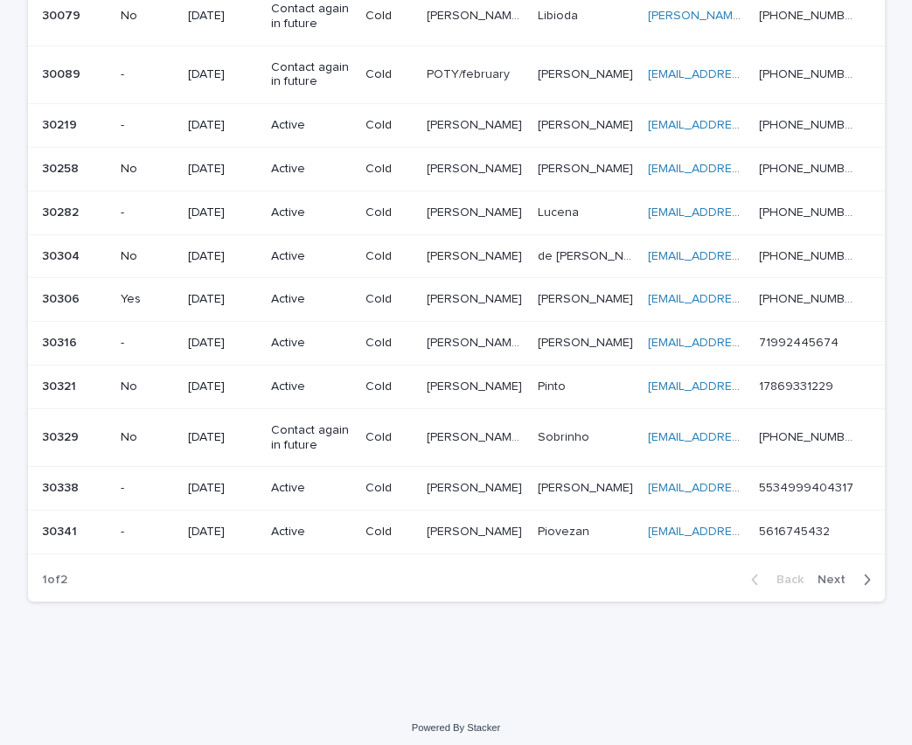
click at [598, 534] on p at bounding box center [586, 532] width 96 height 15
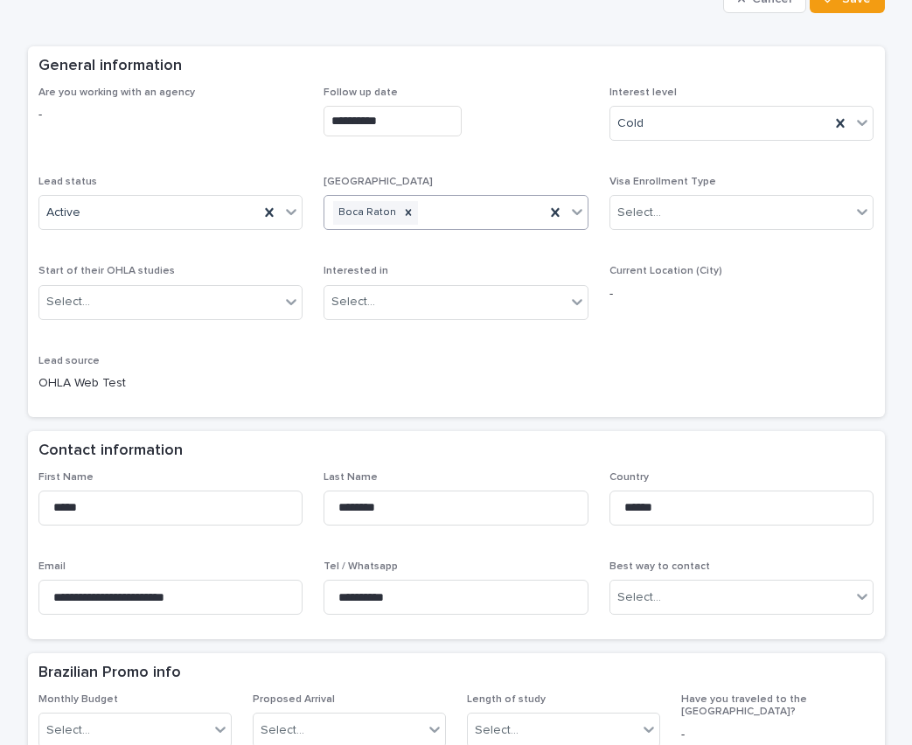
scroll to position [350, 0]
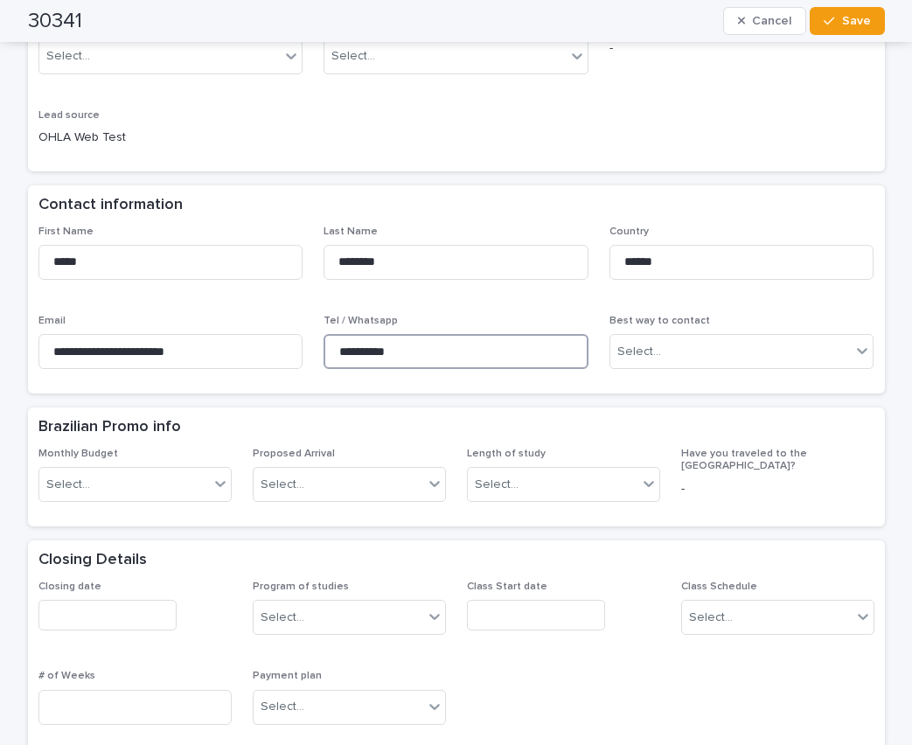
drag, startPoint x: 416, startPoint y: 354, endPoint x: 303, endPoint y: 335, distance: 114.4
click at [303, 335] on div "**********" at bounding box center [456, 305] width 836 height 158
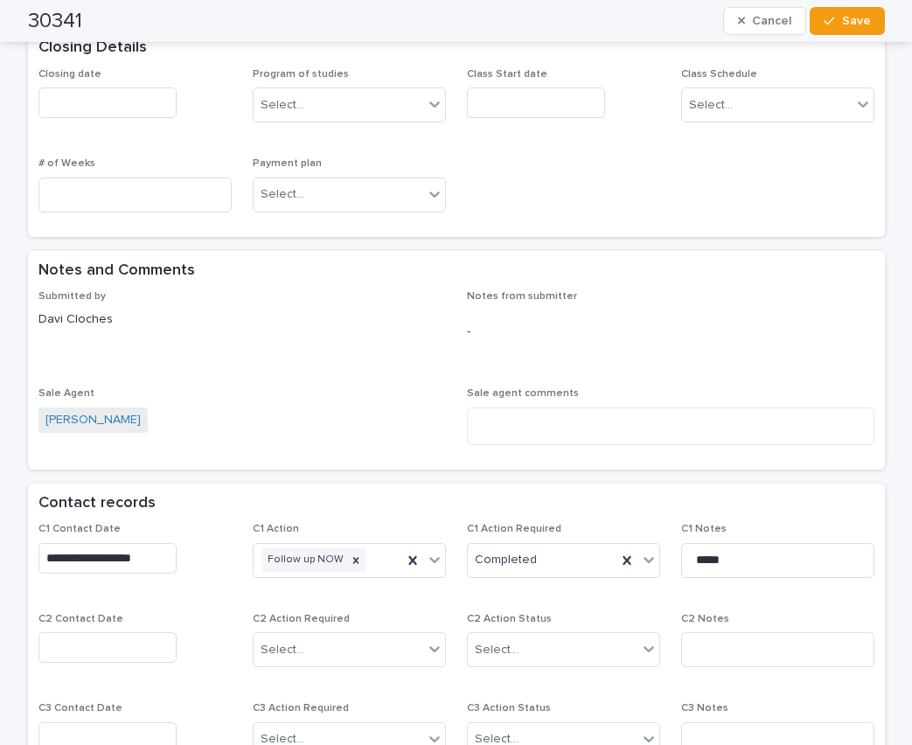
scroll to position [1049, 0]
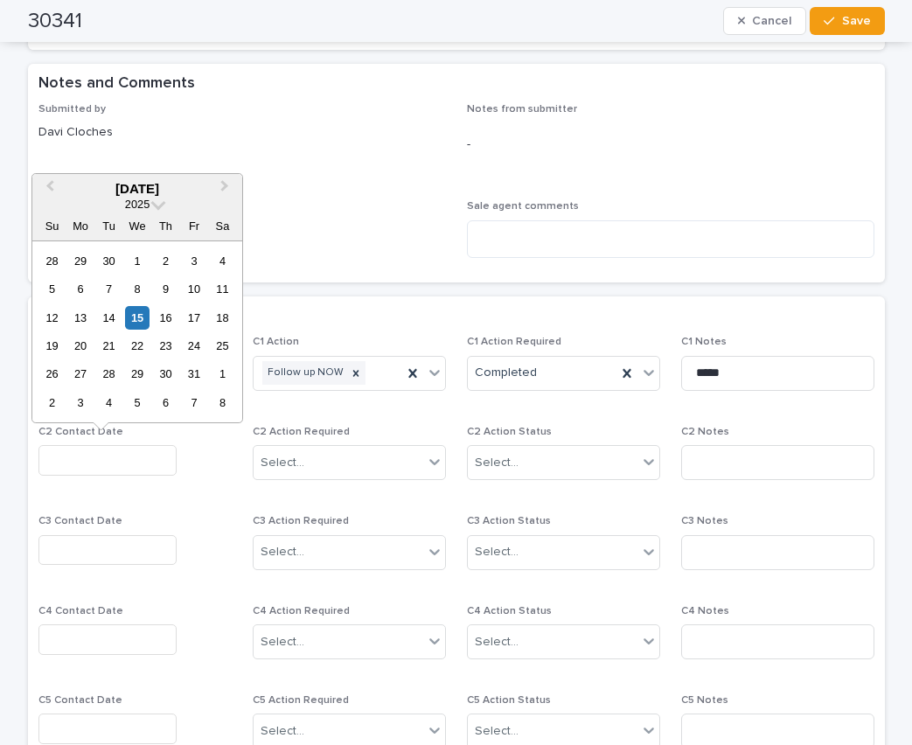
click at [60, 459] on input "text" at bounding box center [107, 460] width 138 height 31
click at [141, 313] on div "15" at bounding box center [137, 318] width 24 height 24
type input "**********"
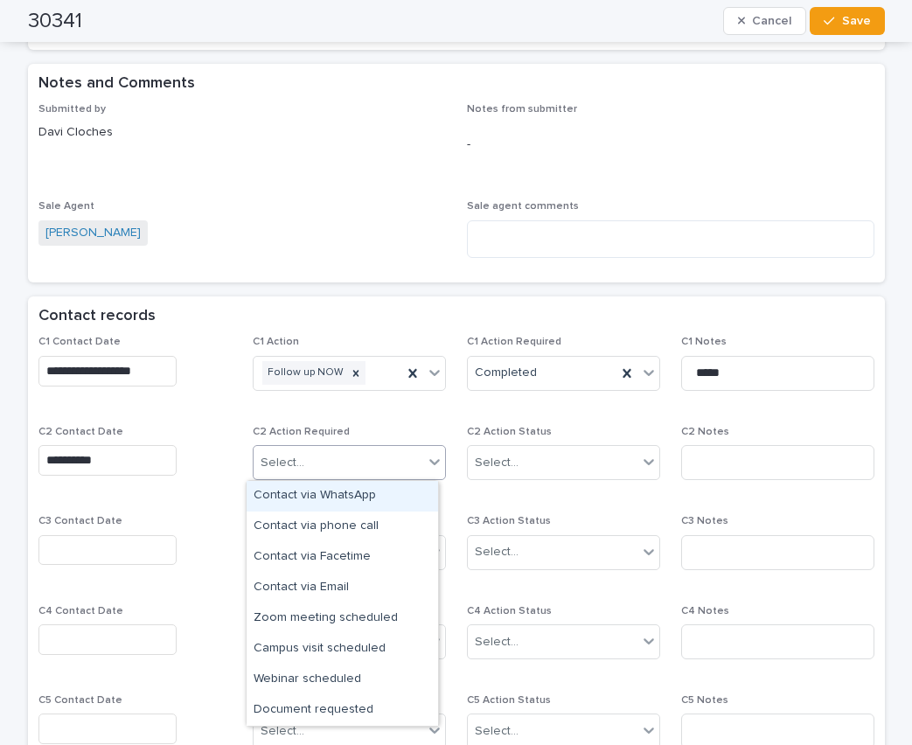
click at [312, 463] on div "Select..." at bounding box center [339, 463] width 170 height 29
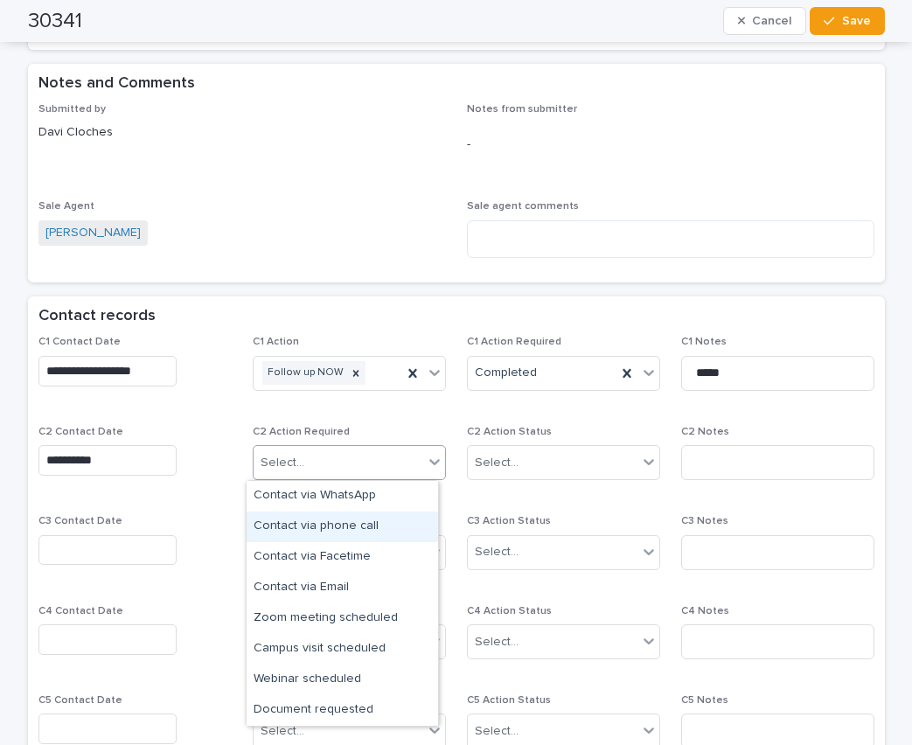
click at [318, 525] on div "Contact via phone call" at bounding box center [342, 526] width 191 height 31
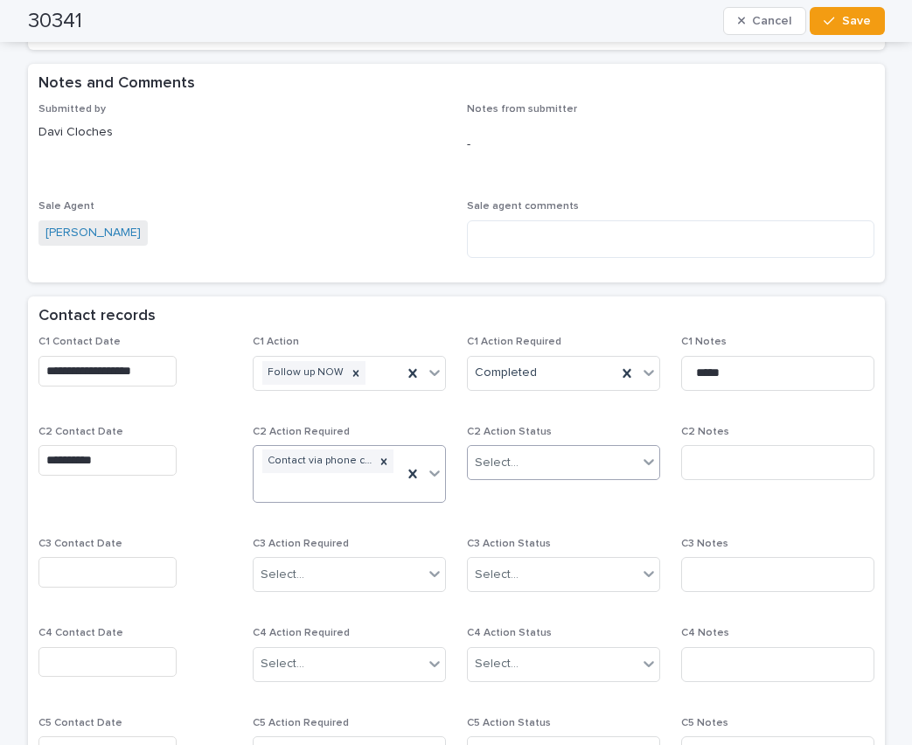
click at [489, 466] on div "Select..." at bounding box center [497, 463] width 44 height 18
click at [525, 525] on div "Completed" at bounding box center [556, 526] width 191 height 31
click at [717, 462] on input at bounding box center [777, 462] width 193 height 35
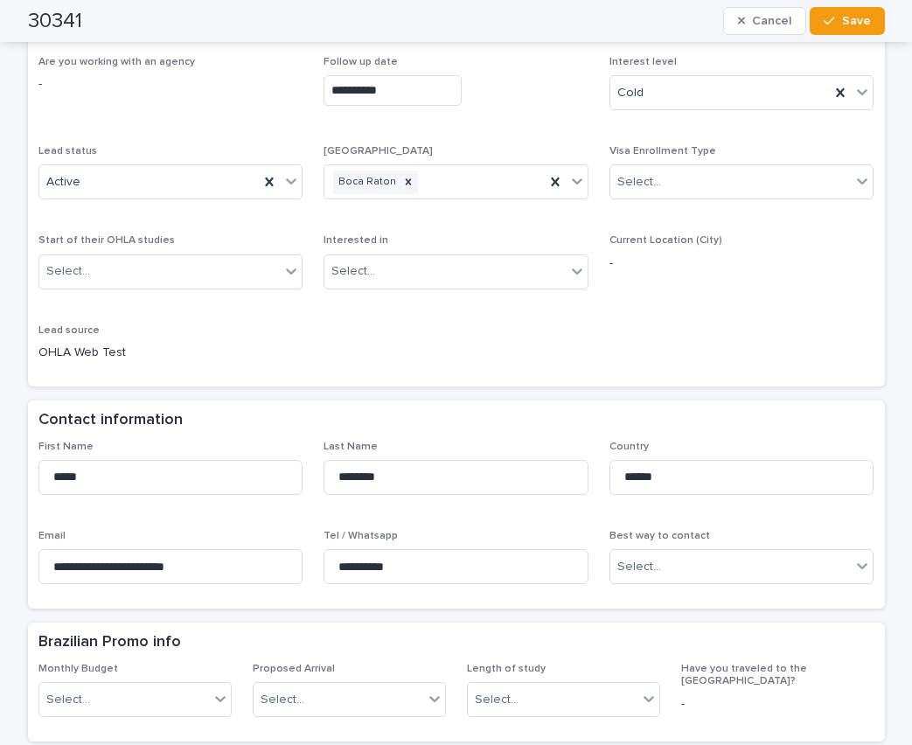
scroll to position [0, 0]
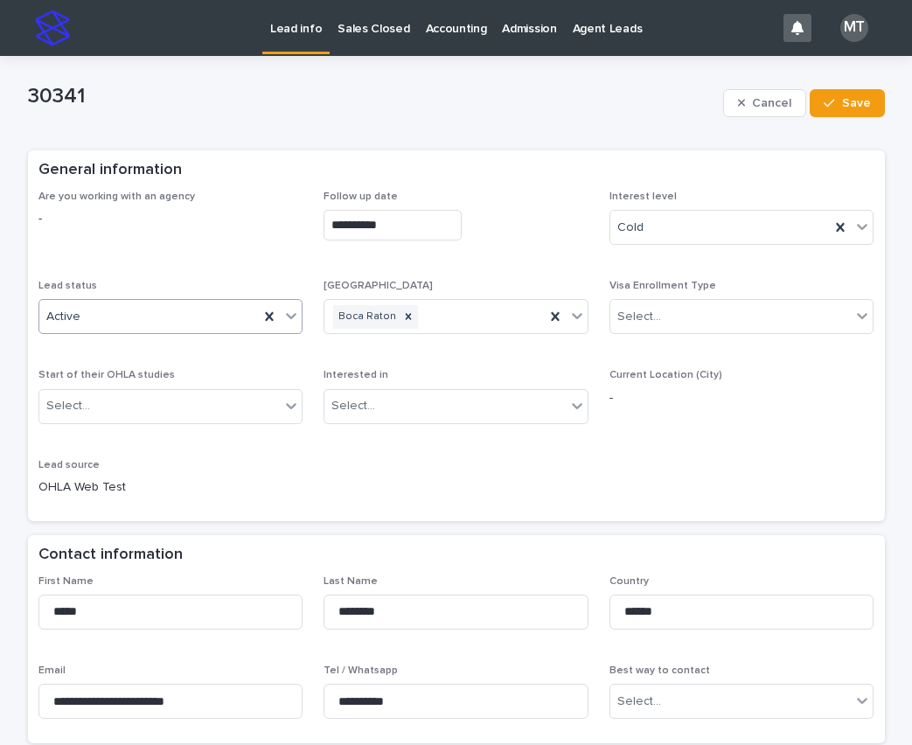
type input "*********"
click at [200, 320] on div "Active" at bounding box center [149, 317] width 220 height 29
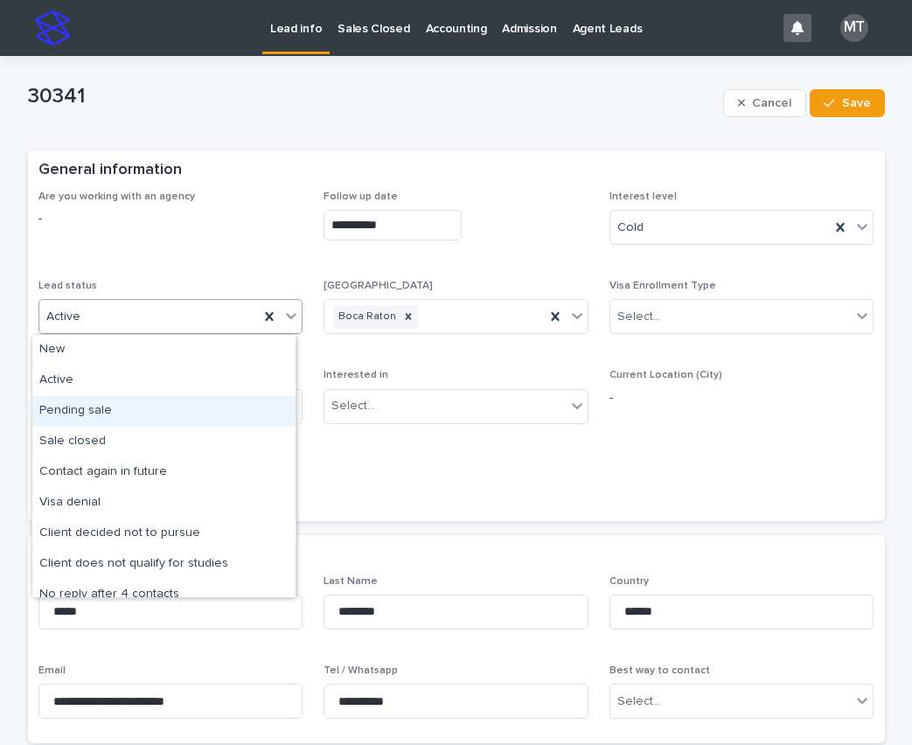
click at [404, 497] on div "**********" at bounding box center [456, 351] width 836 height 320
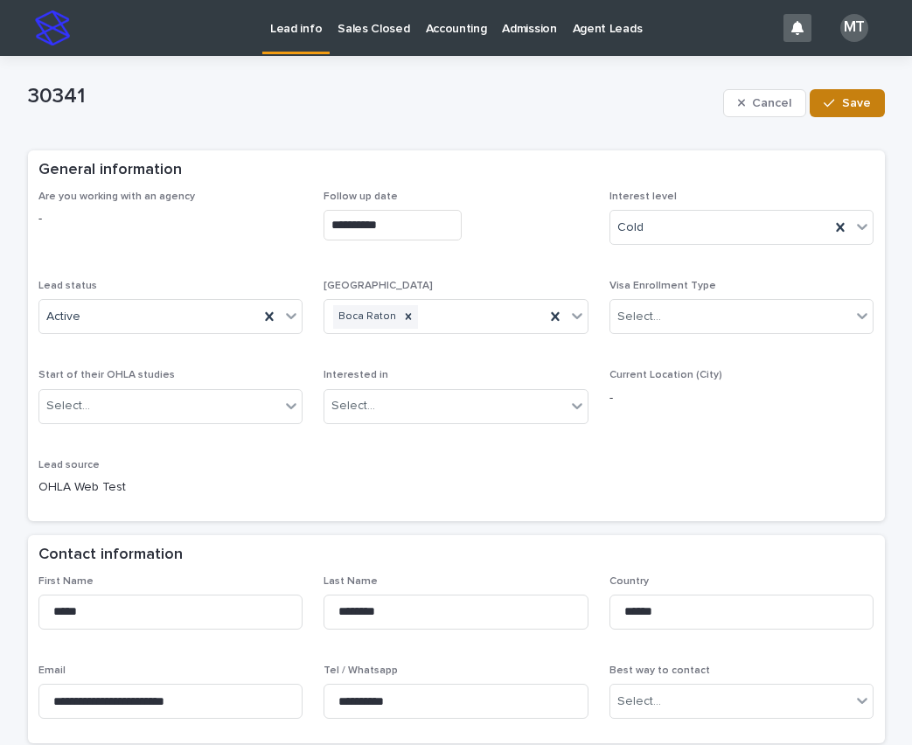
click at [850, 100] on span "Save" at bounding box center [856, 103] width 29 height 12
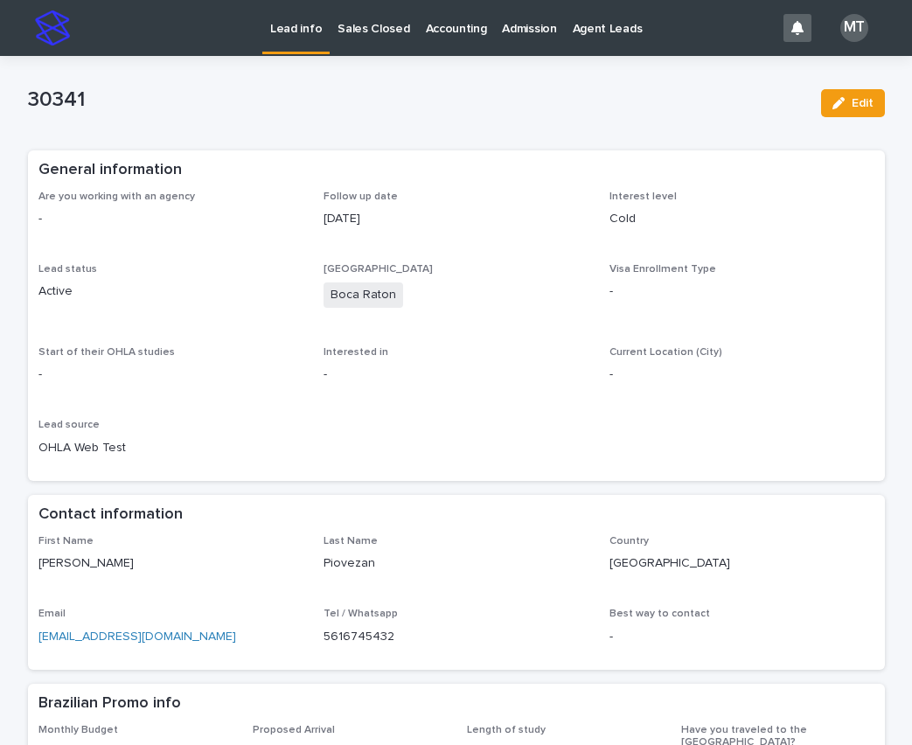
click at [284, 27] on p "Lead info" at bounding box center [296, 18] width 52 height 37
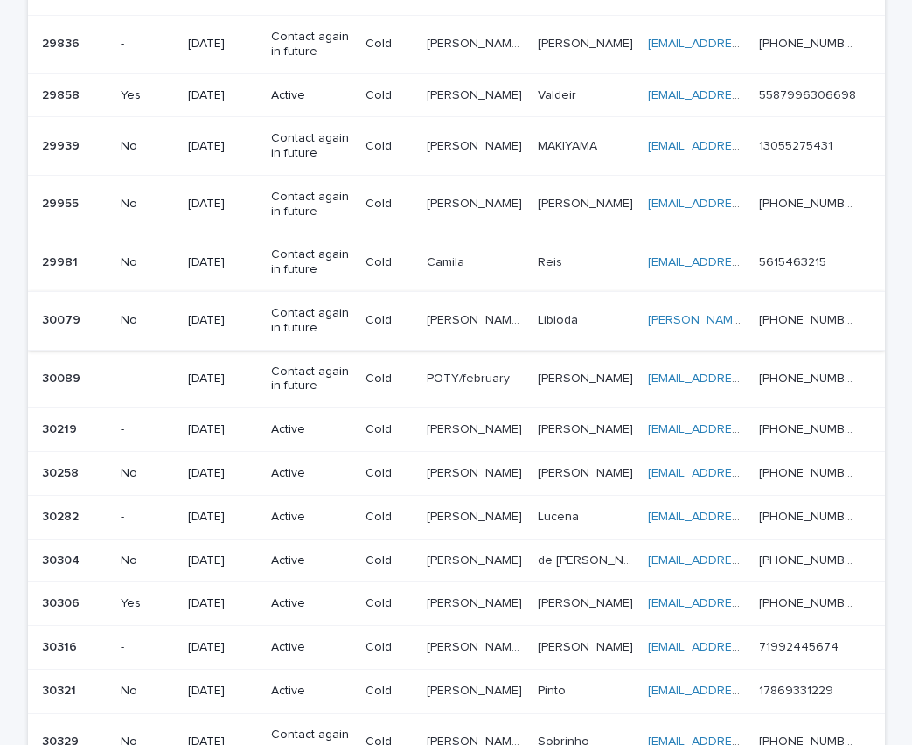
scroll to position [1224, 0]
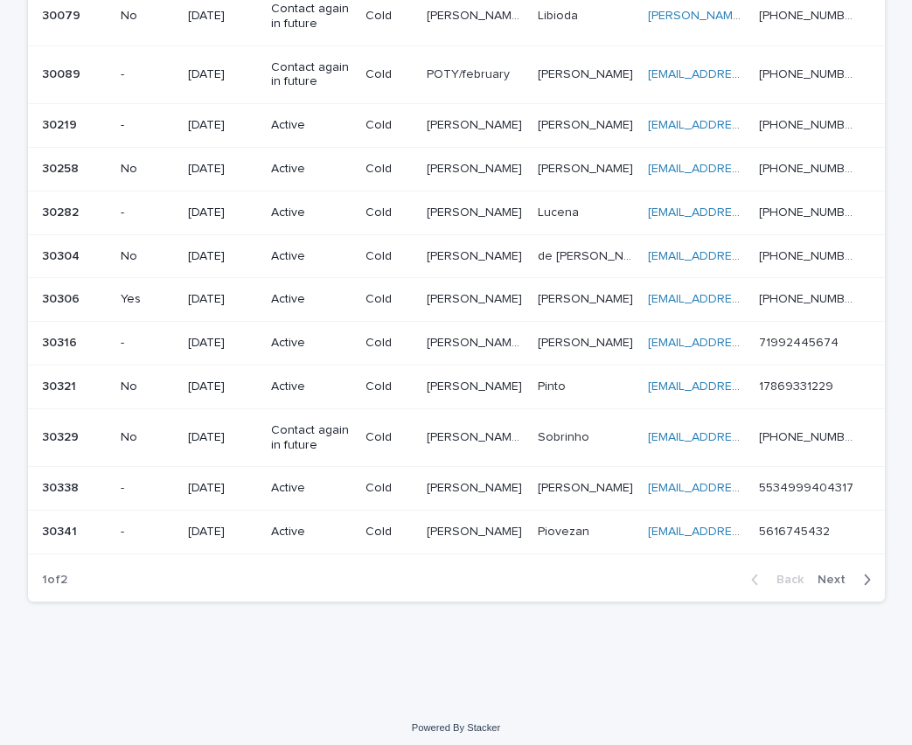
click at [831, 580] on span "Next" at bounding box center [836, 580] width 38 height 12
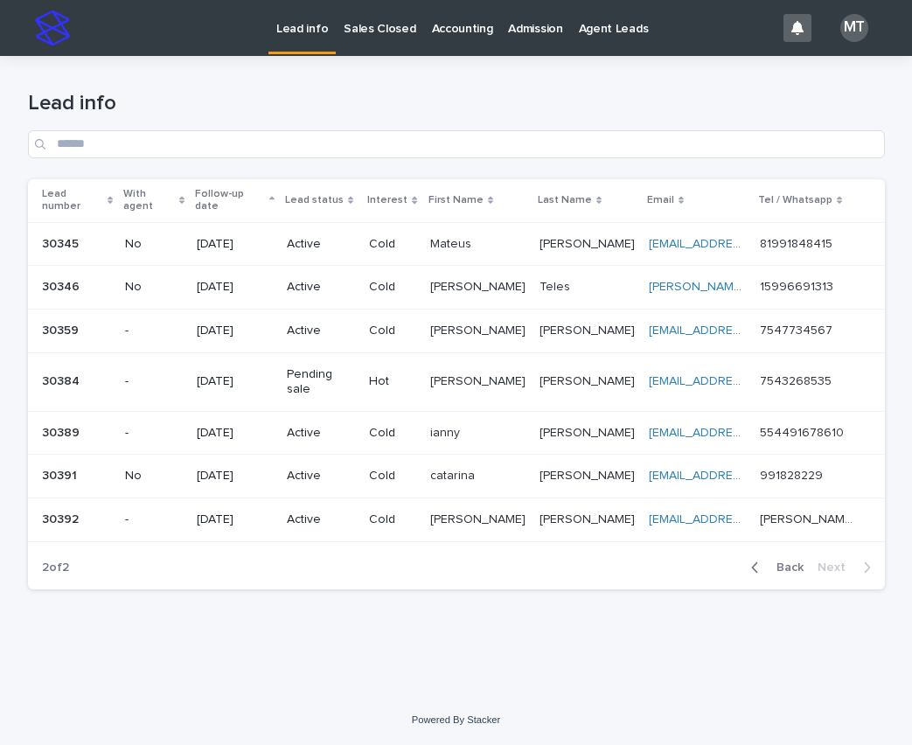
click at [521, 237] on p at bounding box center [477, 244] width 95 height 15
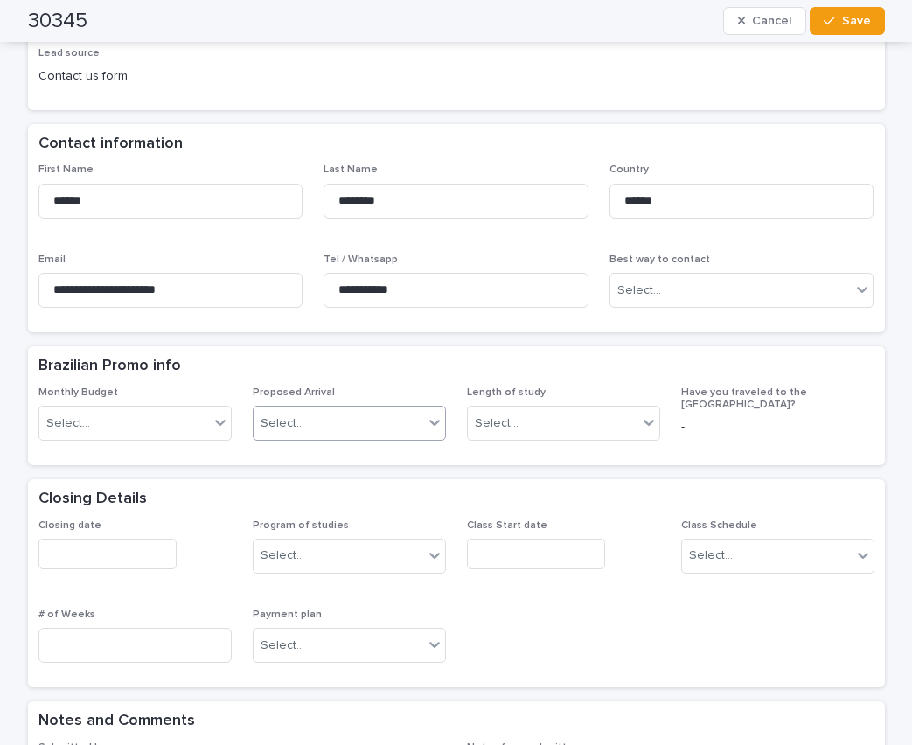
scroll to position [437, 0]
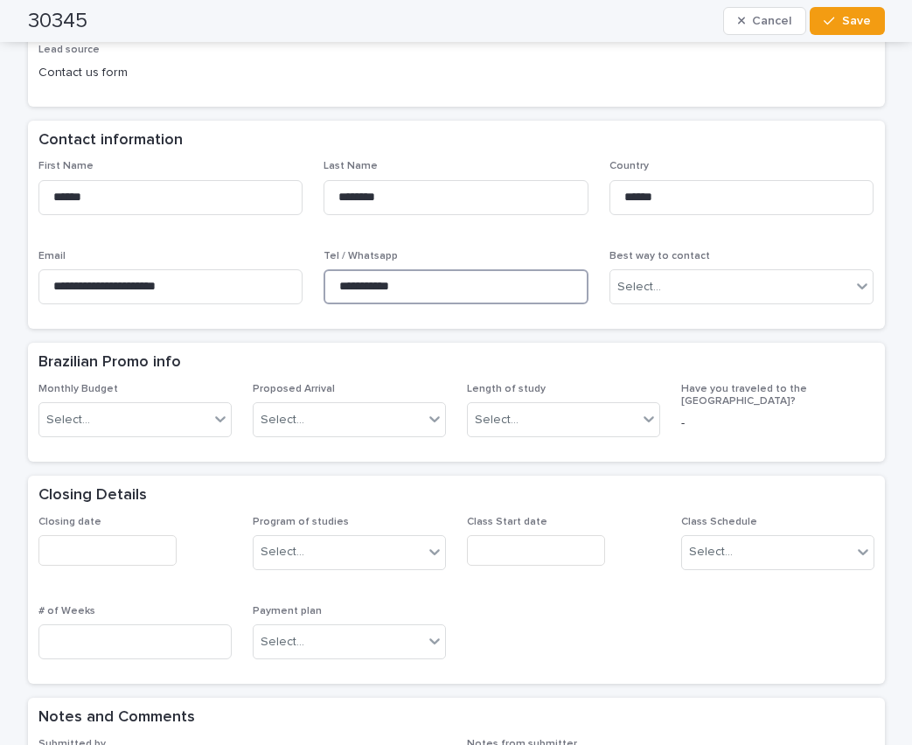
drag, startPoint x: 414, startPoint y: 284, endPoint x: 312, endPoint y: 275, distance: 102.7
click at [312, 275] on div "**********" at bounding box center [456, 239] width 836 height 158
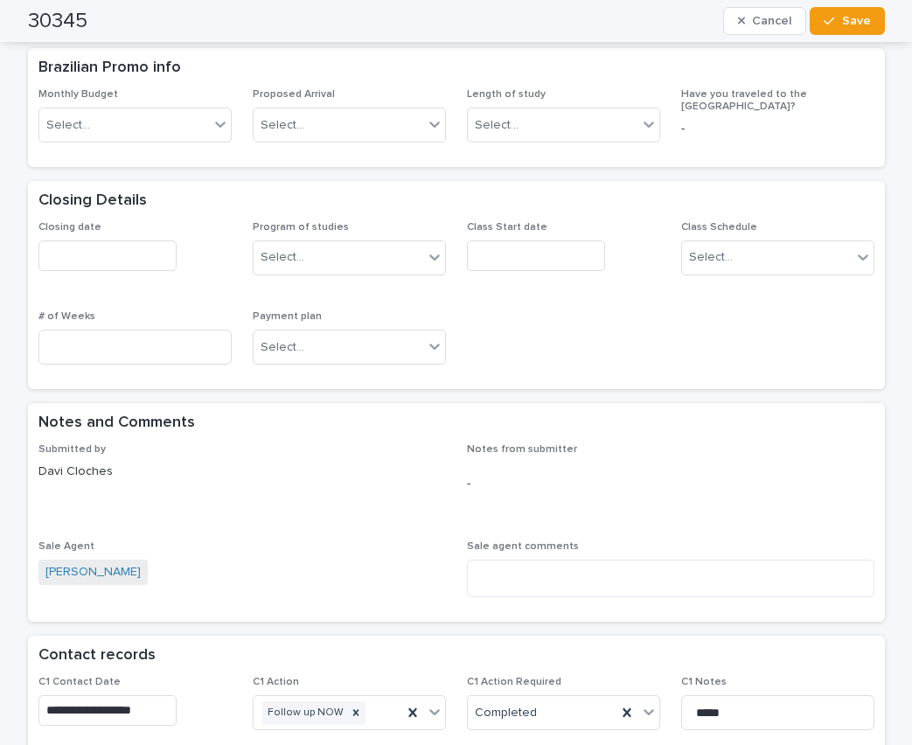
scroll to position [1049, 0]
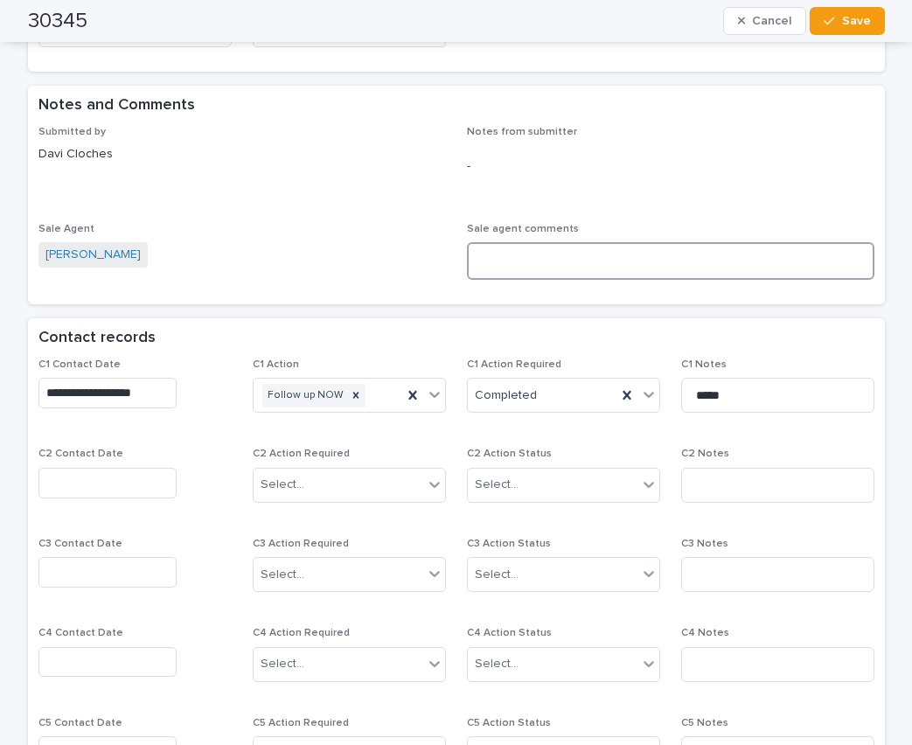
click at [514, 260] on textarea at bounding box center [670, 261] width 407 height 38
paste textarea "**********"
type textarea "**********"
click at [80, 489] on input "text" at bounding box center [107, 483] width 138 height 31
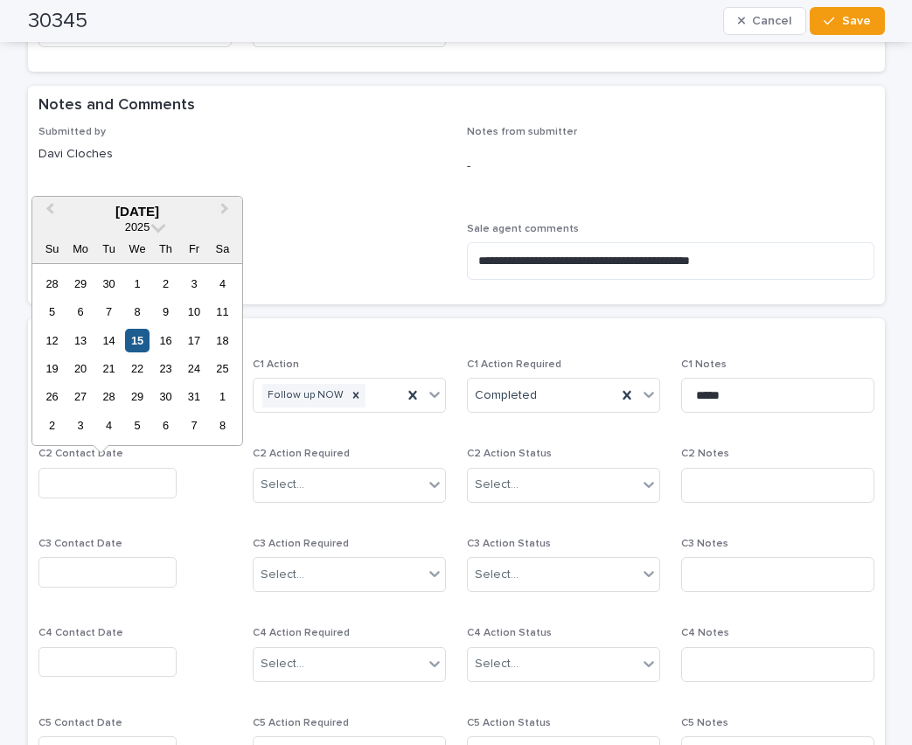
click at [128, 339] on div "15" at bounding box center [137, 341] width 24 height 24
type input "**********"
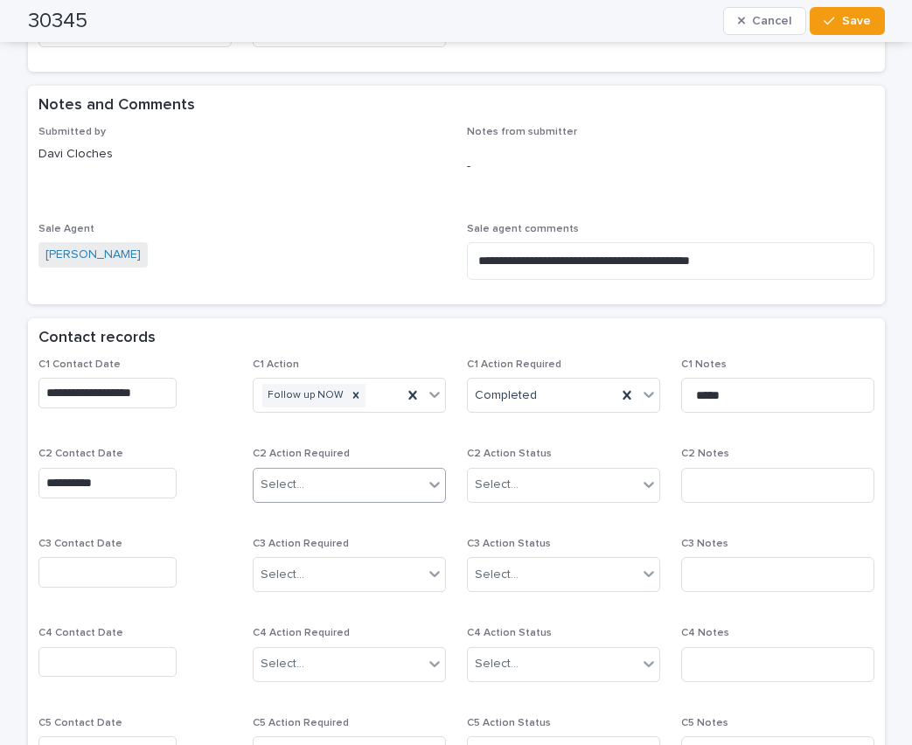
click at [289, 488] on div "Select..." at bounding box center [283, 485] width 44 height 18
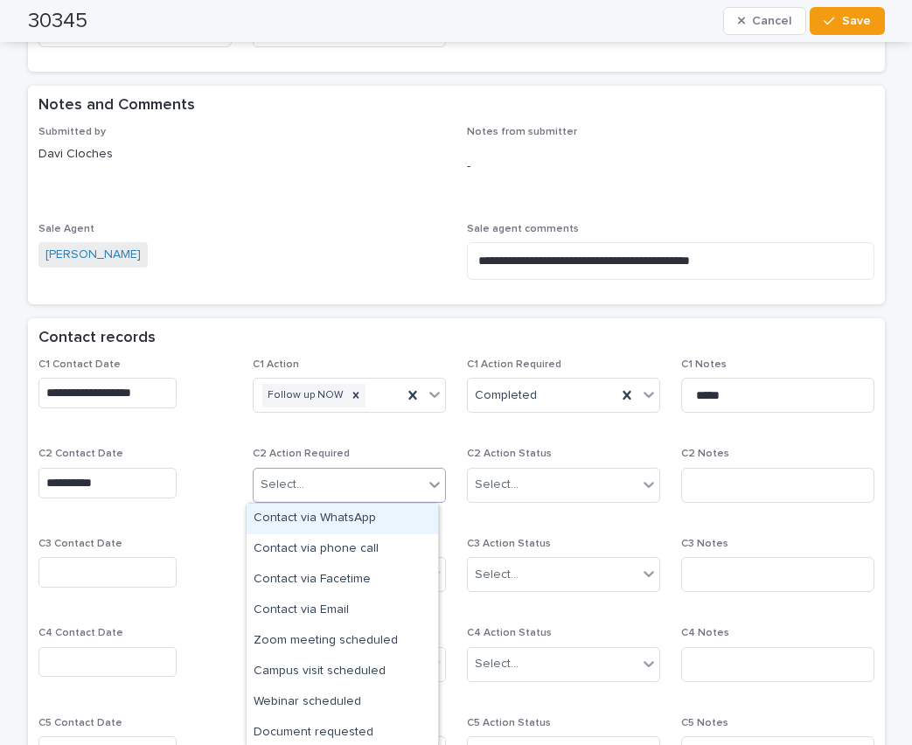
click at [296, 520] on div "Contact via WhatsApp" at bounding box center [342, 519] width 191 height 31
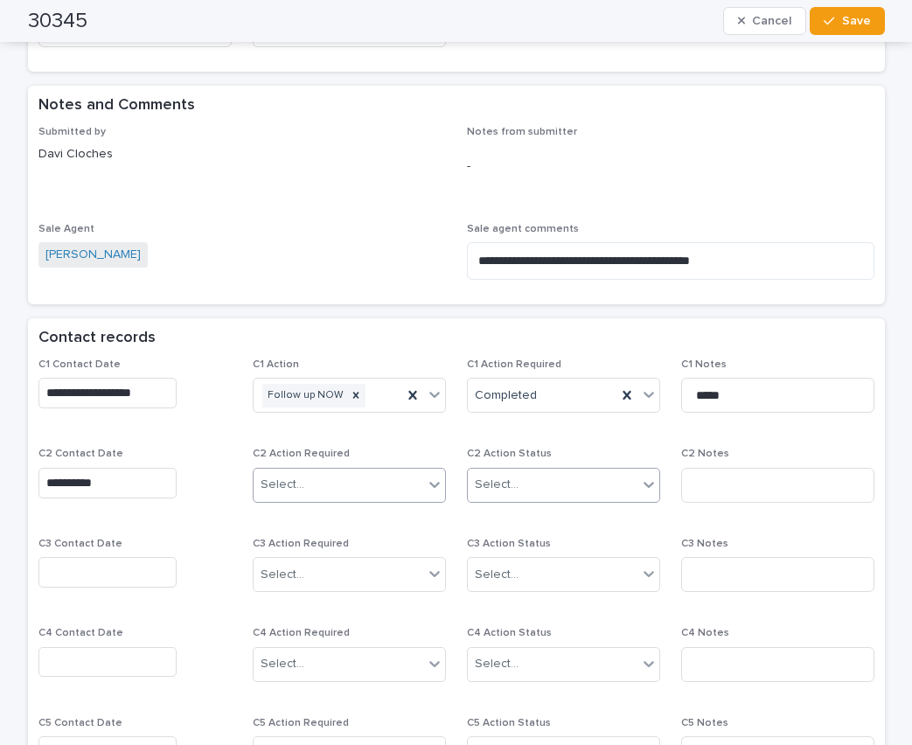
scroll to position [1061, 0]
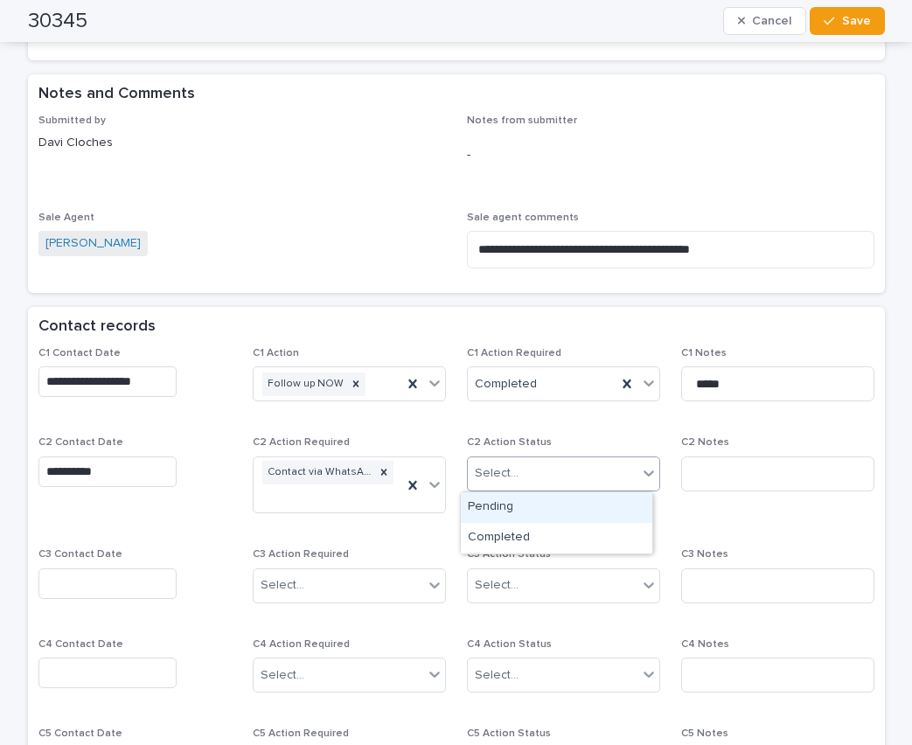
click at [489, 483] on div "Select..." at bounding box center [497, 473] width 44 height 18
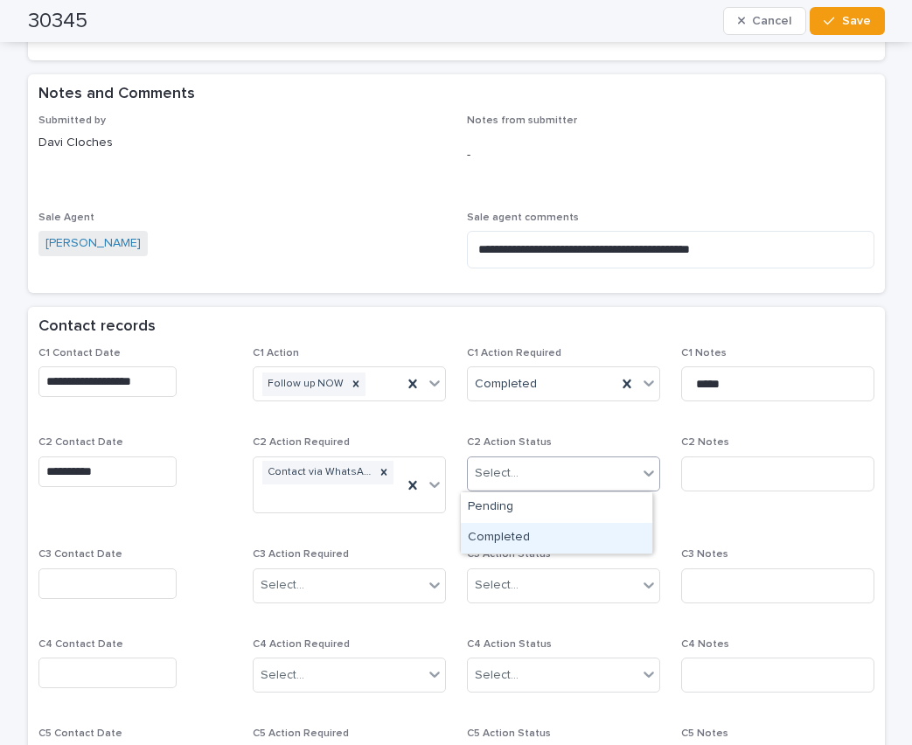
drag, startPoint x: 511, startPoint y: 539, endPoint x: 599, endPoint y: 532, distance: 87.8
click at [512, 539] on div "Completed" at bounding box center [556, 538] width 191 height 31
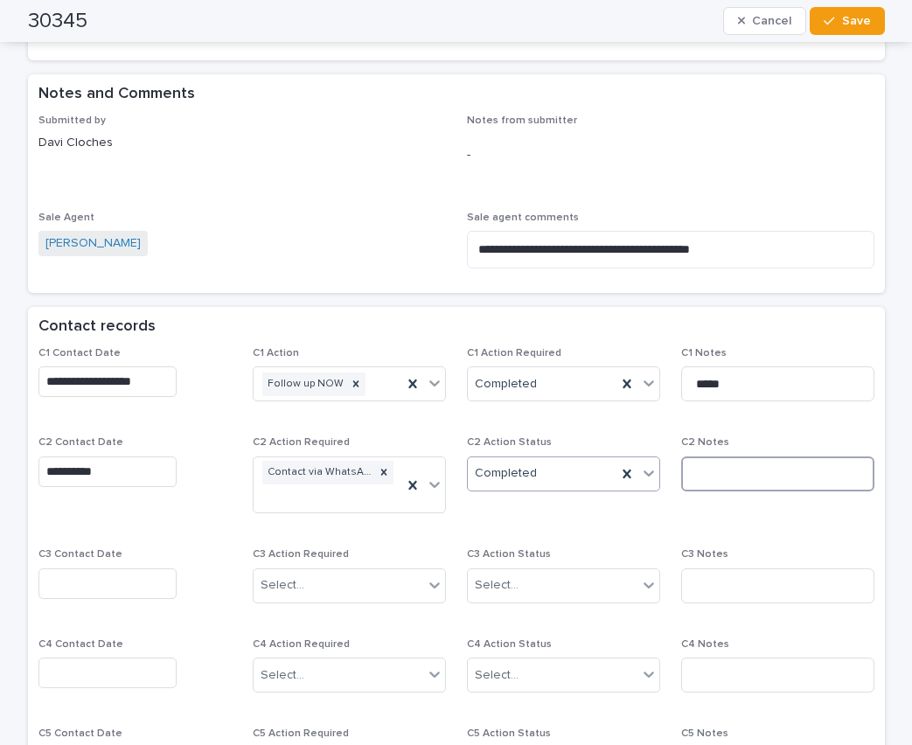
click at [702, 476] on input at bounding box center [777, 473] width 193 height 35
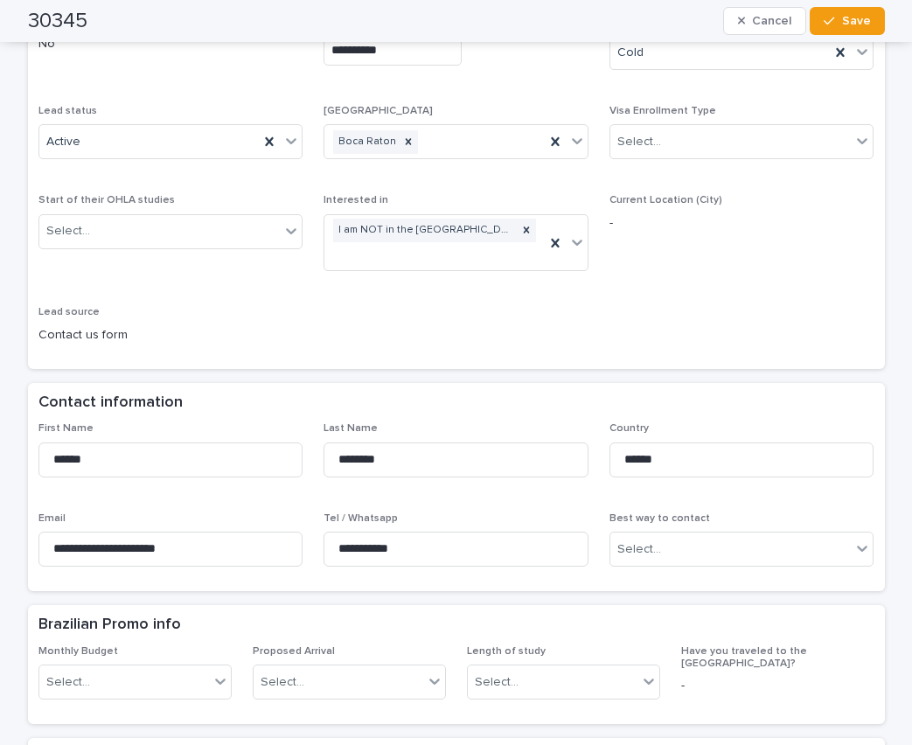
scroll to position [0, 0]
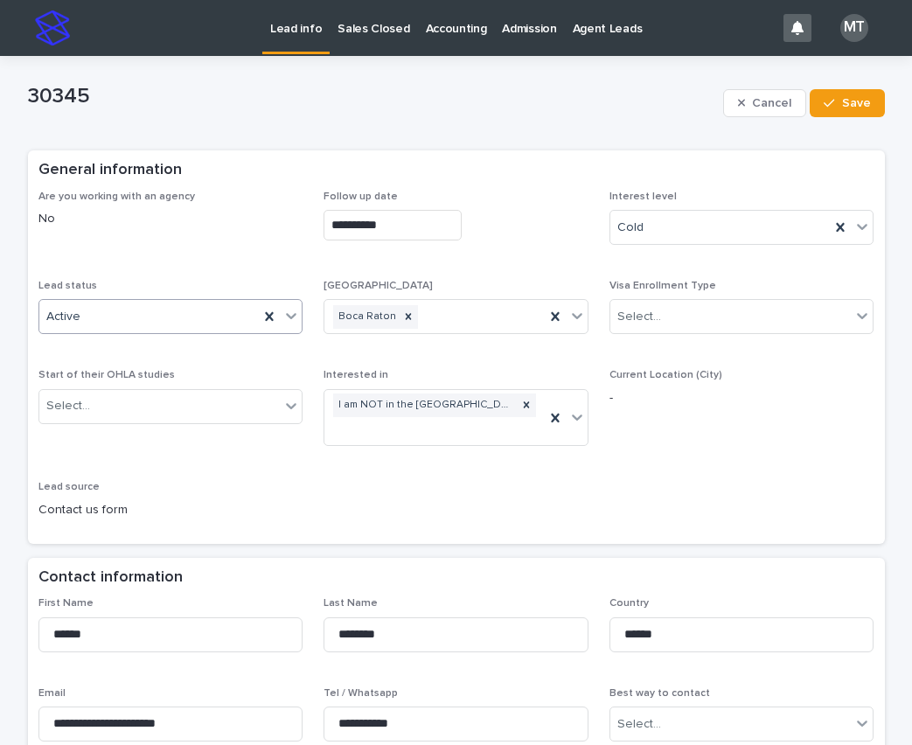
type input "*********"
click at [286, 316] on icon at bounding box center [291, 317] width 10 height 6
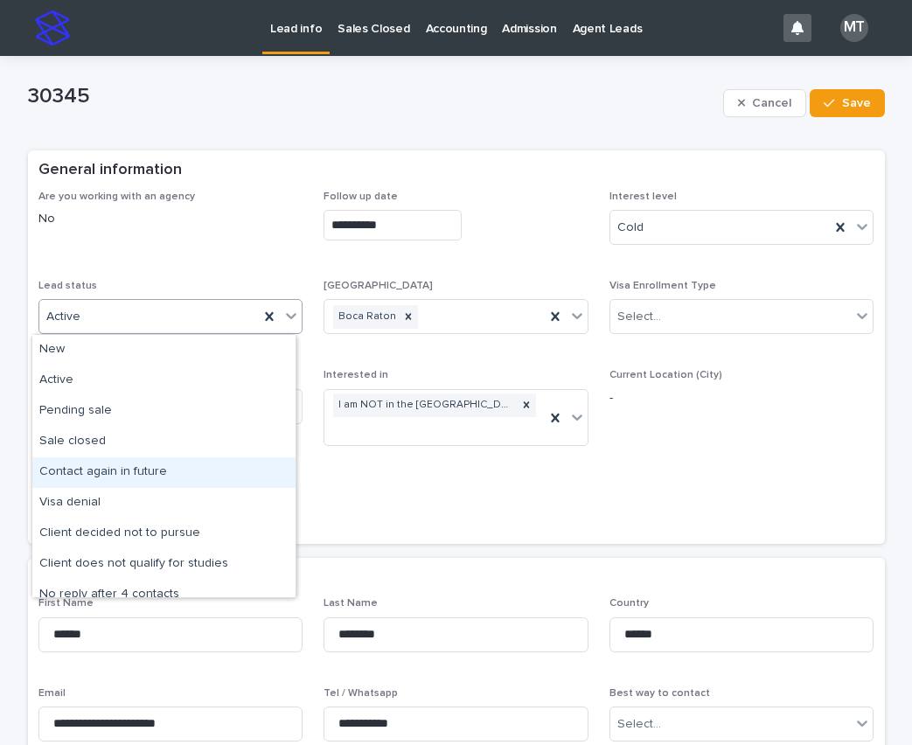
click at [97, 474] on div "Contact again in future" at bounding box center [163, 472] width 263 height 31
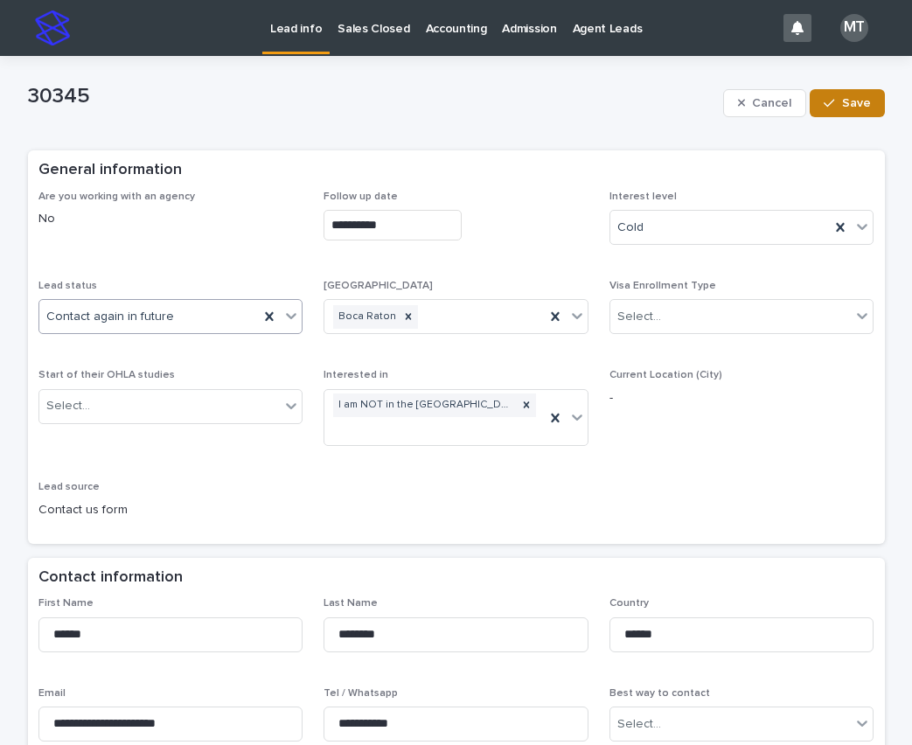
click at [852, 106] on span "Save" at bounding box center [856, 103] width 29 height 12
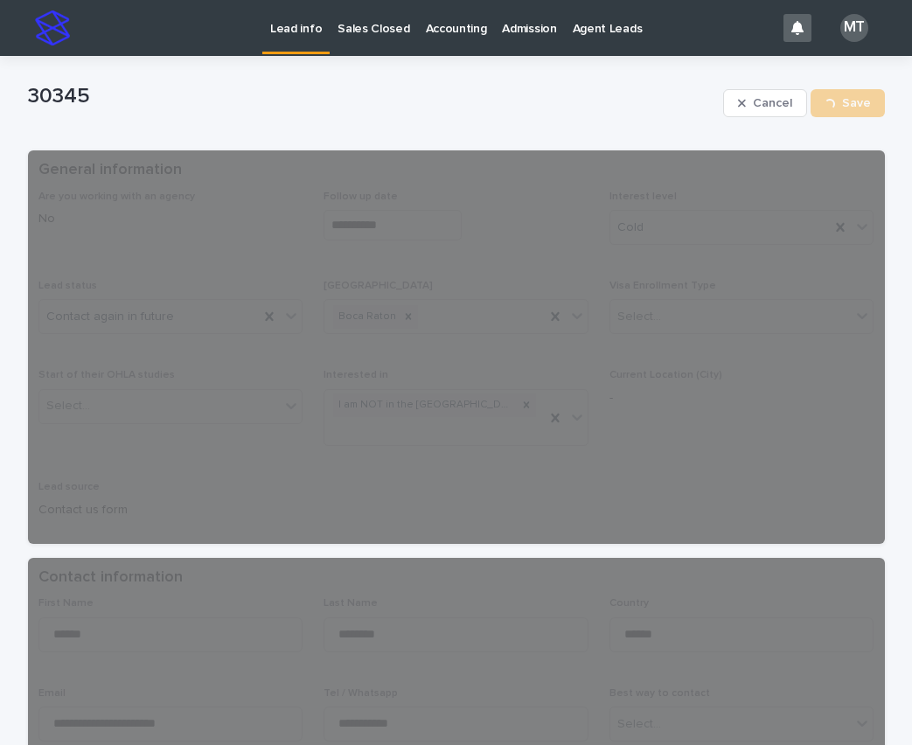
click at [304, 30] on p "Lead info" at bounding box center [296, 18] width 52 height 37
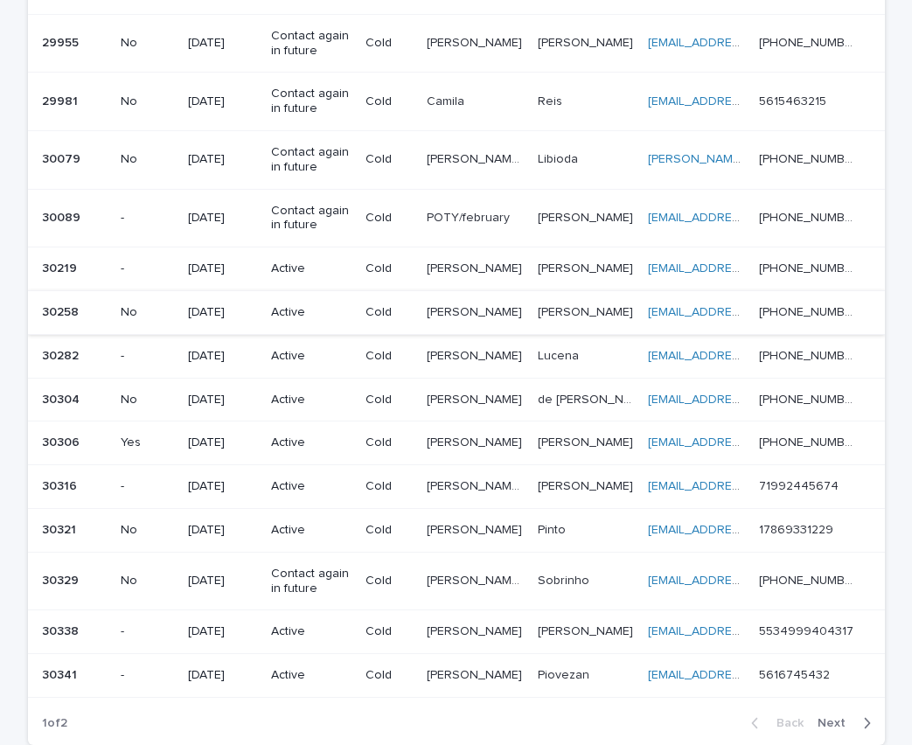
scroll to position [1232, 0]
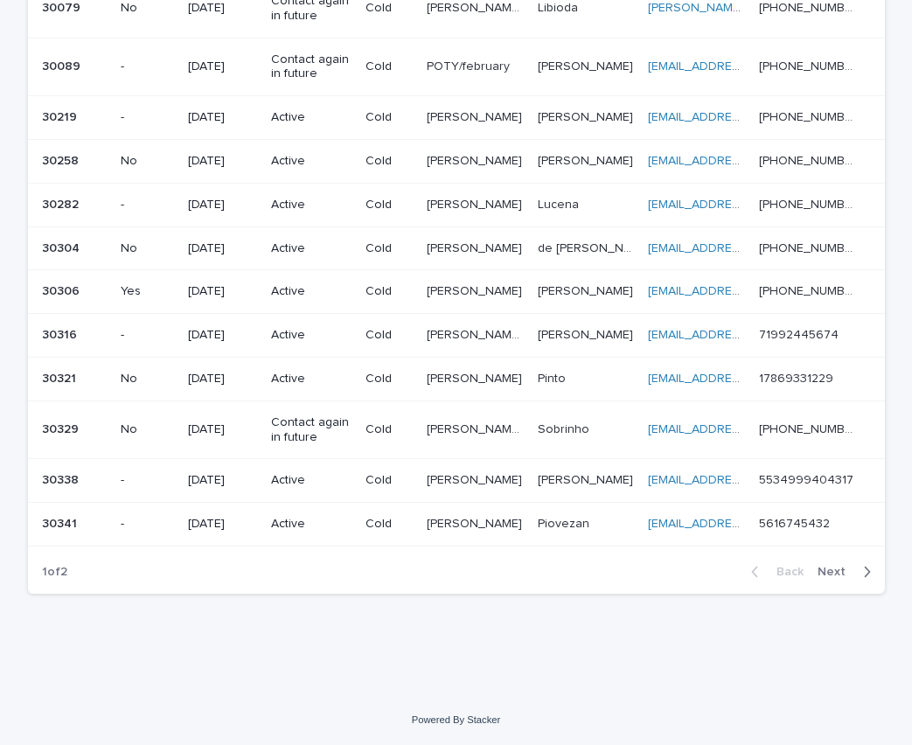
click at [831, 575] on span "Next" at bounding box center [836, 572] width 38 height 12
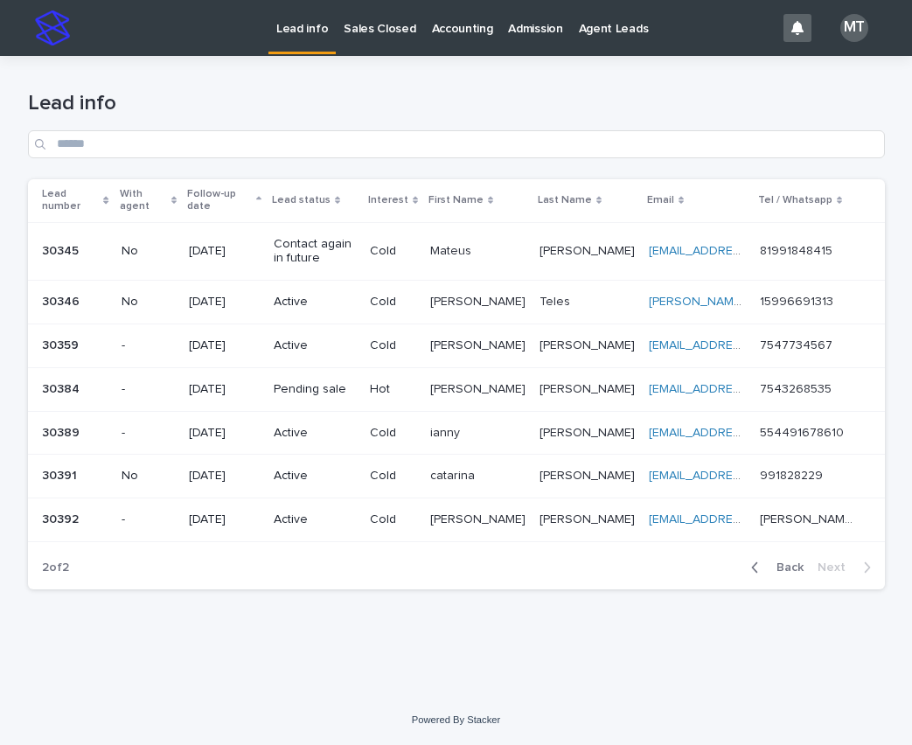
click at [448, 290] on td "[PERSON_NAME] [PERSON_NAME]" at bounding box center [477, 303] width 109 height 44
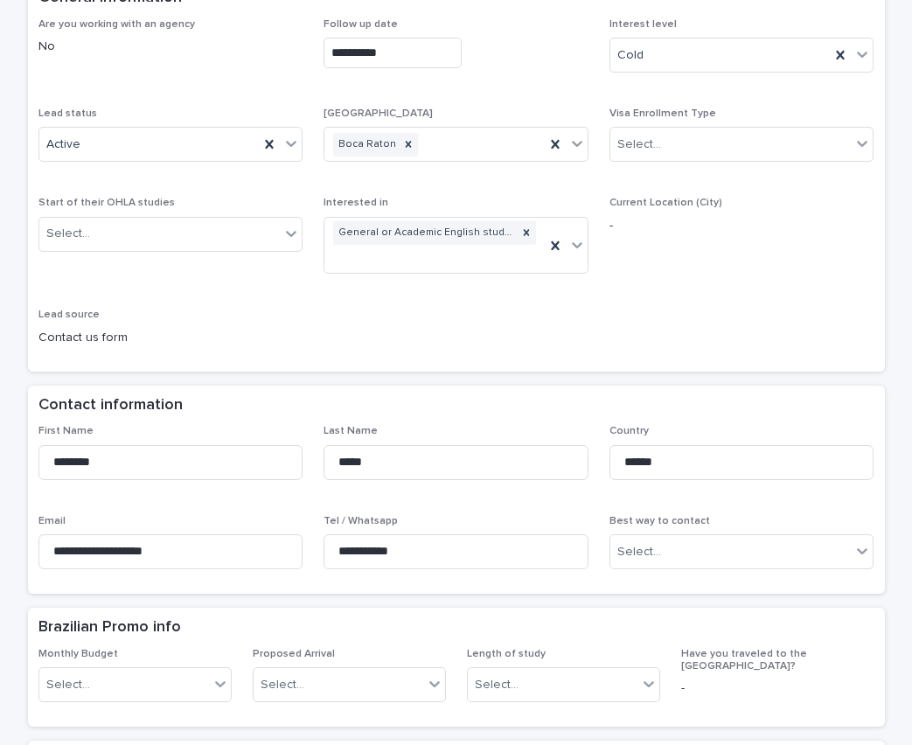
scroll to position [437, 0]
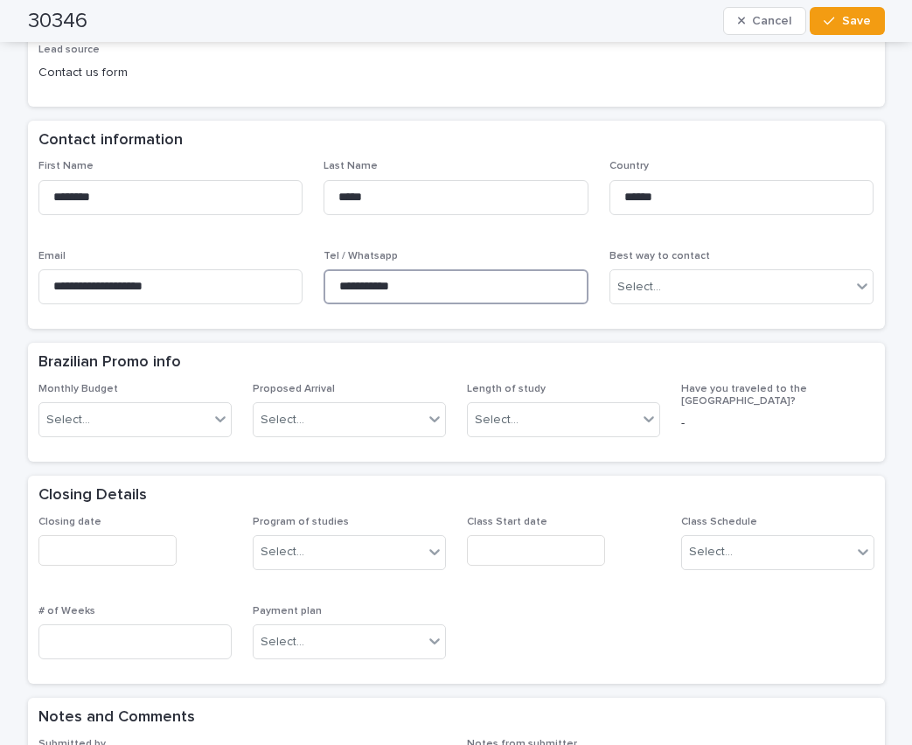
drag, startPoint x: 411, startPoint y: 260, endPoint x: 300, endPoint y: 256, distance: 111.1
click at [300, 256] on div "**********" at bounding box center [456, 239] width 836 height 158
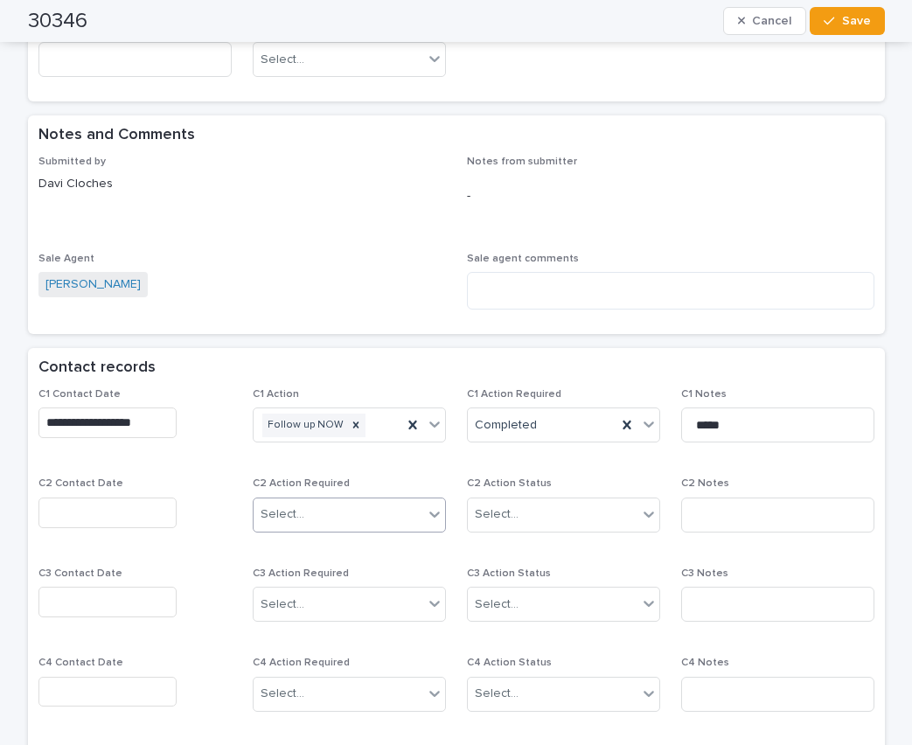
scroll to position [1049, 0]
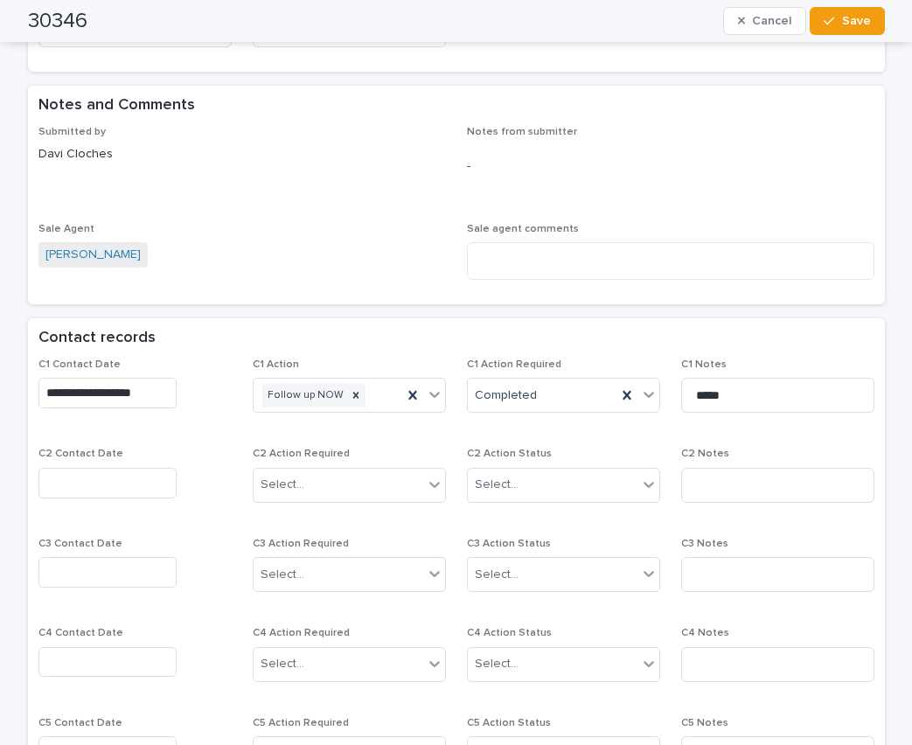
click at [109, 468] on input "text" at bounding box center [107, 483] width 138 height 31
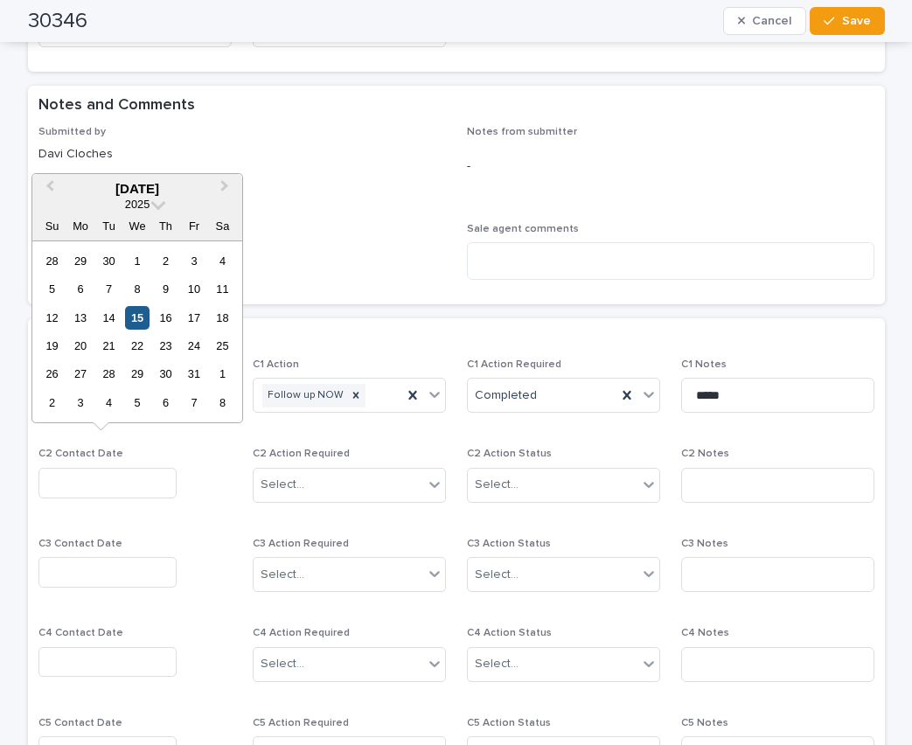
click at [129, 316] on div "15" at bounding box center [137, 318] width 24 height 24
type input "**********"
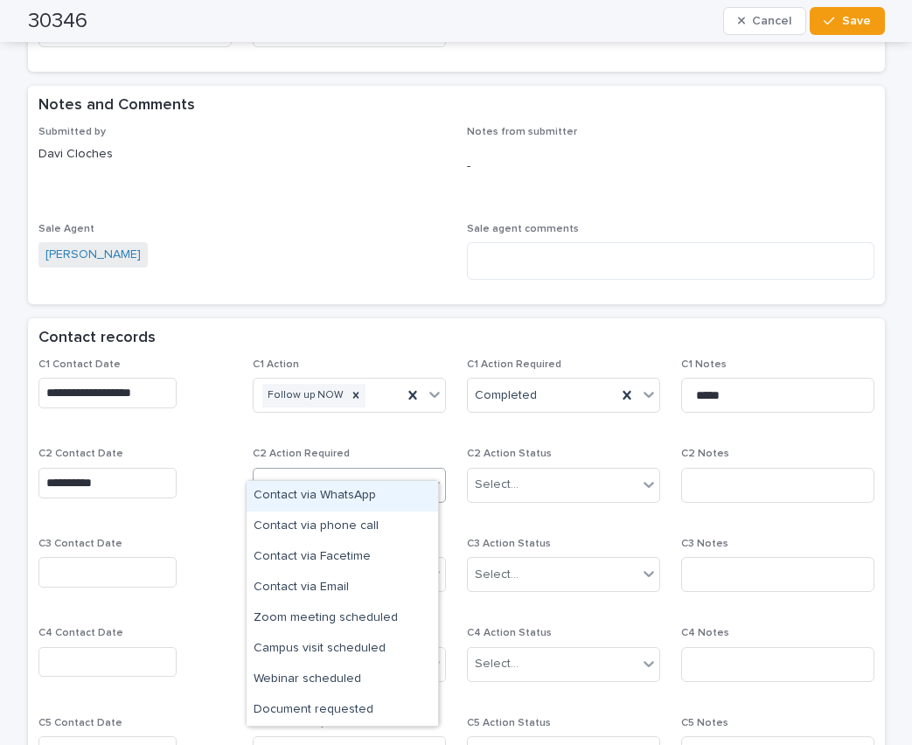
click at [269, 470] on div "Select..." at bounding box center [339, 484] width 170 height 29
click at [315, 488] on div "Contact via WhatsApp" at bounding box center [342, 496] width 191 height 31
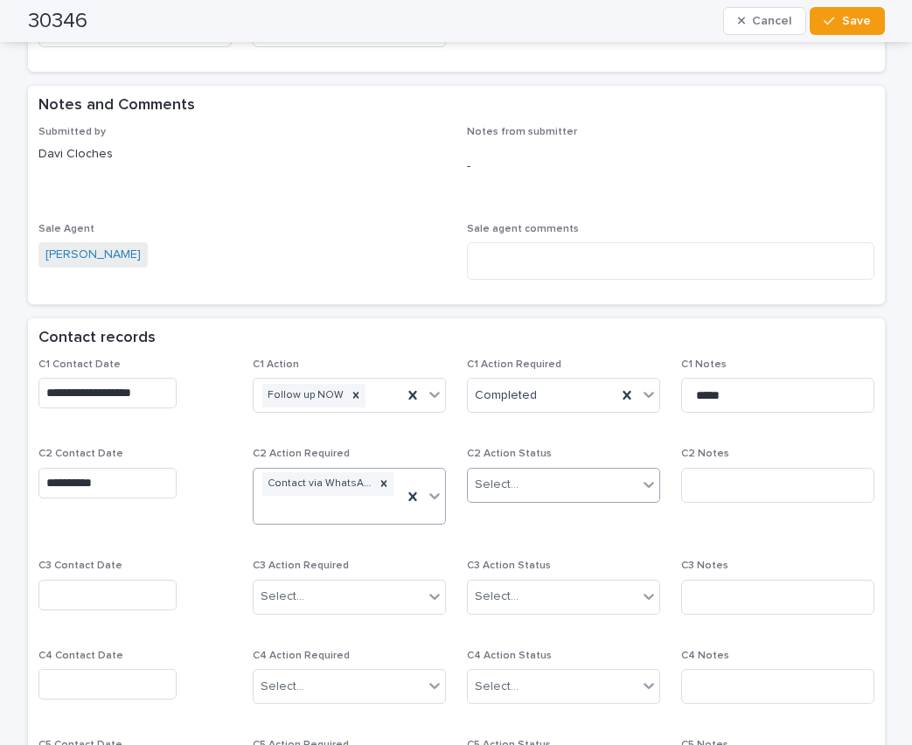
click at [498, 476] on div "Select..." at bounding box center [497, 485] width 44 height 18
drag, startPoint x: 507, startPoint y: 525, endPoint x: 674, endPoint y: 489, distance: 170.8
click at [515, 525] on div "Completed" at bounding box center [556, 526] width 191 height 31
click at [707, 468] on input at bounding box center [777, 485] width 193 height 35
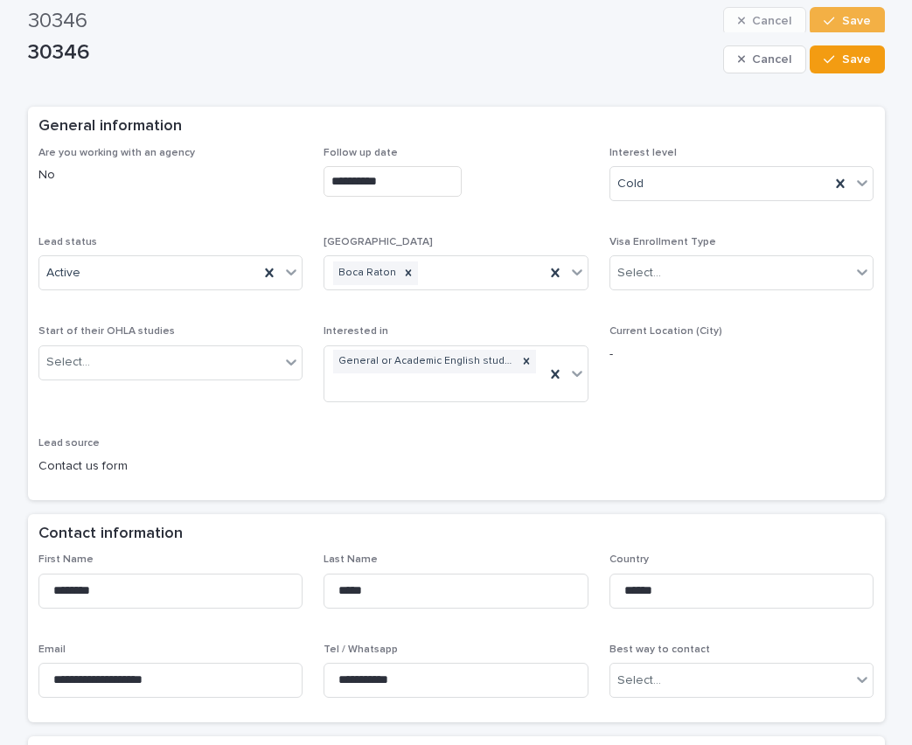
scroll to position [0, 0]
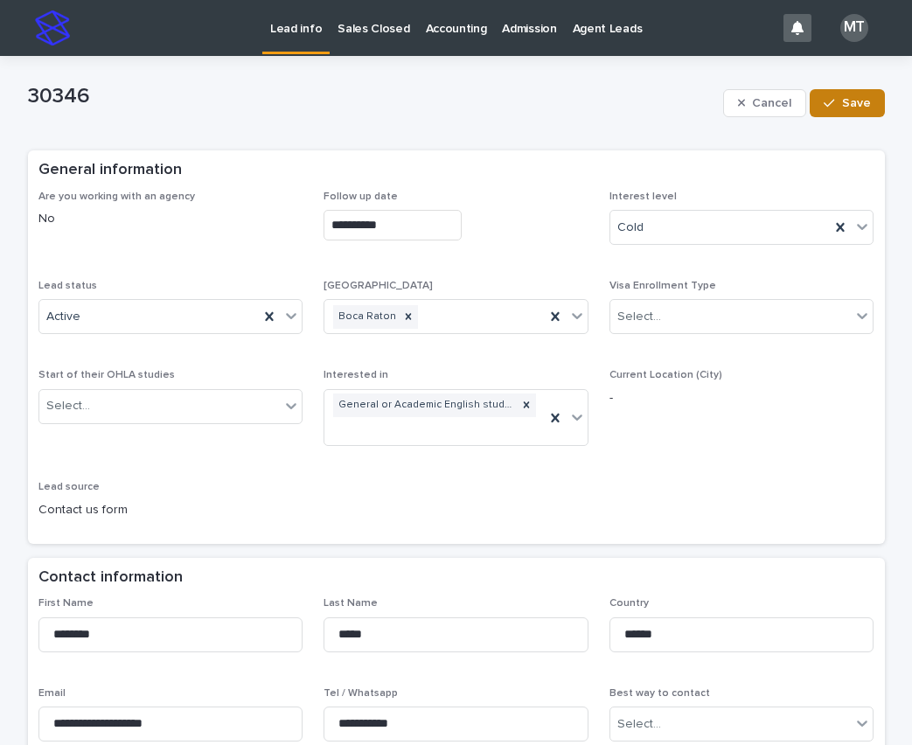
type input "*********"
click at [847, 103] on span "Save" at bounding box center [856, 103] width 29 height 12
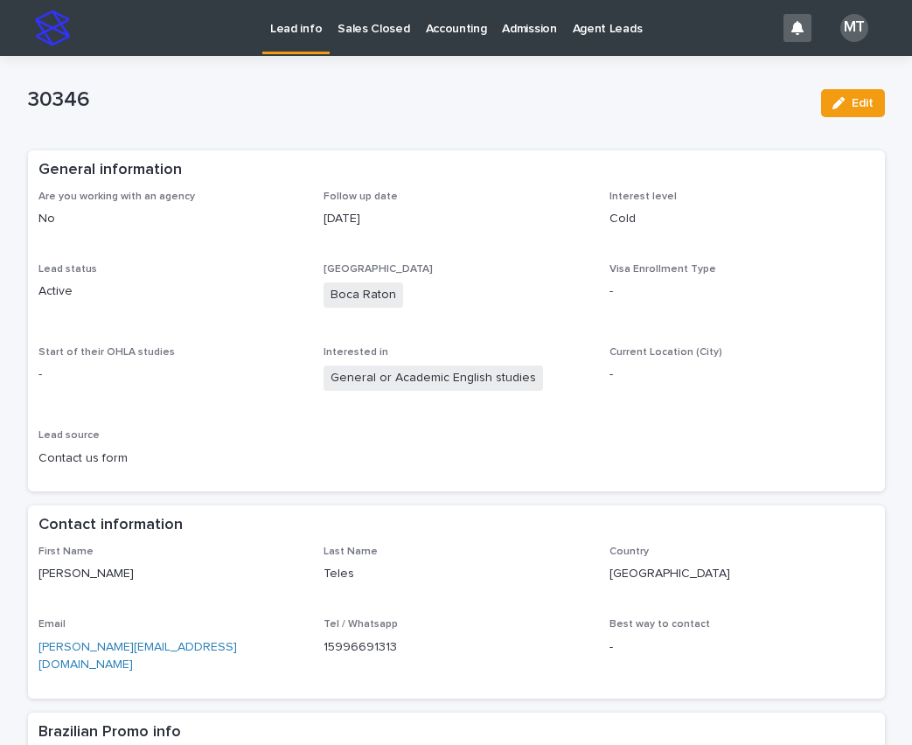
click at [303, 30] on p "Lead info" at bounding box center [296, 18] width 52 height 37
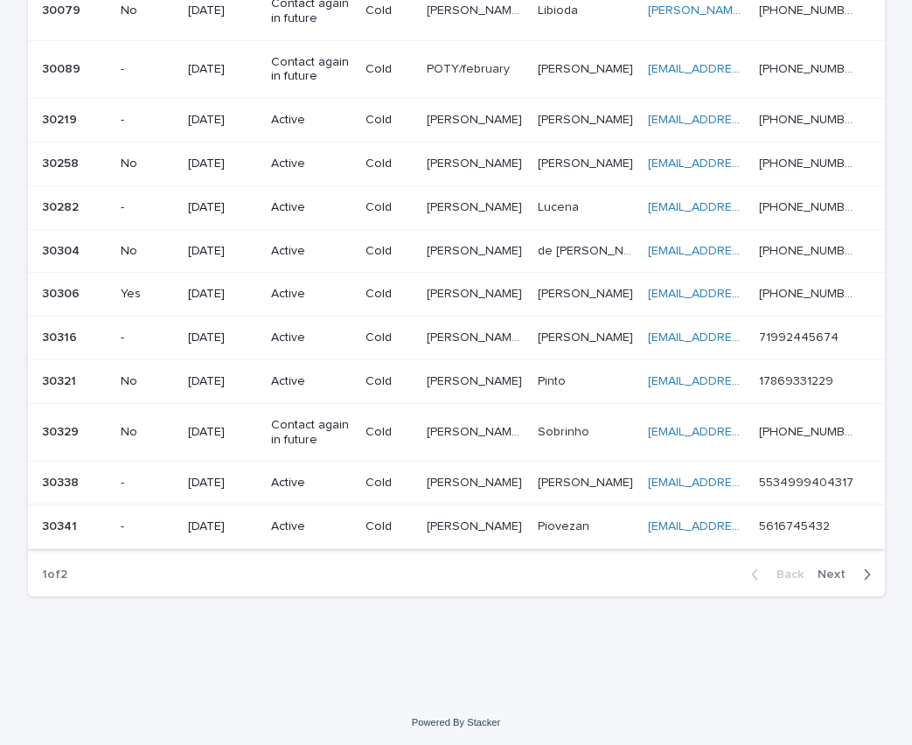
scroll to position [1232, 0]
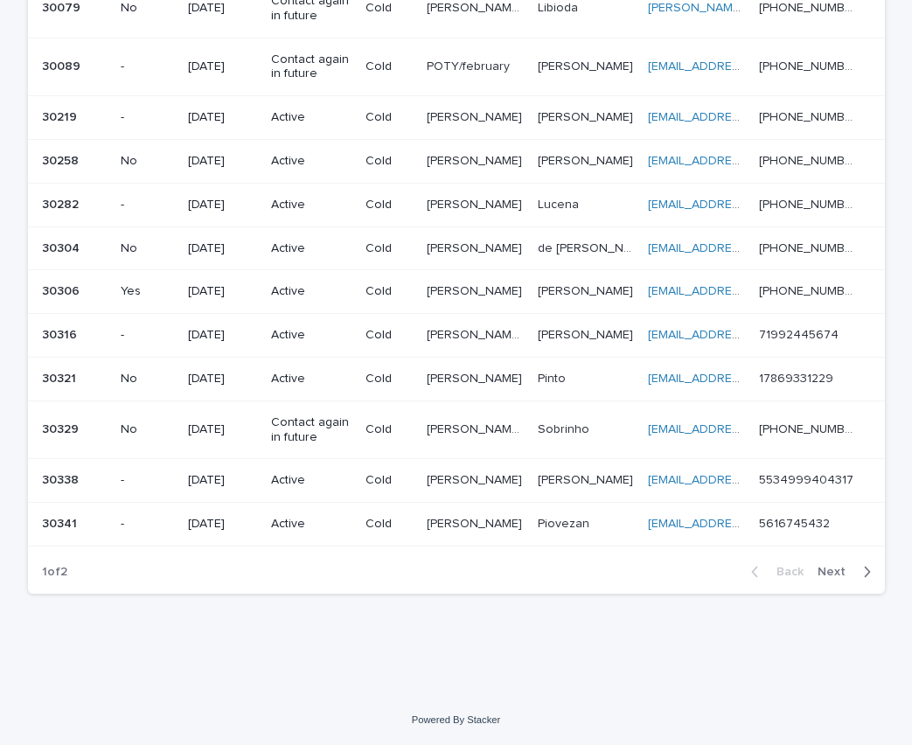
click at [835, 571] on span "Next" at bounding box center [836, 572] width 38 height 12
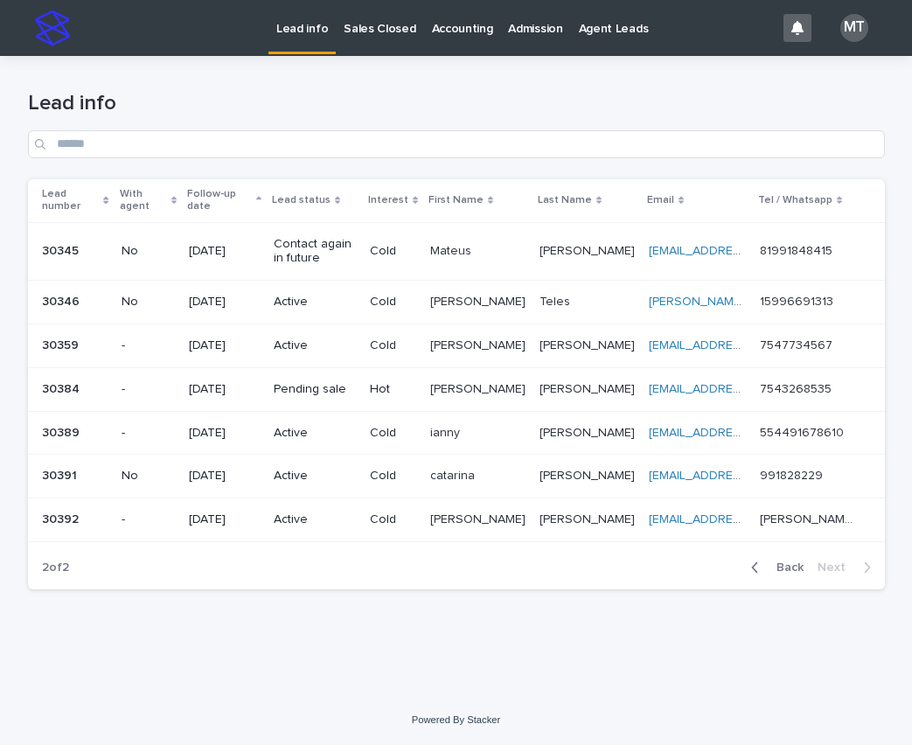
click at [483, 335] on p "[PERSON_NAME]" at bounding box center [479, 344] width 99 height 18
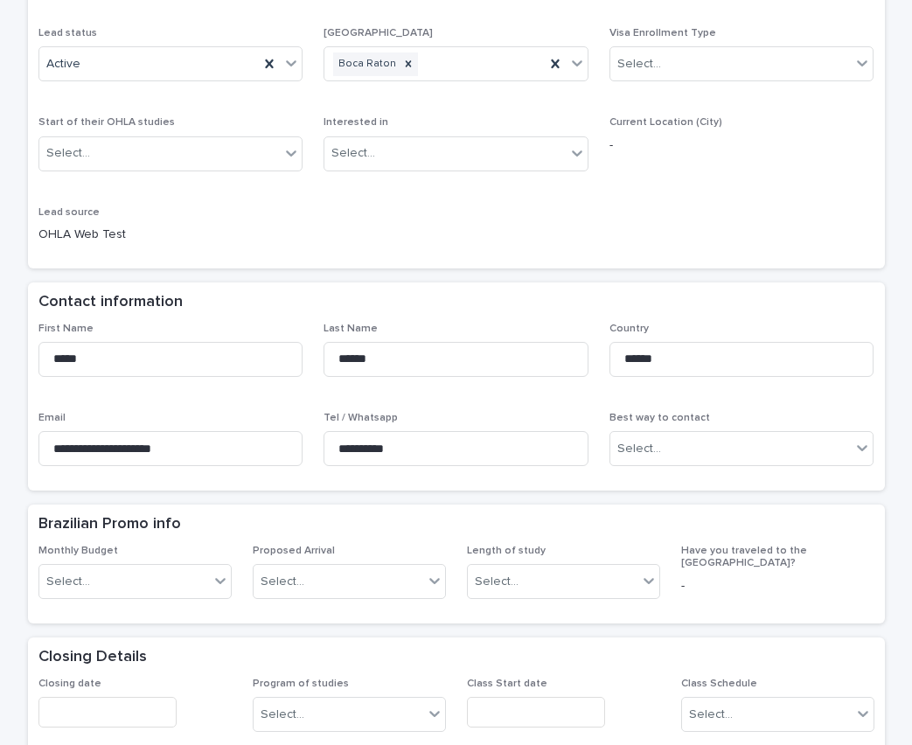
scroll to position [262, 0]
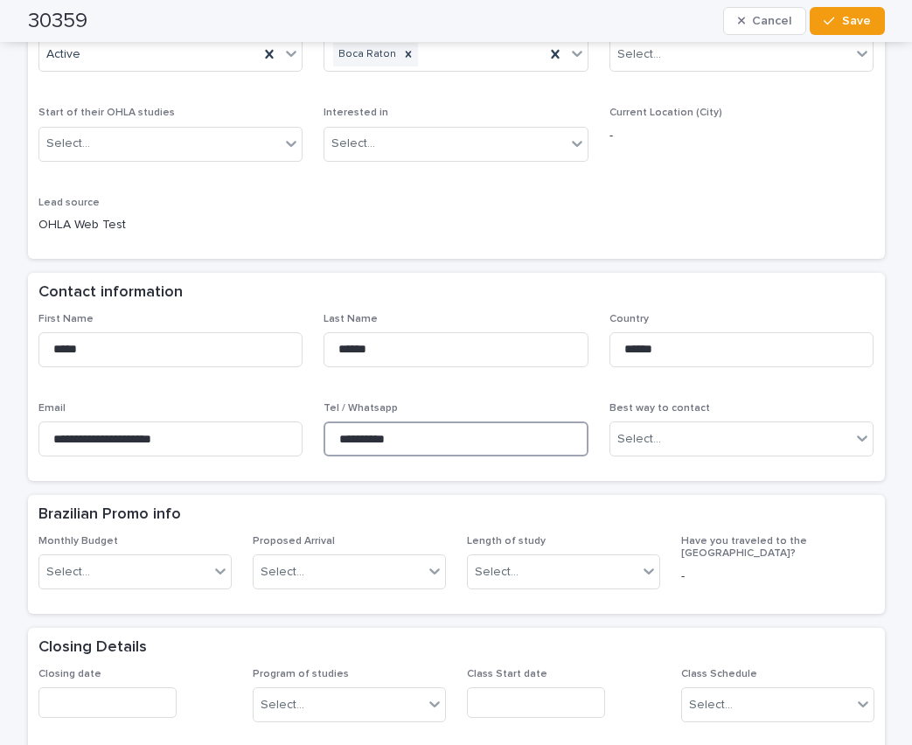
drag, startPoint x: 408, startPoint y: 434, endPoint x: 303, endPoint y: 426, distance: 105.2
click at [303, 426] on div "**********" at bounding box center [456, 392] width 836 height 158
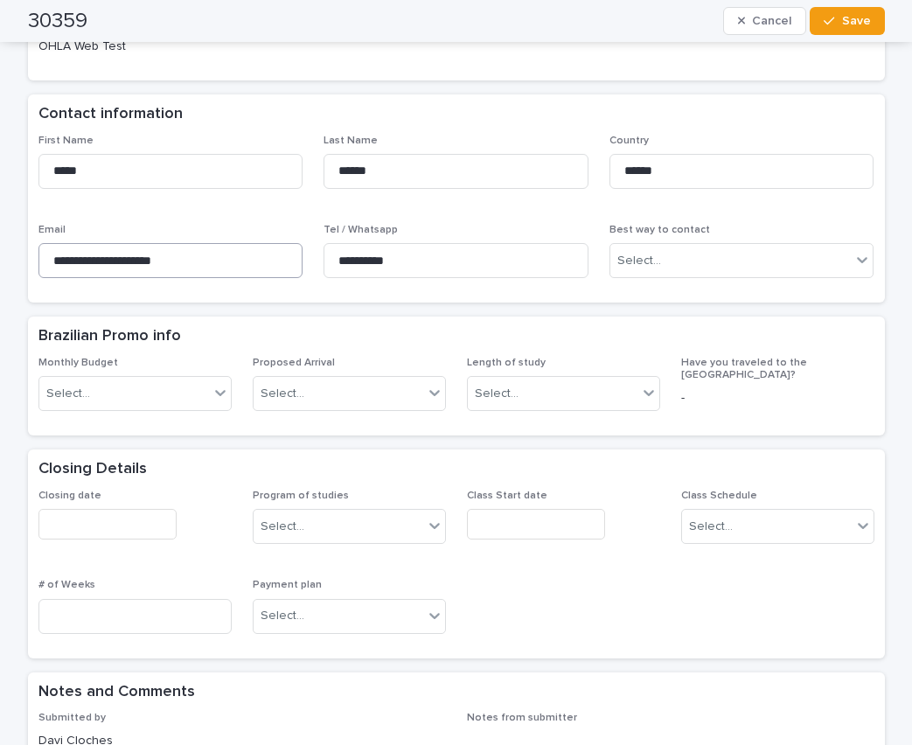
scroll to position [350, 0]
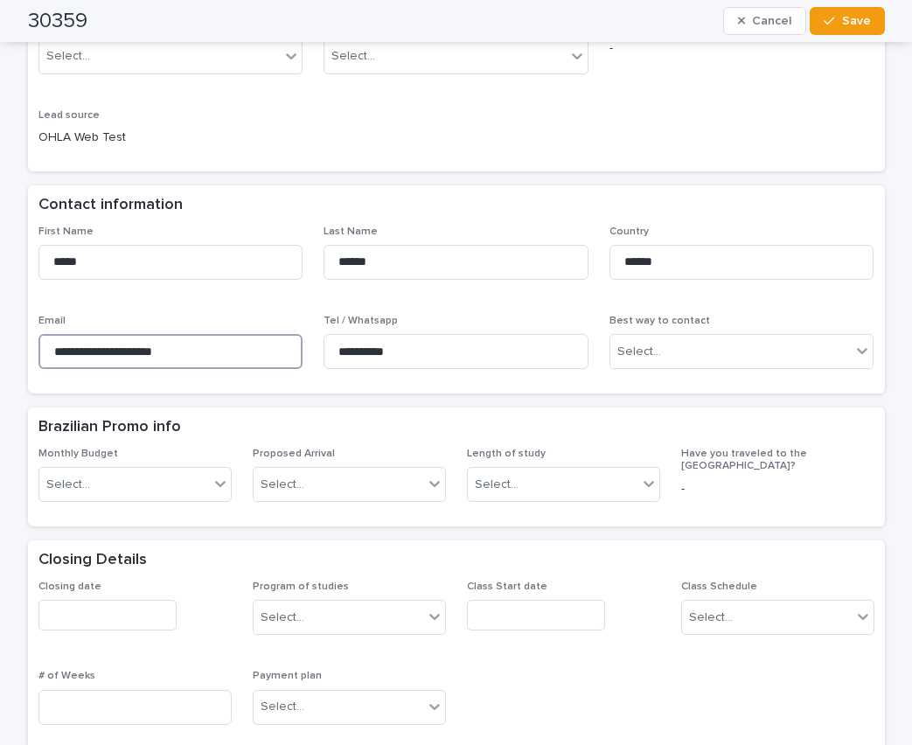
drag, startPoint x: 131, startPoint y: 349, endPoint x: 18, endPoint y: 333, distance: 113.9
click at [19, 333] on div "**********" at bounding box center [456, 715] width 874 height 2018
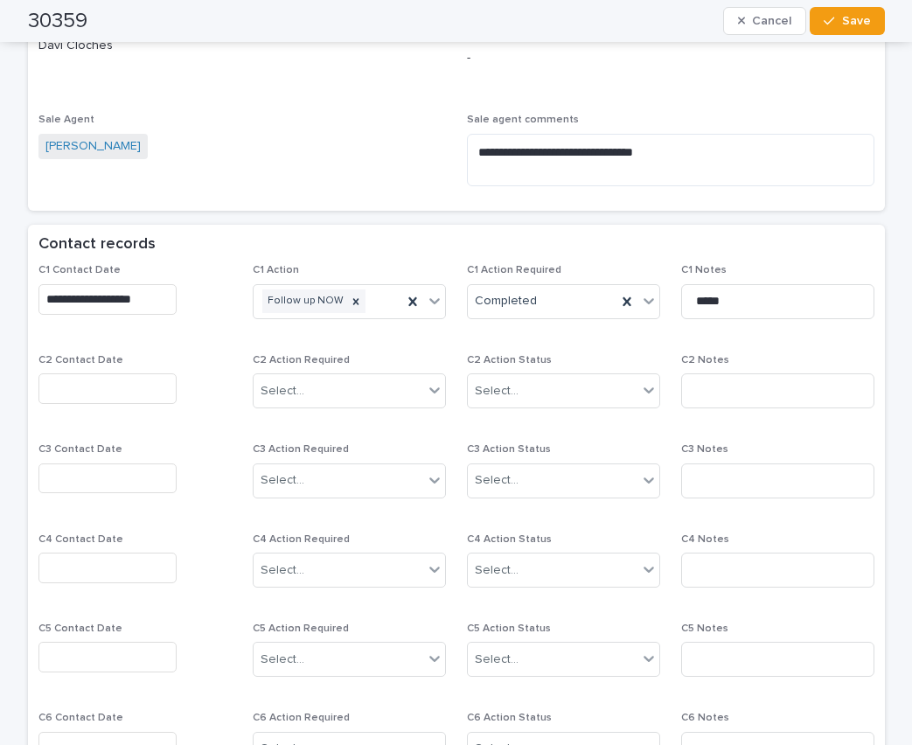
scroll to position [1137, 0]
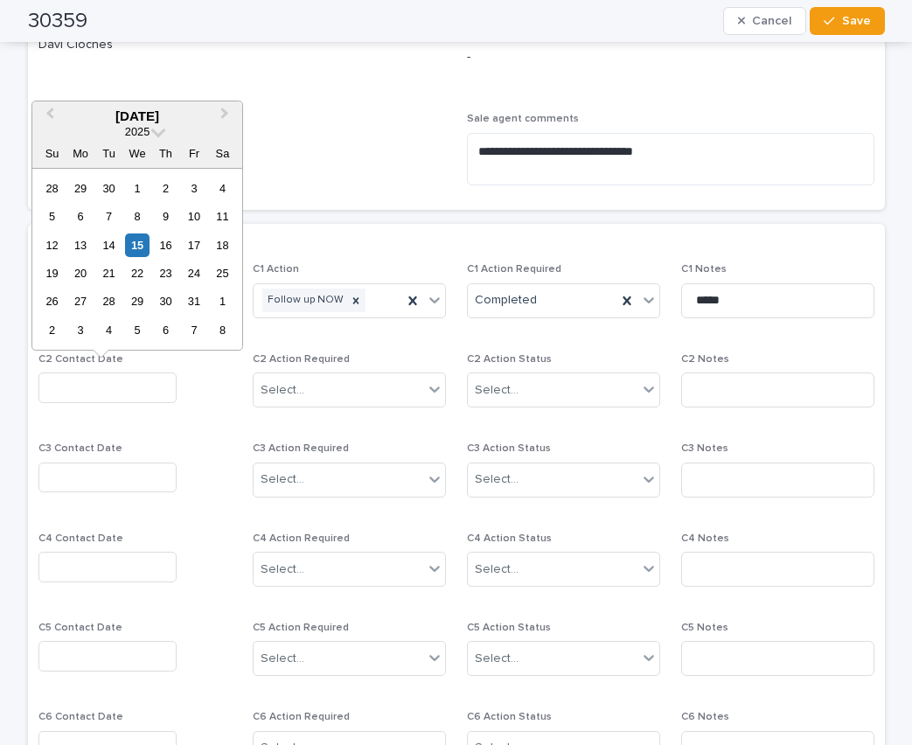
click at [85, 387] on input "text" at bounding box center [107, 387] width 138 height 31
click at [142, 244] on div "15" at bounding box center [137, 245] width 24 height 24
type input "**********"
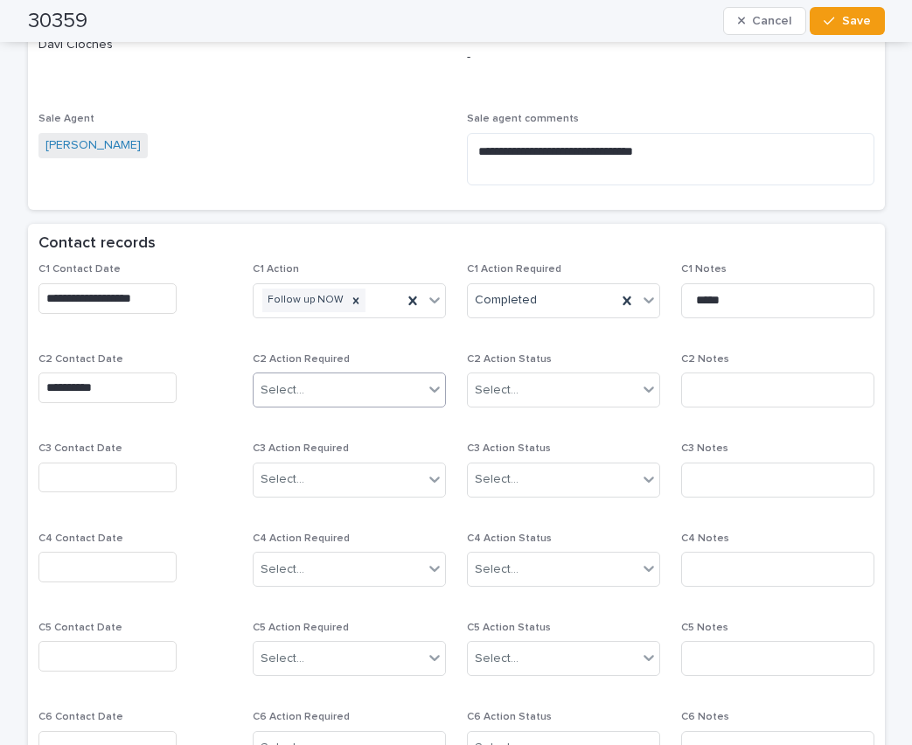
click at [282, 381] on div "Select..." at bounding box center [339, 390] width 170 height 29
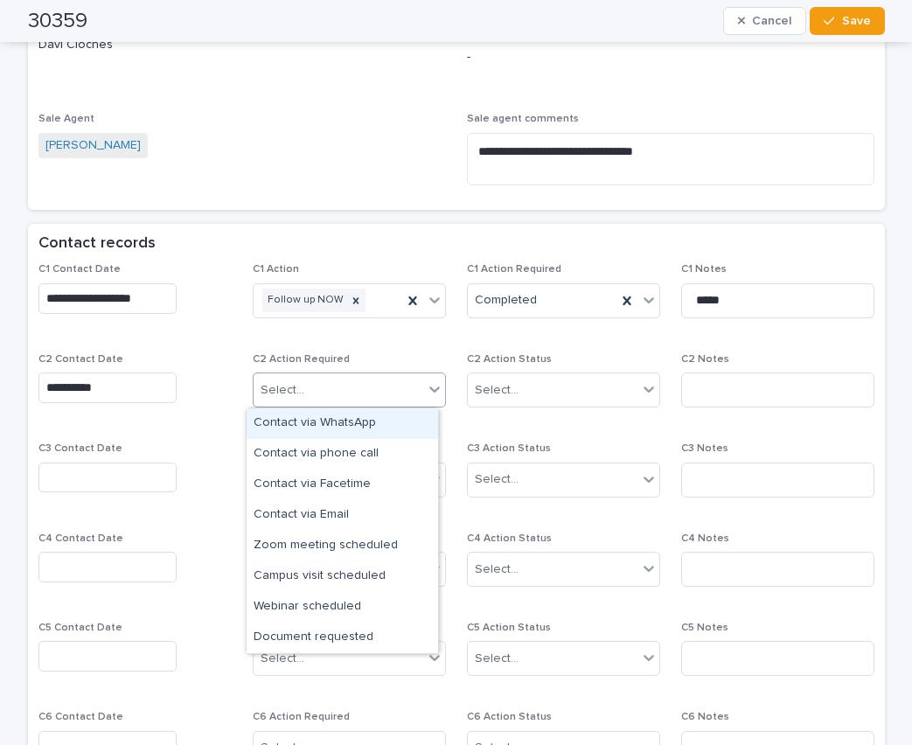
click at [305, 424] on div "Contact via WhatsApp" at bounding box center [342, 423] width 191 height 31
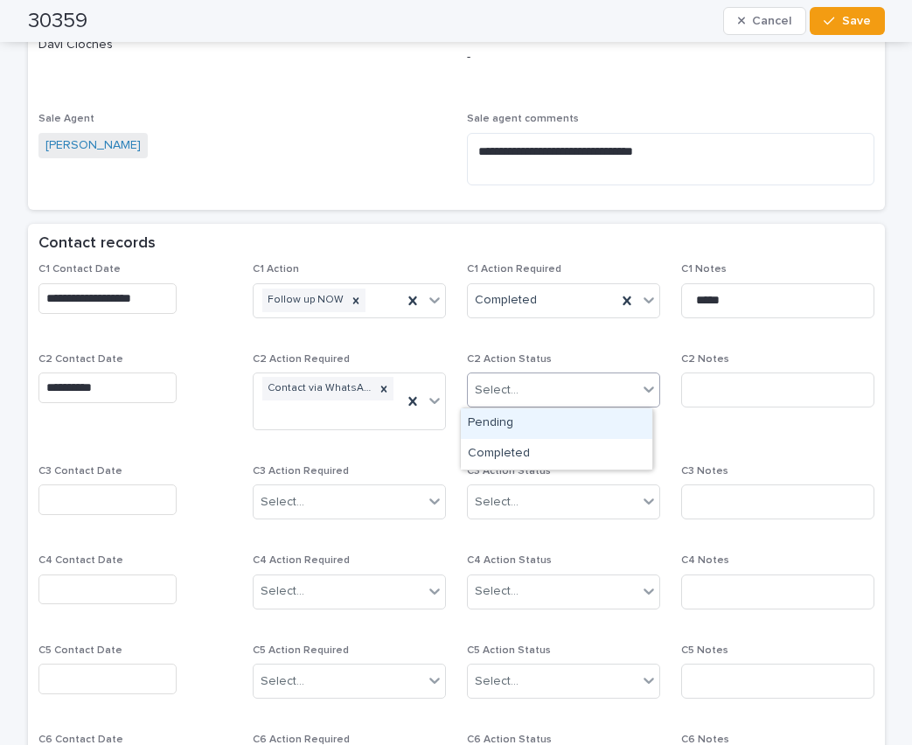
click at [487, 388] on div "Select..." at bounding box center [497, 390] width 44 height 18
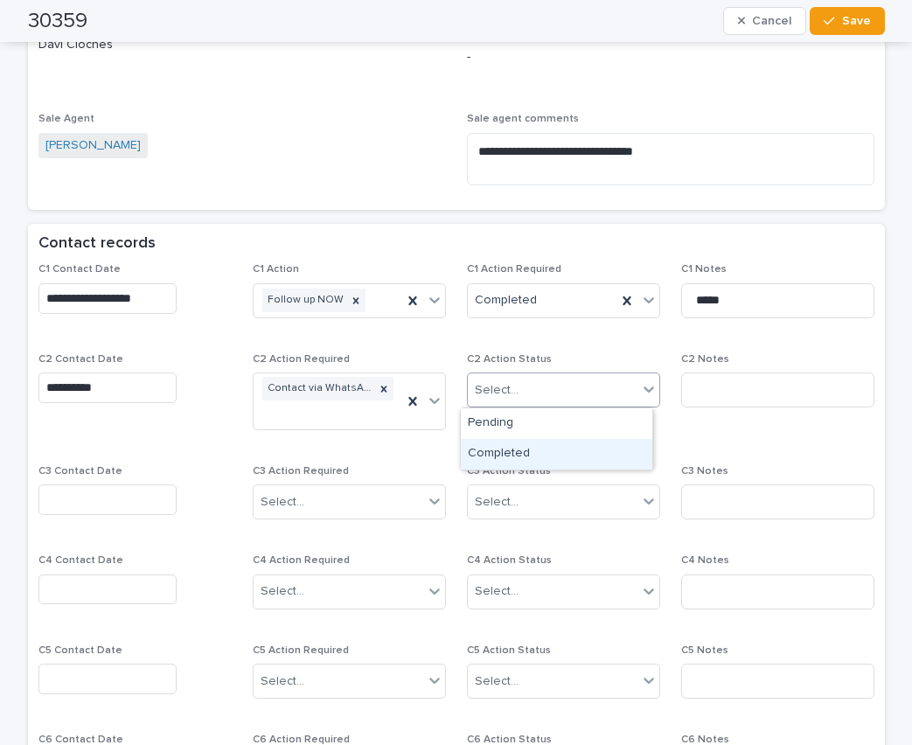
click at [487, 451] on div "Completed" at bounding box center [556, 454] width 191 height 31
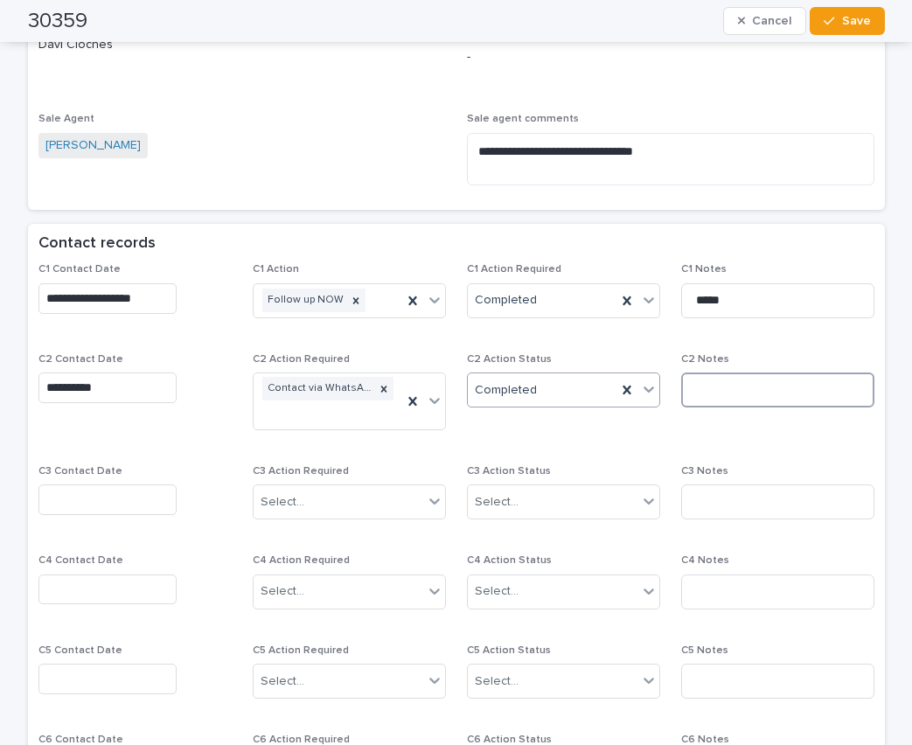
click at [697, 400] on input at bounding box center [777, 389] width 193 height 35
type input "**********"
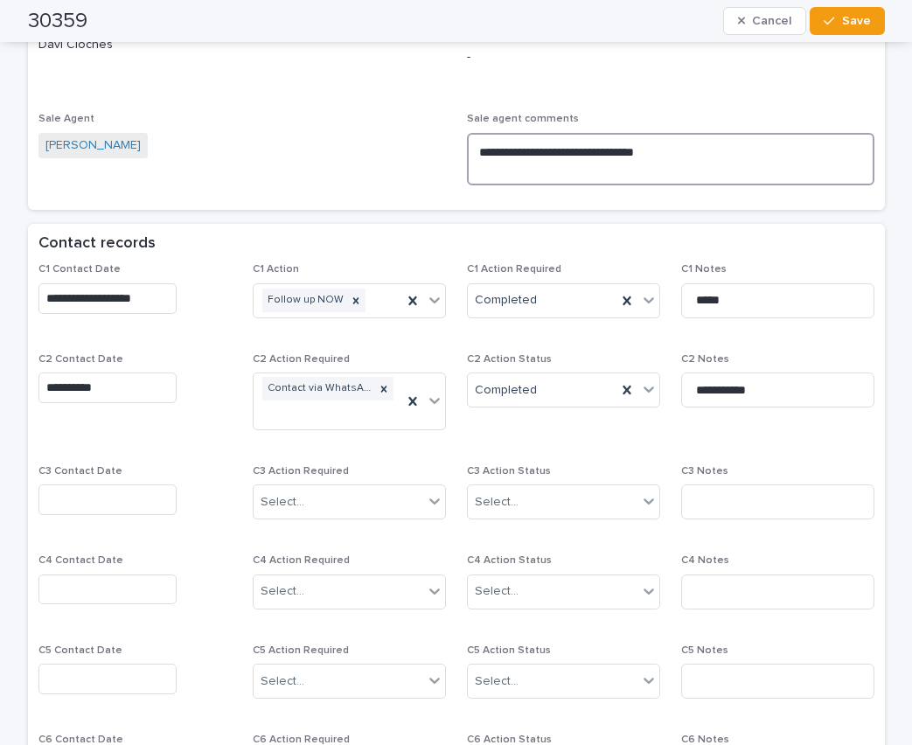
click at [662, 155] on textarea "**********" at bounding box center [670, 159] width 407 height 52
click at [668, 152] on textarea "**********" at bounding box center [670, 159] width 407 height 52
type textarea "**********"
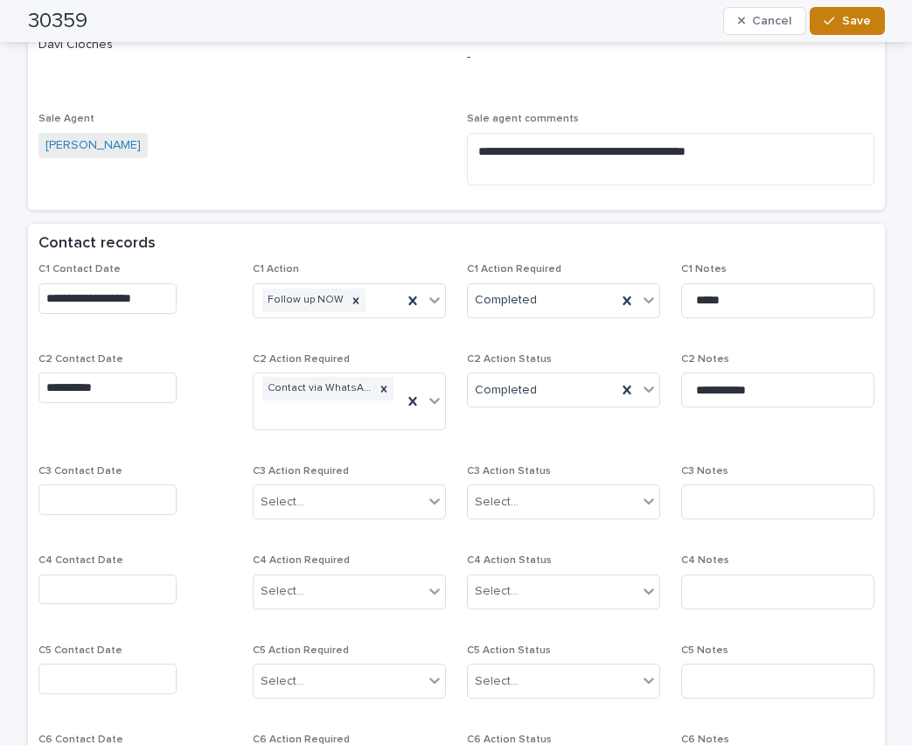
click at [868, 18] on button "Save" at bounding box center [847, 21] width 74 height 28
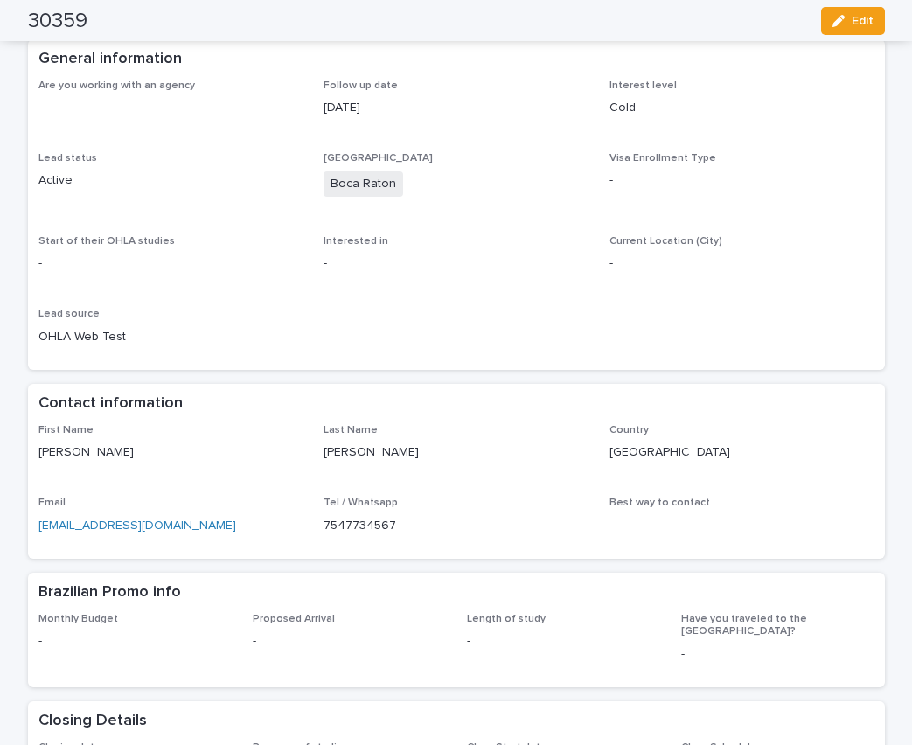
scroll to position [0, 0]
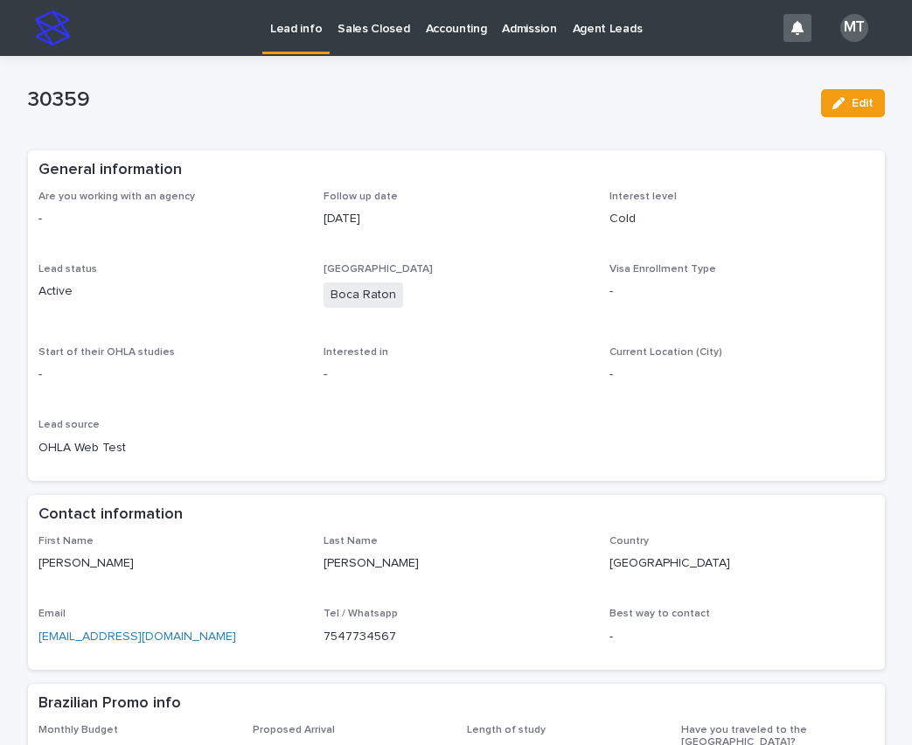
click at [289, 28] on p "Lead info" at bounding box center [296, 18] width 52 height 37
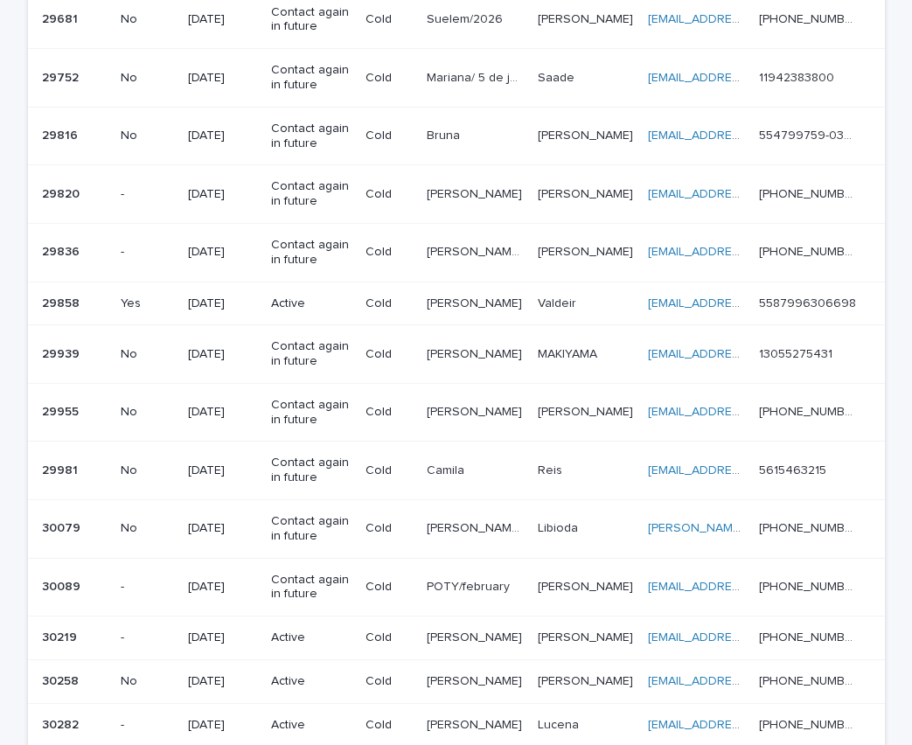
scroll to position [1137, 0]
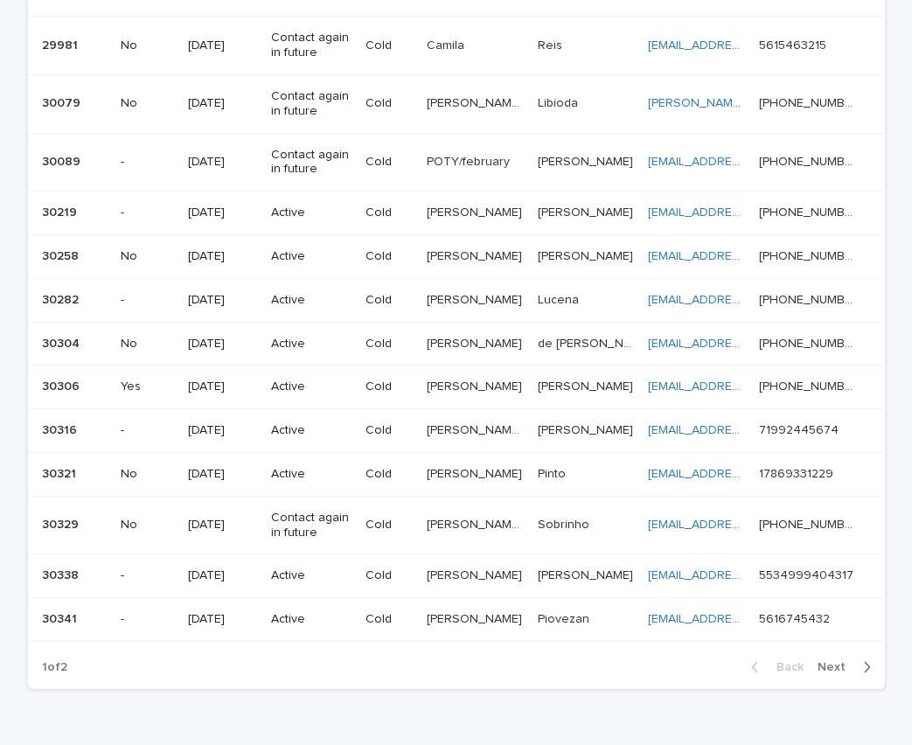
click at [823, 660] on button "Next" at bounding box center [847, 667] width 74 height 16
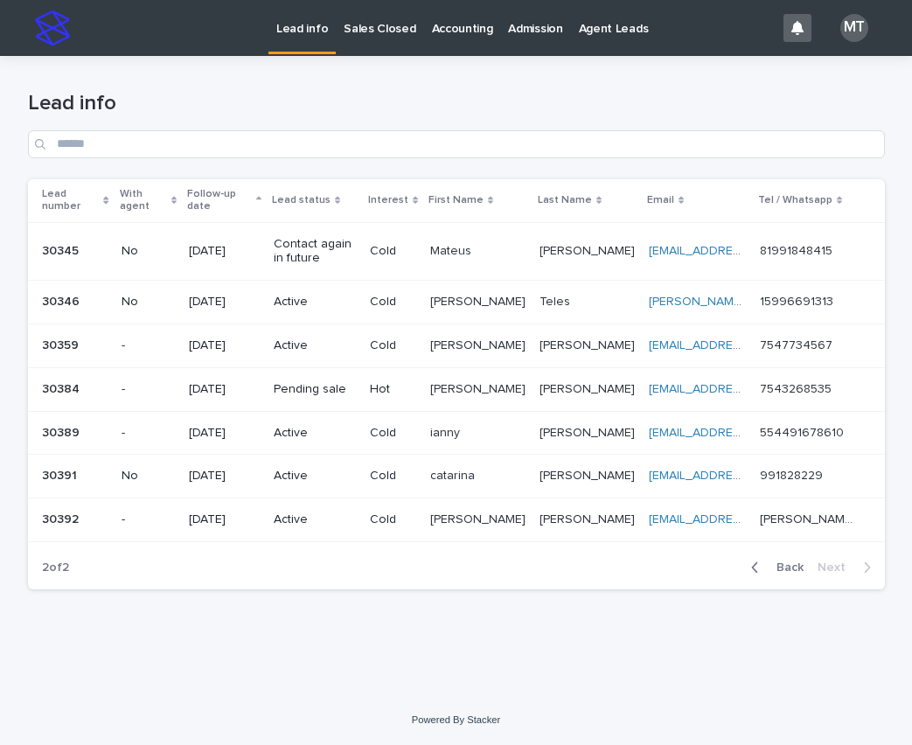
click at [469, 379] on p "[PERSON_NAME]" at bounding box center [479, 388] width 99 height 18
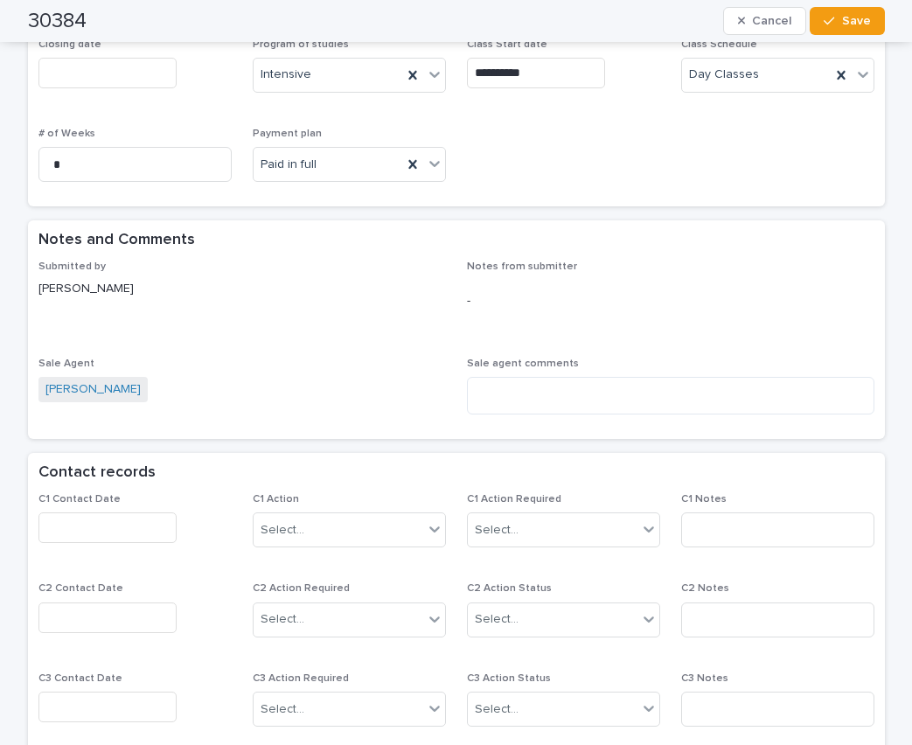
scroll to position [962, 0]
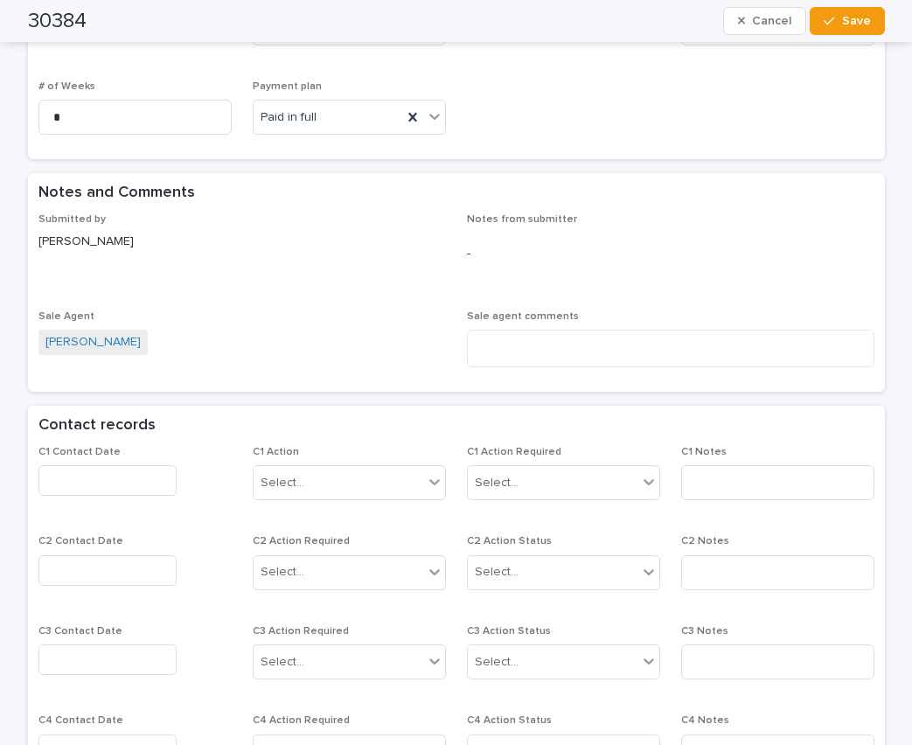
click at [119, 484] on input "text" at bounding box center [107, 480] width 138 height 31
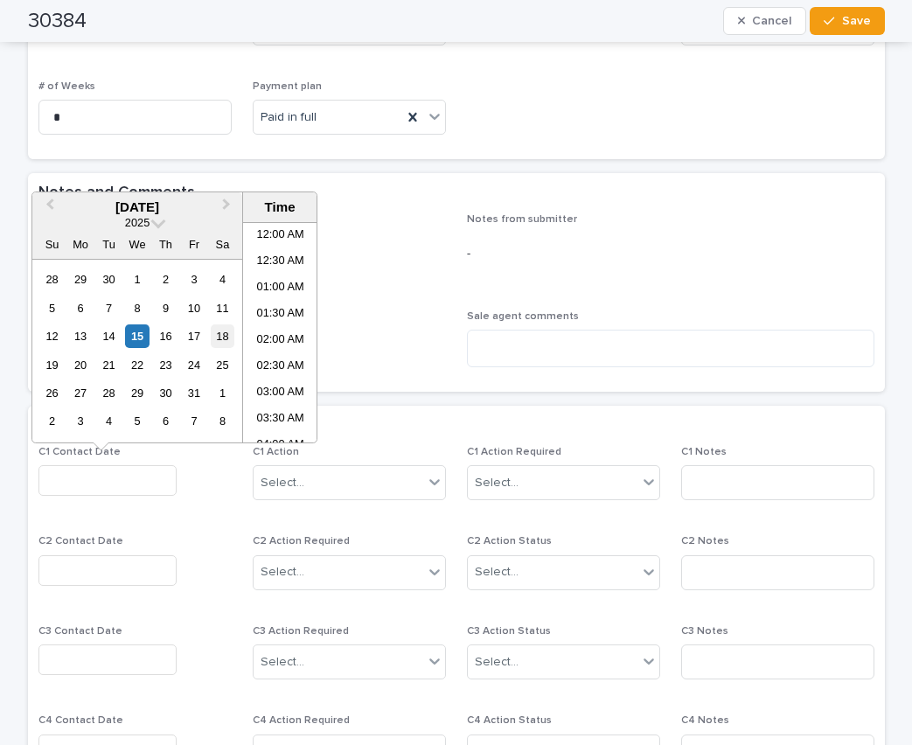
scroll to position [323, 0]
click at [80, 481] on input "text" at bounding box center [107, 480] width 138 height 31
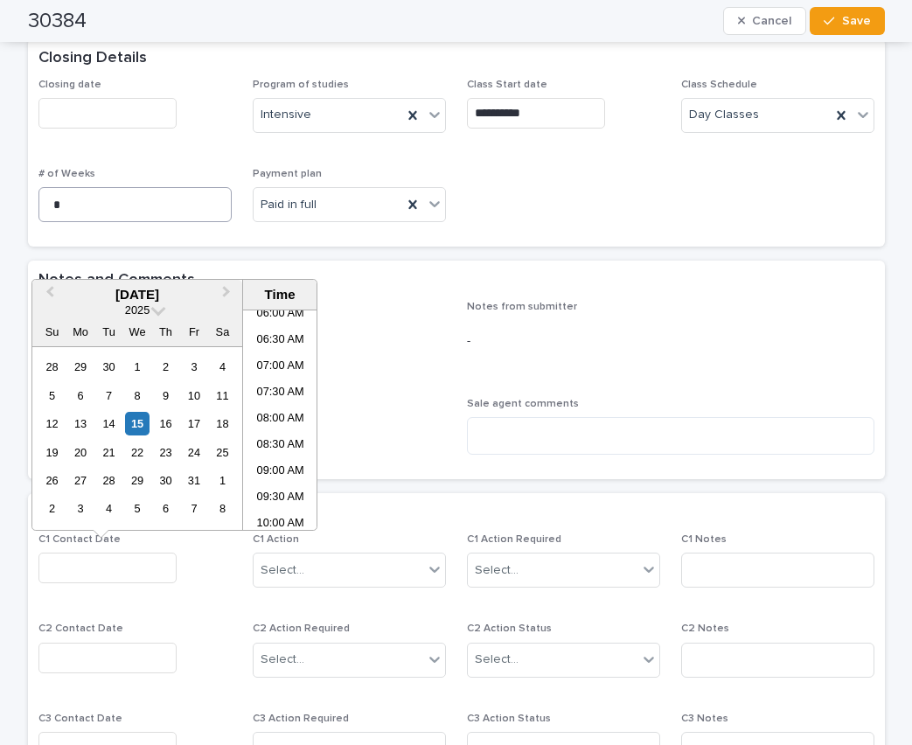
scroll to position [612, 0]
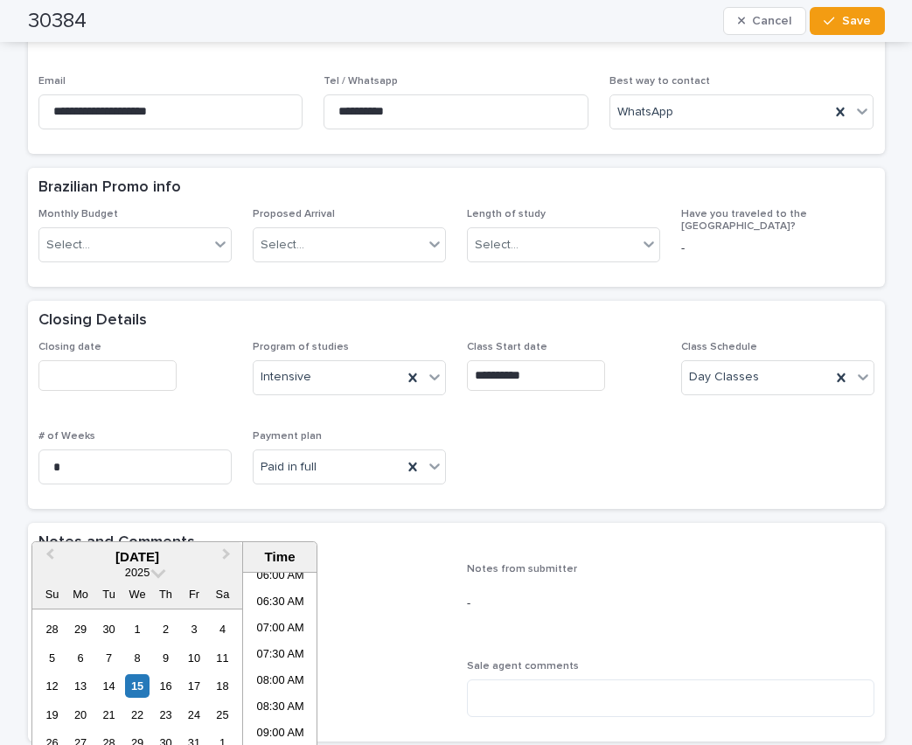
click at [460, 540] on div "Notes and Comments" at bounding box center [452, 542] width 829 height 19
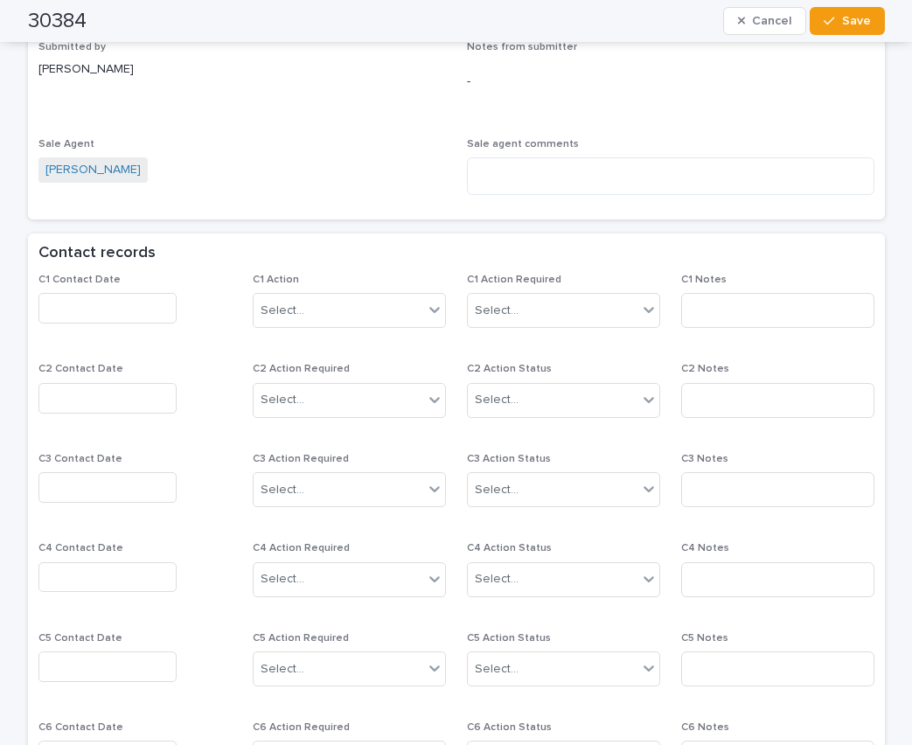
scroll to position [1137, 0]
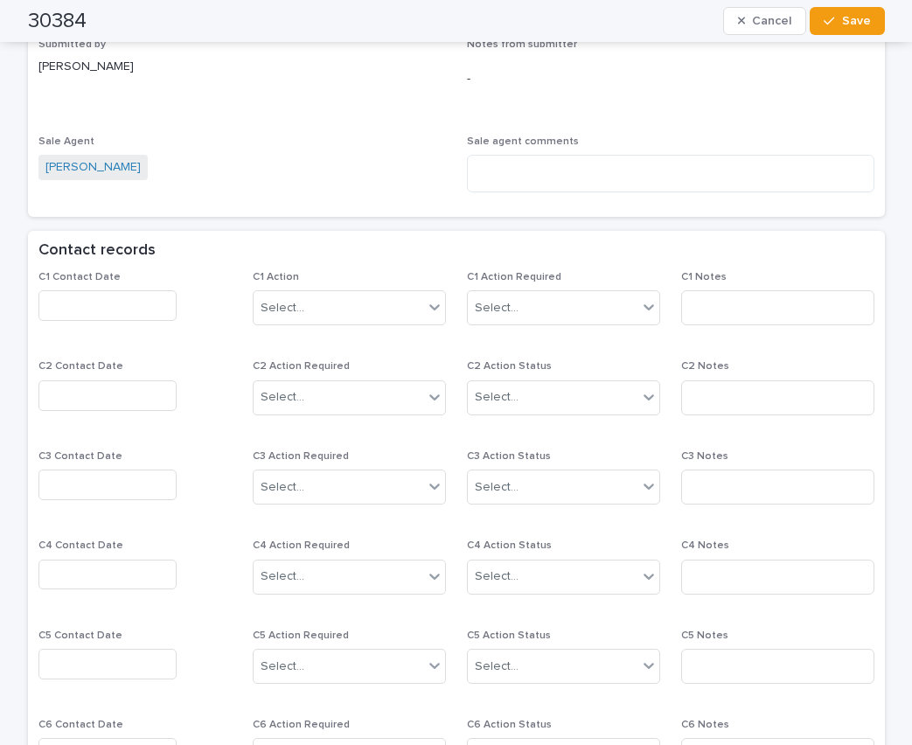
click at [80, 305] on input "text" at bounding box center [107, 305] width 138 height 31
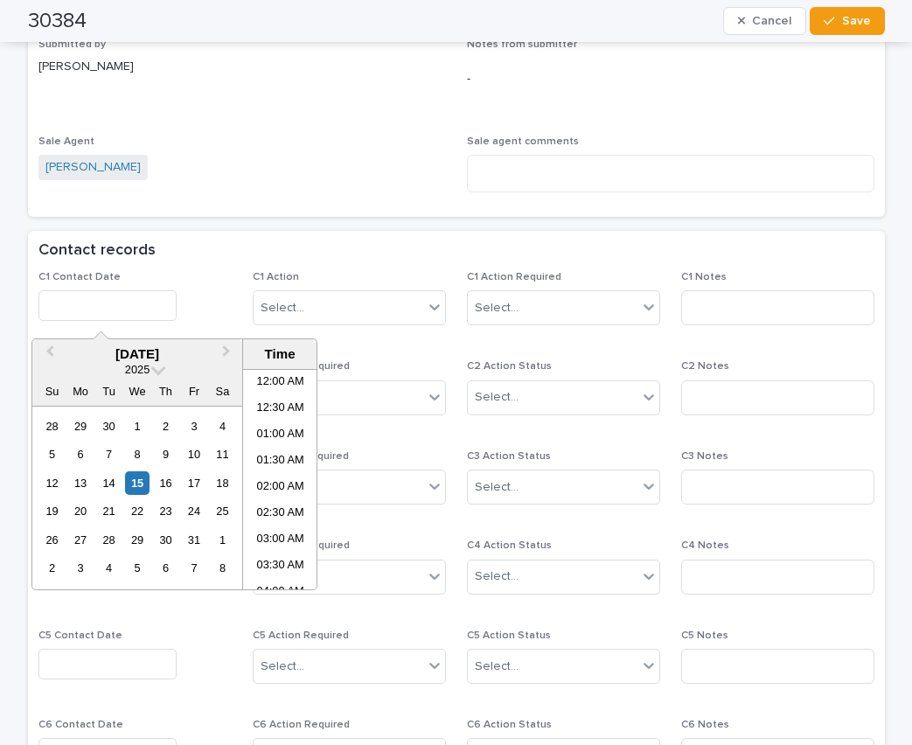
scroll to position [323, 0]
click at [100, 479] on div "14" at bounding box center [109, 483] width 24 height 24
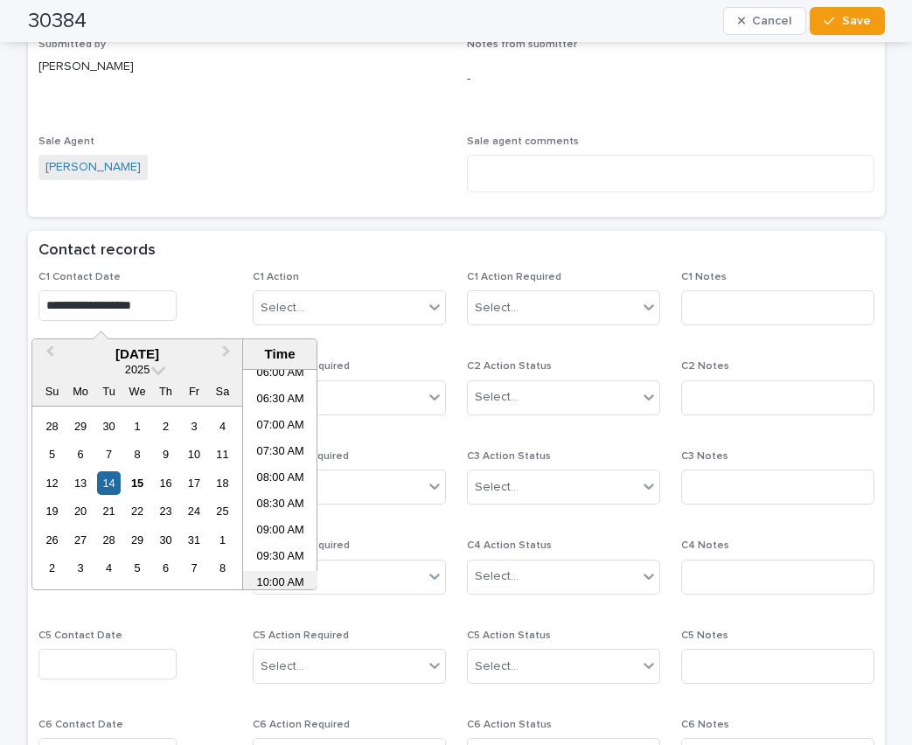
click at [265, 572] on li "10:00 AM" at bounding box center [280, 584] width 74 height 26
type input "**********"
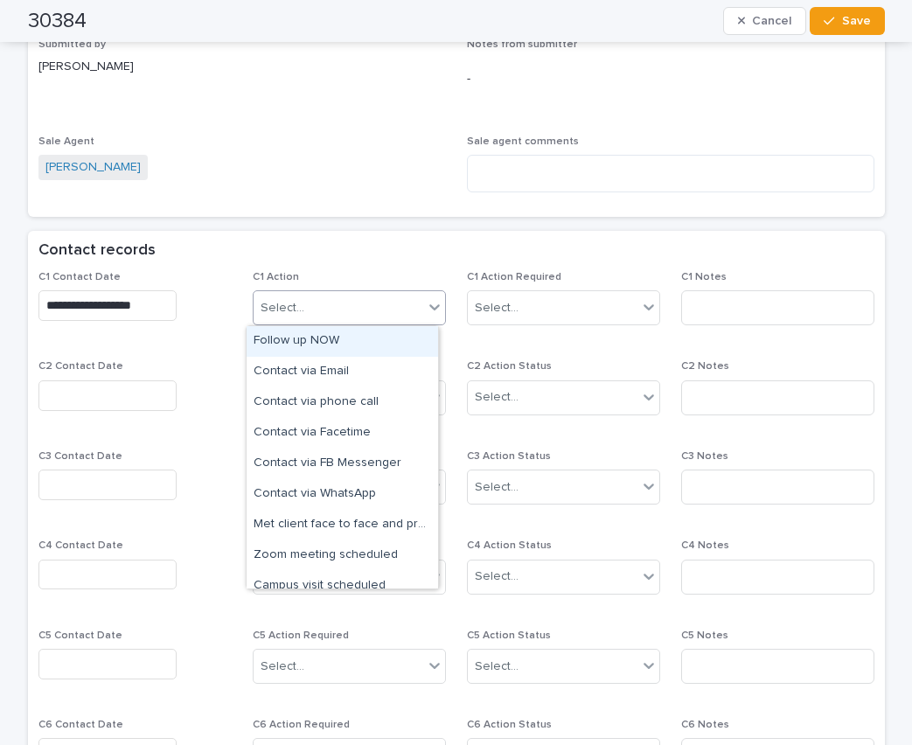
click at [351, 296] on div "Select..." at bounding box center [339, 308] width 170 height 29
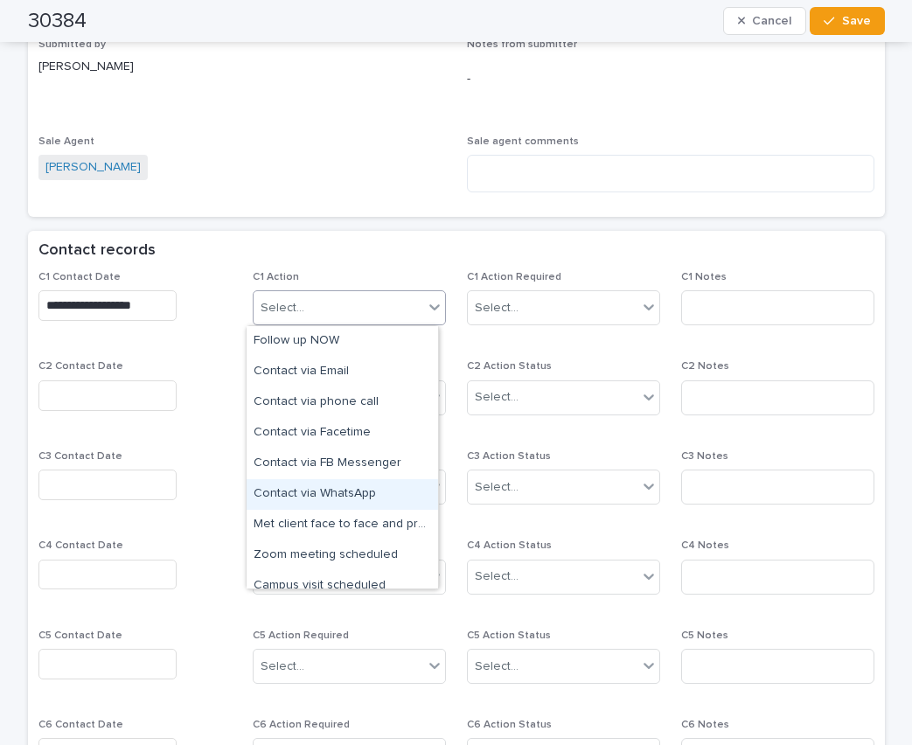
click at [342, 490] on div "Contact via WhatsApp" at bounding box center [342, 494] width 191 height 31
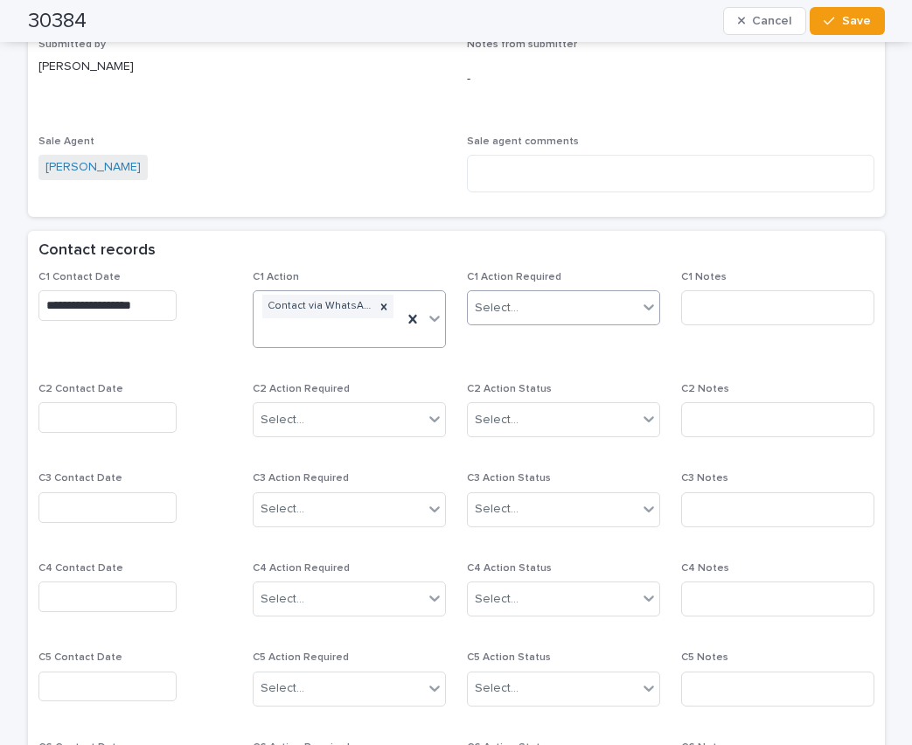
click at [523, 313] on div "Select..." at bounding box center [553, 308] width 170 height 29
click at [509, 370] on div "Completed" at bounding box center [556, 372] width 191 height 31
click at [713, 309] on input at bounding box center [777, 307] width 193 height 35
type input "*****"
click at [849, 17] on span "Save" at bounding box center [856, 21] width 29 height 12
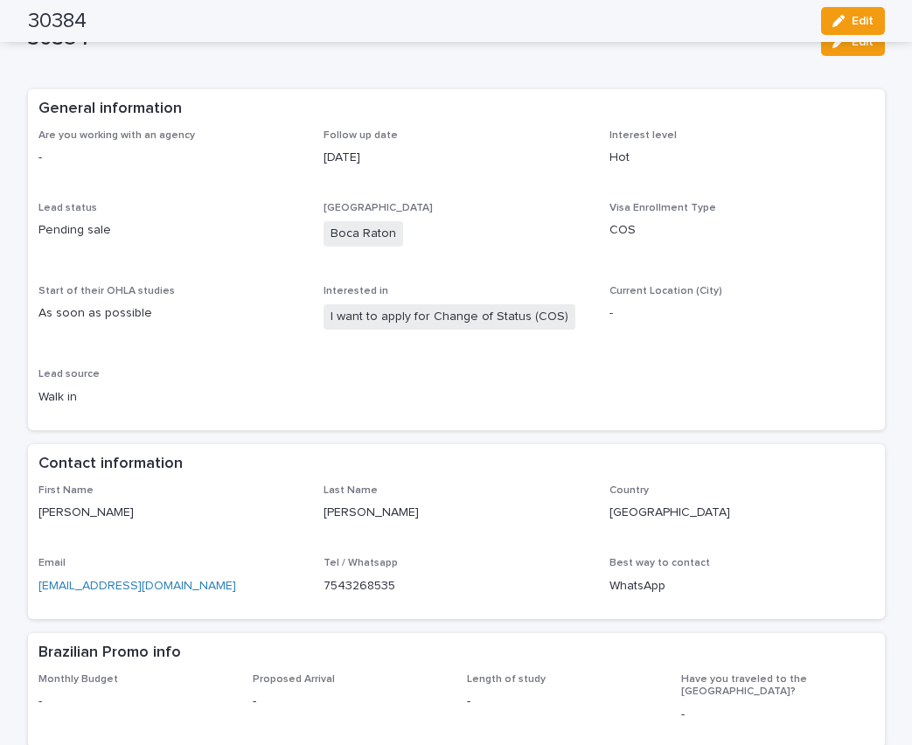
scroll to position [0, 0]
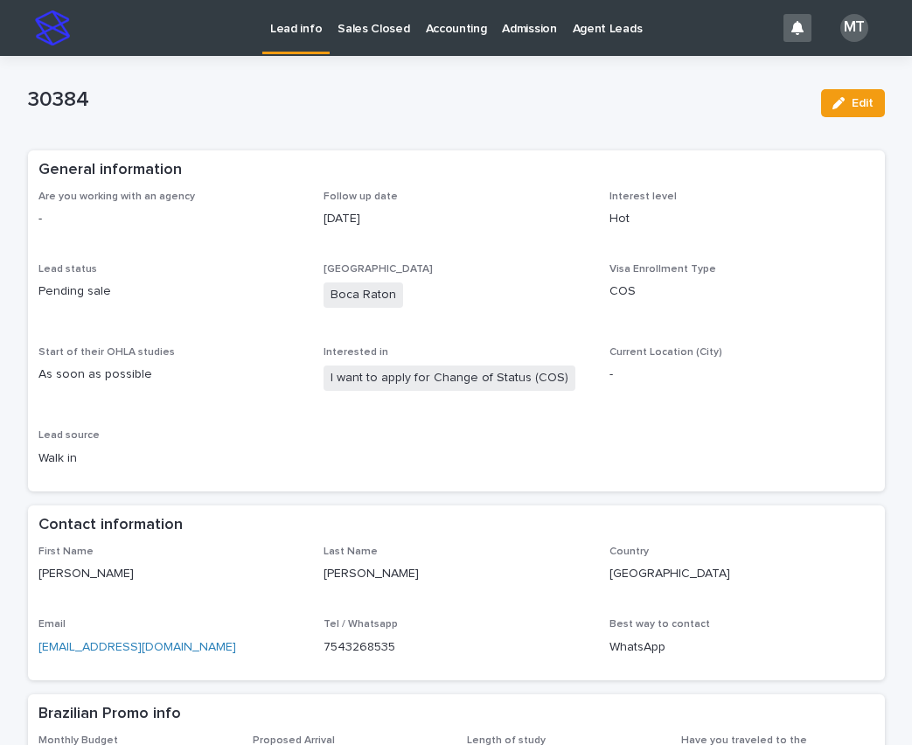
drag, startPoint x: 863, startPoint y: 101, endPoint x: 437, endPoint y: 379, distance: 508.0
click at [863, 101] on span "Edit" at bounding box center [863, 103] width 22 height 12
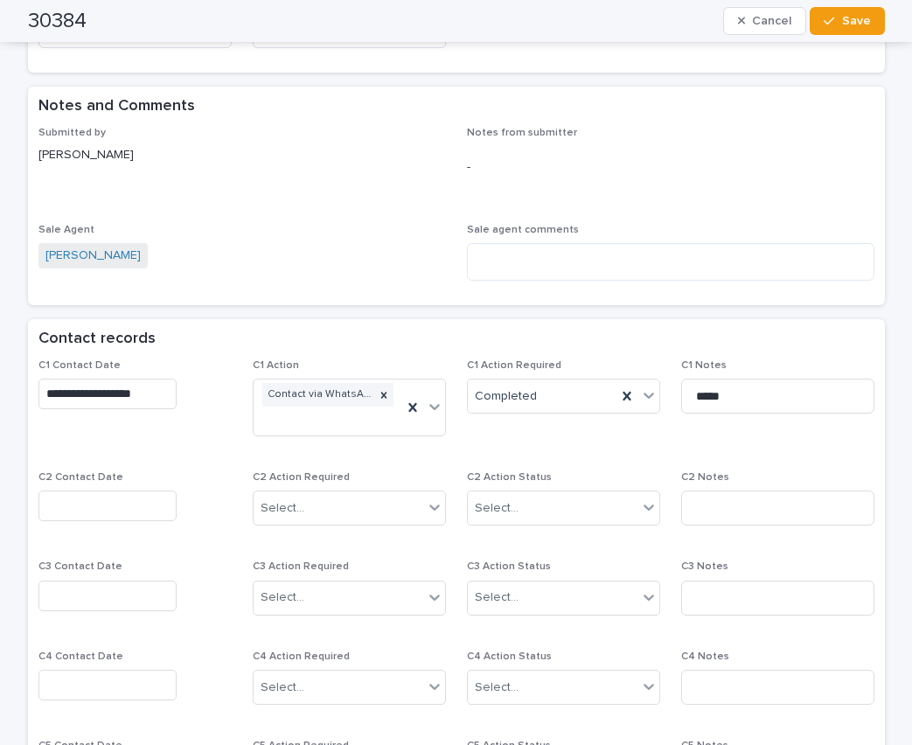
scroll to position [1049, 0]
click at [50, 508] on input "text" at bounding box center [107, 505] width 138 height 31
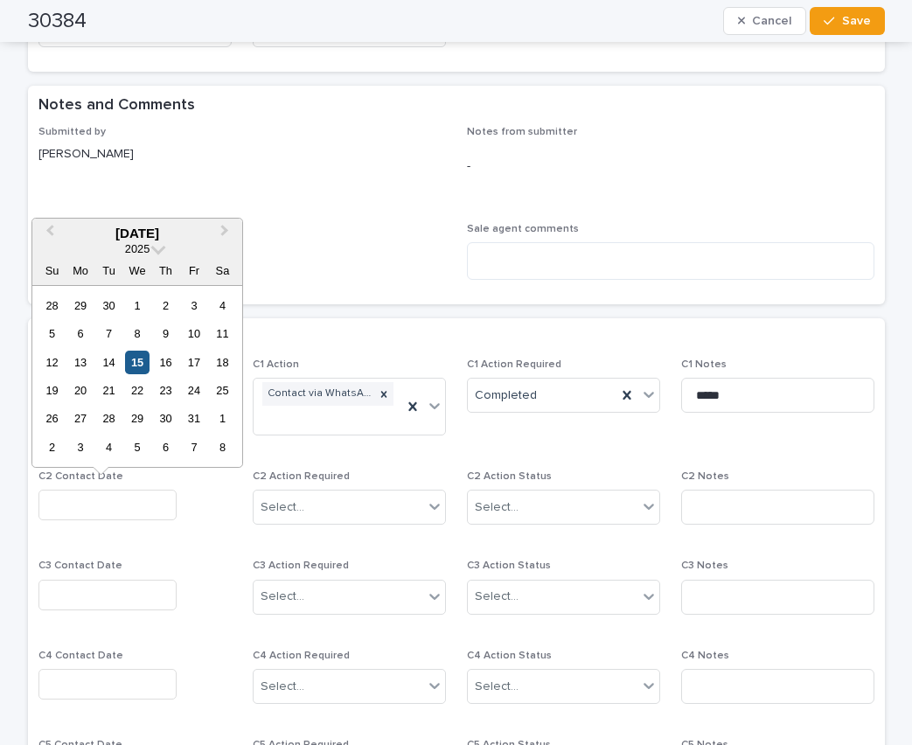
click at [135, 360] on div "15" at bounding box center [137, 363] width 24 height 24
type input "**********"
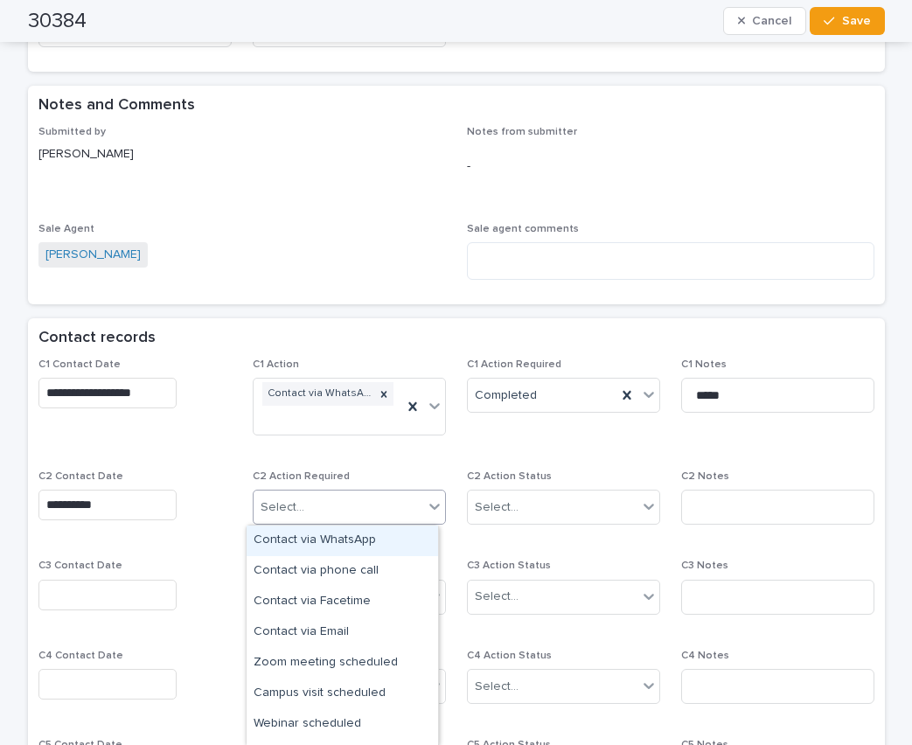
click at [291, 508] on div "Select..." at bounding box center [283, 507] width 44 height 18
drag, startPoint x: 304, startPoint y: 539, endPoint x: 323, endPoint y: 541, distance: 19.3
click at [304, 539] on div "Contact via WhatsApp" at bounding box center [342, 540] width 191 height 31
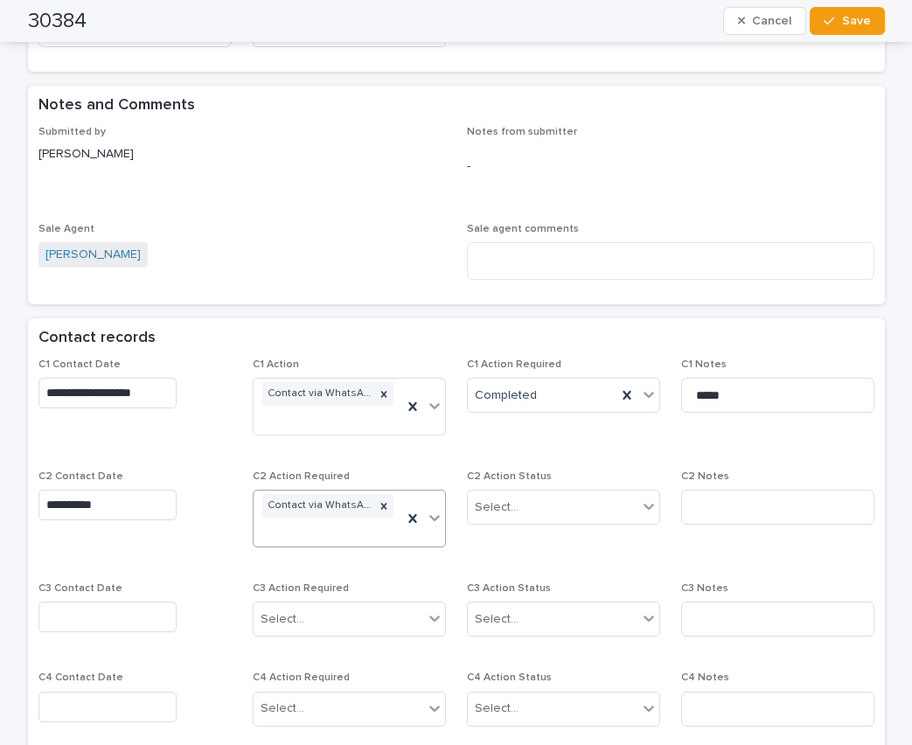
scroll to position [1061, 0]
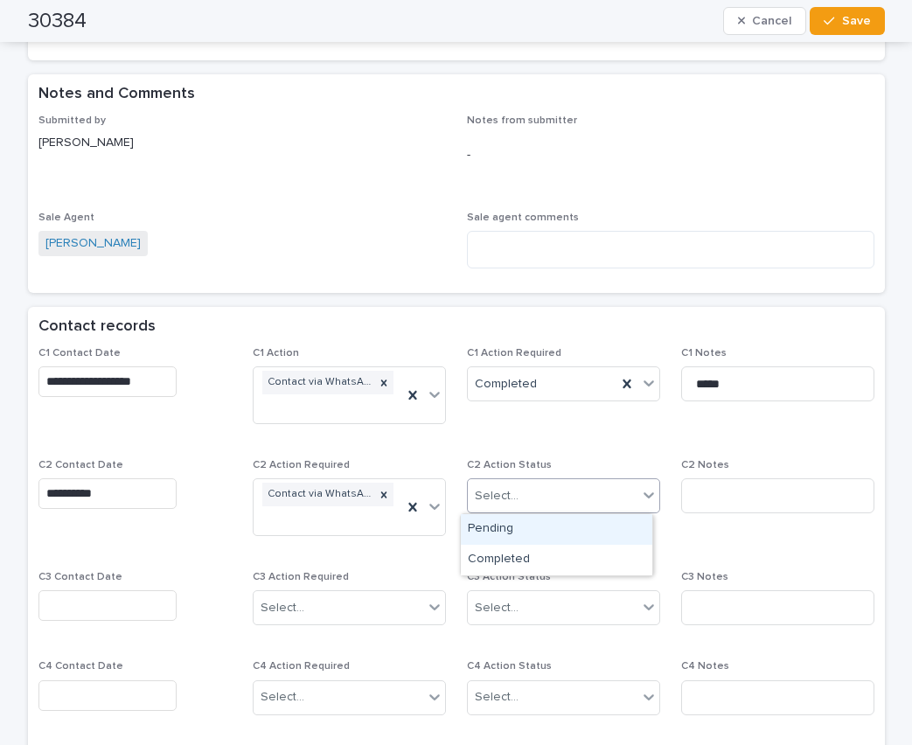
click at [501, 512] on div "Select..." at bounding box center [563, 495] width 193 height 35
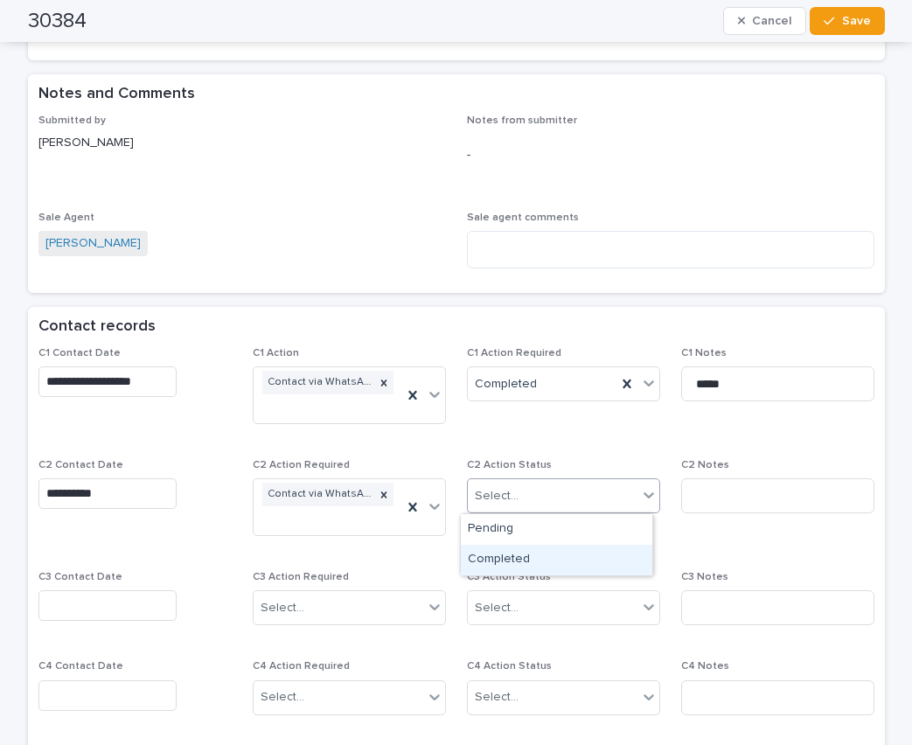
click at [507, 558] on div "Completed" at bounding box center [556, 560] width 191 height 31
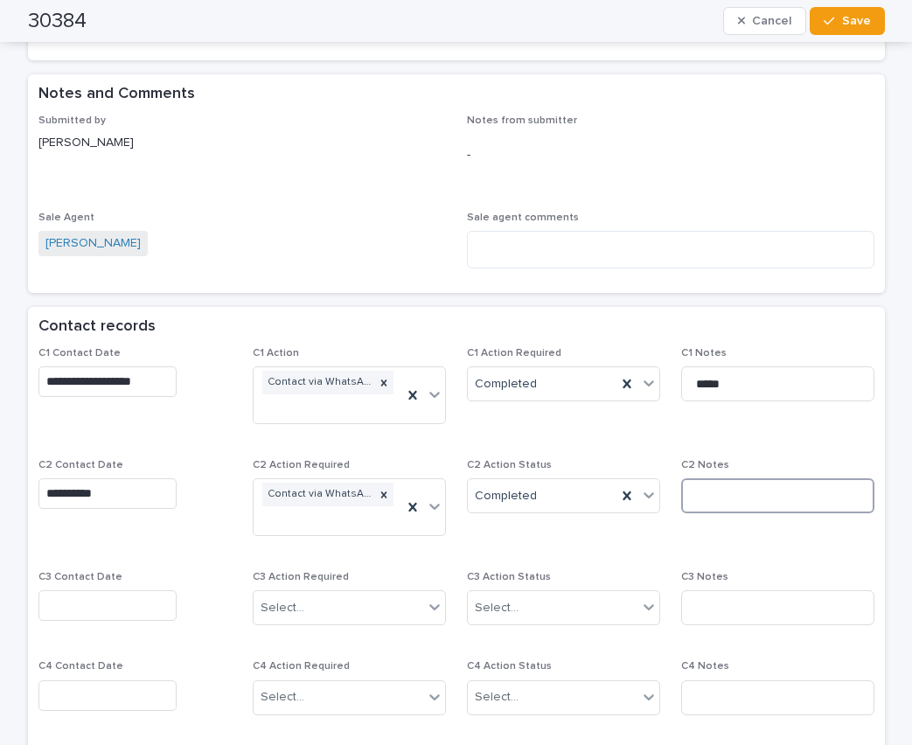
click at [749, 498] on input at bounding box center [777, 495] width 193 height 35
click at [218, 185] on span "Submitted by [PERSON_NAME]" at bounding box center [241, 153] width 407 height 76
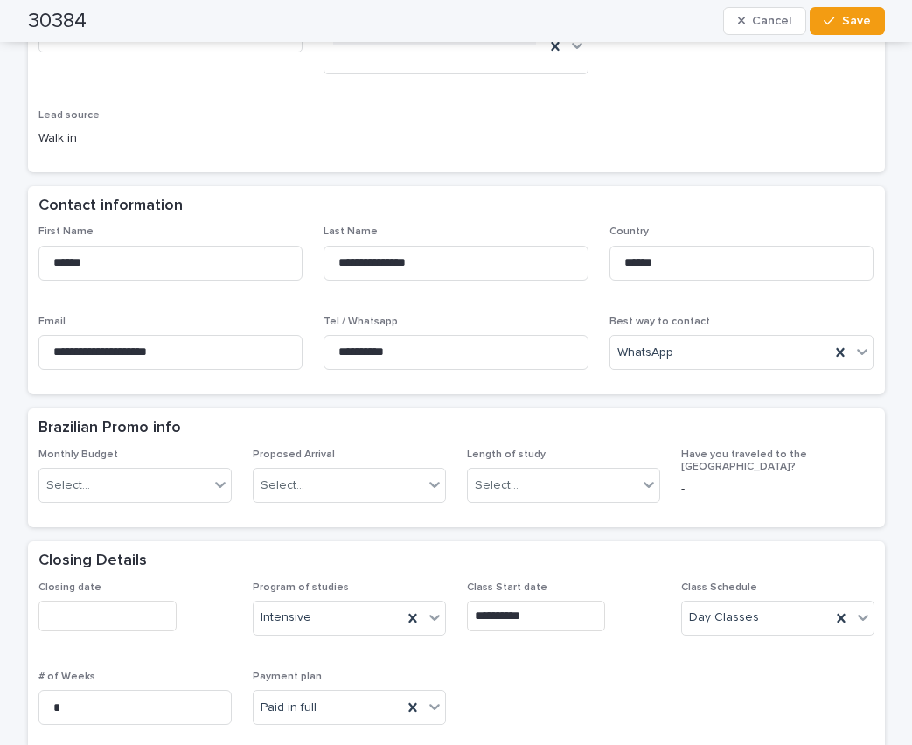
scroll to position [361, 0]
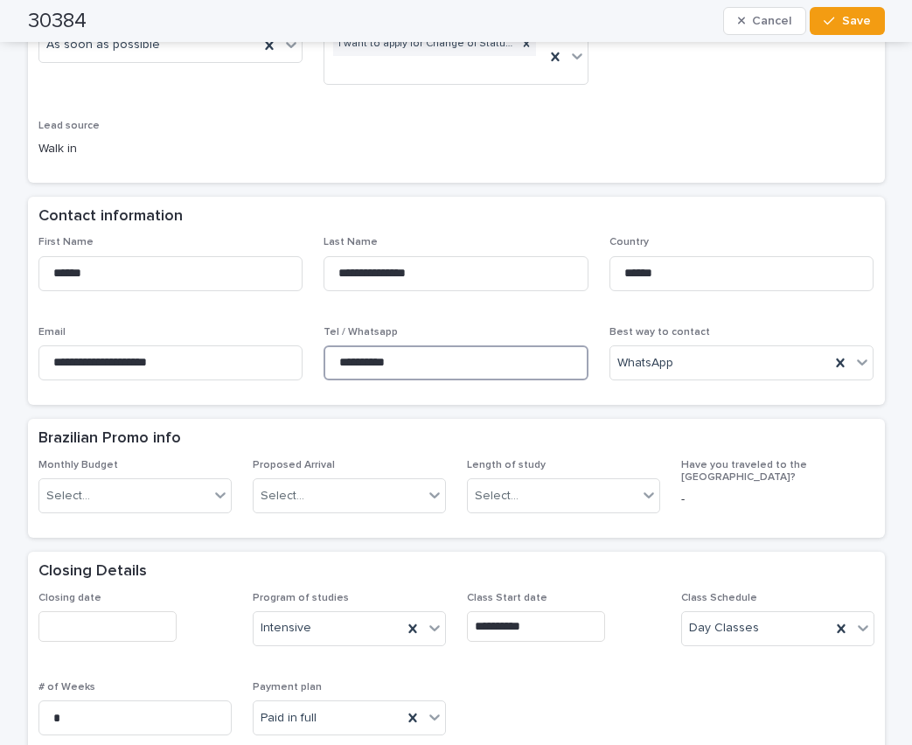
drag, startPoint x: 428, startPoint y: 365, endPoint x: 316, endPoint y: 365, distance: 111.0
click at [323, 365] on input "**********" at bounding box center [455, 362] width 265 height 35
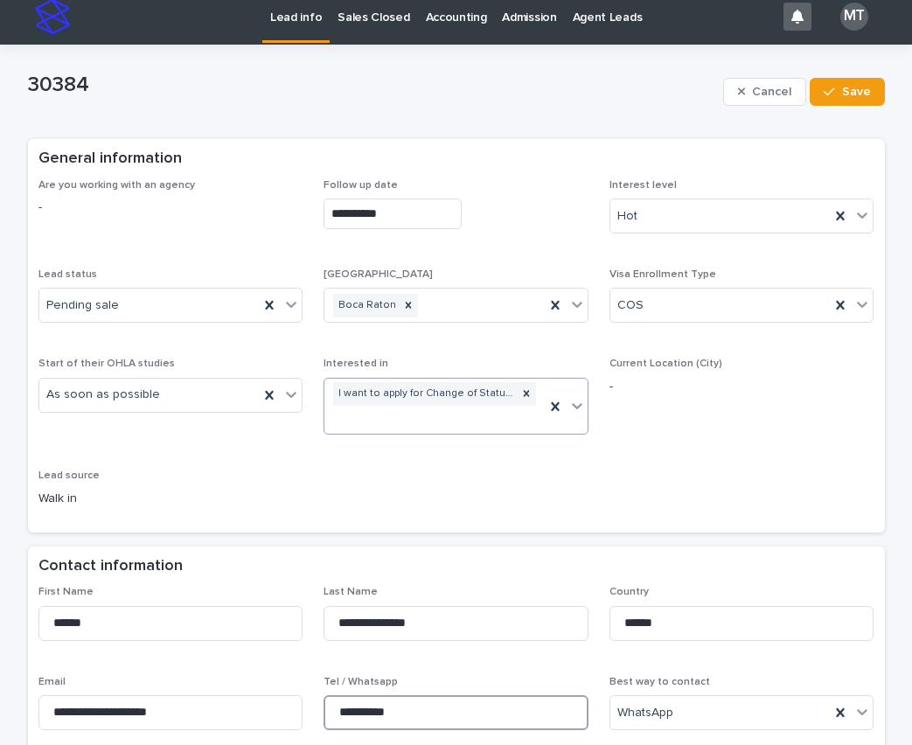
scroll to position [0, 0]
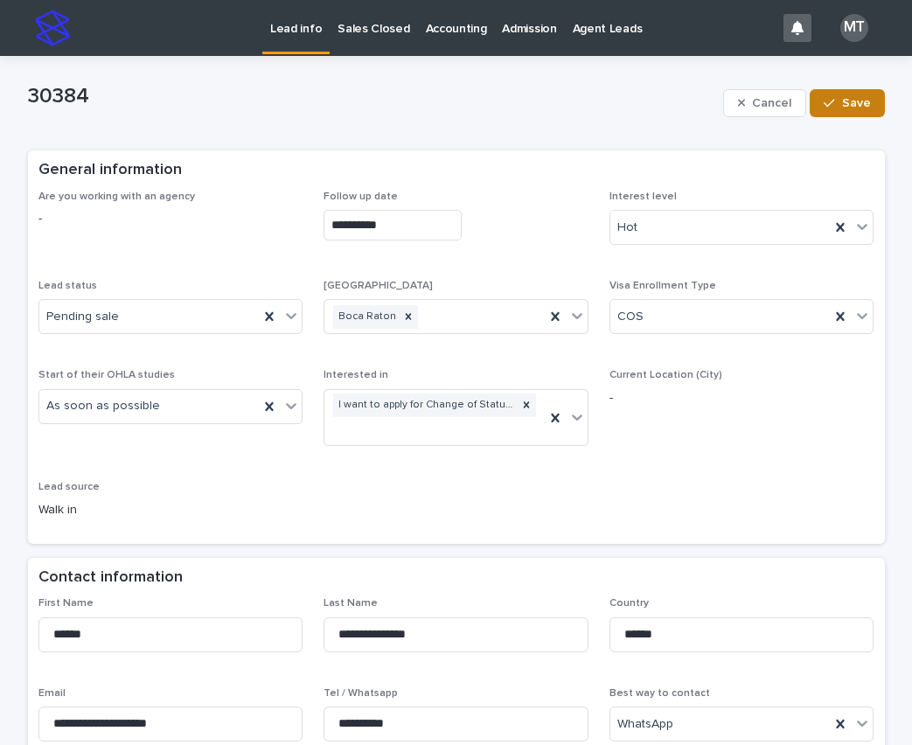
click at [852, 98] on span "Save" at bounding box center [856, 103] width 29 height 12
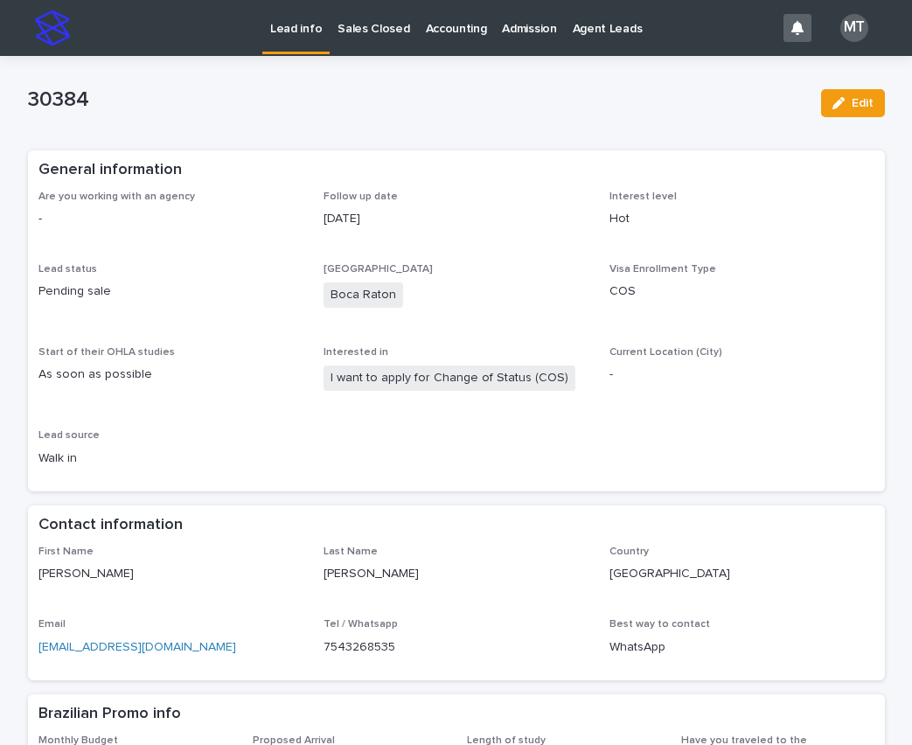
click at [299, 34] on p "Lead info" at bounding box center [296, 18] width 52 height 37
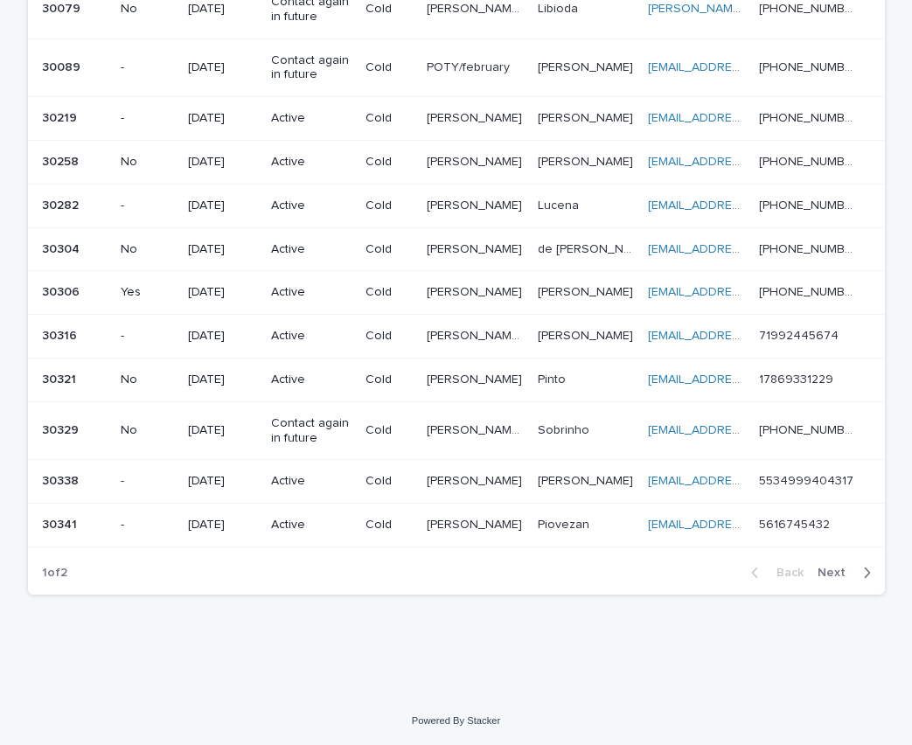
scroll to position [1232, 0]
click at [838, 571] on span "Next" at bounding box center [836, 572] width 38 height 12
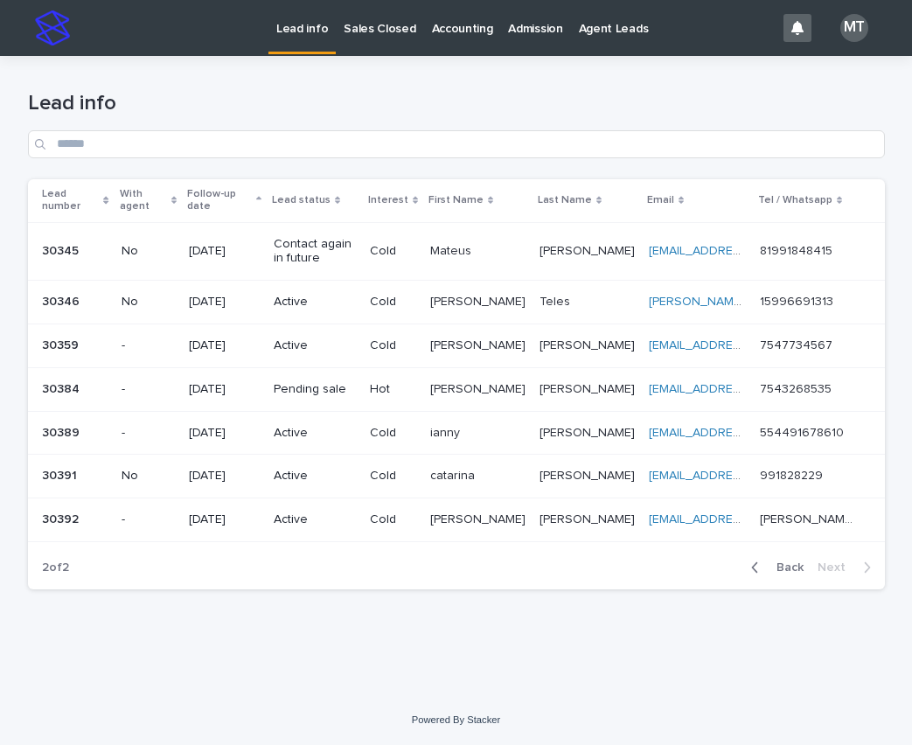
click at [503, 426] on p at bounding box center [477, 433] width 95 height 15
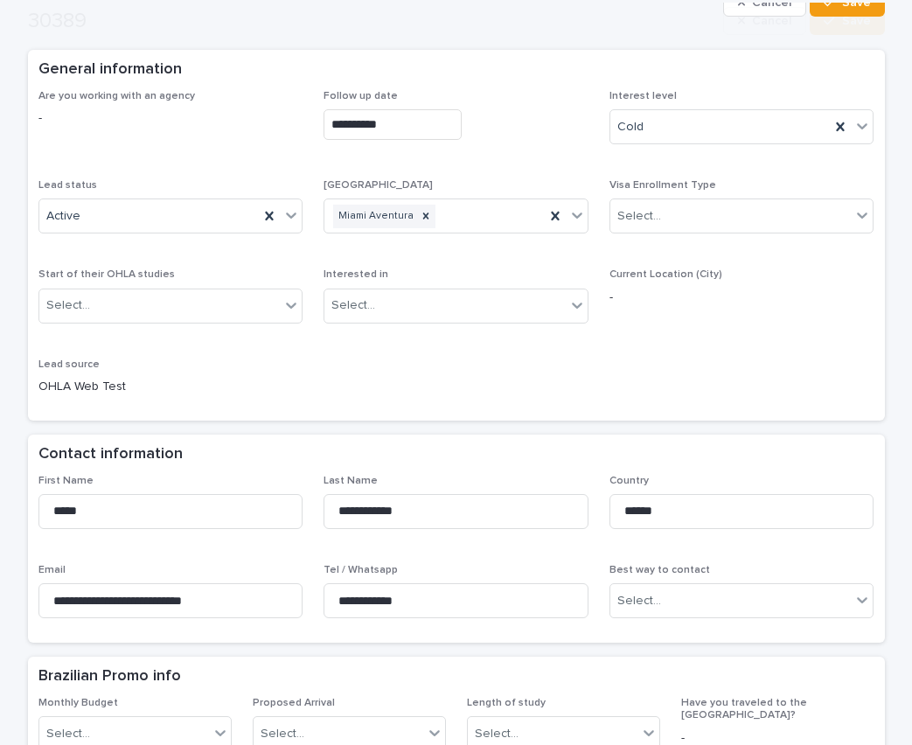
scroll to position [350, 0]
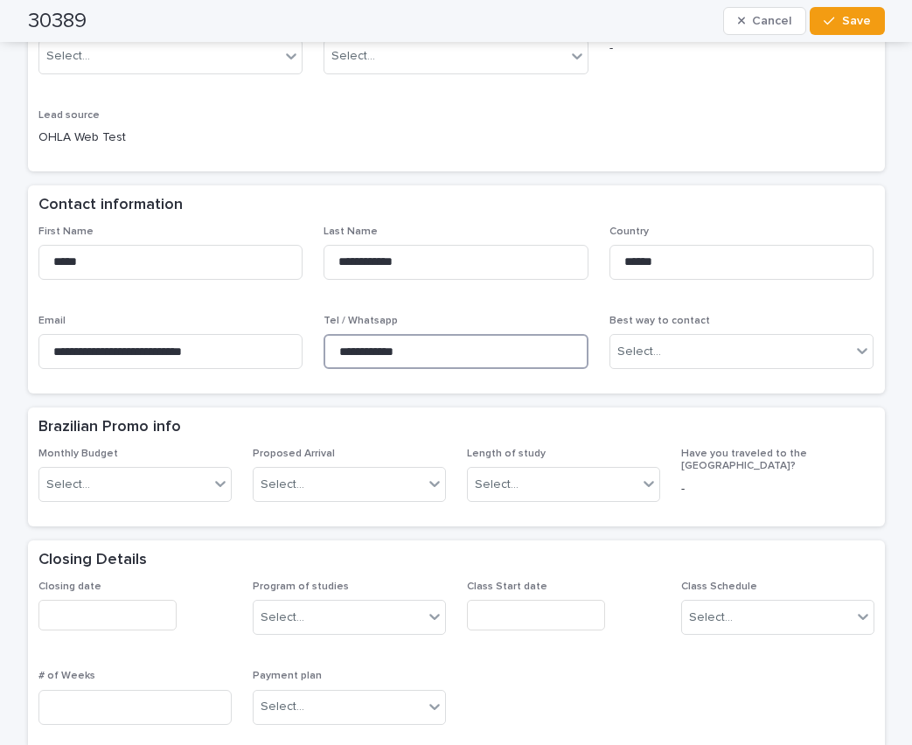
drag, startPoint x: 441, startPoint y: 352, endPoint x: 373, endPoint y: 351, distance: 67.3
click at [292, 332] on div "**********" at bounding box center [456, 305] width 836 height 158
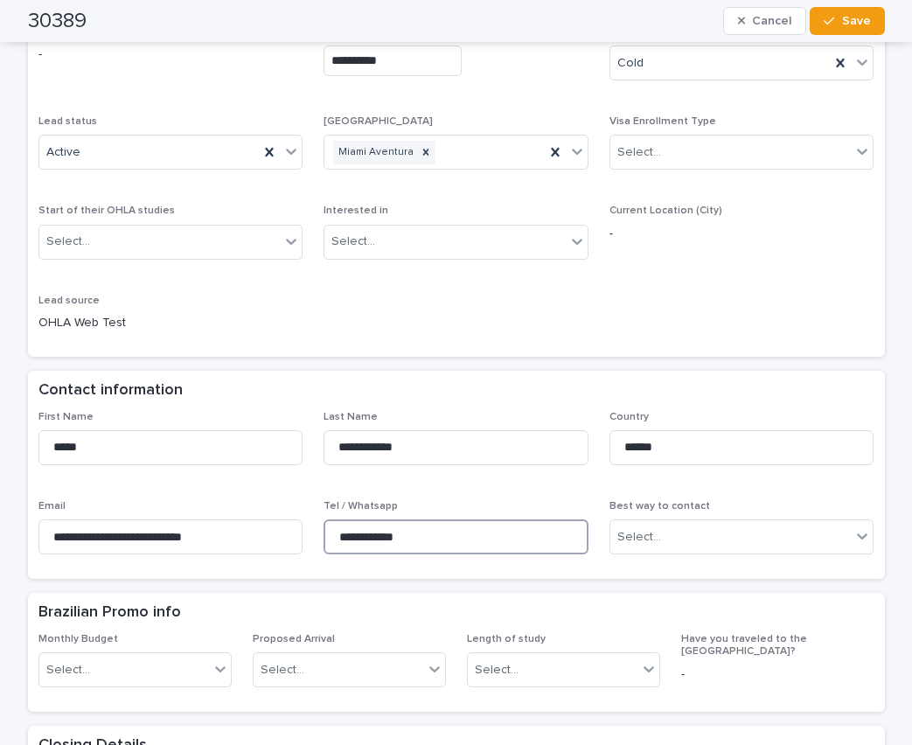
scroll to position [0, 0]
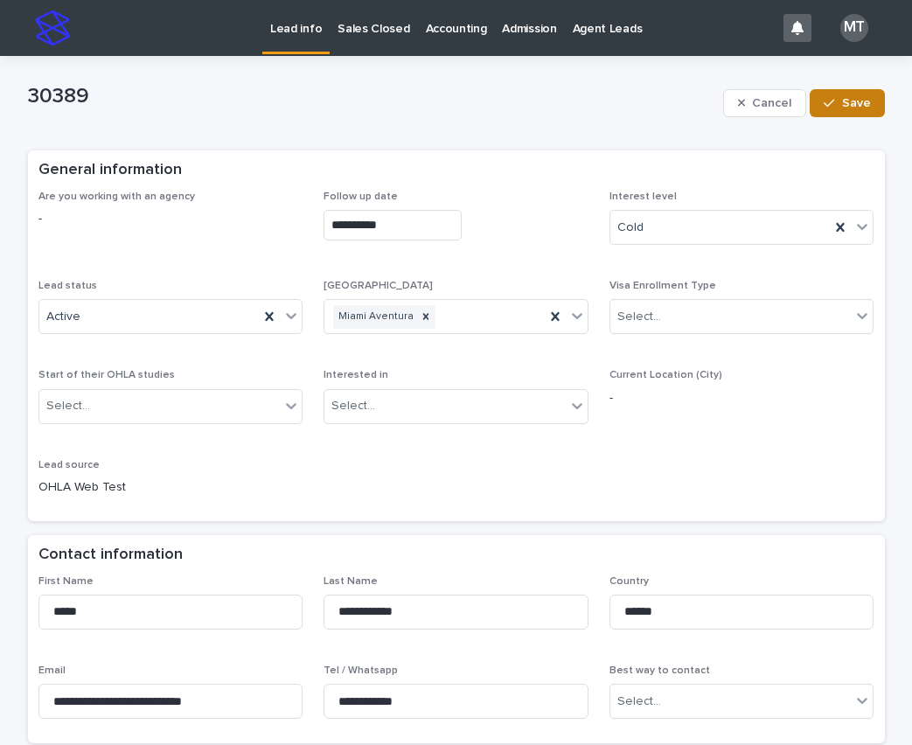
click at [842, 99] on span "Save" at bounding box center [856, 103] width 29 height 12
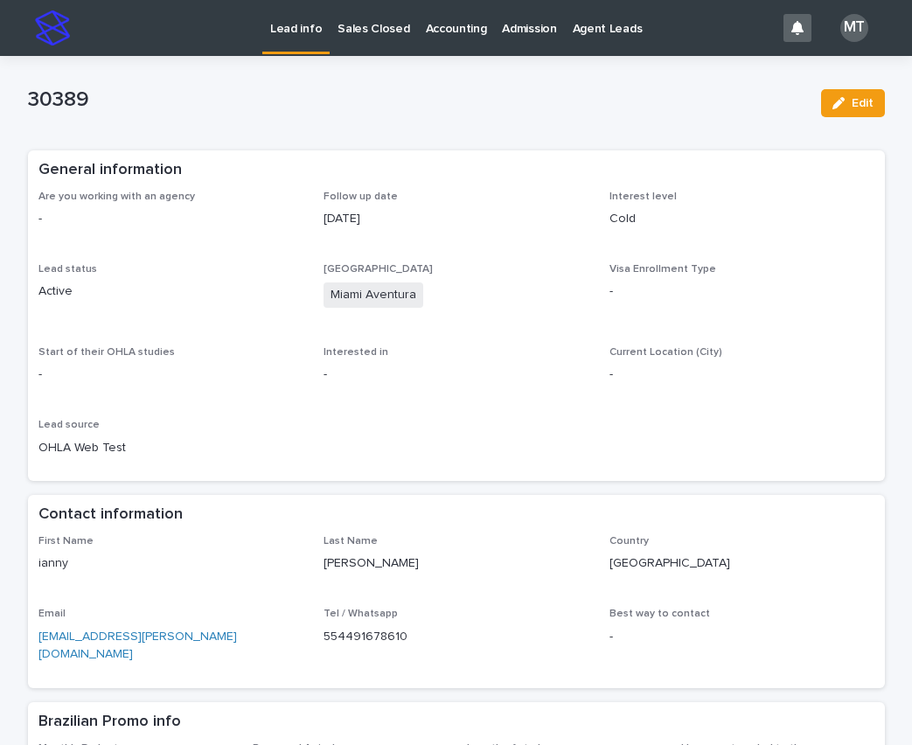
click at [292, 29] on p "Lead info" at bounding box center [296, 18] width 52 height 37
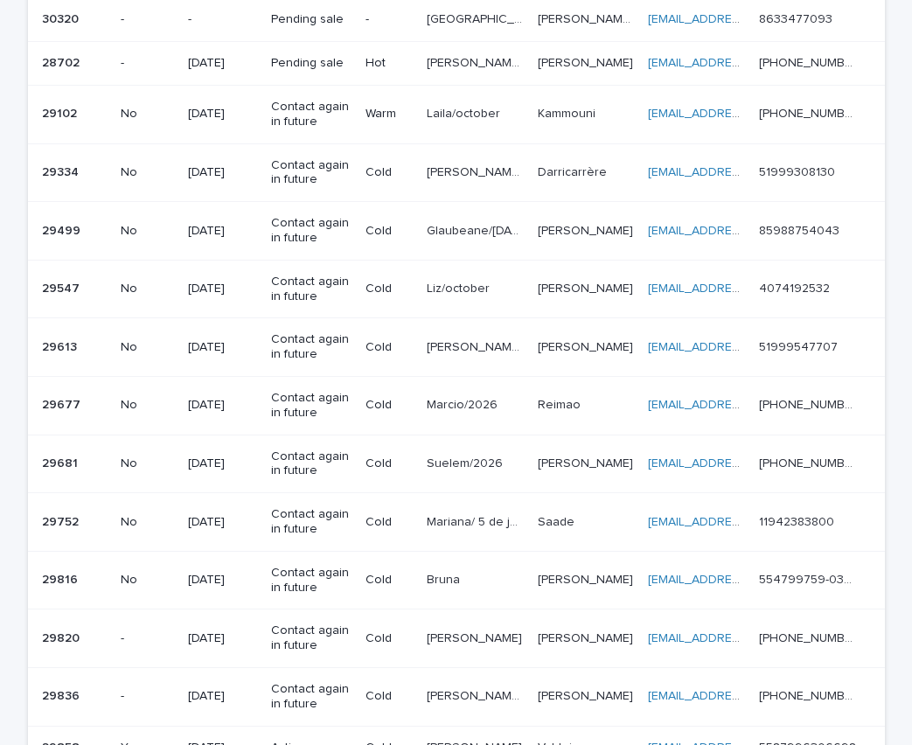
scroll to position [261, 0]
